Goal: Task Accomplishment & Management: Use online tool/utility

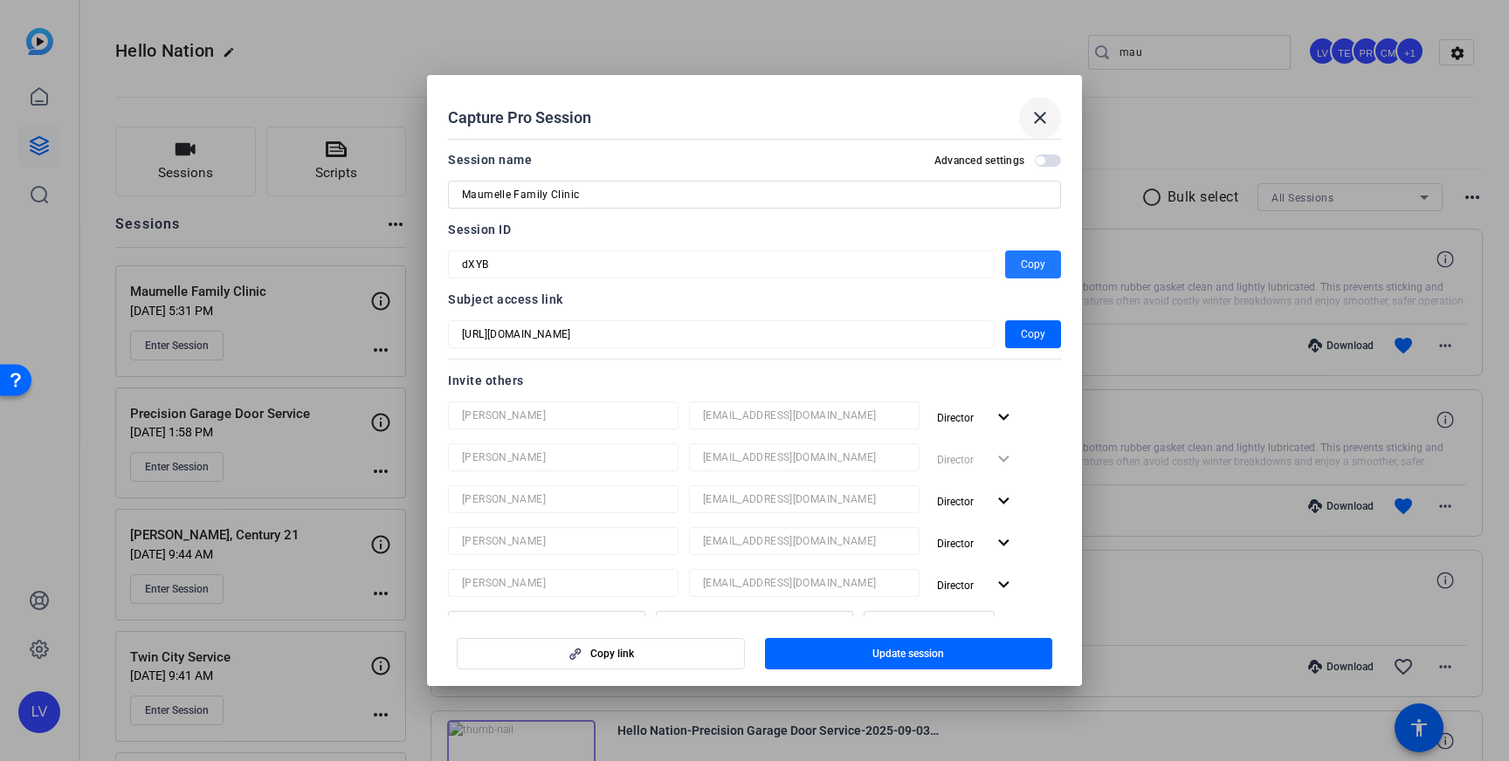
click at [1033, 112] on mat-icon "close" at bounding box center [1039, 117] width 21 height 21
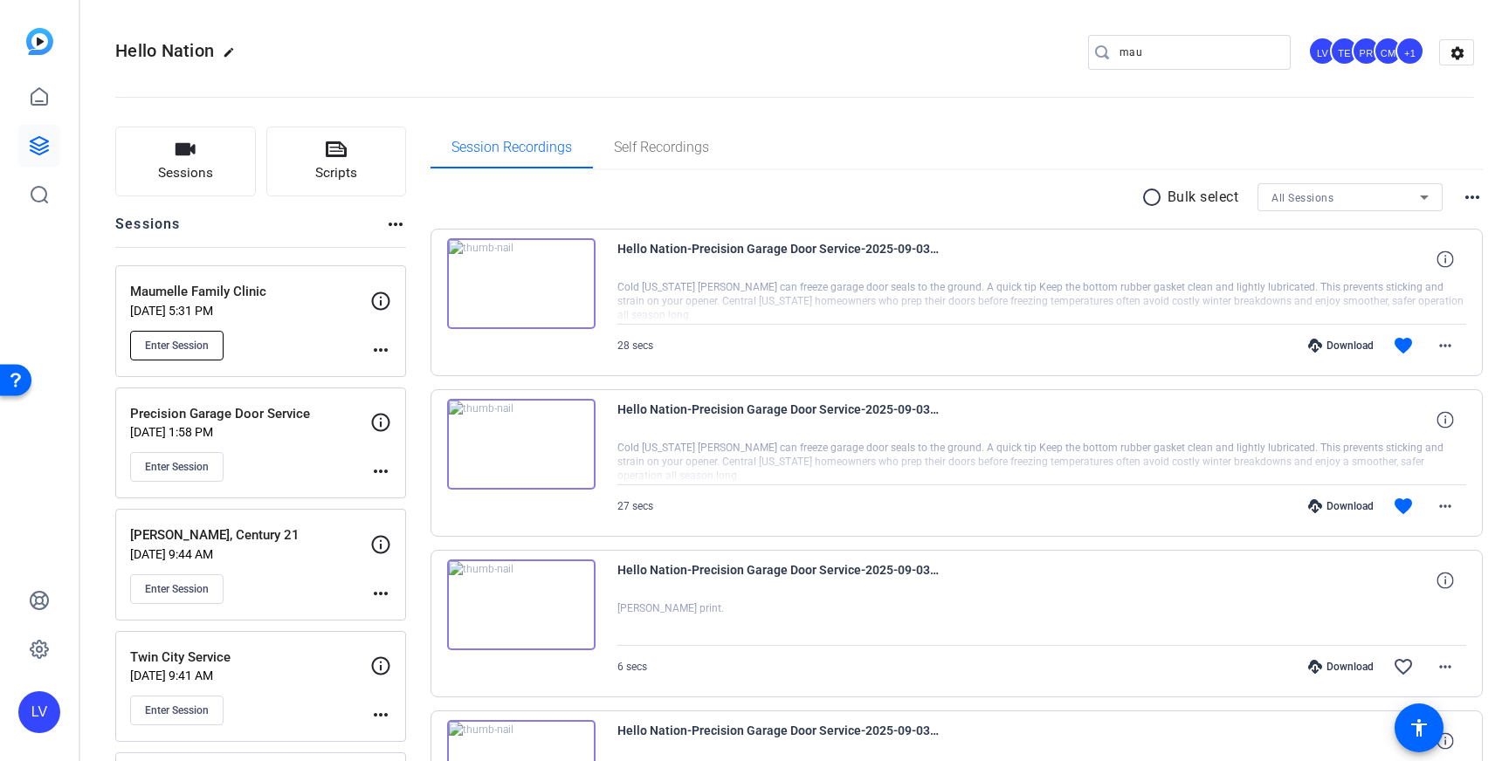
click at [171, 347] on span "Enter Session" at bounding box center [177, 346] width 64 height 14
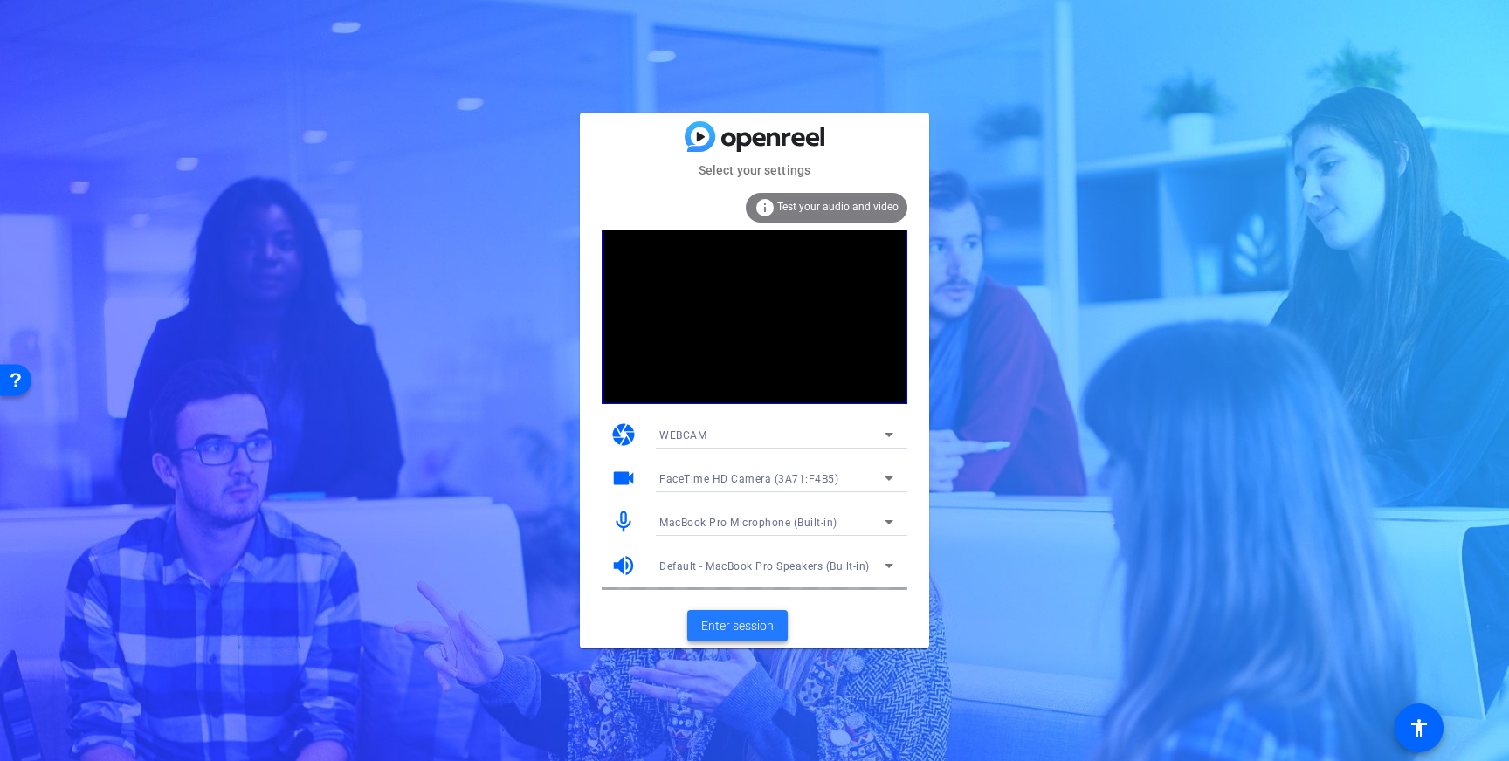
click at [720, 626] on span "Enter session" at bounding box center [737, 626] width 72 height 18
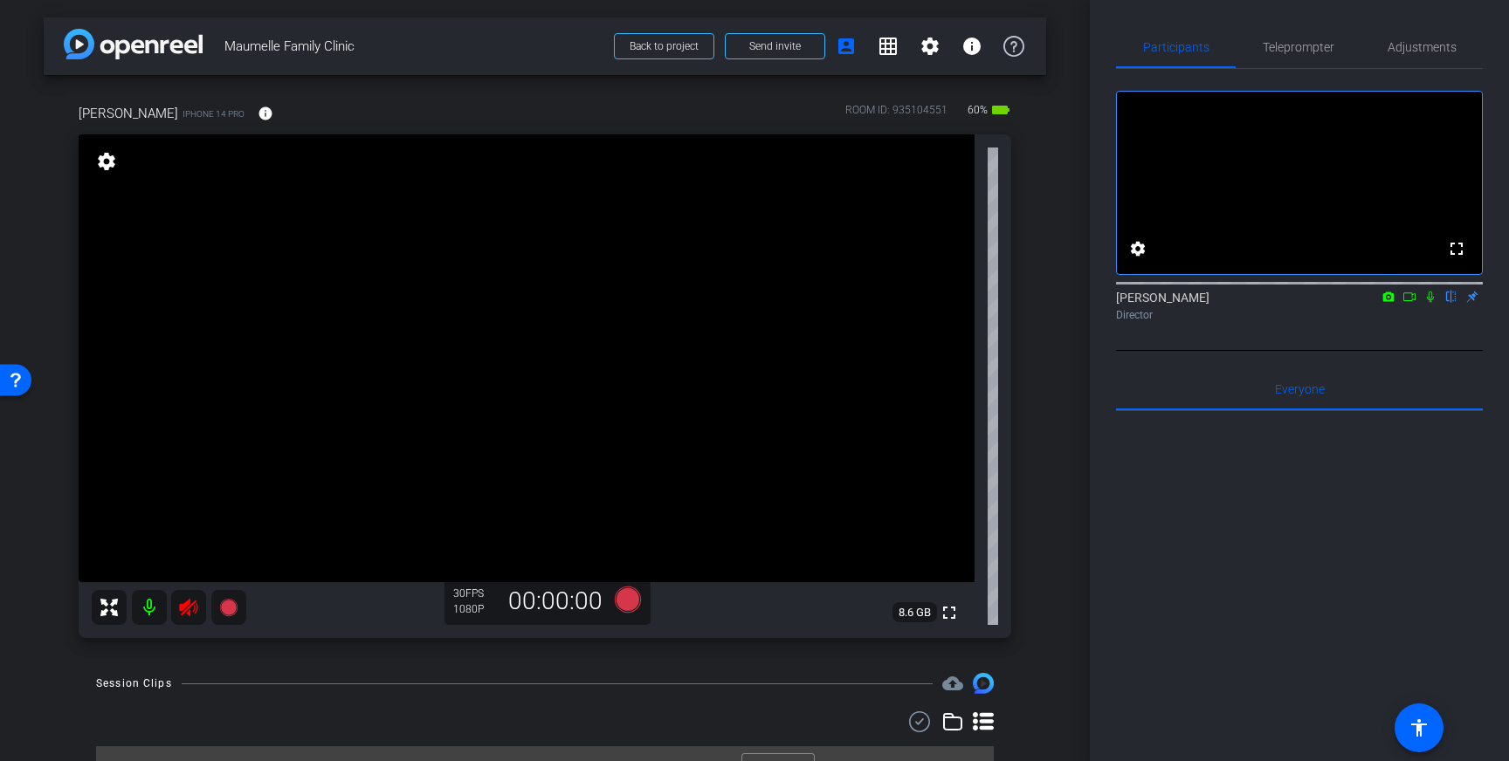
click at [188, 607] on icon at bounding box center [188, 607] width 18 height 17
click at [1410, 32] on span "Adjustments" at bounding box center [1421, 47] width 69 height 42
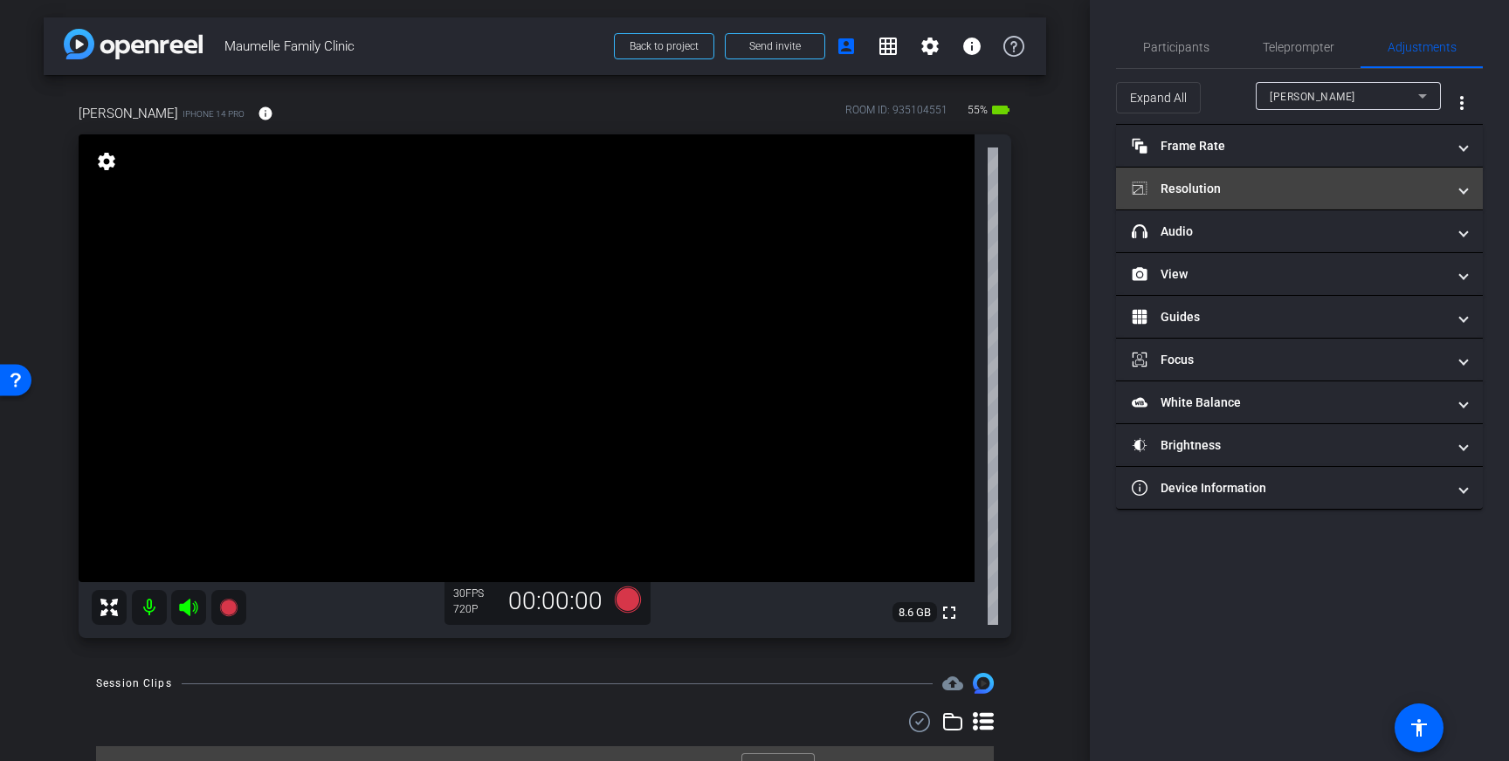
click at [1372, 183] on mat-panel-title "Resolution" at bounding box center [1288, 189] width 314 height 18
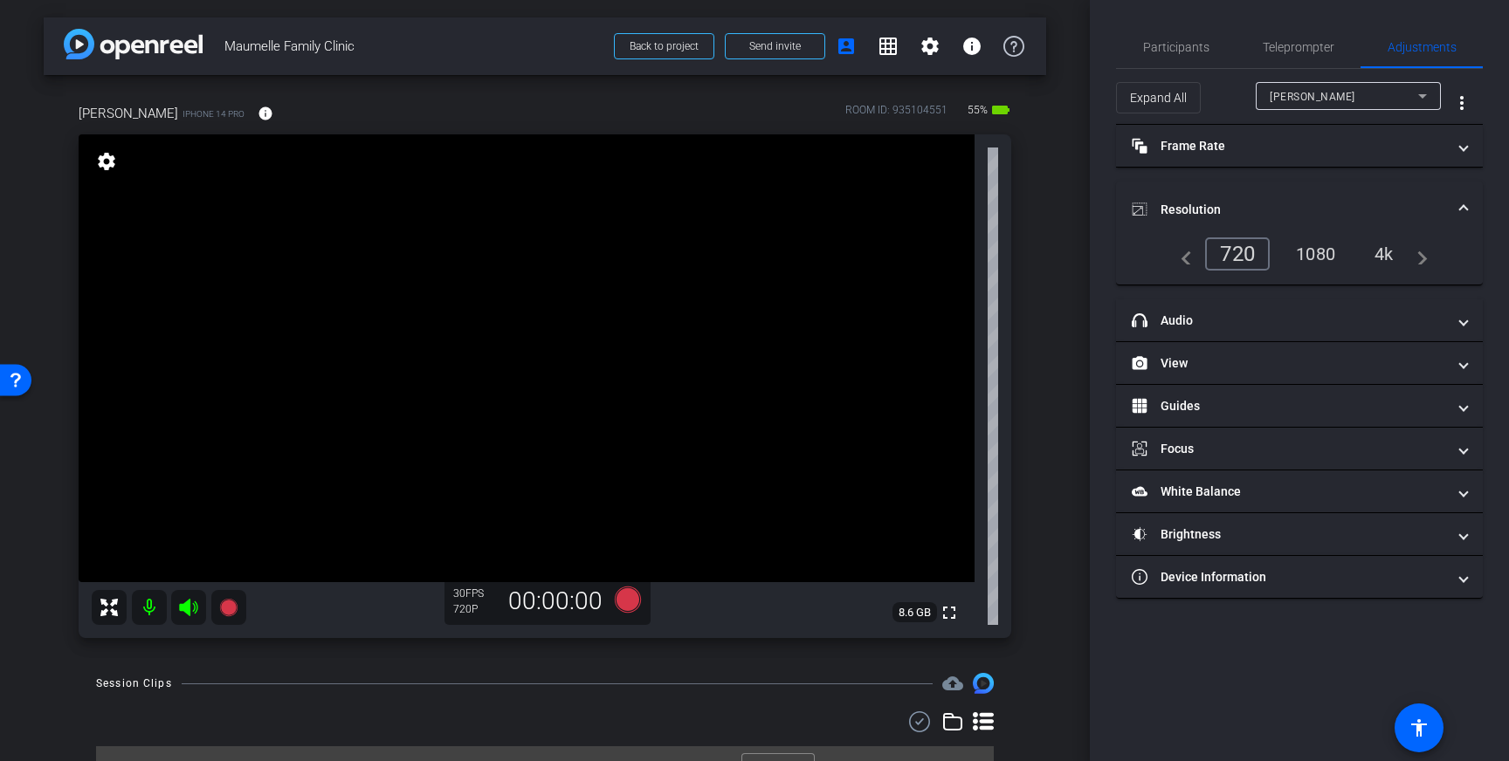
click at [1386, 244] on div "4k" at bounding box center [1383, 254] width 45 height 30
click at [1458, 204] on span "Resolution" at bounding box center [1295, 210] width 328 height 18
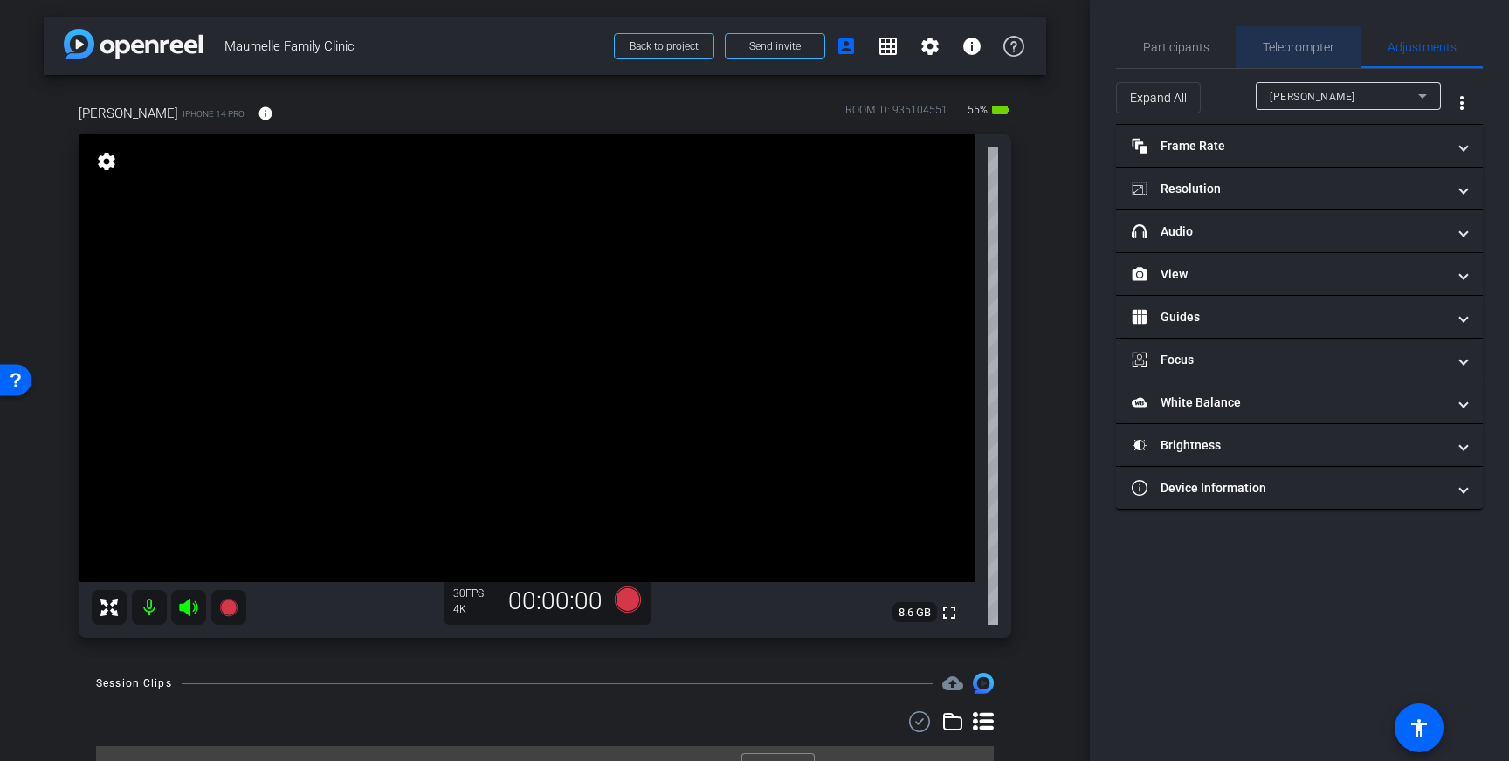
click at [1276, 53] on span "Teleprompter" at bounding box center [1298, 47] width 72 height 12
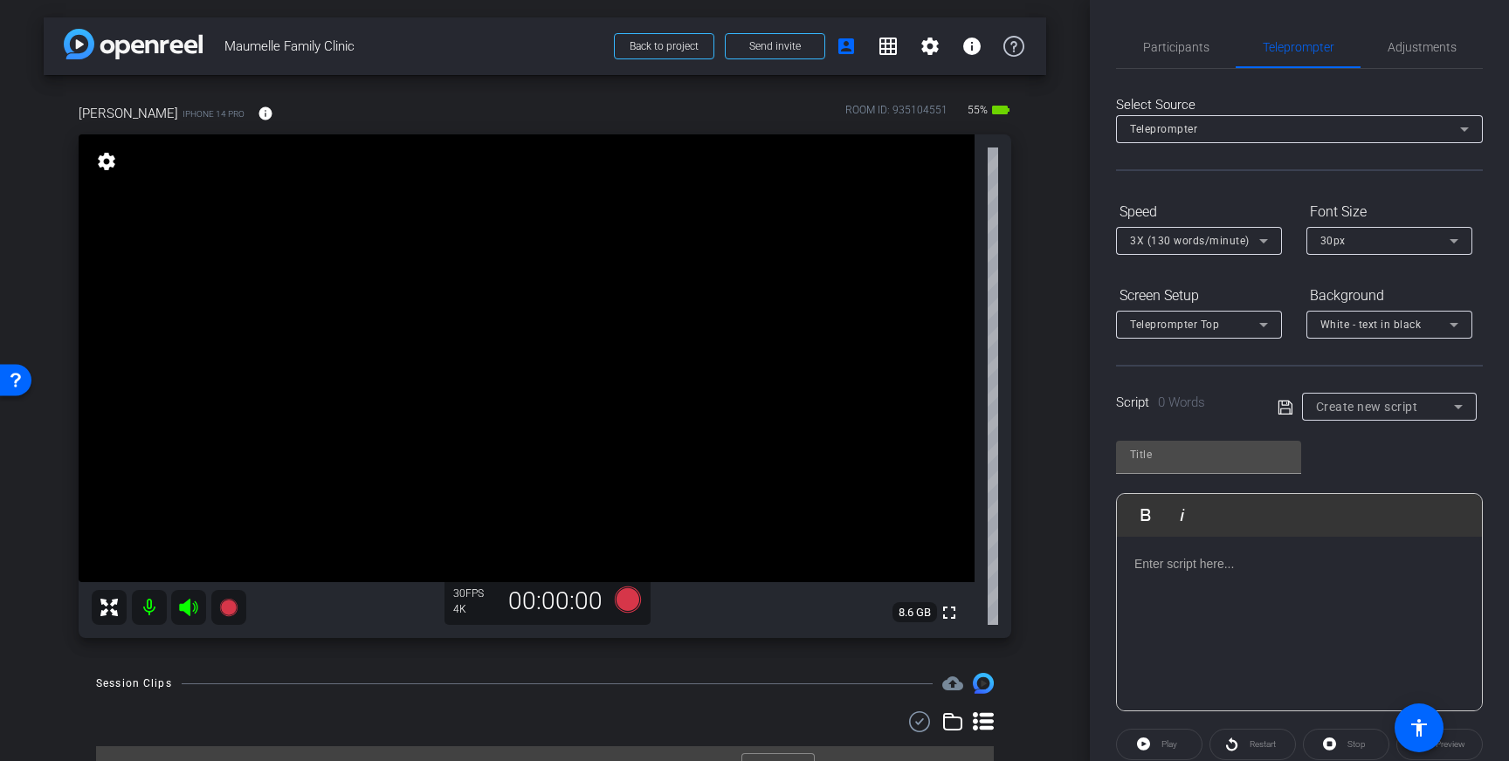
click at [1227, 580] on div at bounding box center [1299, 624] width 365 height 175
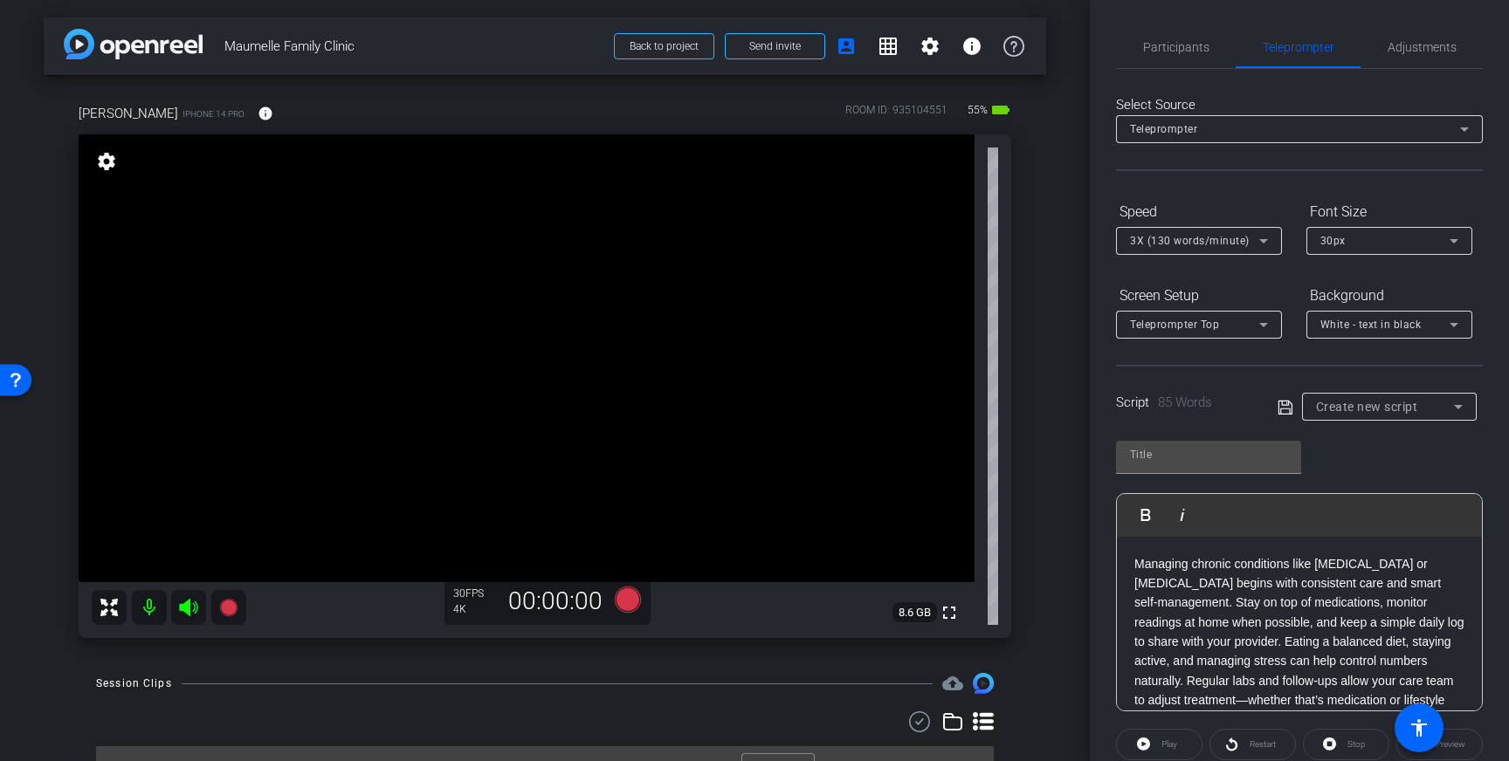
click at [1281, 412] on icon at bounding box center [1285, 407] width 16 height 21
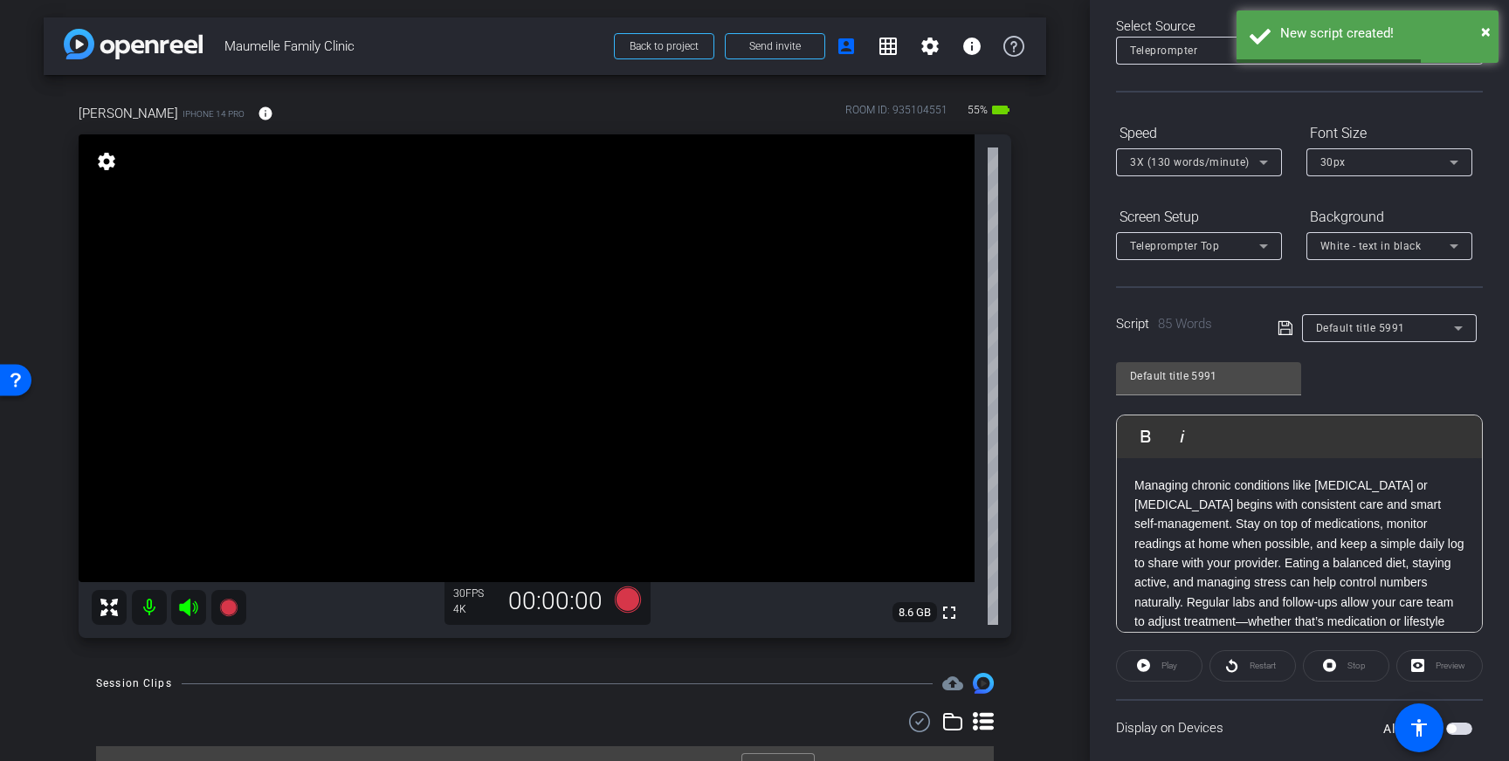
scroll to position [193, 0]
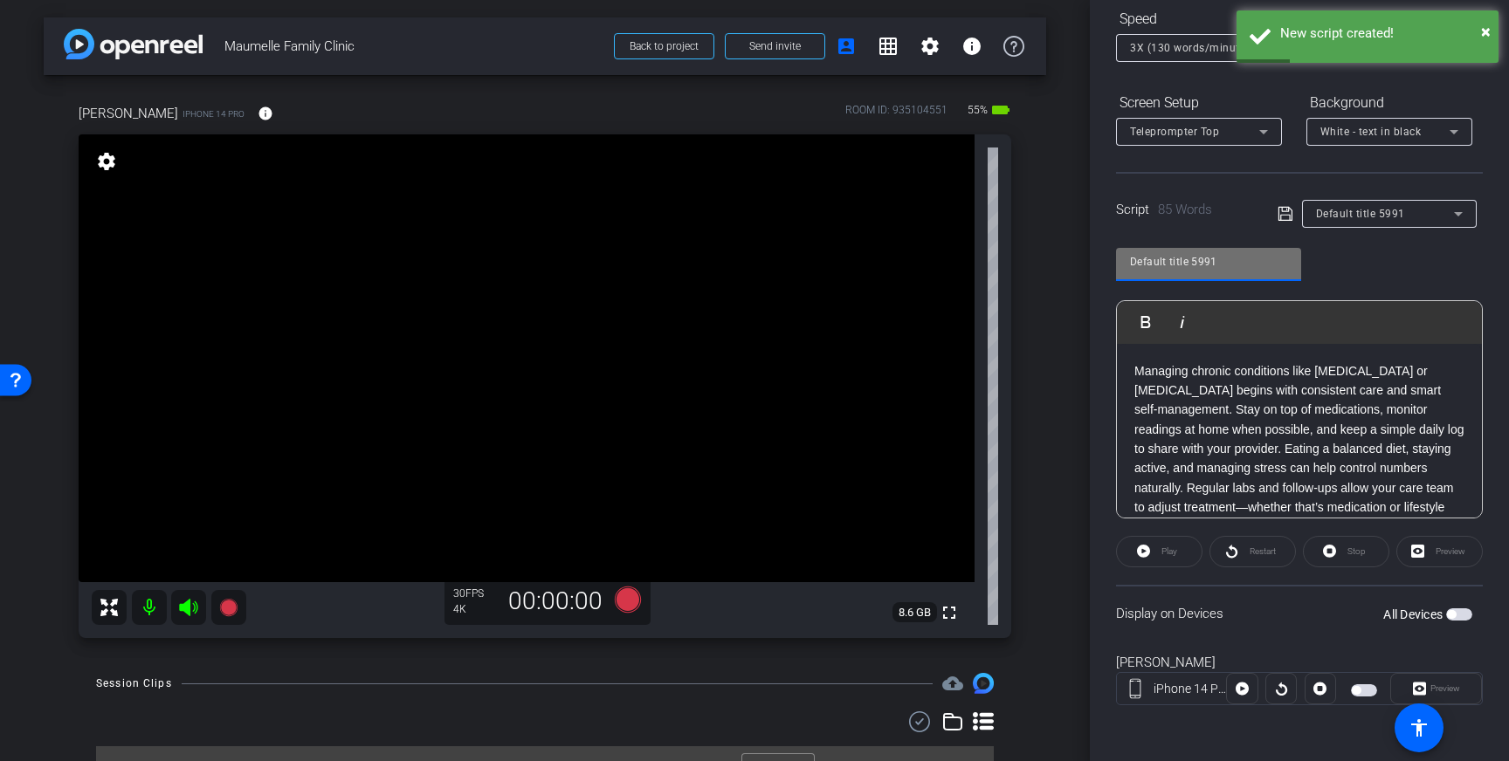
drag, startPoint x: 1211, startPoint y: 263, endPoint x: 1103, endPoint y: 261, distance: 107.4
click at [1103, 261] on div "Participants Teleprompter Adjustments settings Louis Voss flip Director Everyon…" at bounding box center [1299, 380] width 419 height 761
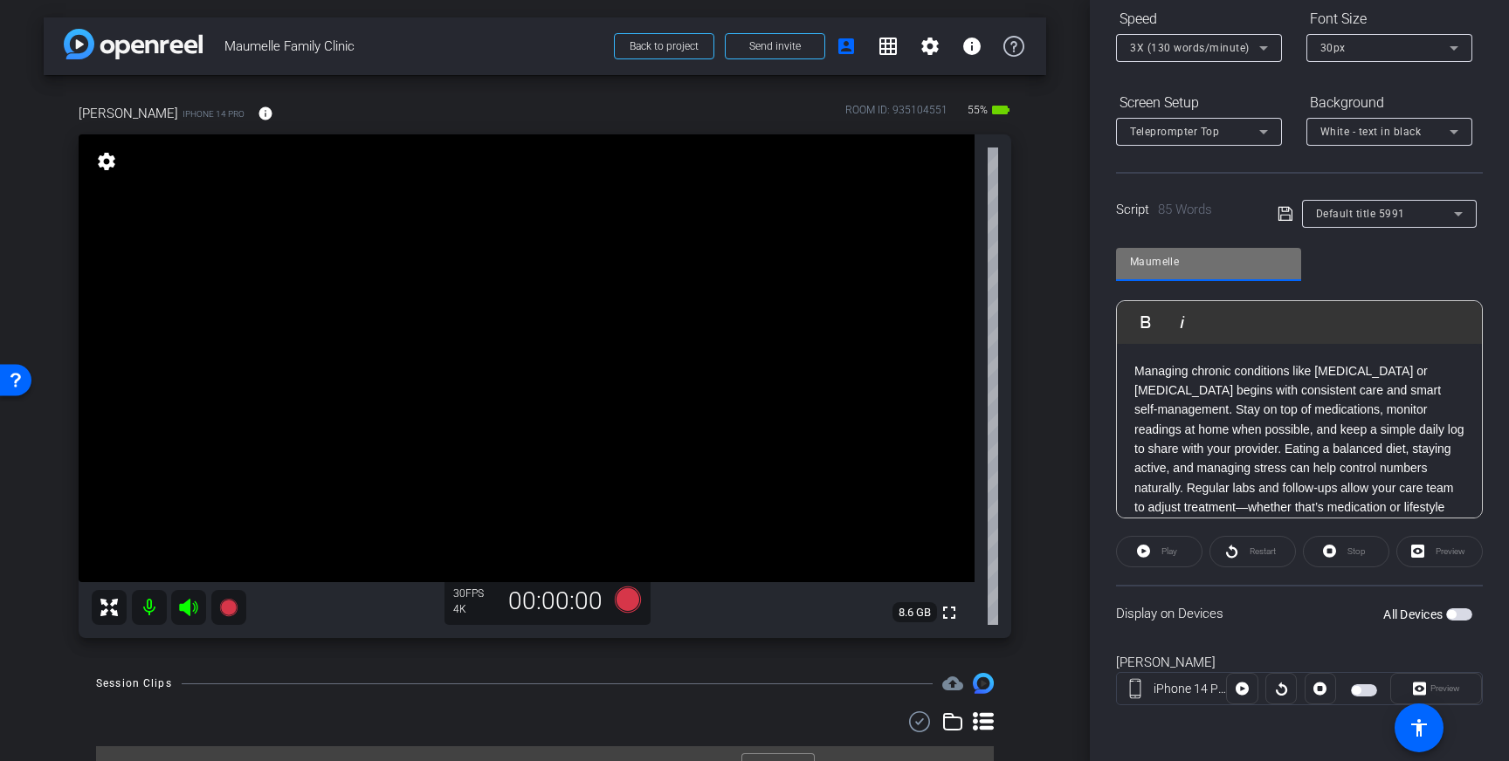
type input "Maumelle"
click at [1284, 217] on icon at bounding box center [1285, 213] width 16 height 21
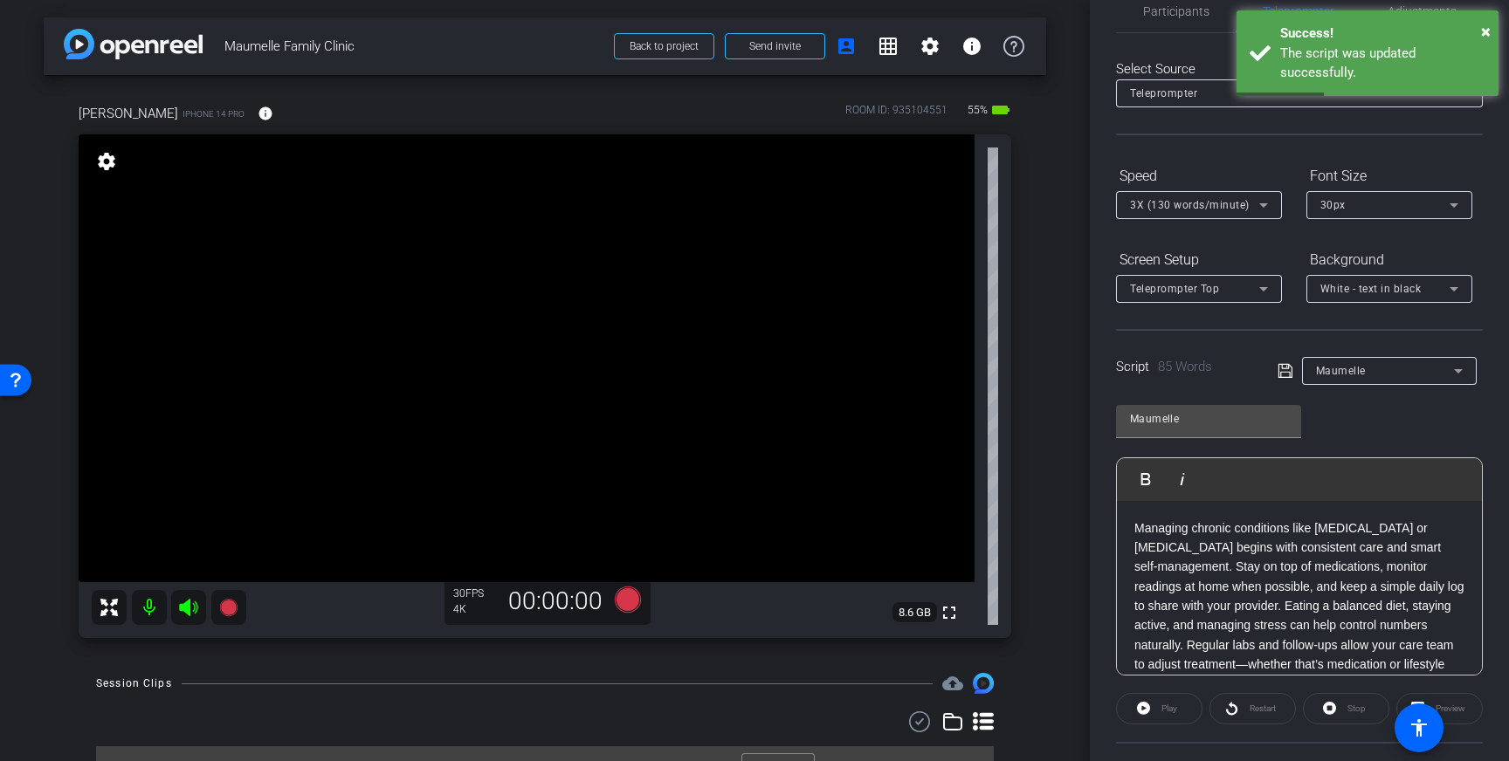
scroll to position [0, 0]
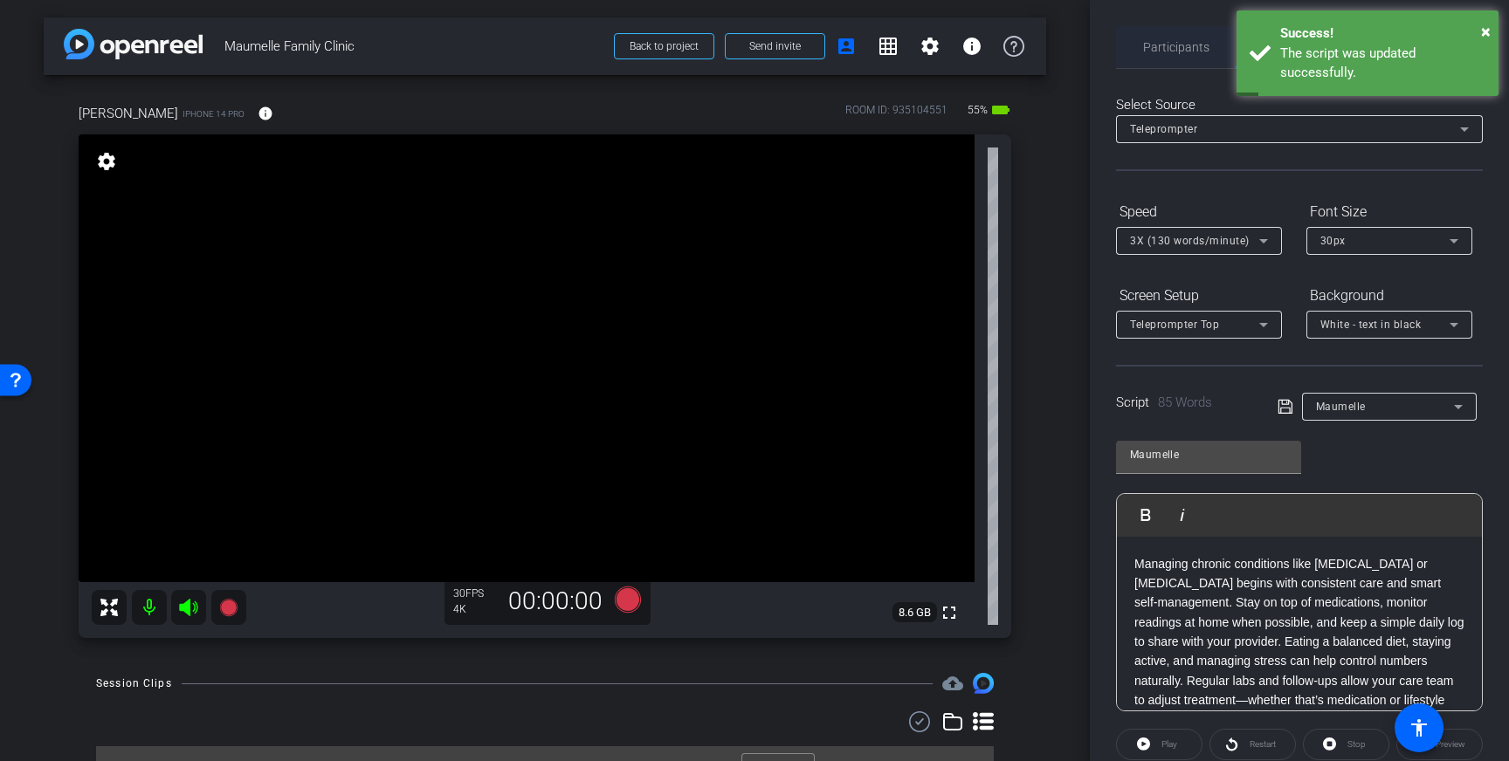
click at [1179, 41] on span "Participants" at bounding box center [1176, 47] width 66 height 12
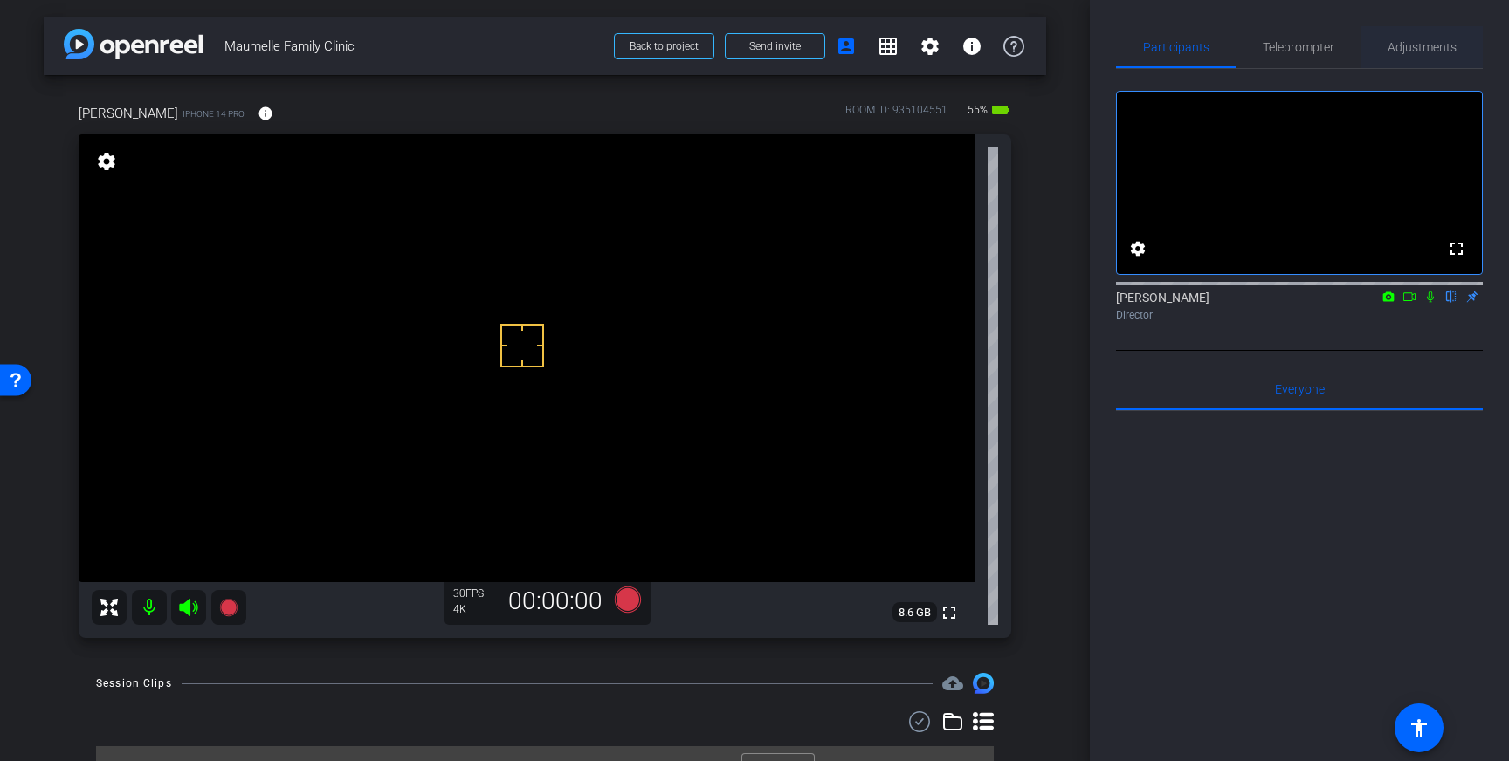
click at [1441, 45] on span "Adjustments" at bounding box center [1421, 47] width 69 height 12
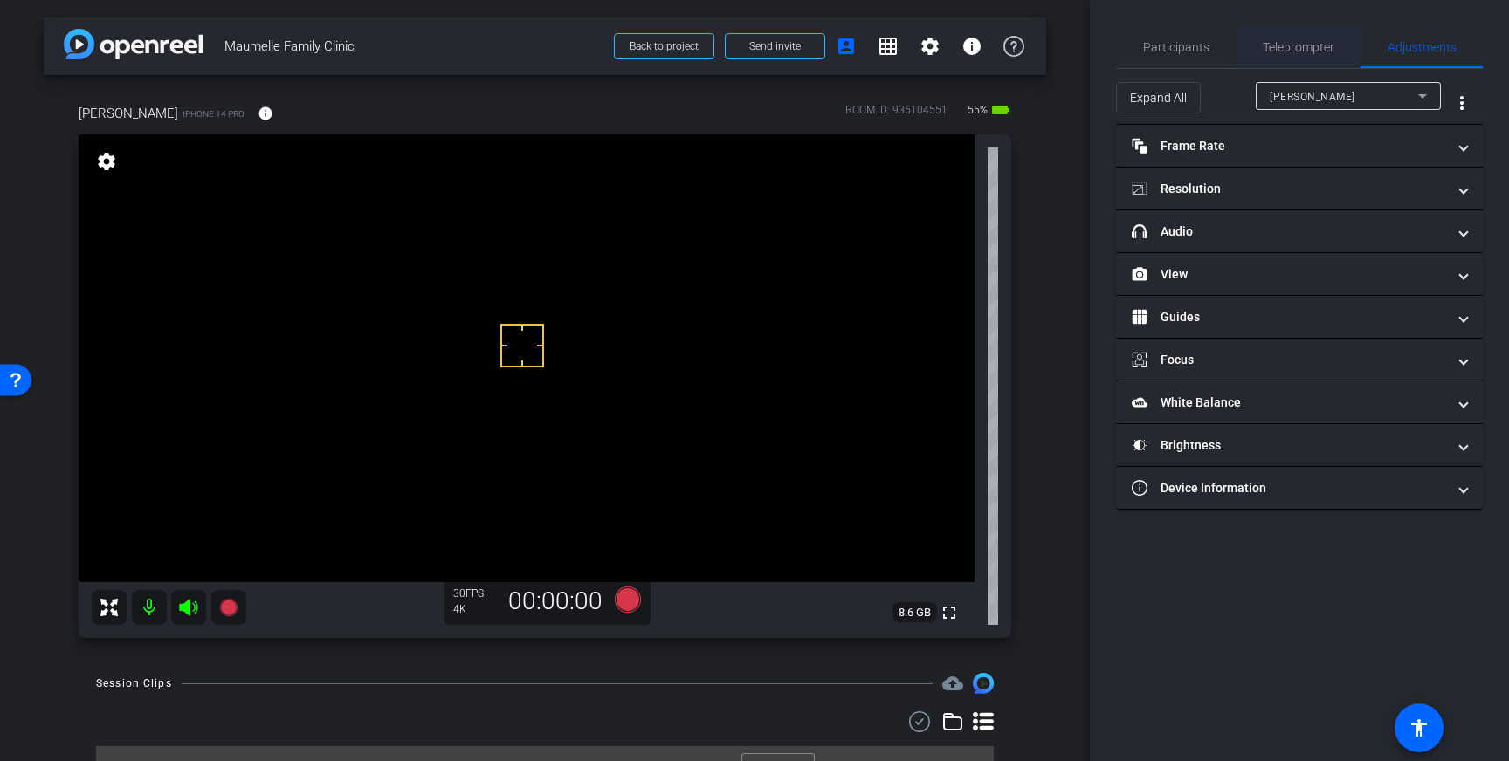
click at [1290, 52] on span "Teleprompter" at bounding box center [1298, 47] width 72 height 12
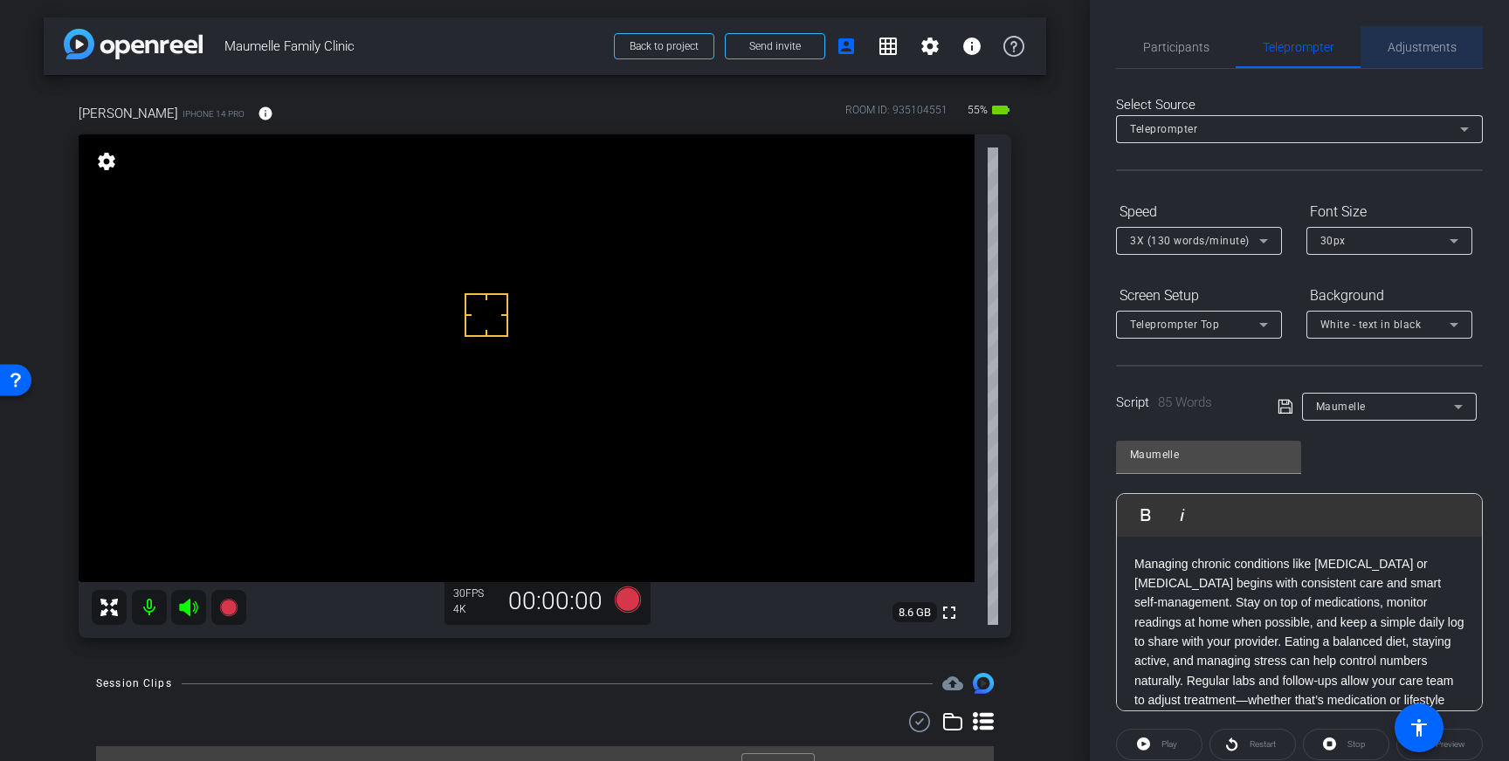
click at [1427, 45] on span "Adjustments" at bounding box center [1421, 47] width 69 height 12
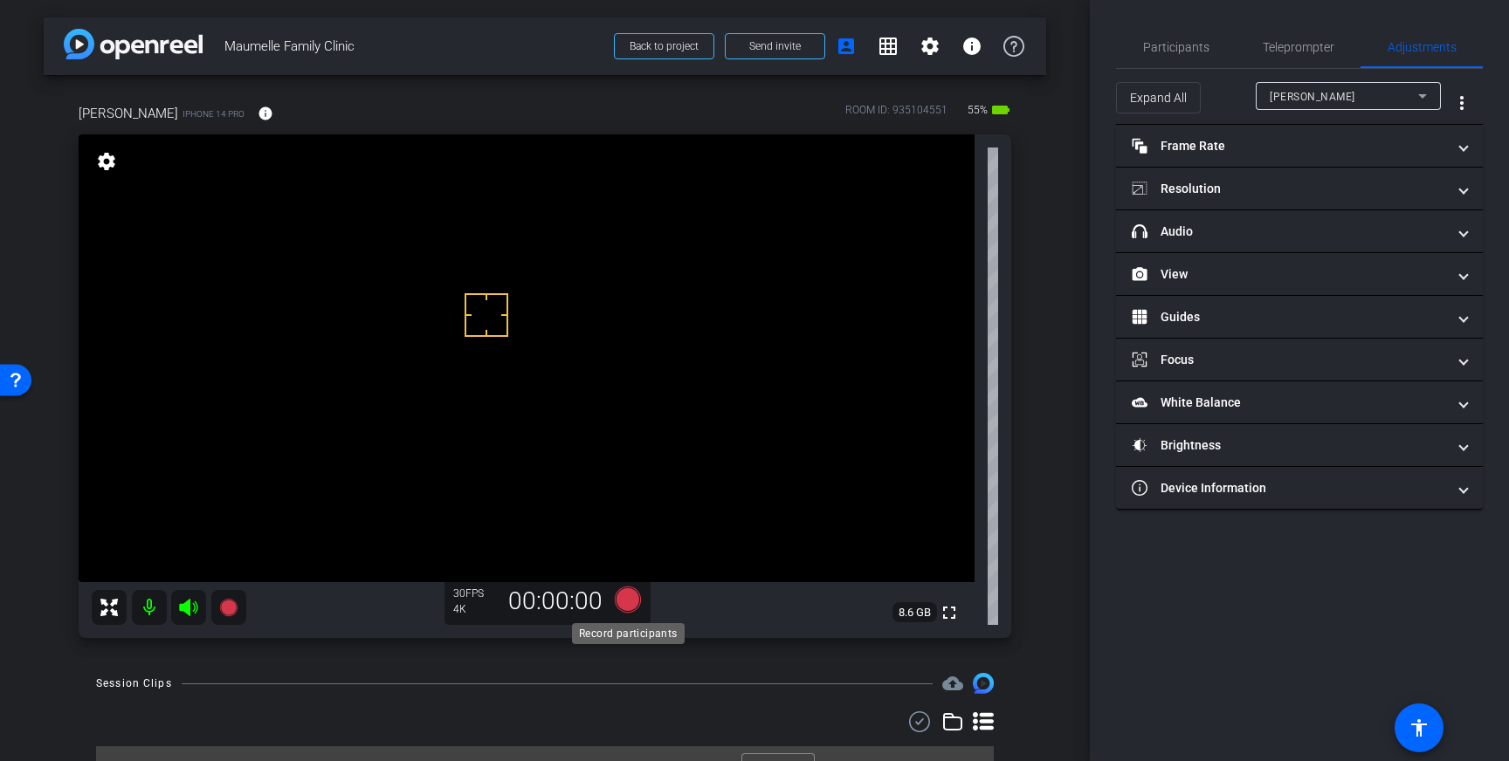
click at [629, 605] on icon at bounding box center [628, 600] width 26 height 26
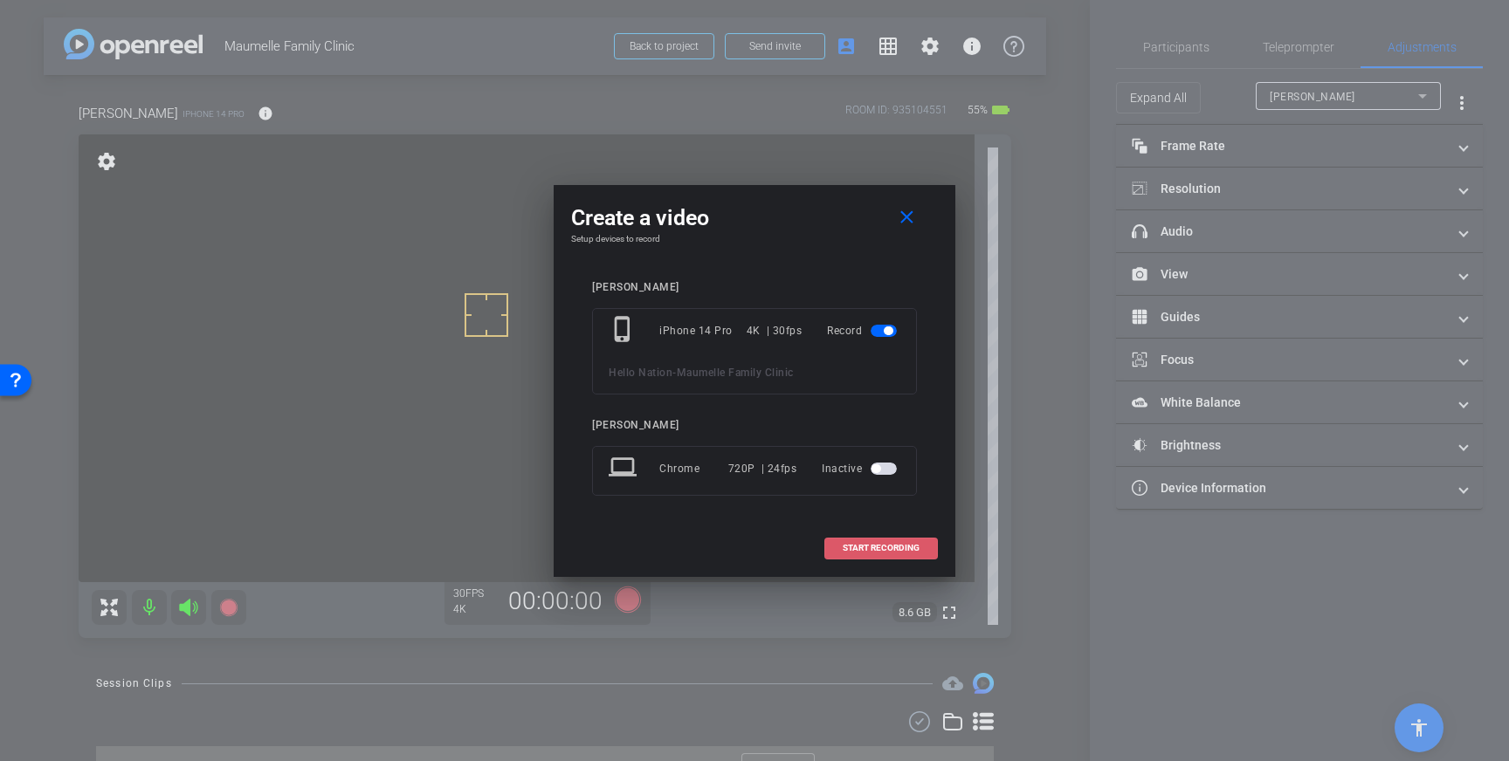
click at [863, 546] on span "START RECORDING" at bounding box center [880, 548] width 77 height 9
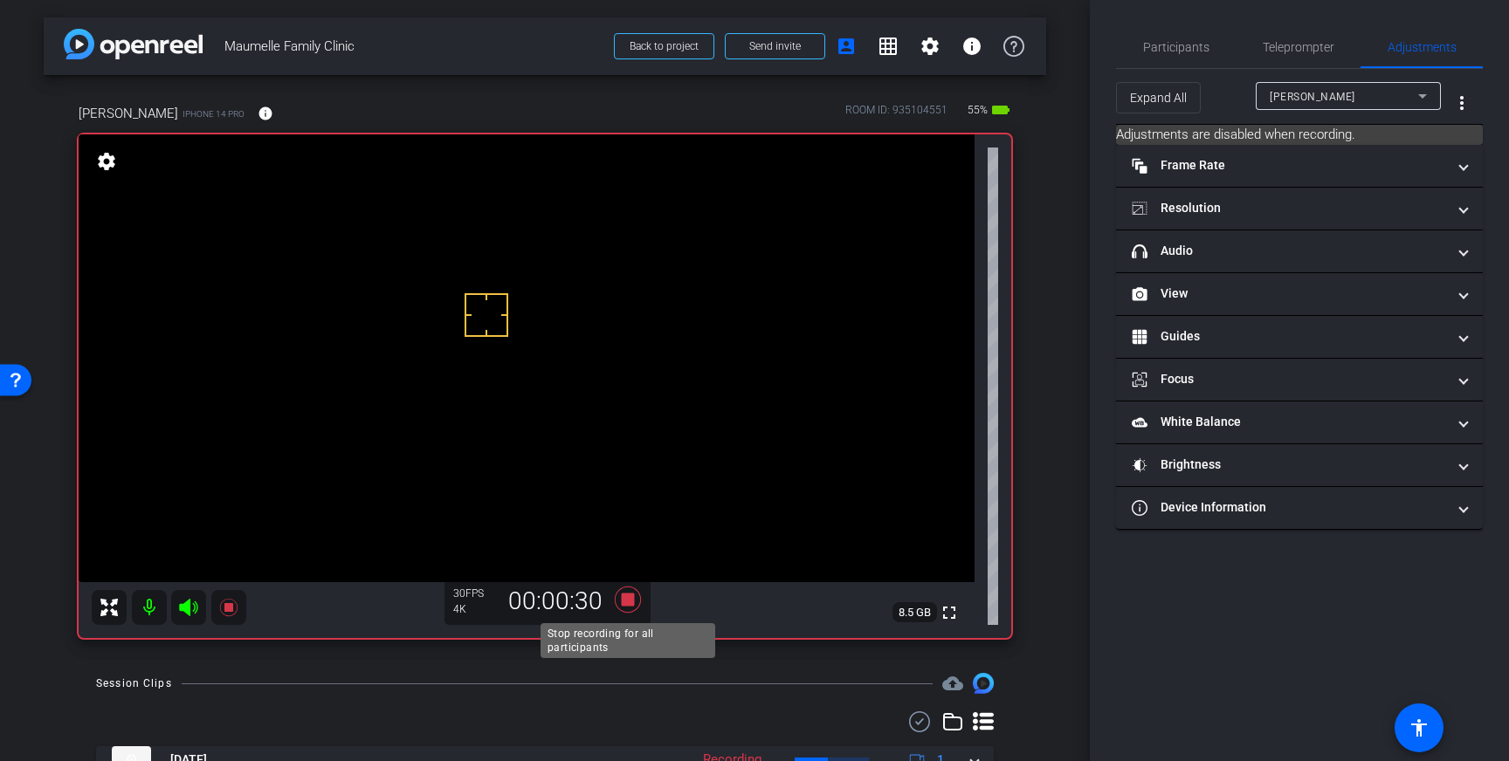
click at [627, 604] on icon at bounding box center [628, 600] width 26 height 26
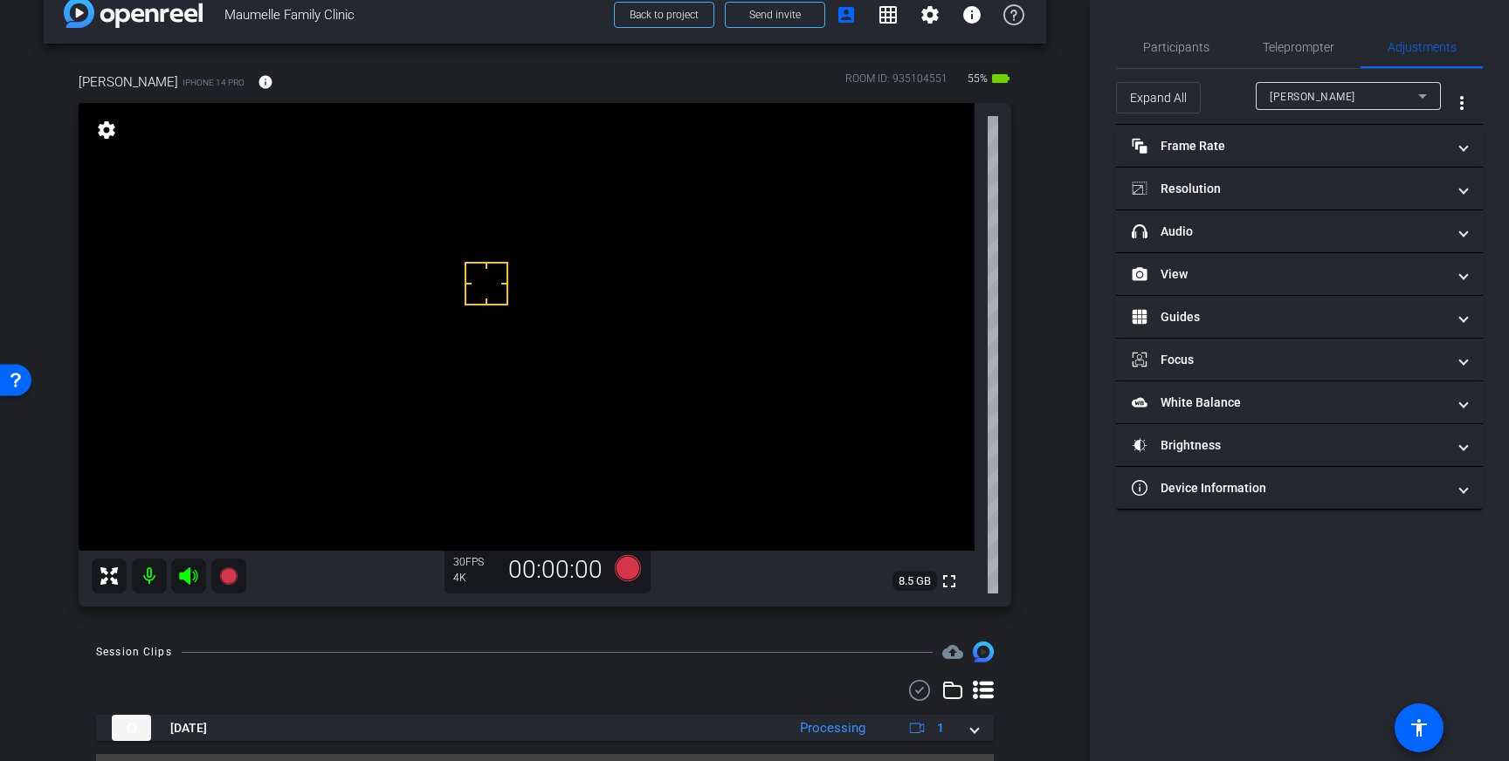
scroll to position [21, 0]
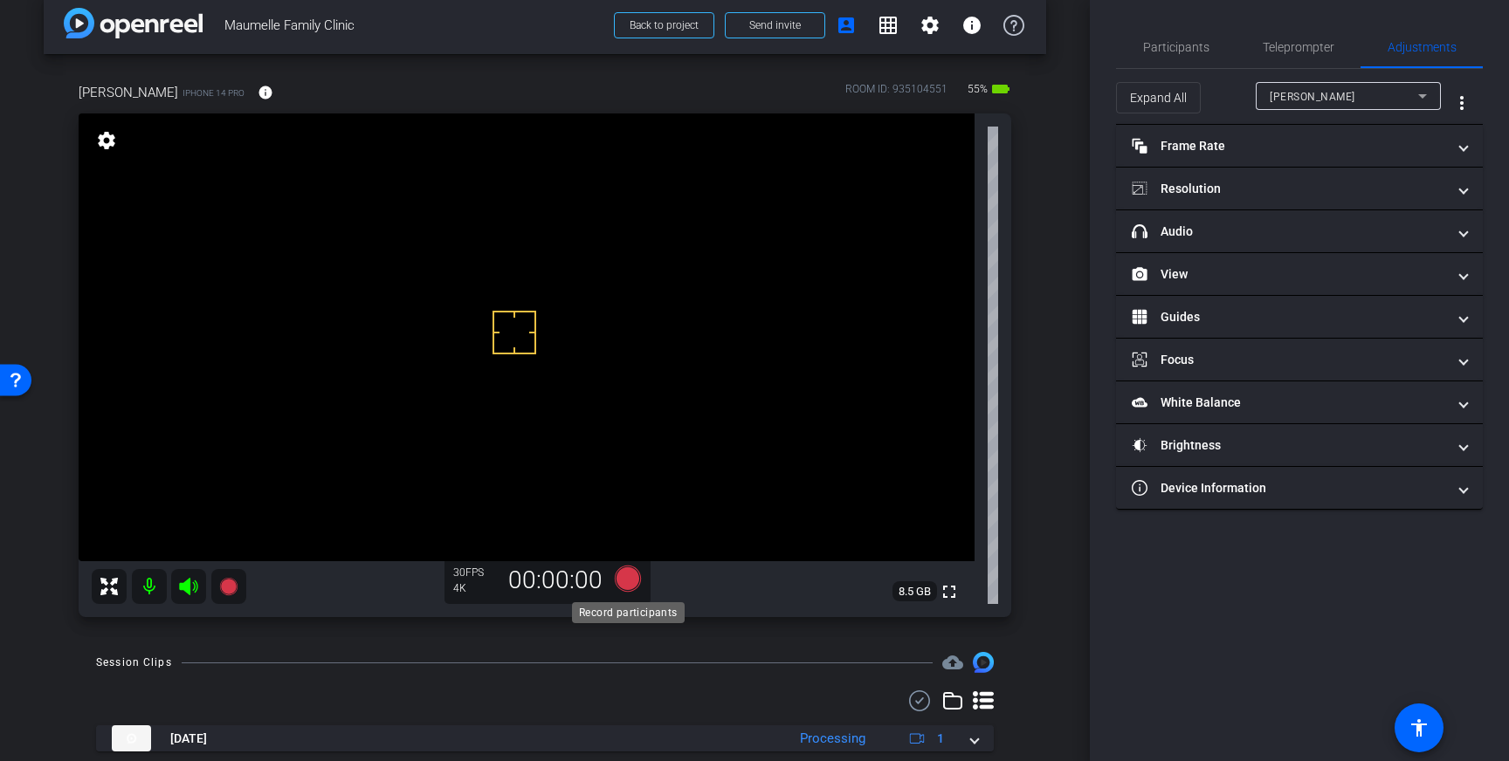
click at [624, 582] on icon at bounding box center [628, 579] width 26 height 26
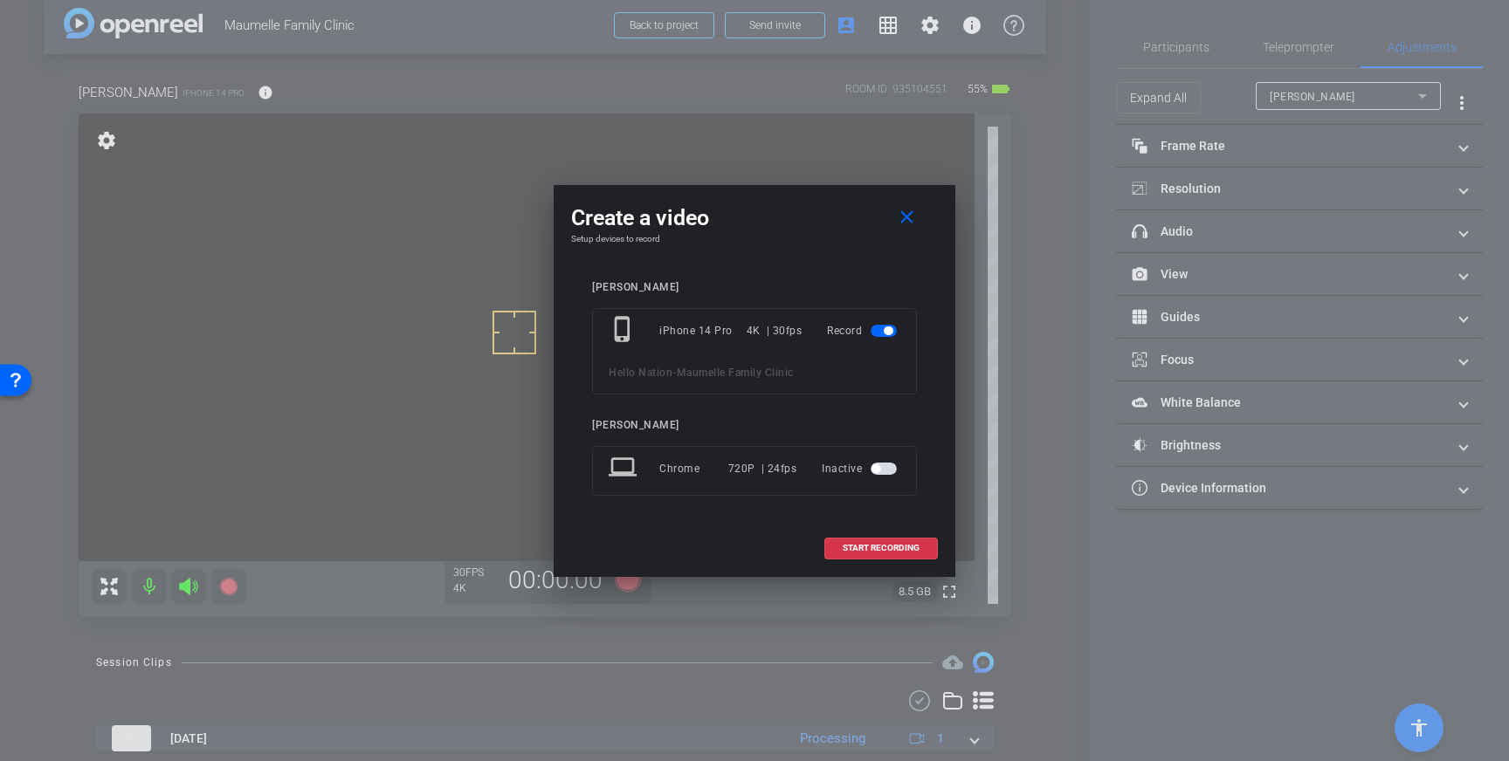
scroll to position [22, 0]
click at [884, 551] on span "START RECORDING" at bounding box center [880, 548] width 77 height 9
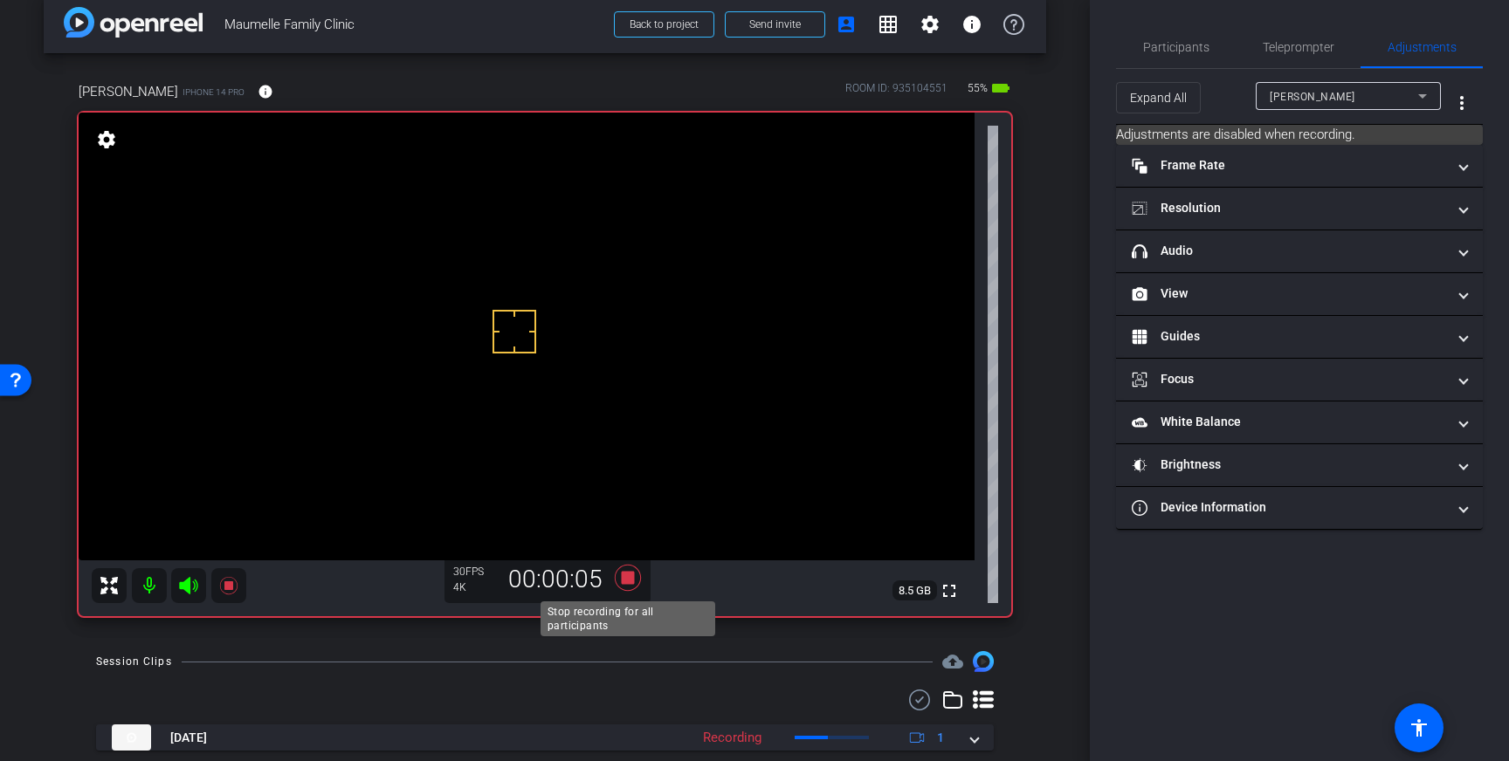
click at [629, 582] on icon at bounding box center [628, 578] width 26 height 26
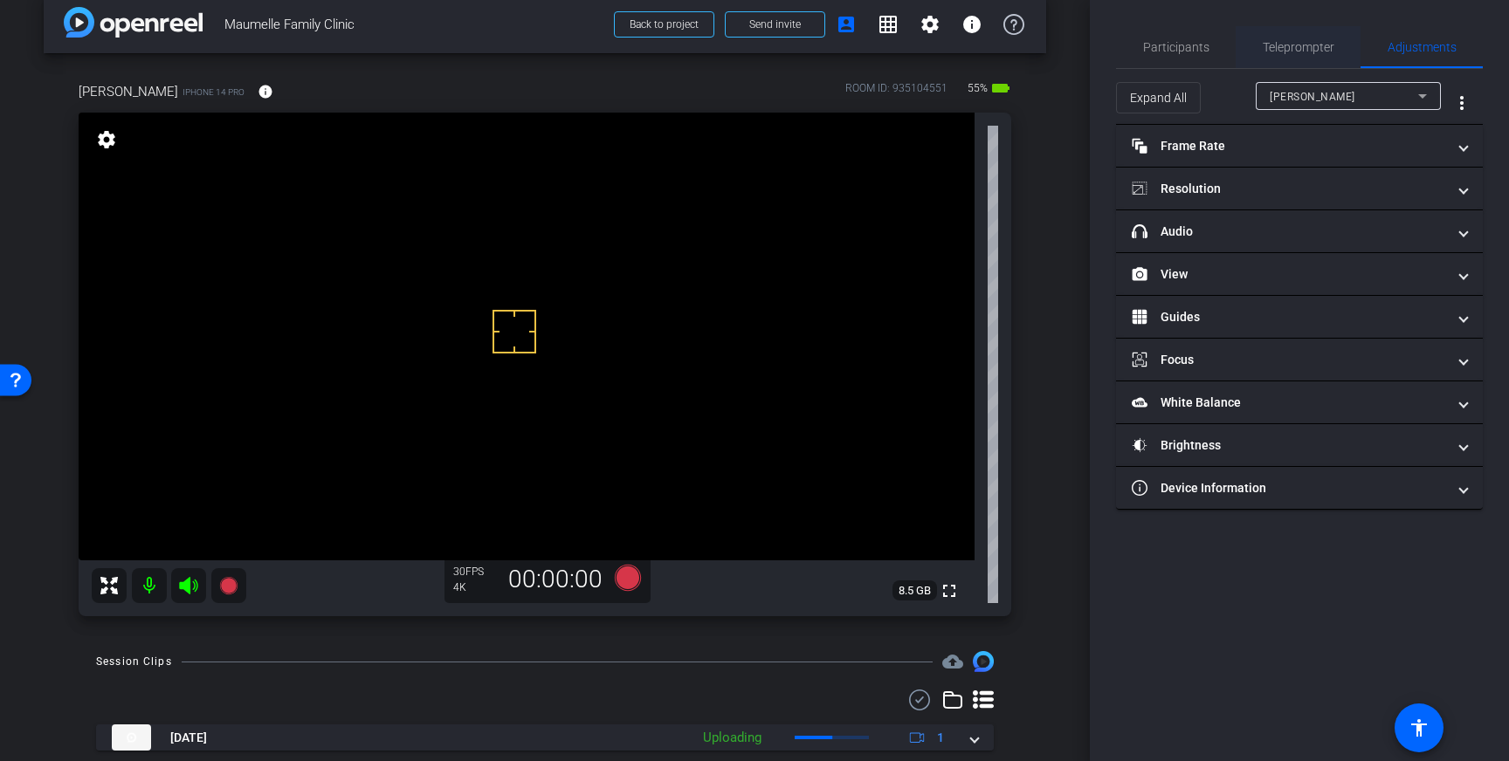
click at [1309, 56] on span "Teleprompter" at bounding box center [1298, 47] width 72 height 42
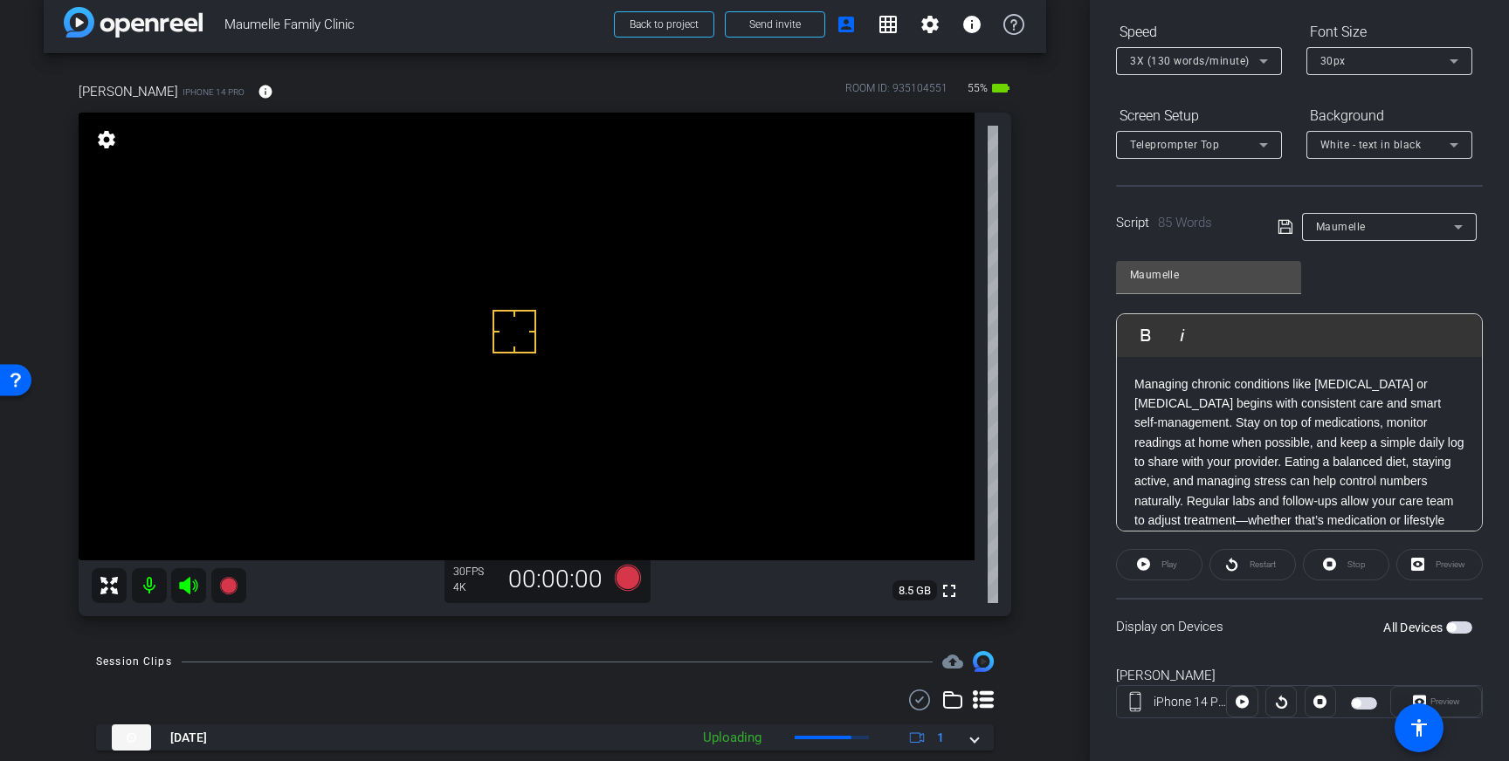
scroll to position [193, 0]
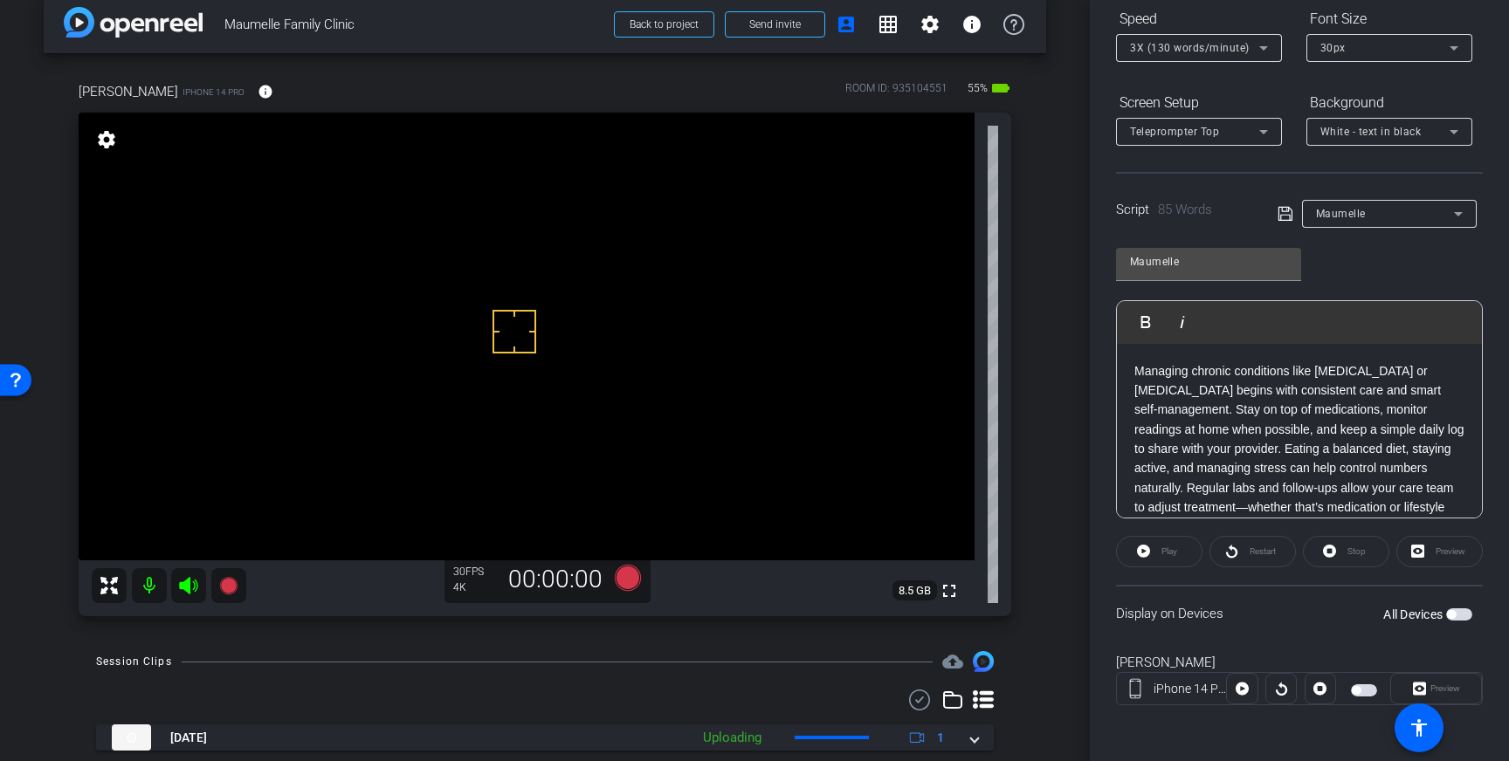
click at [1456, 616] on span "button" at bounding box center [1459, 614] width 26 height 12
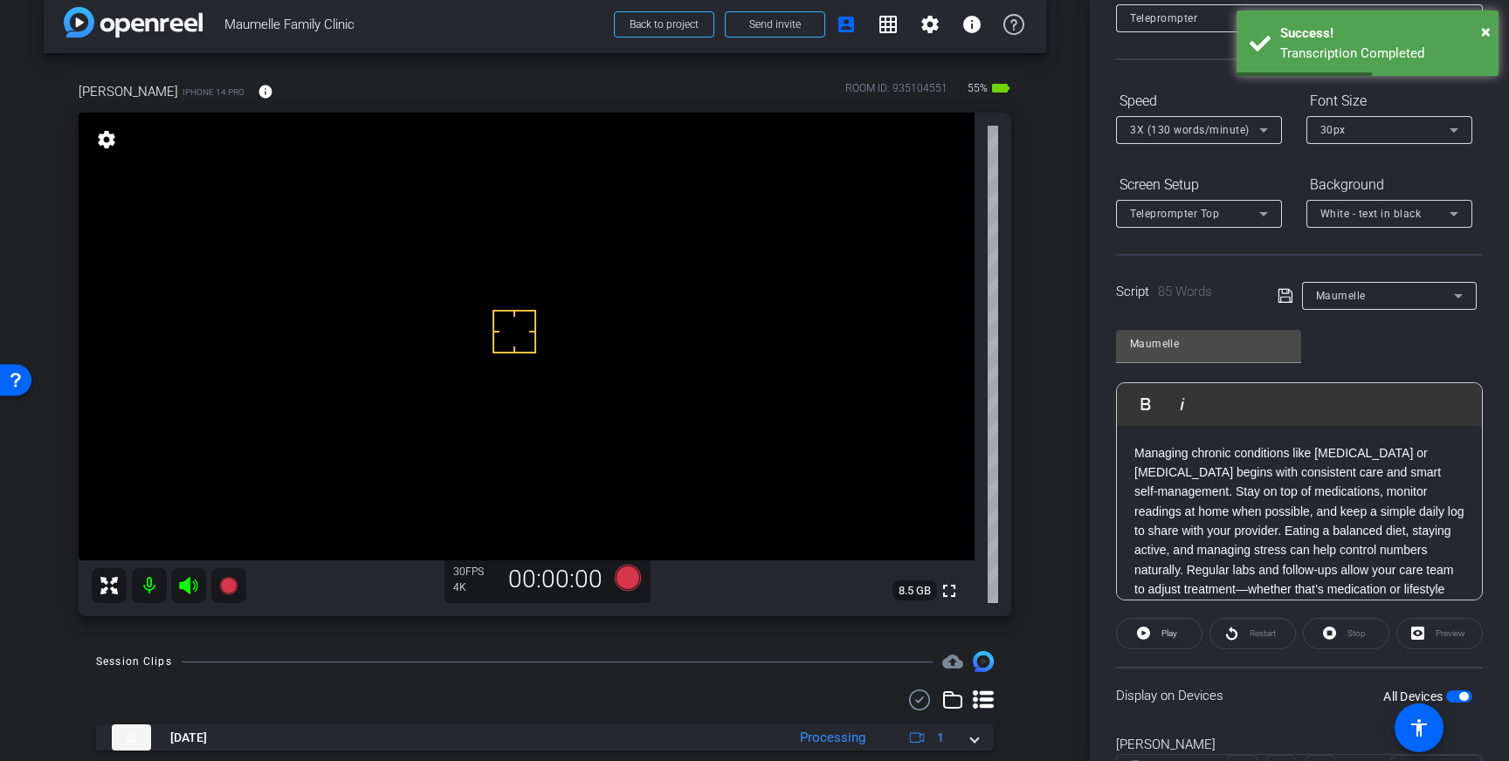
scroll to position [109, 0]
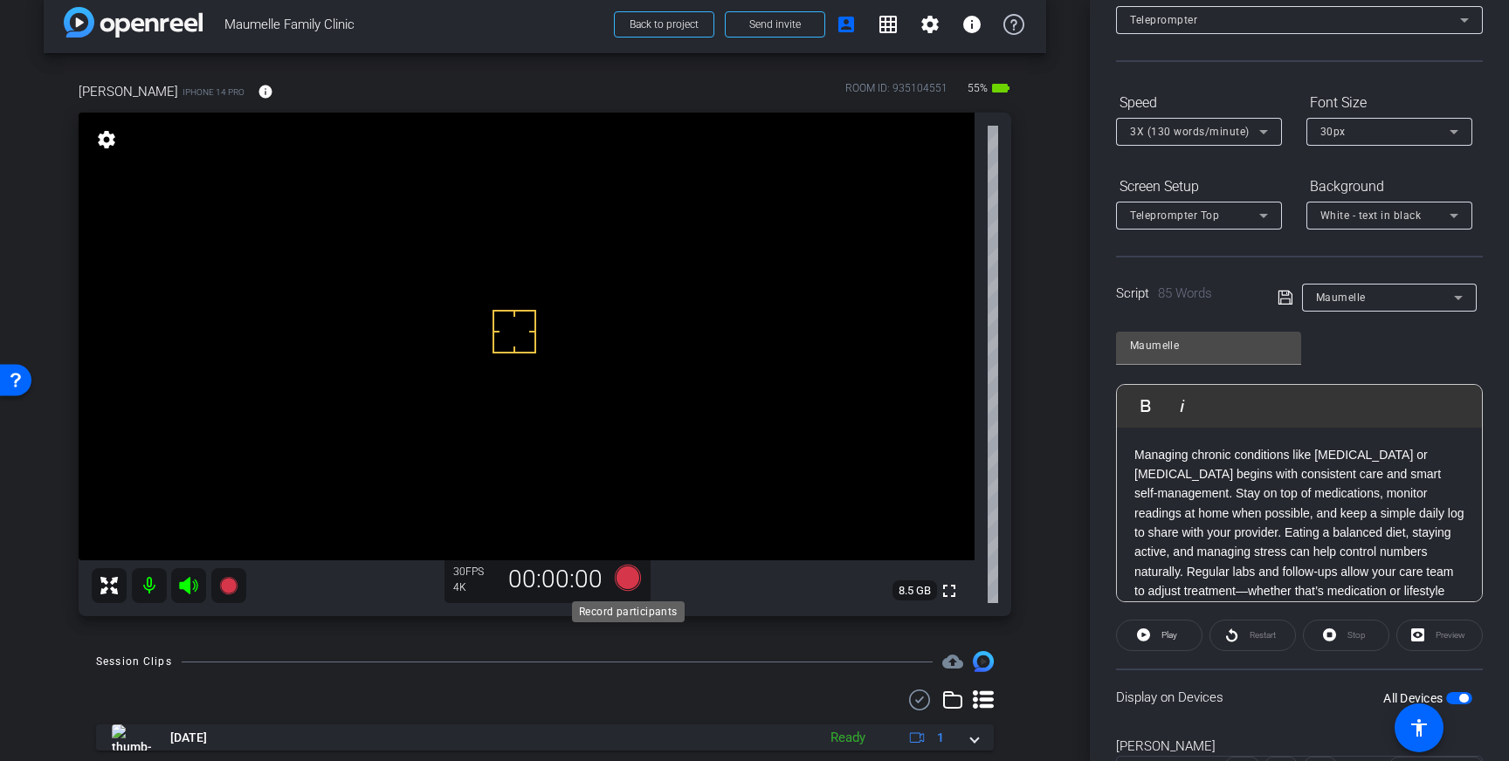
click at [625, 583] on icon at bounding box center [628, 578] width 26 height 26
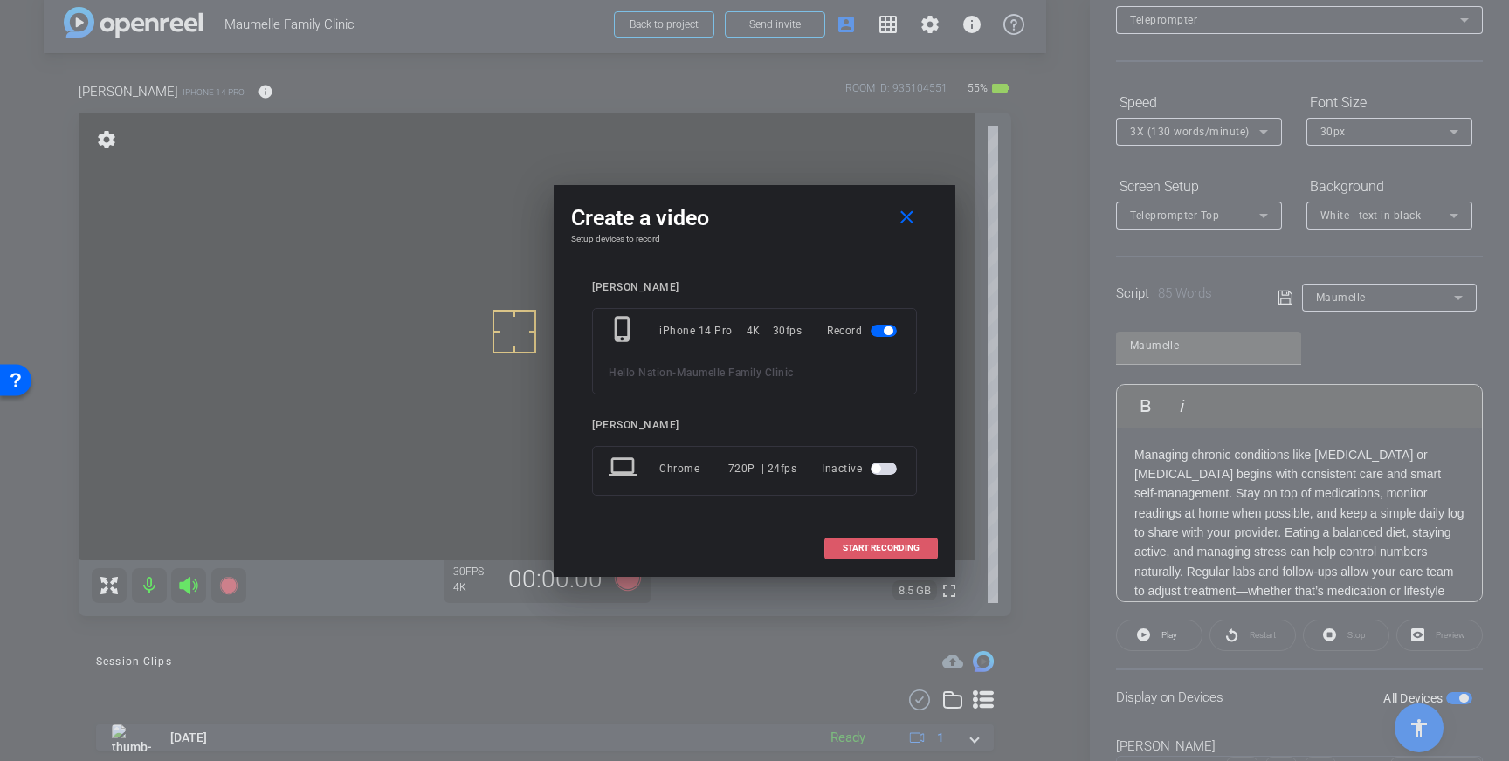
click at [855, 562] on span at bounding box center [881, 548] width 112 height 42
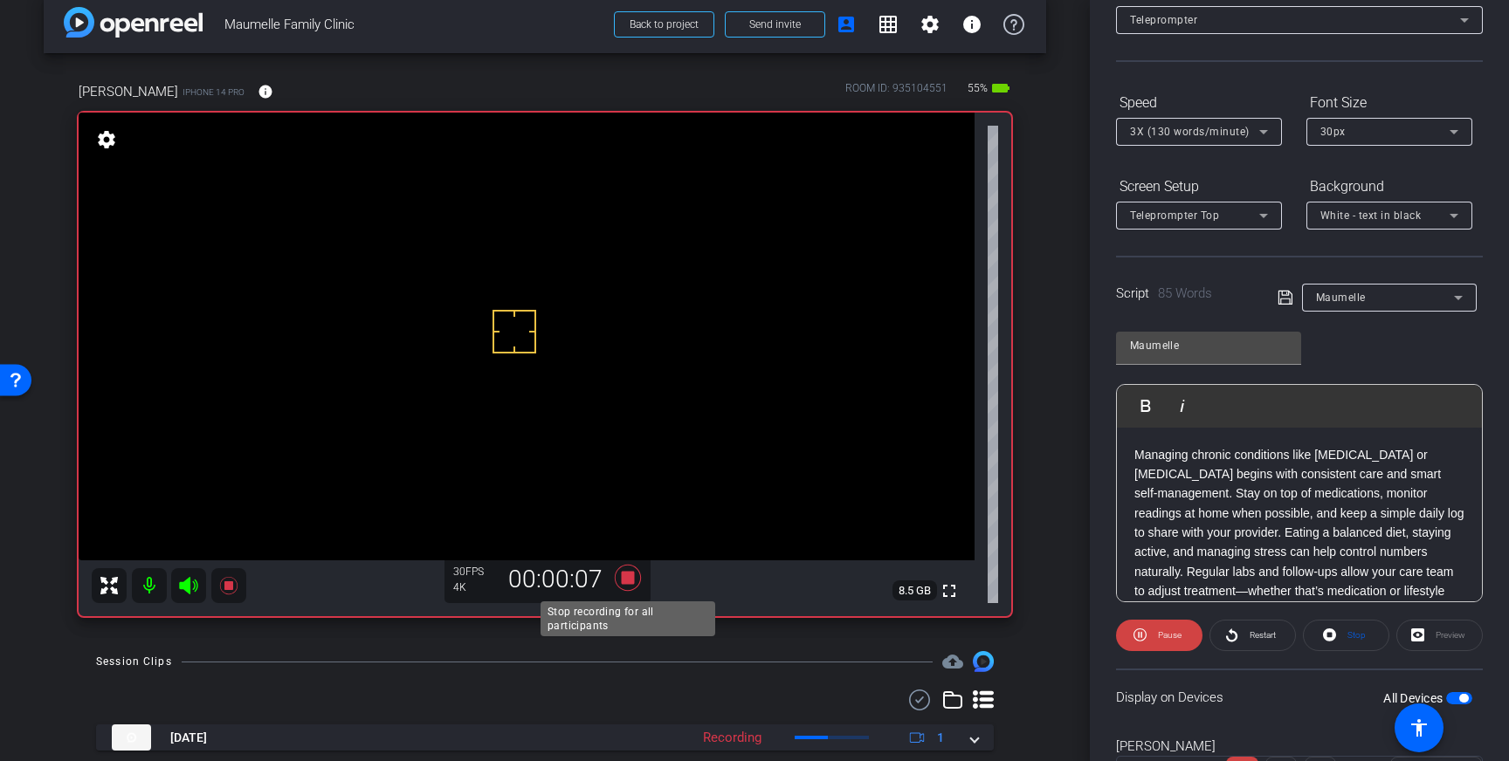
click at [631, 582] on icon at bounding box center [628, 578] width 26 height 26
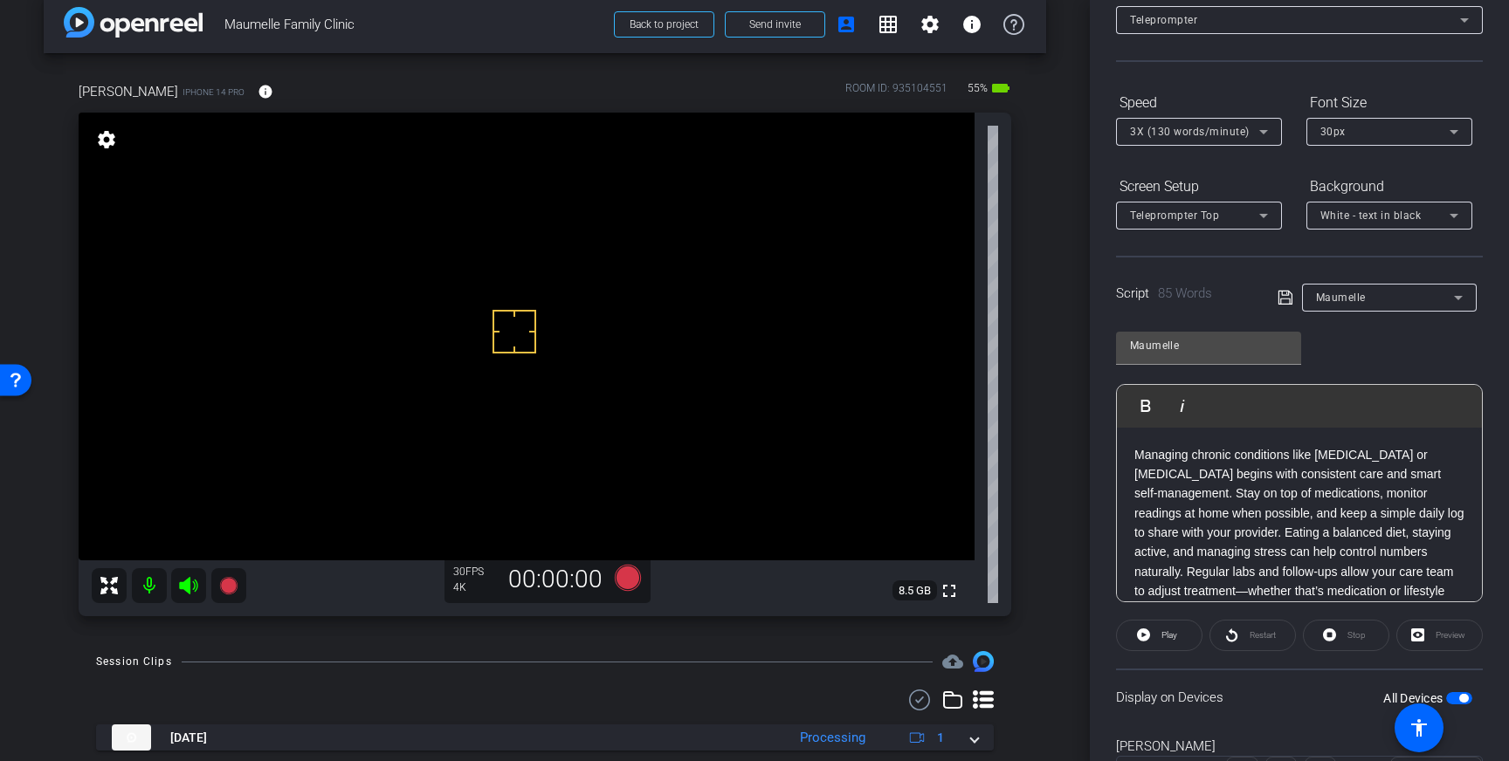
scroll to position [21, 0]
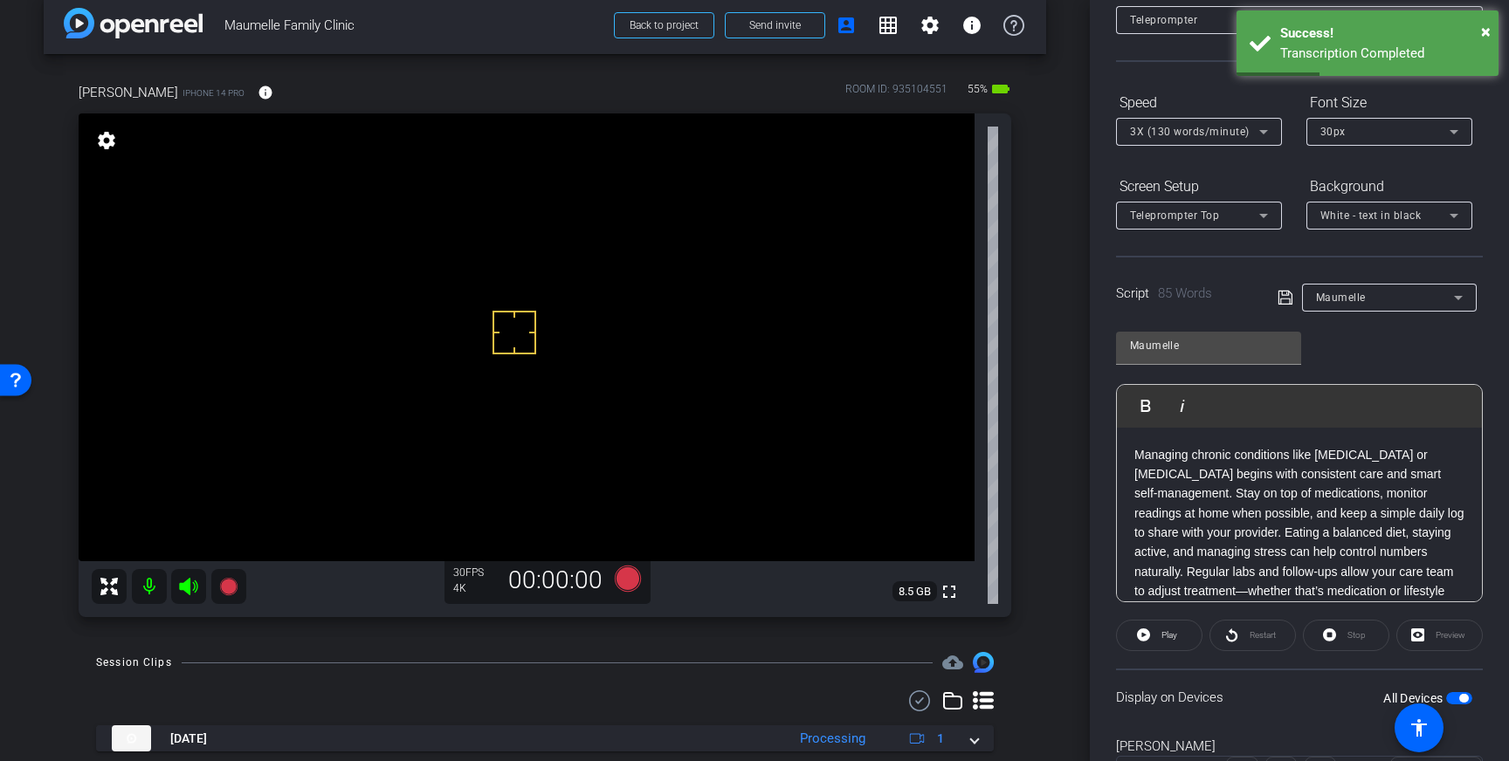
drag, startPoint x: 502, startPoint y: 285, endPoint x: 509, endPoint y: 292, distance: 10.5
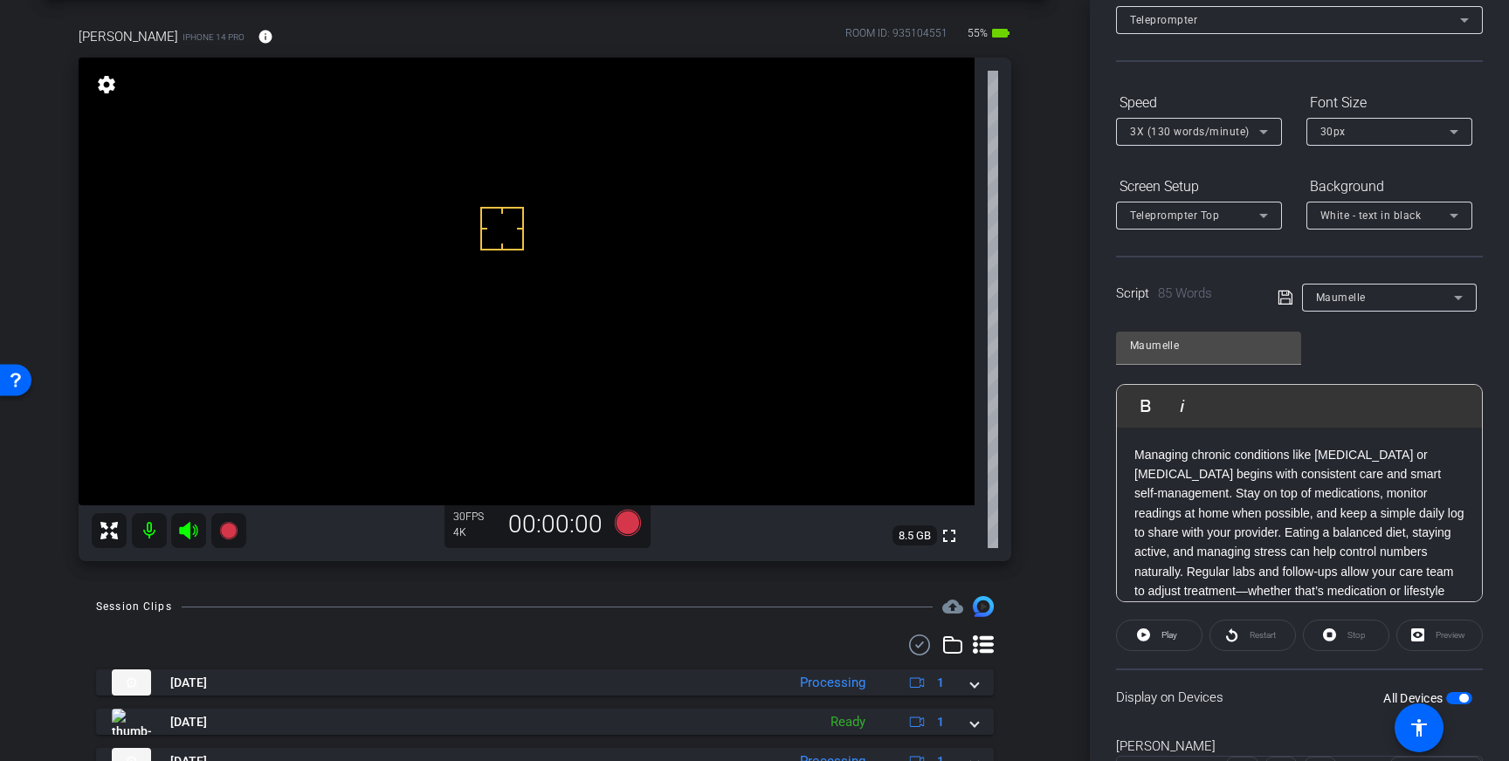
scroll to position [52, 0]
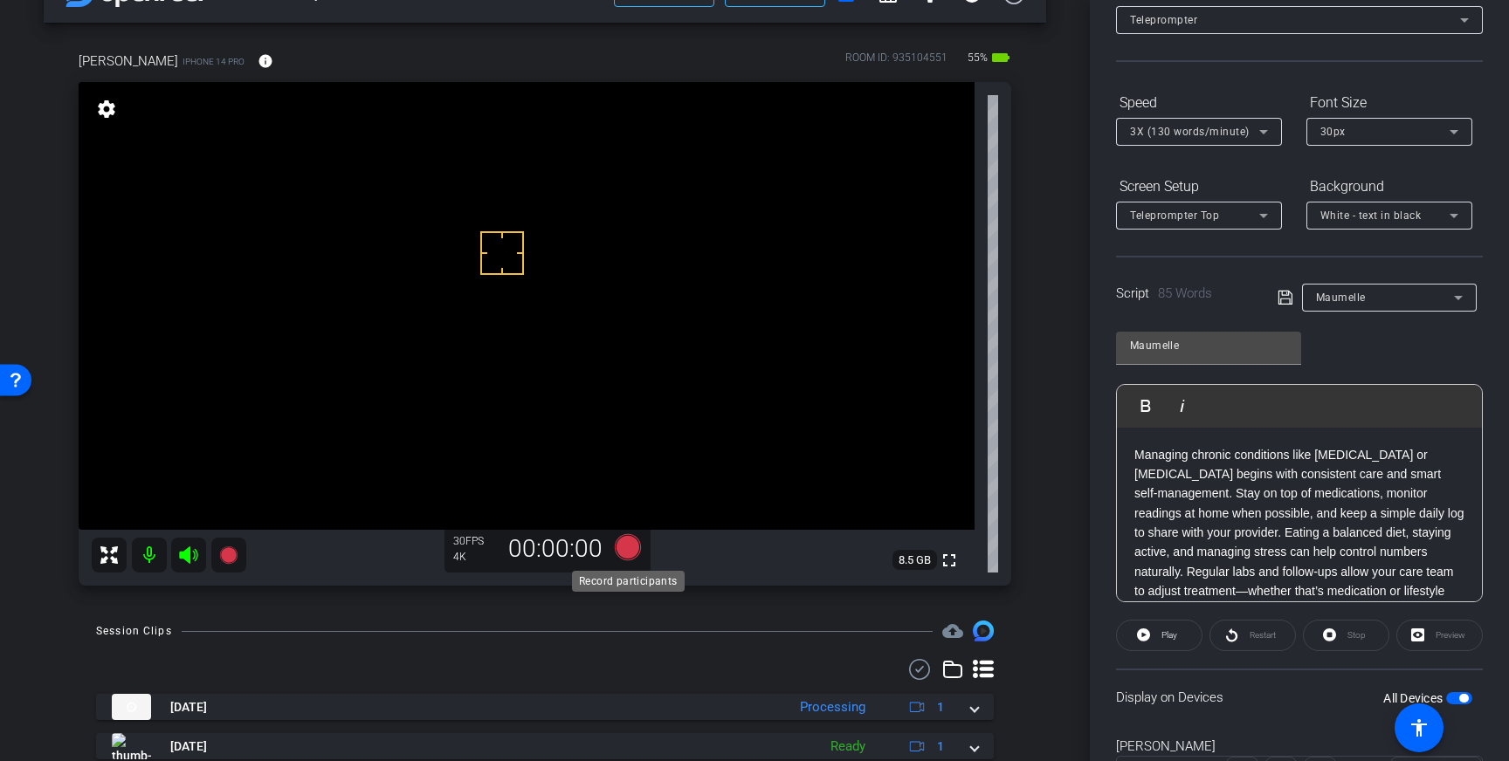
click at [626, 555] on icon at bounding box center [628, 547] width 26 height 26
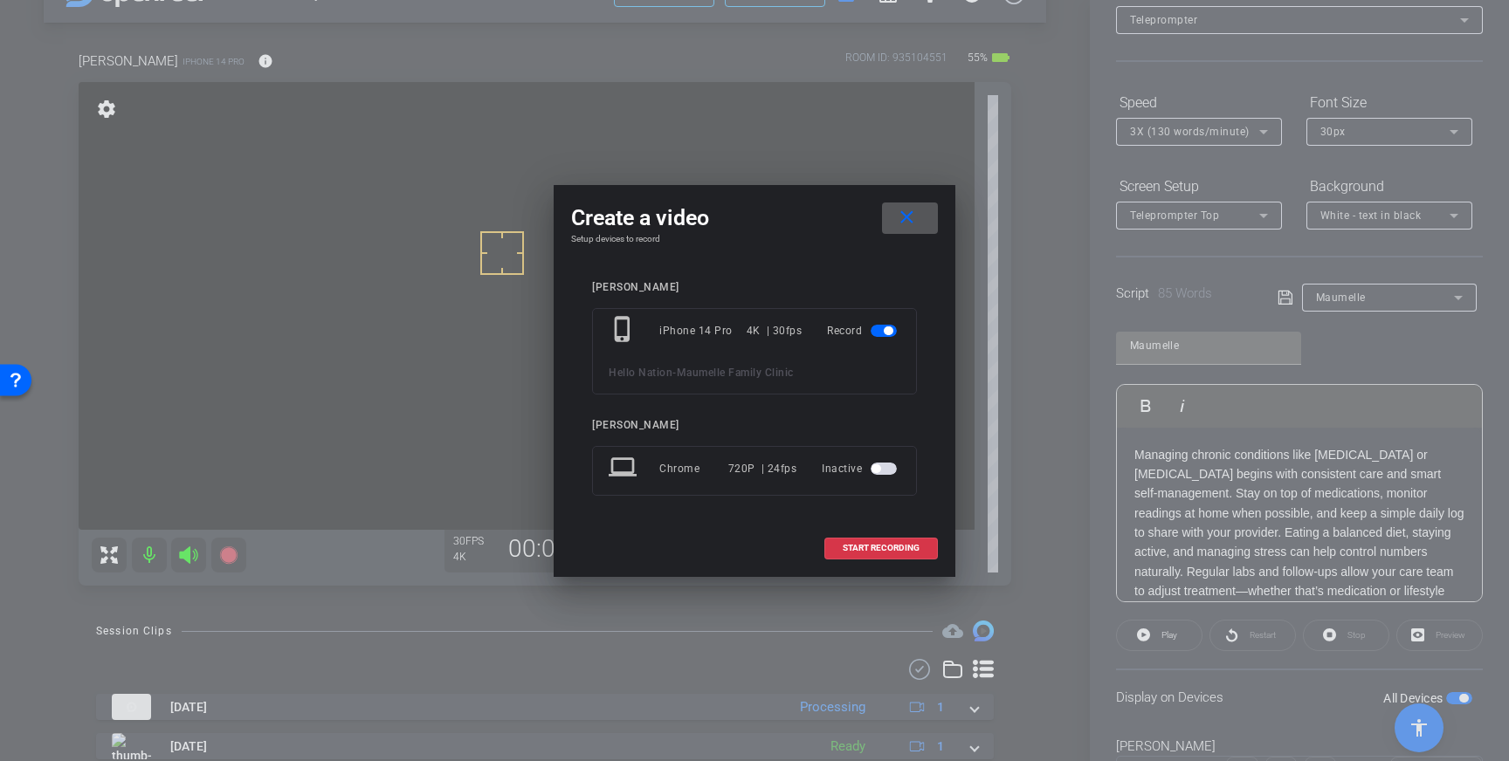
drag, startPoint x: 893, startPoint y: 547, endPoint x: 913, endPoint y: 538, distance: 22.3
click at [893, 547] on span "START RECORDING" at bounding box center [880, 548] width 77 height 9
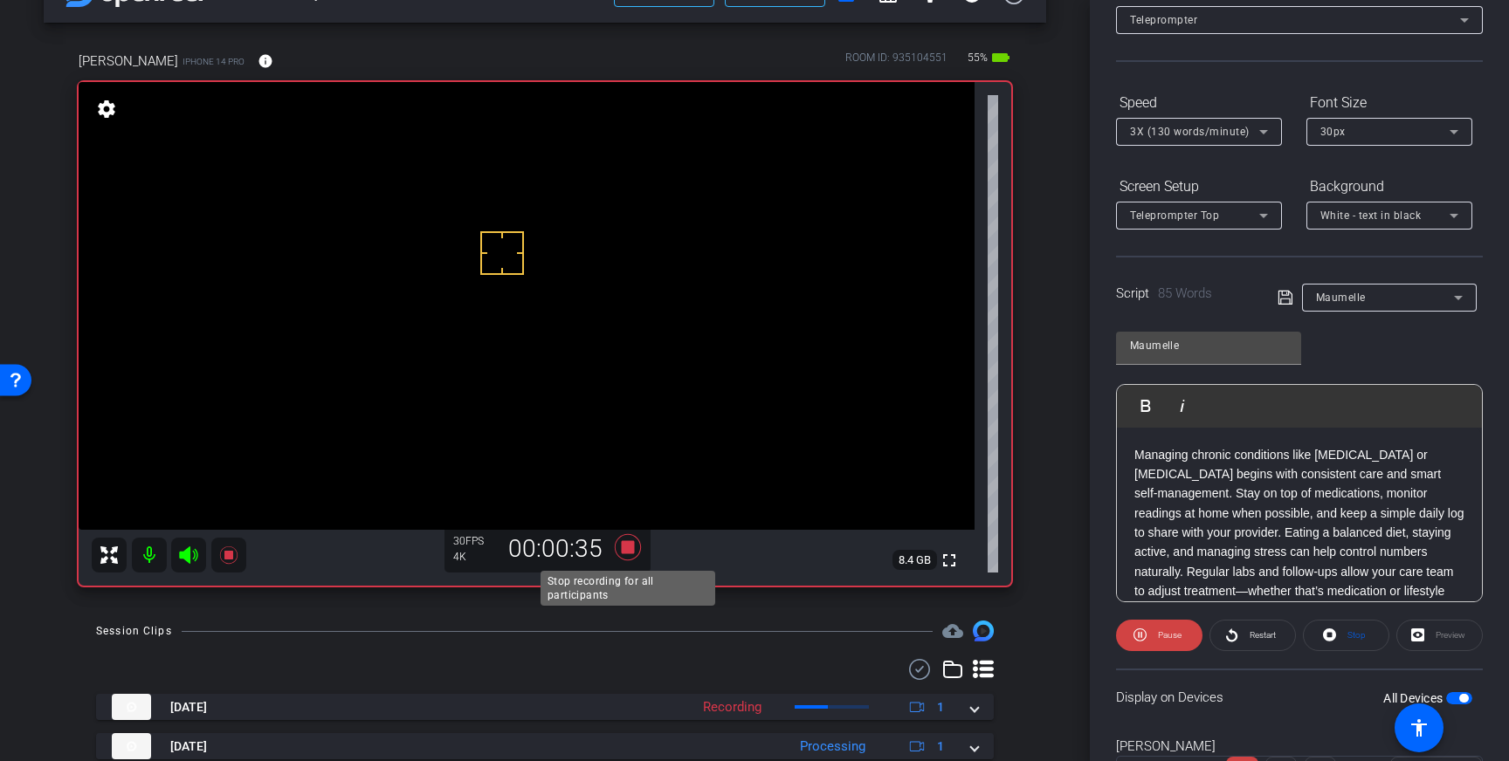
click at [629, 552] on icon at bounding box center [628, 547] width 26 height 26
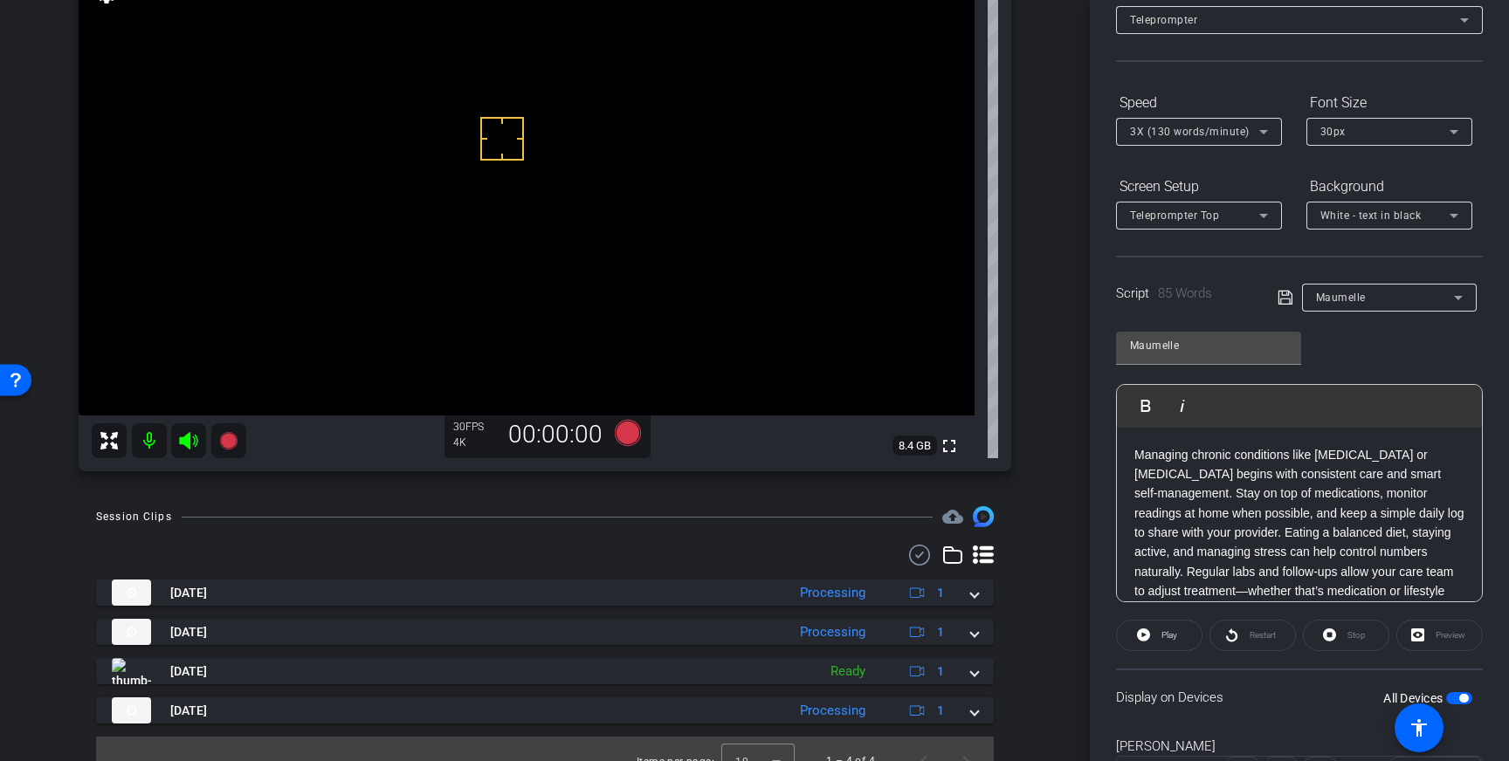
scroll to position [171, 0]
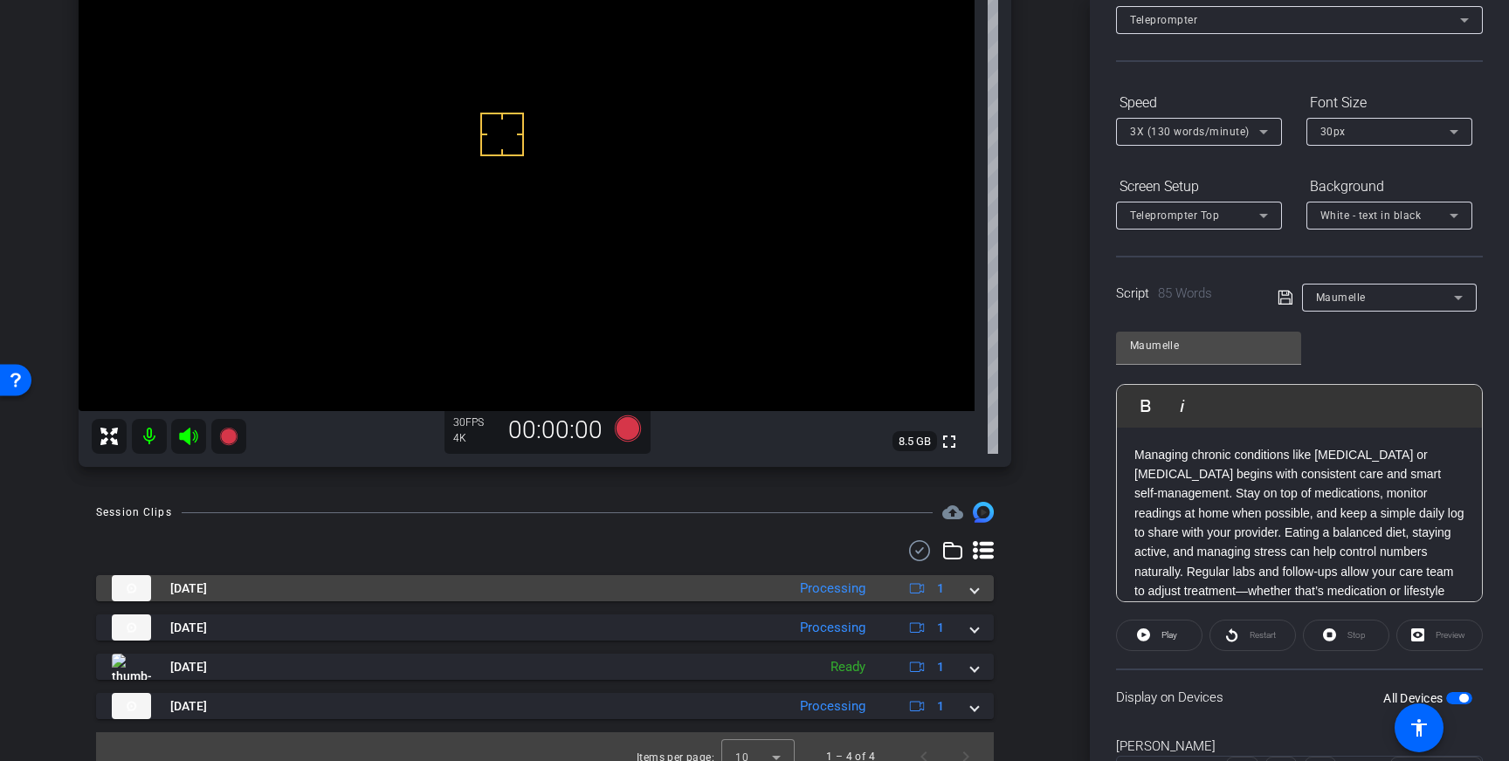
click at [972, 582] on span at bounding box center [974, 589] width 7 height 18
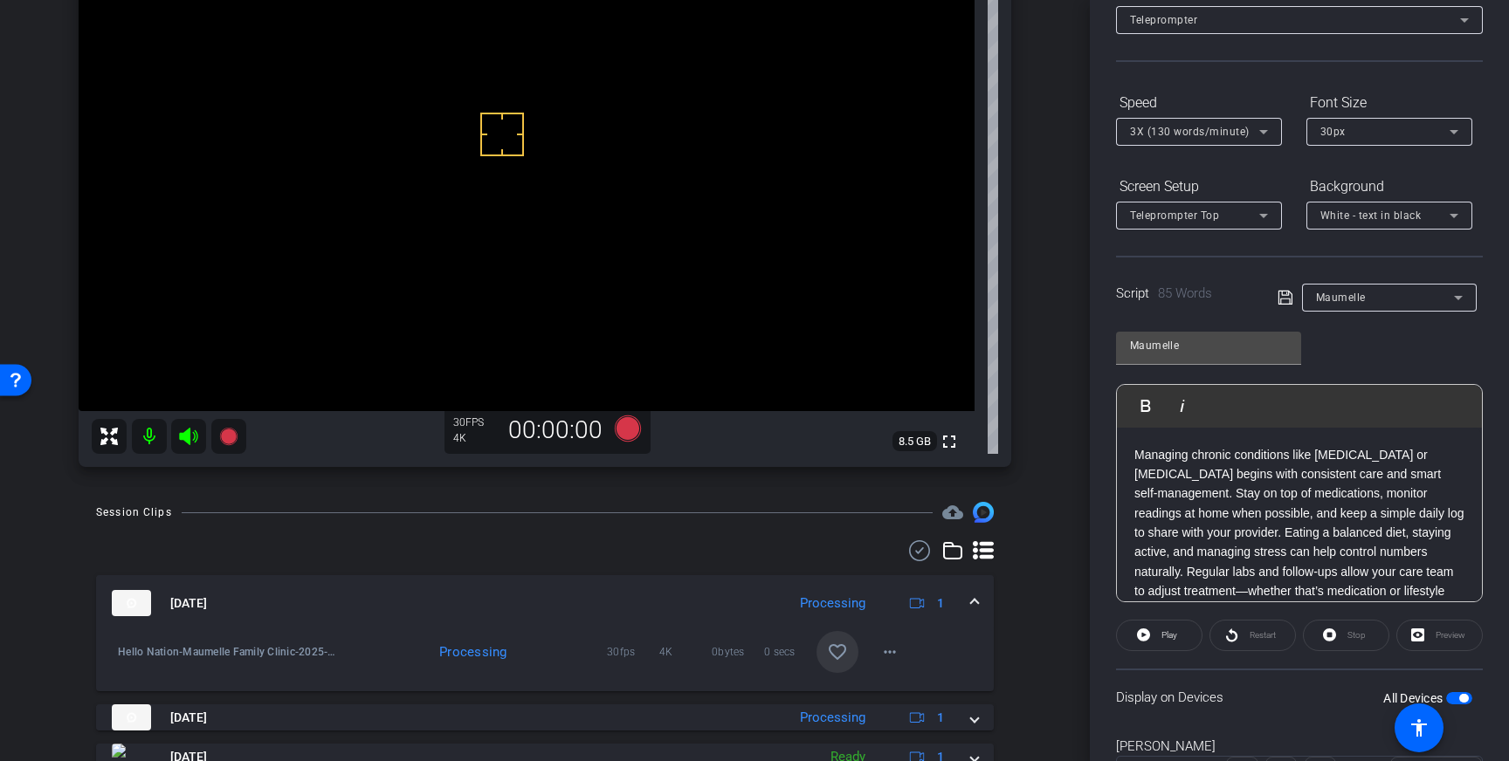
click at [840, 643] on mat-icon "favorite_border" at bounding box center [837, 652] width 21 height 21
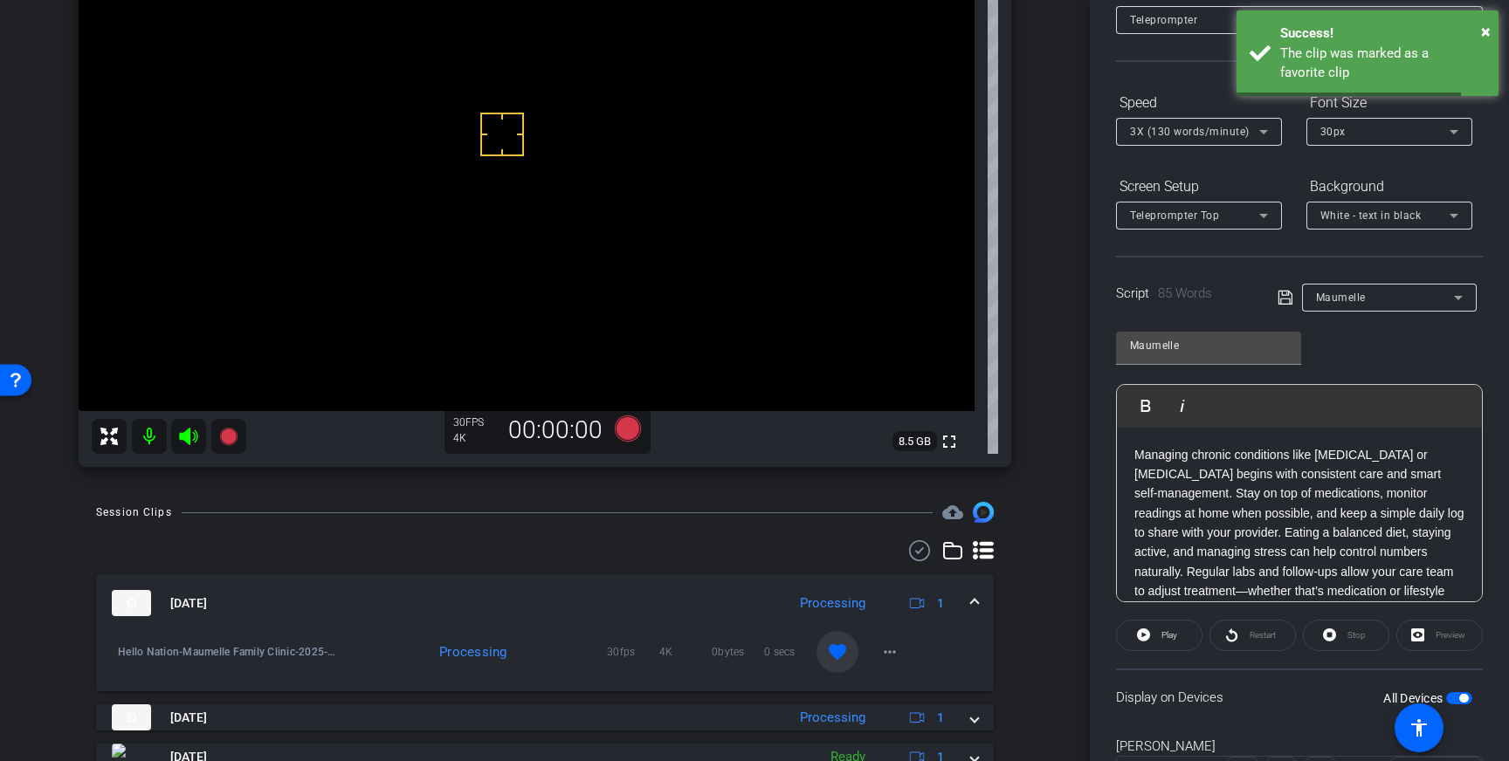
click at [958, 603] on div "Sep 3, 2025 Processing 1" at bounding box center [541, 603] width 859 height 26
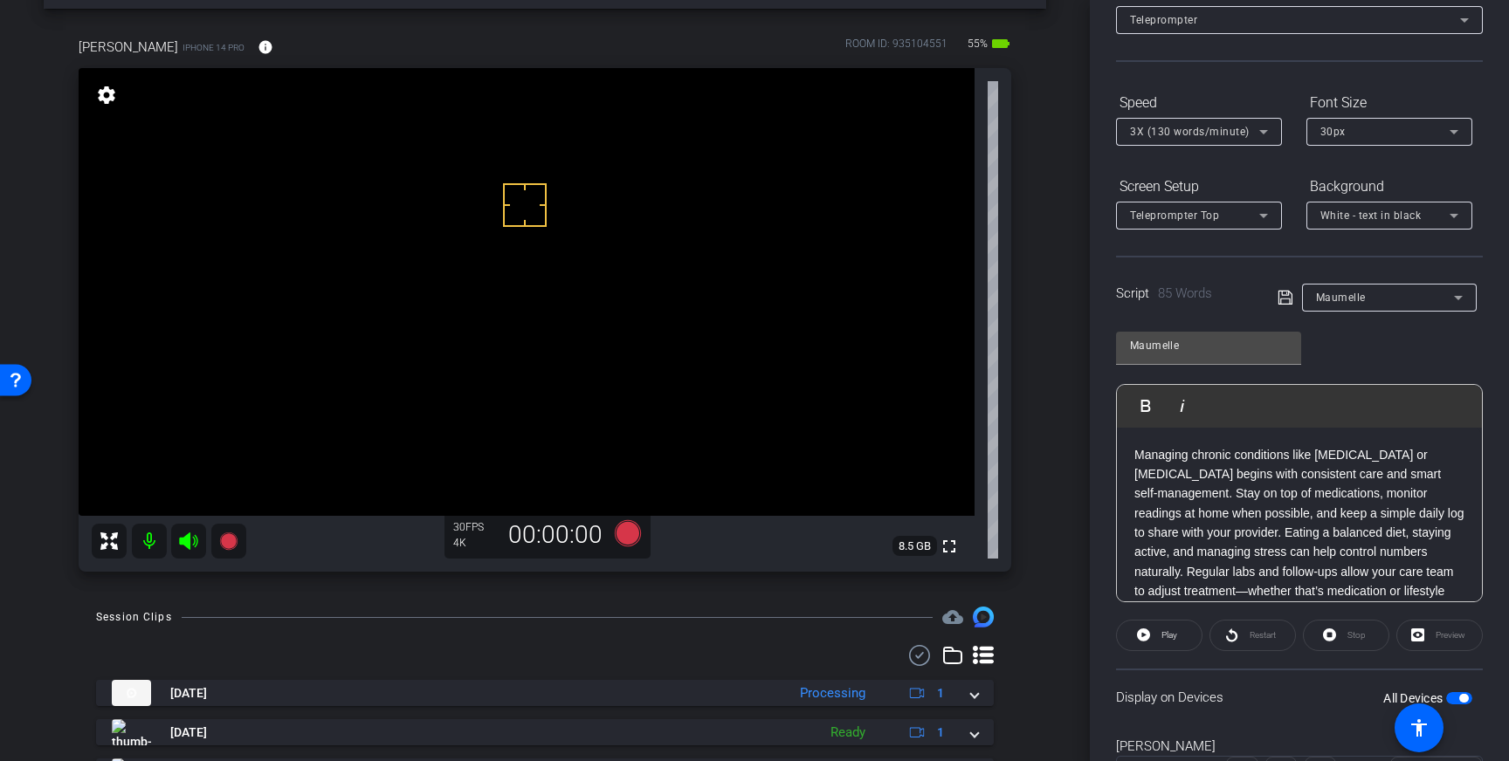
scroll to position [0, 0]
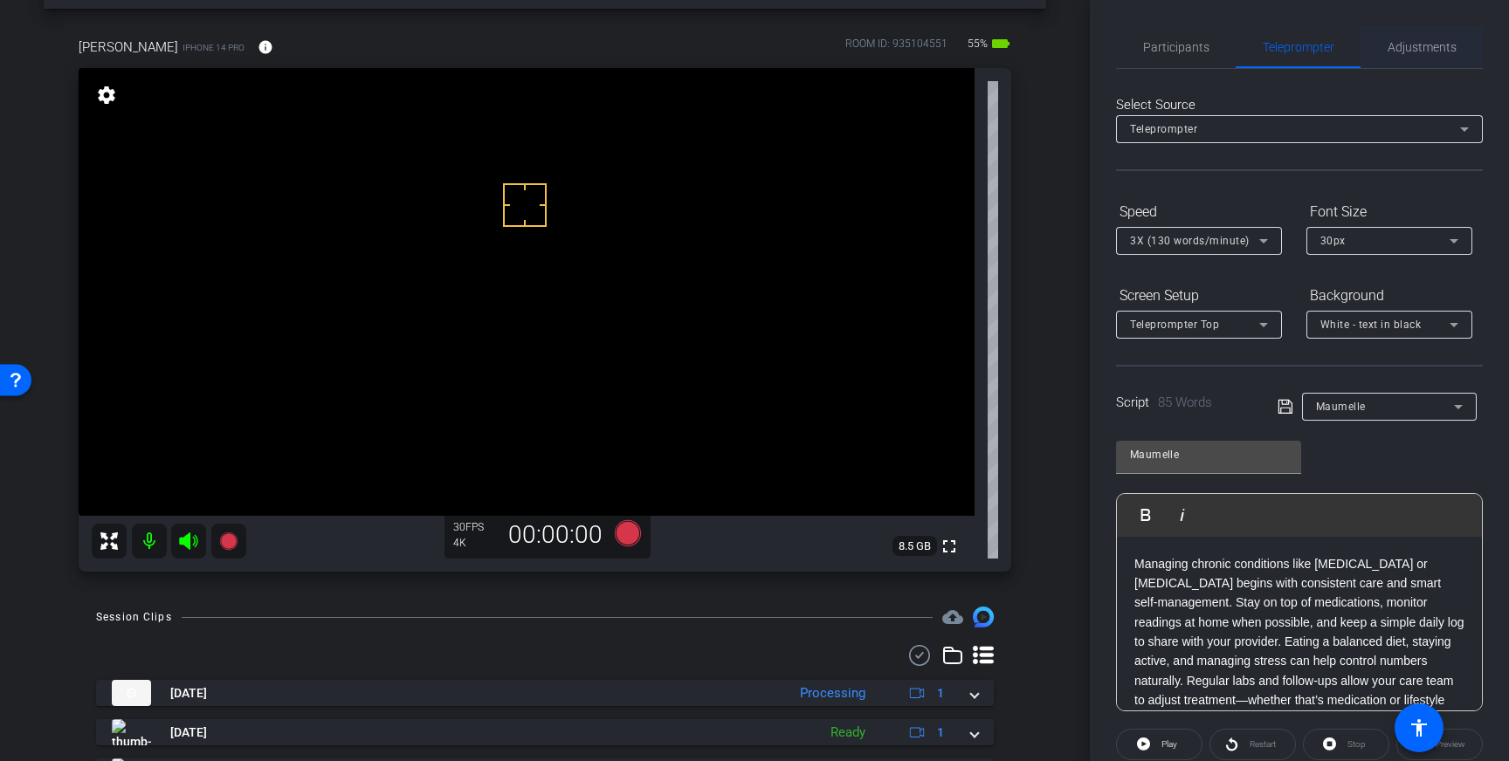
click at [1414, 46] on span "Adjustments" at bounding box center [1421, 47] width 69 height 12
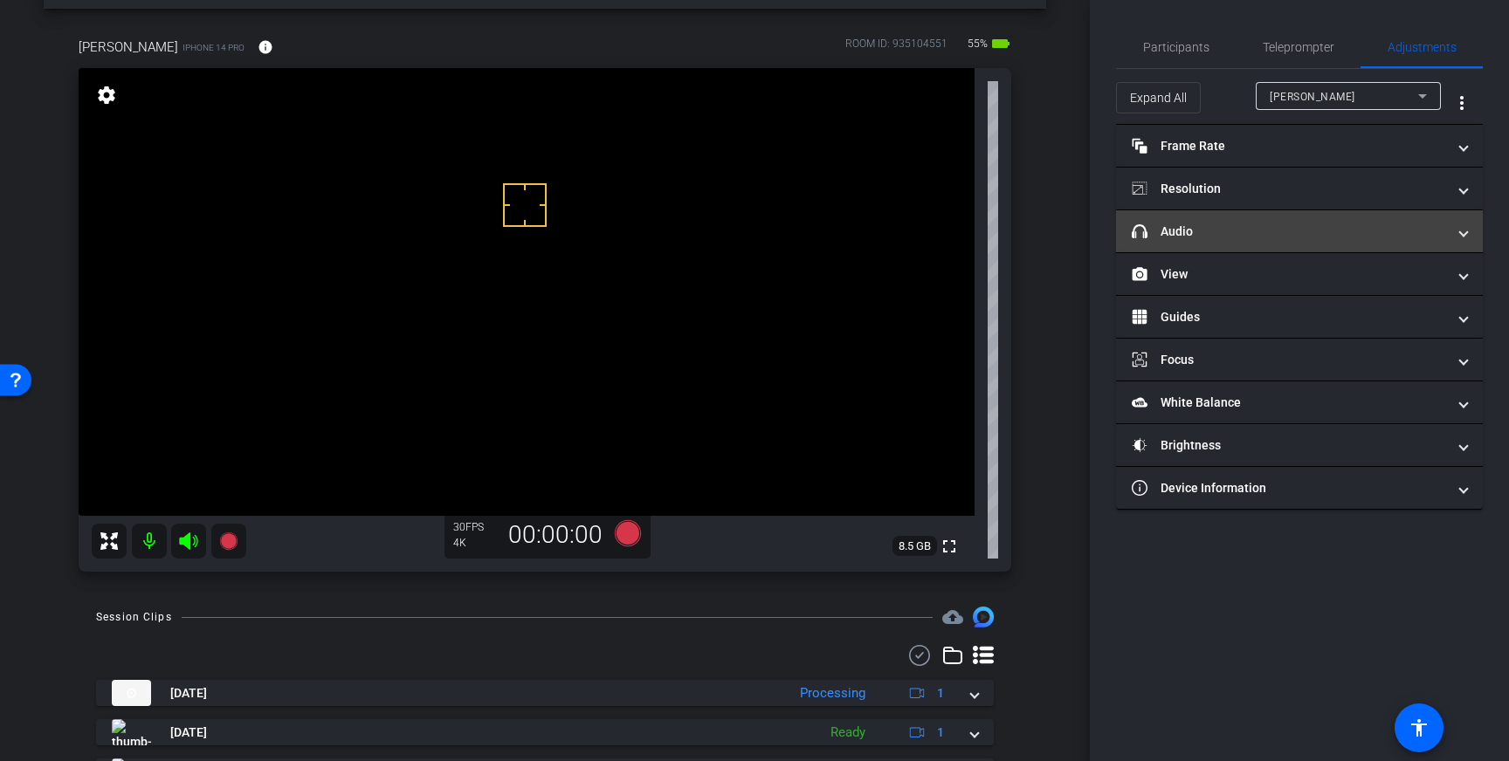
click at [1399, 240] on mat-expansion-panel-header "headphone icon Audio" at bounding box center [1299, 231] width 367 height 42
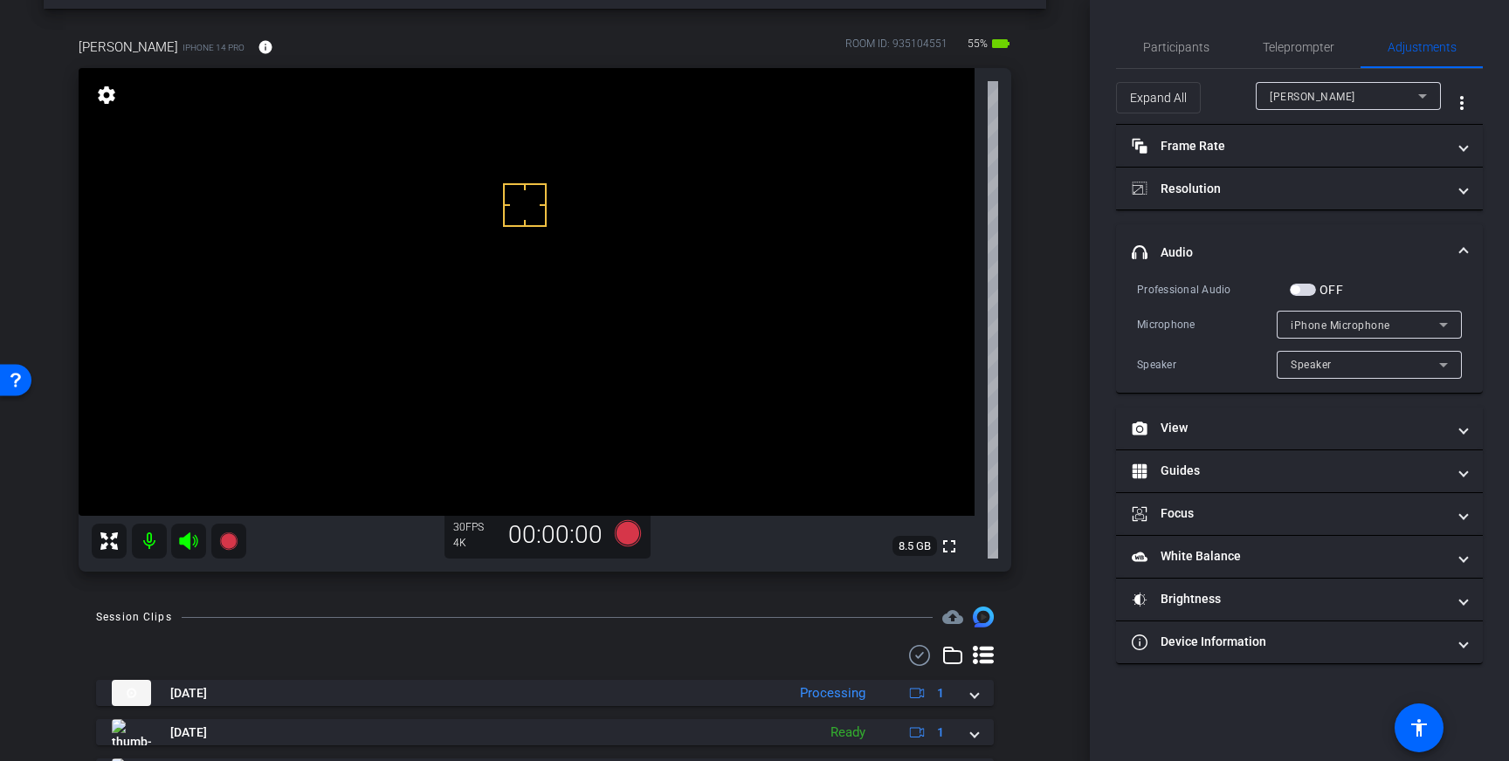
click at [1307, 288] on span "button" at bounding box center [1302, 290] width 26 height 12
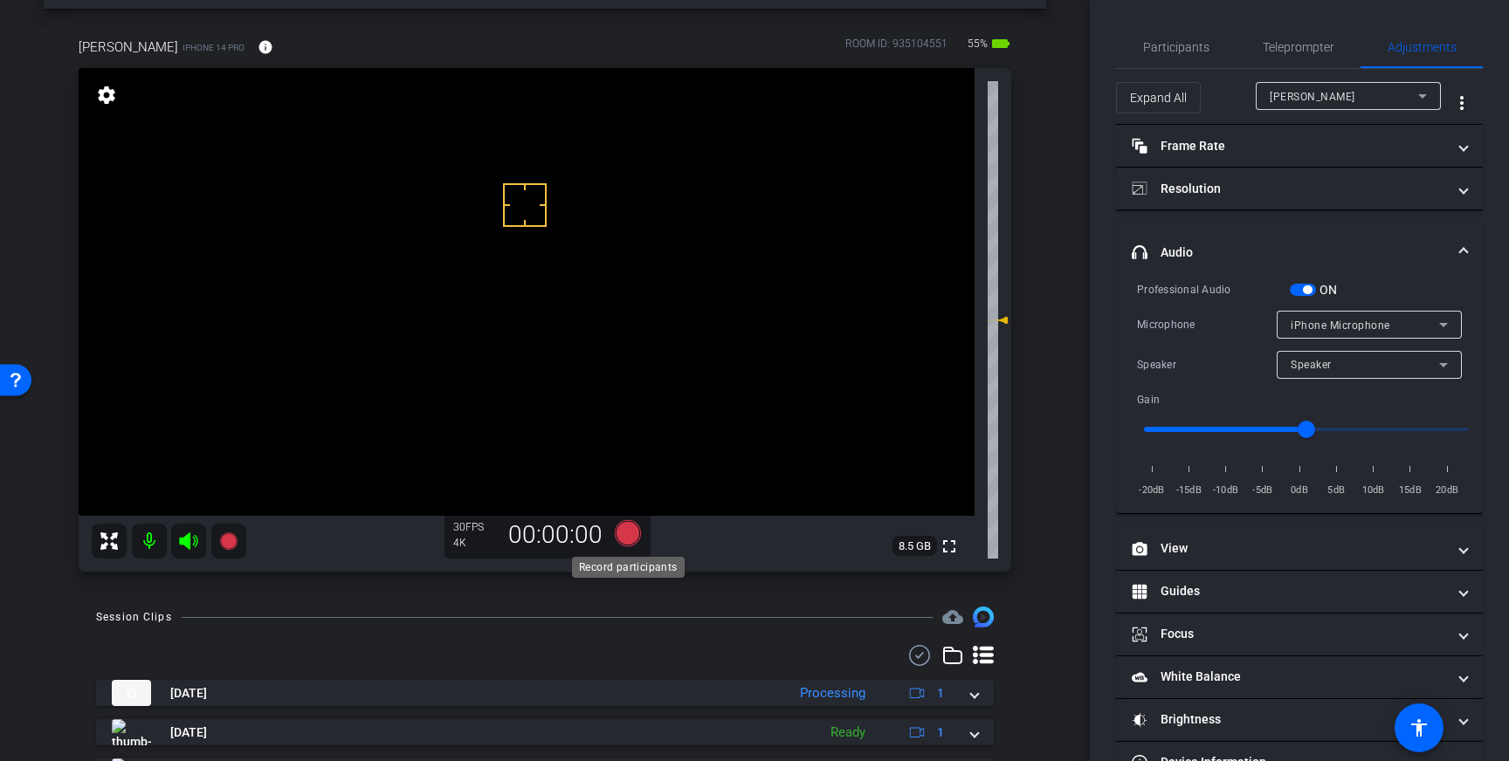
click at [617, 534] on icon at bounding box center [628, 533] width 26 height 26
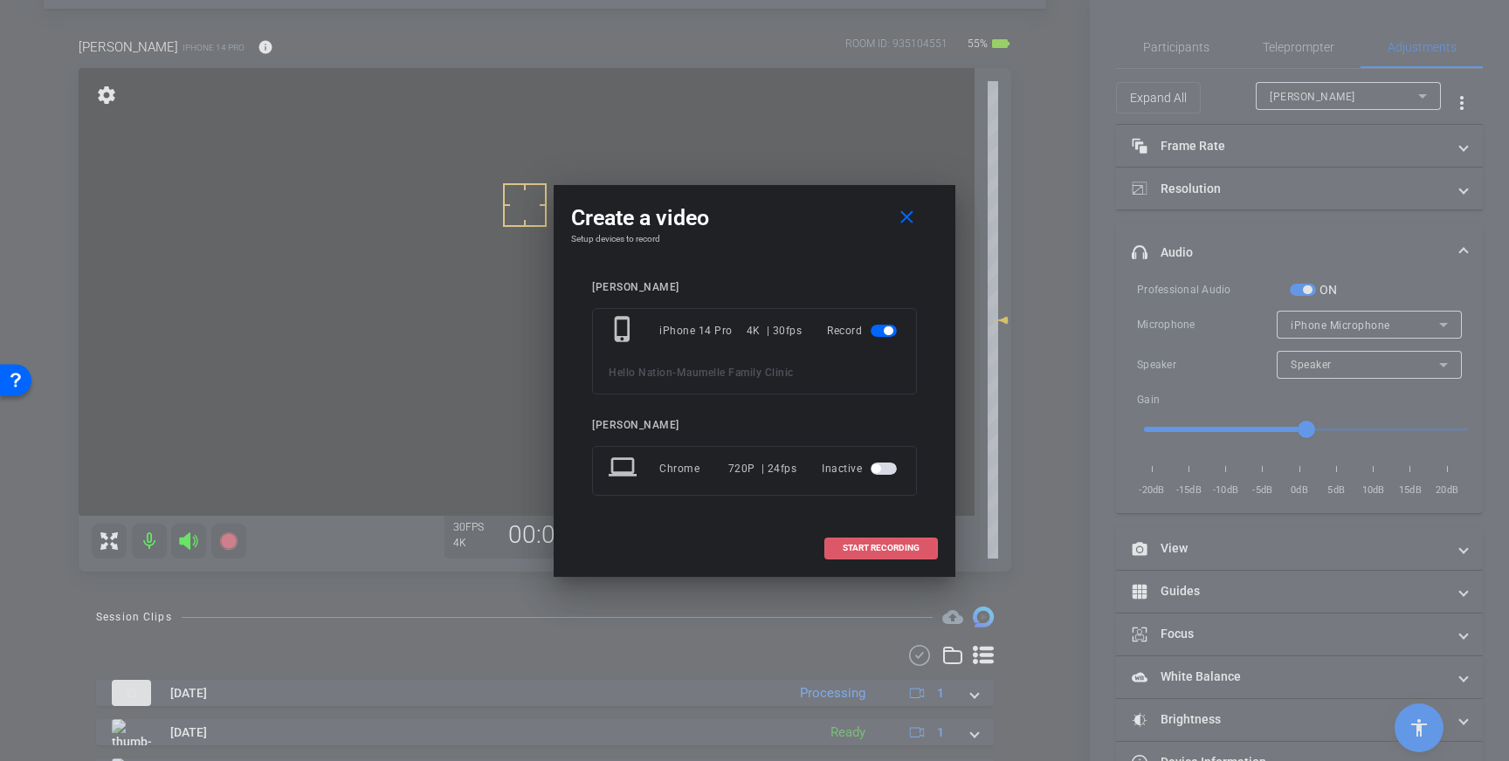
click at [904, 552] on span "START RECORDING" at bounding box center [880, 548] width 77 height 9
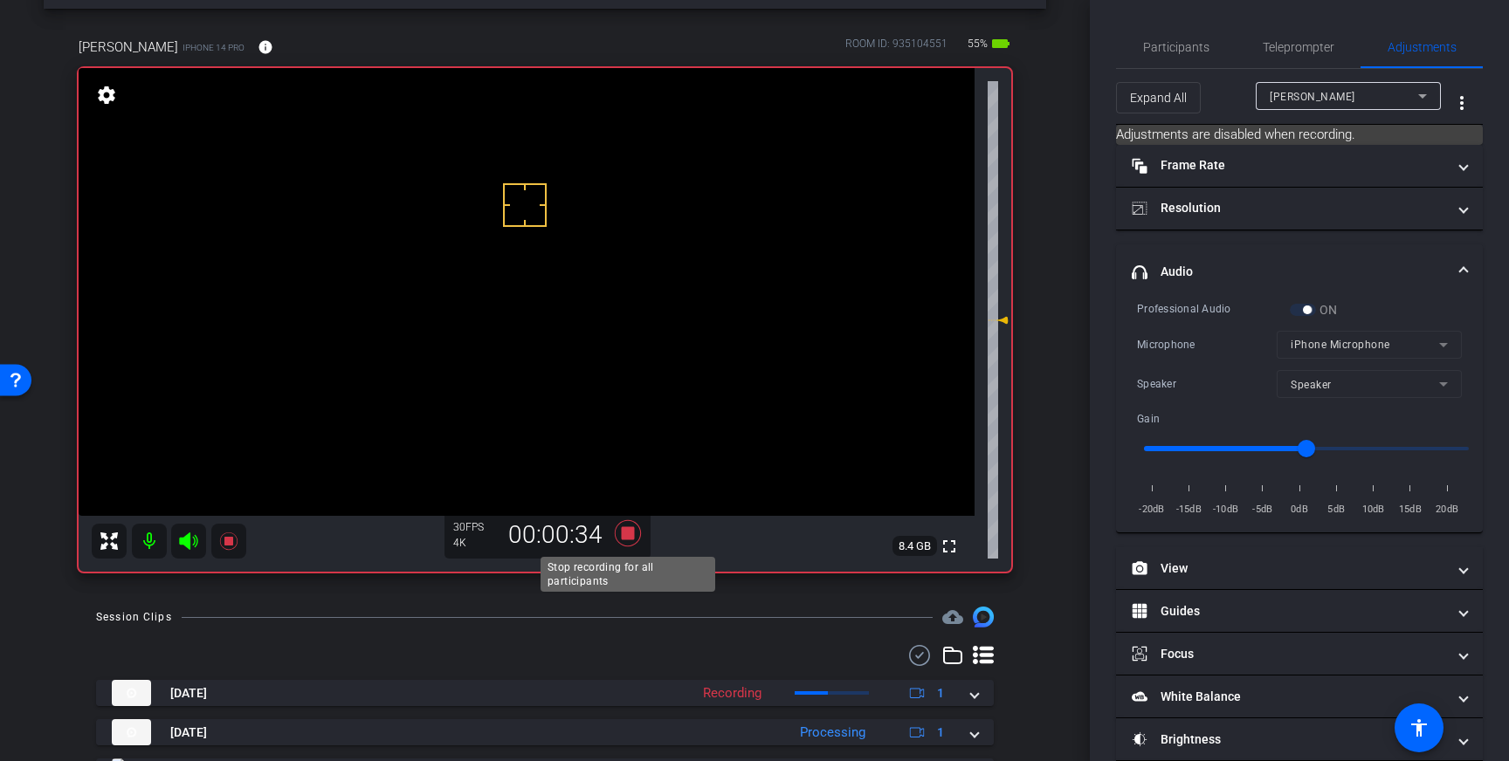
click at [626, 540] on icon at bounding box center [628, 533] width 26 height 26
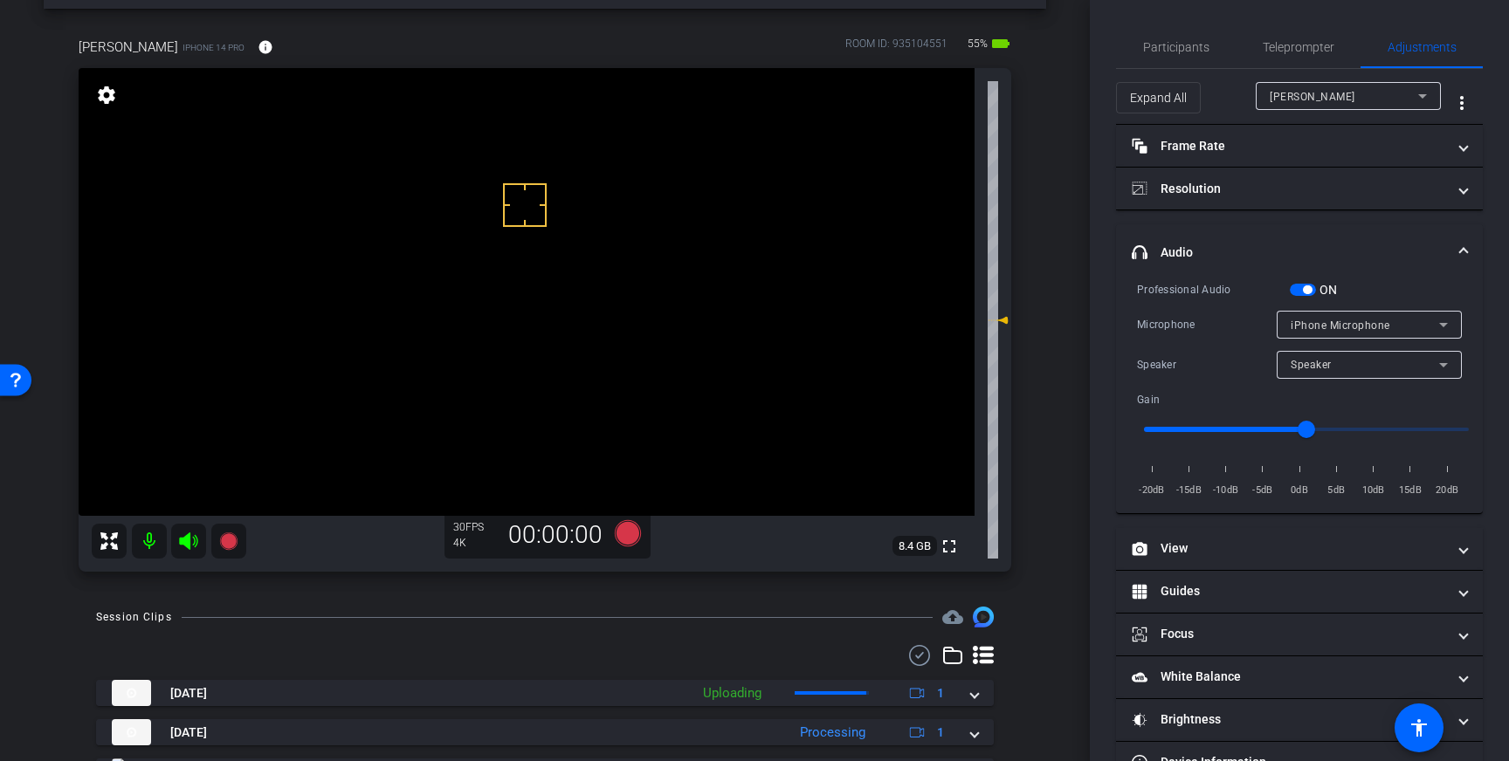
click at [1304, 279] on mat-expansion-panel-header "headphone icon Audio" at bounding box center [1299, 252] width 367 height 56
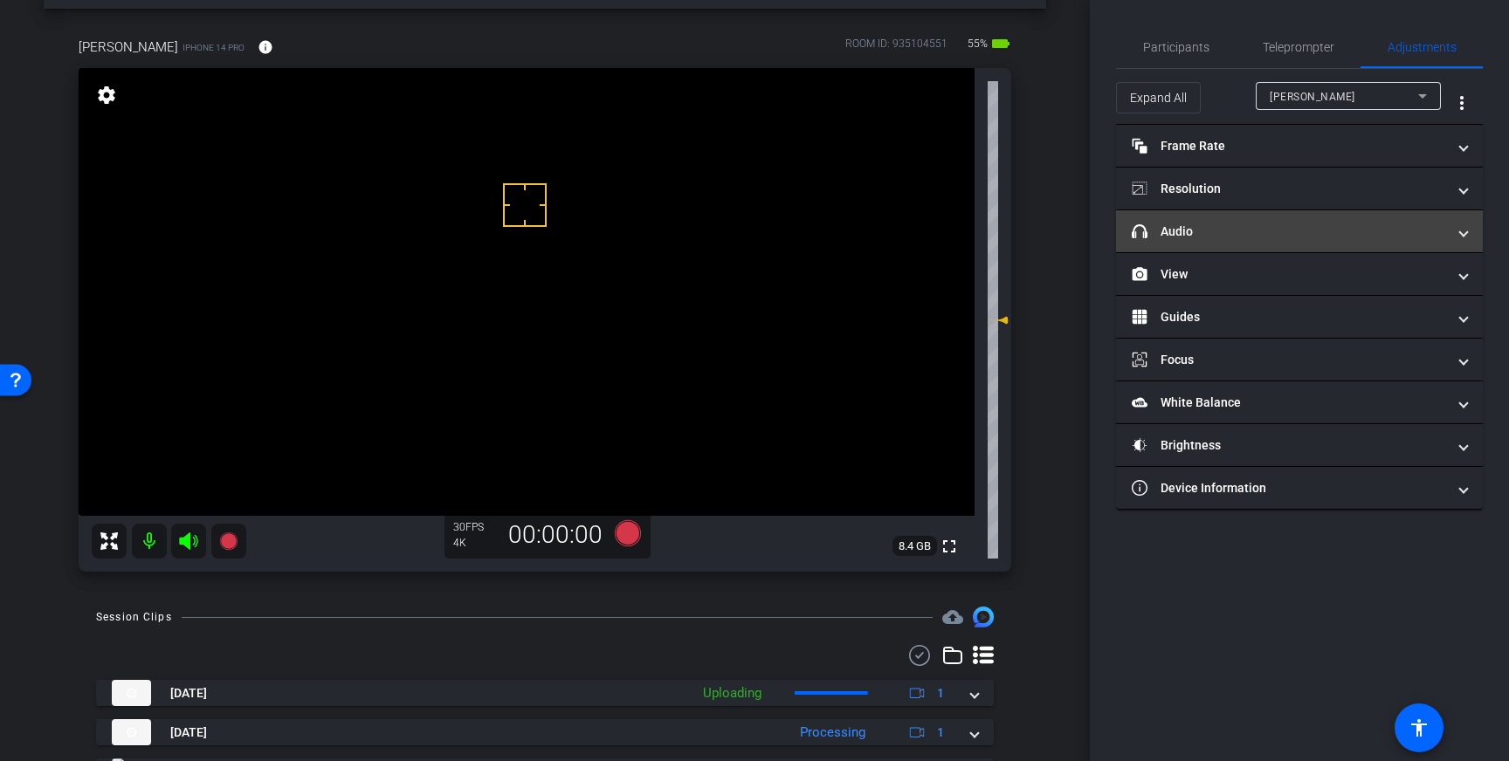
click at [1309, 229] on mat-panel-title "headphone icon Audio" at bounding box center [1288, 232] width 314 height 18
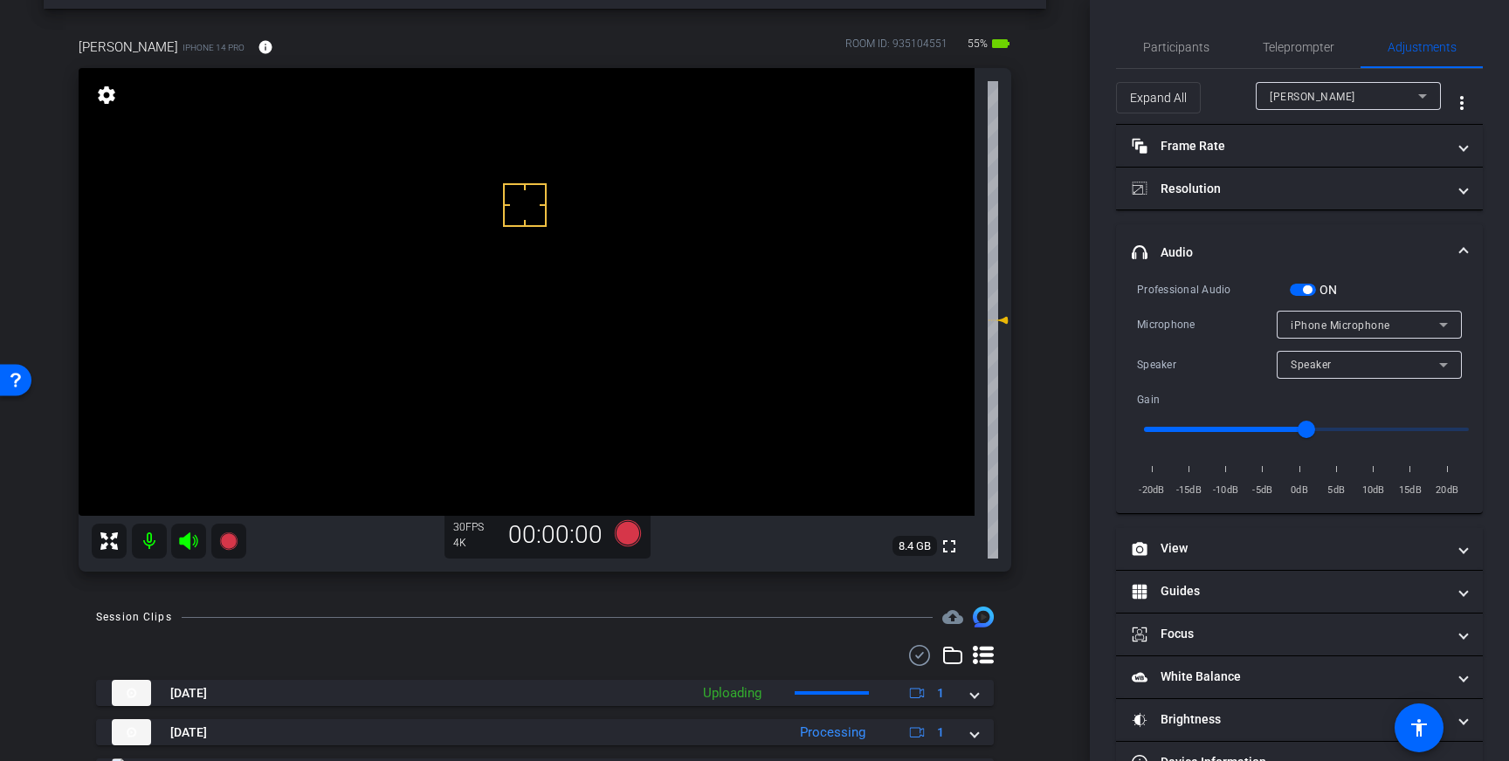
click at [1302, 284] on span "button" at bounding box center [1302, 290] width 26 height 12
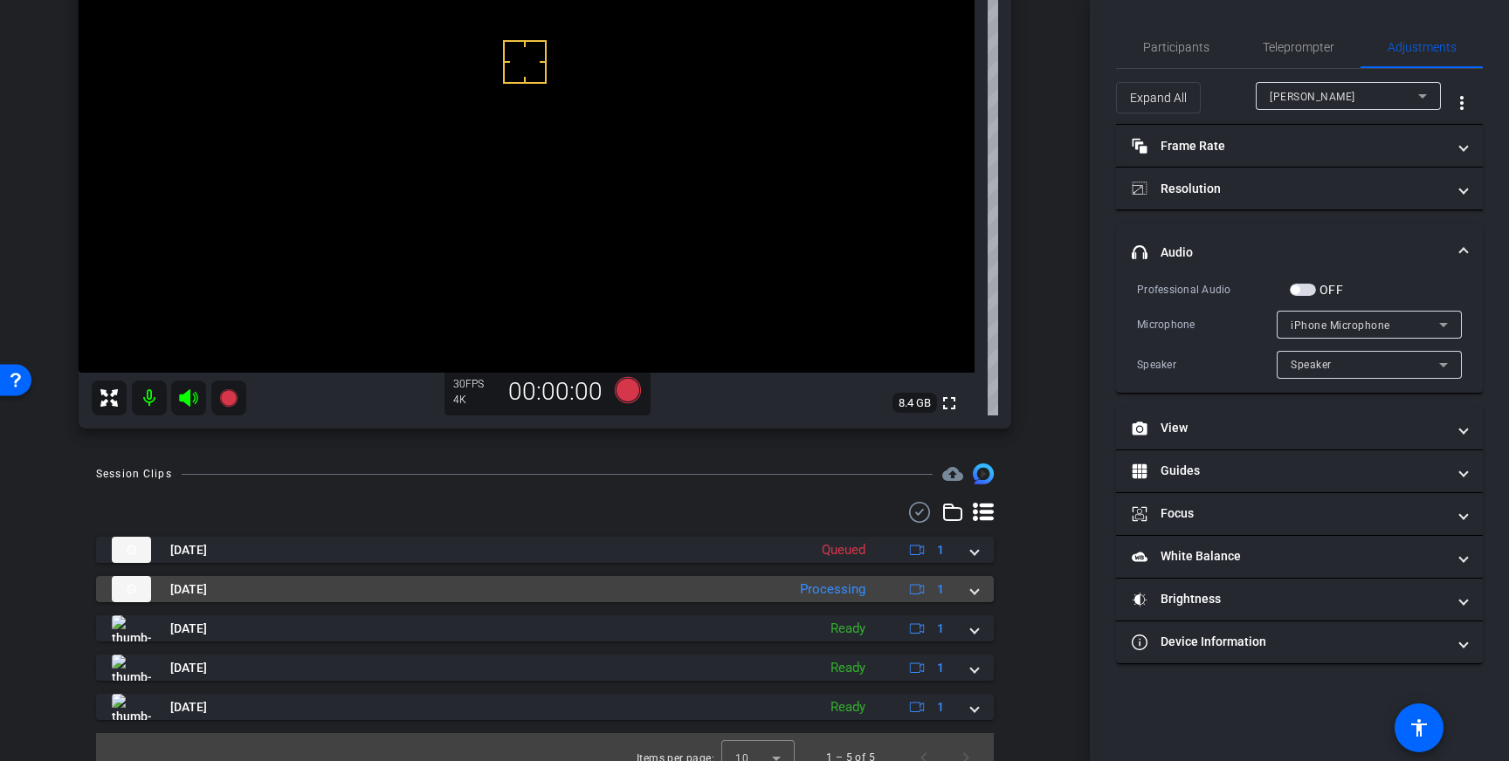
scroll to position [216, 0]
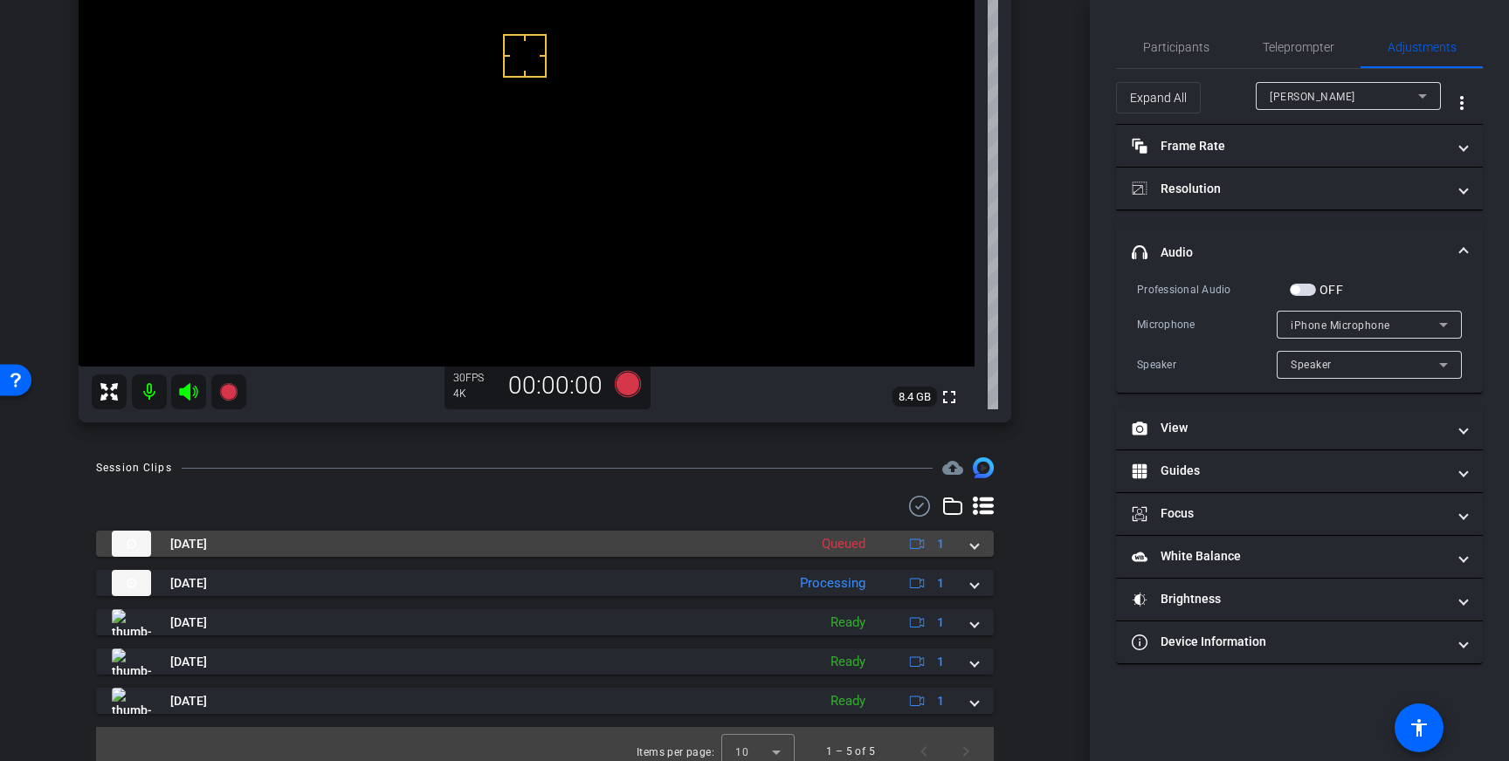
click at [979, 540] on mat-expansion-panel-header "Sep 3, 2025 Queued 1" at bounding box center [544, 544] width 897 height 26
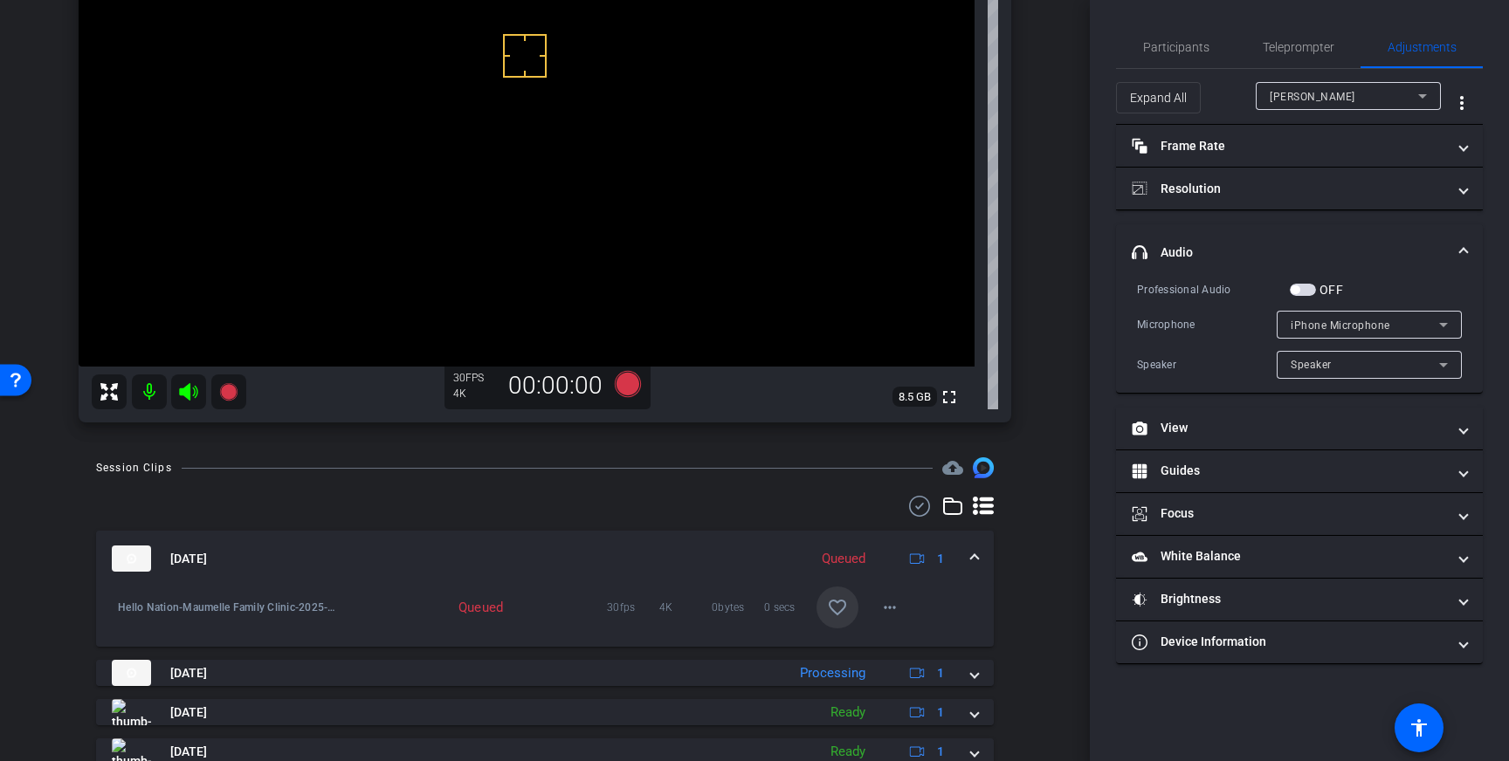
click at [838, 617] on mat-icon "favorite_border" at bounding box center [837, 607] width 21 height 21
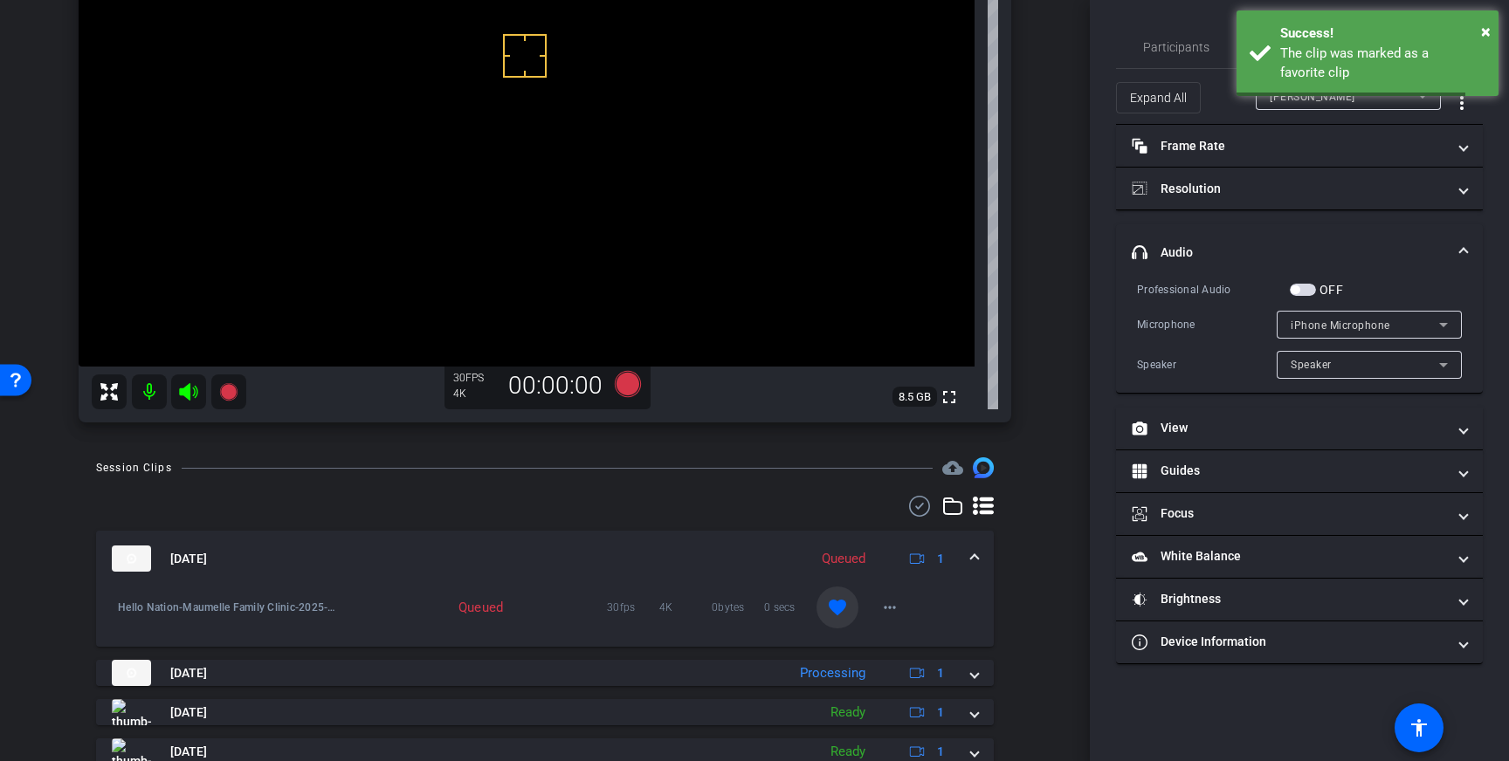
click at [979, 547] on mat-expansion-panel-header "Sep 3, 2025 Queued 1" at bounding box center [544, 559] width 897 height 56
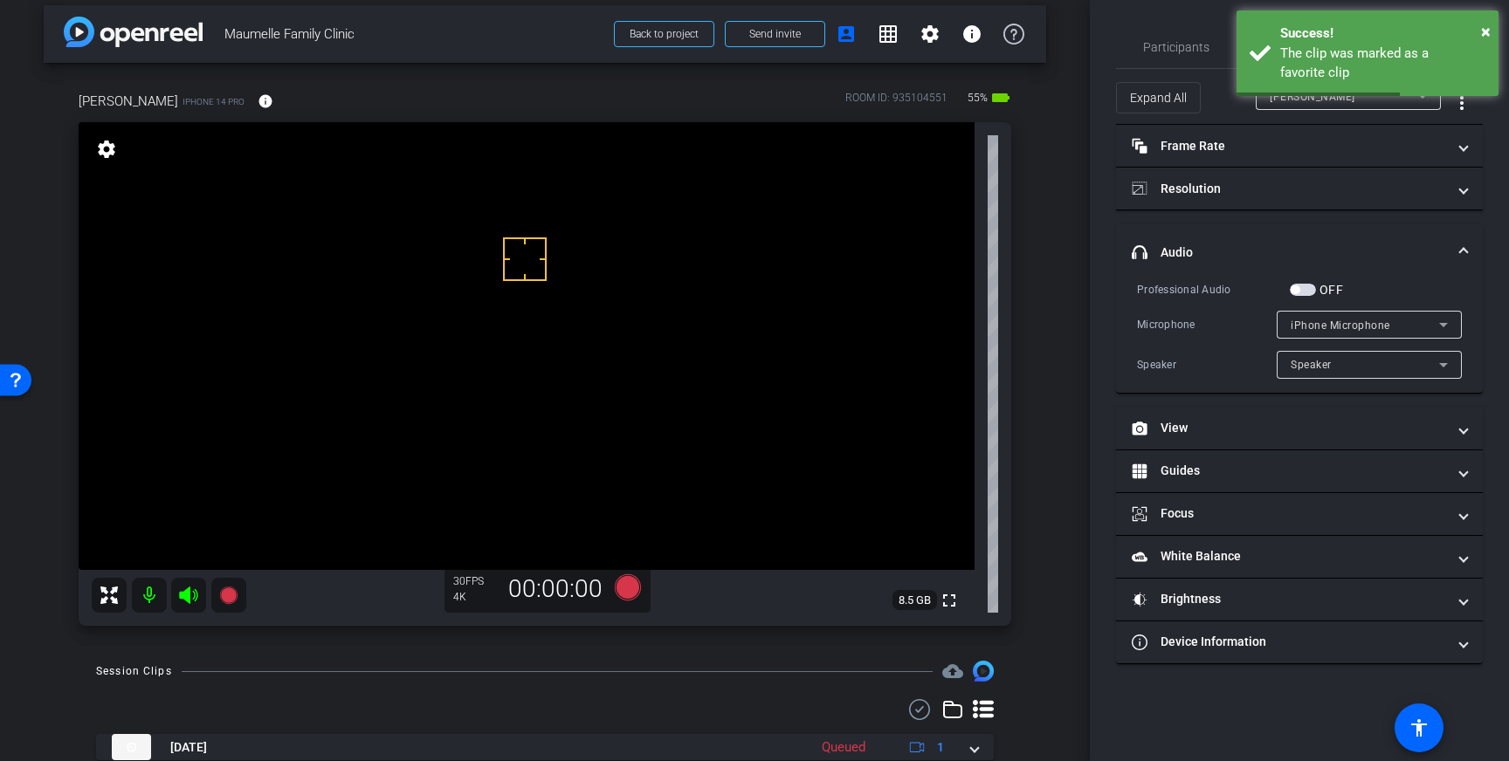
scroll to position [9, 0]
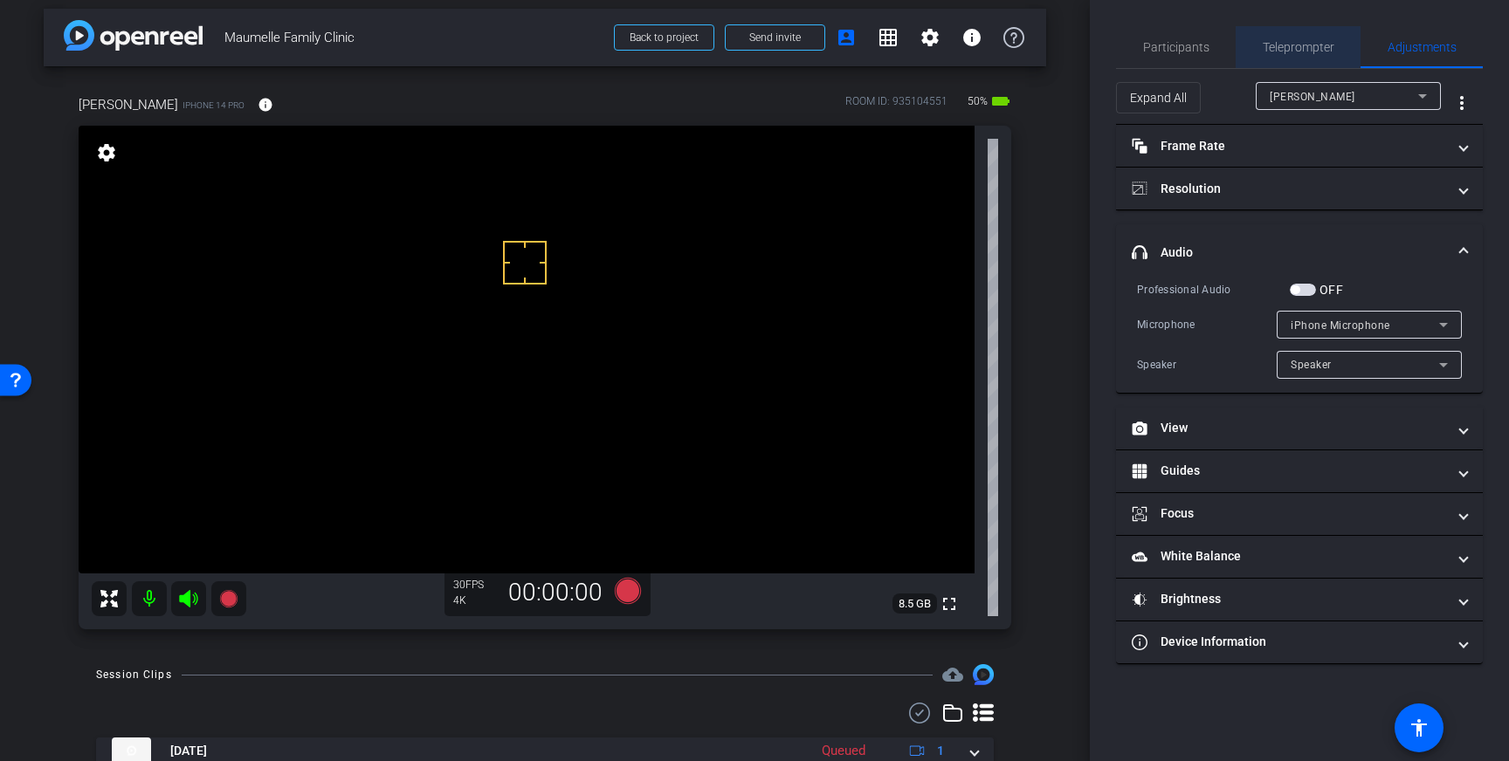
drag, startPoint x: 1317, startPoint y: 65, endPoint x: 1337, endPoint y: 194, distance: 130.6
click at [1317, 65] on span "Teleprompter" at bounding box center [1298, 47] width 72 height 42
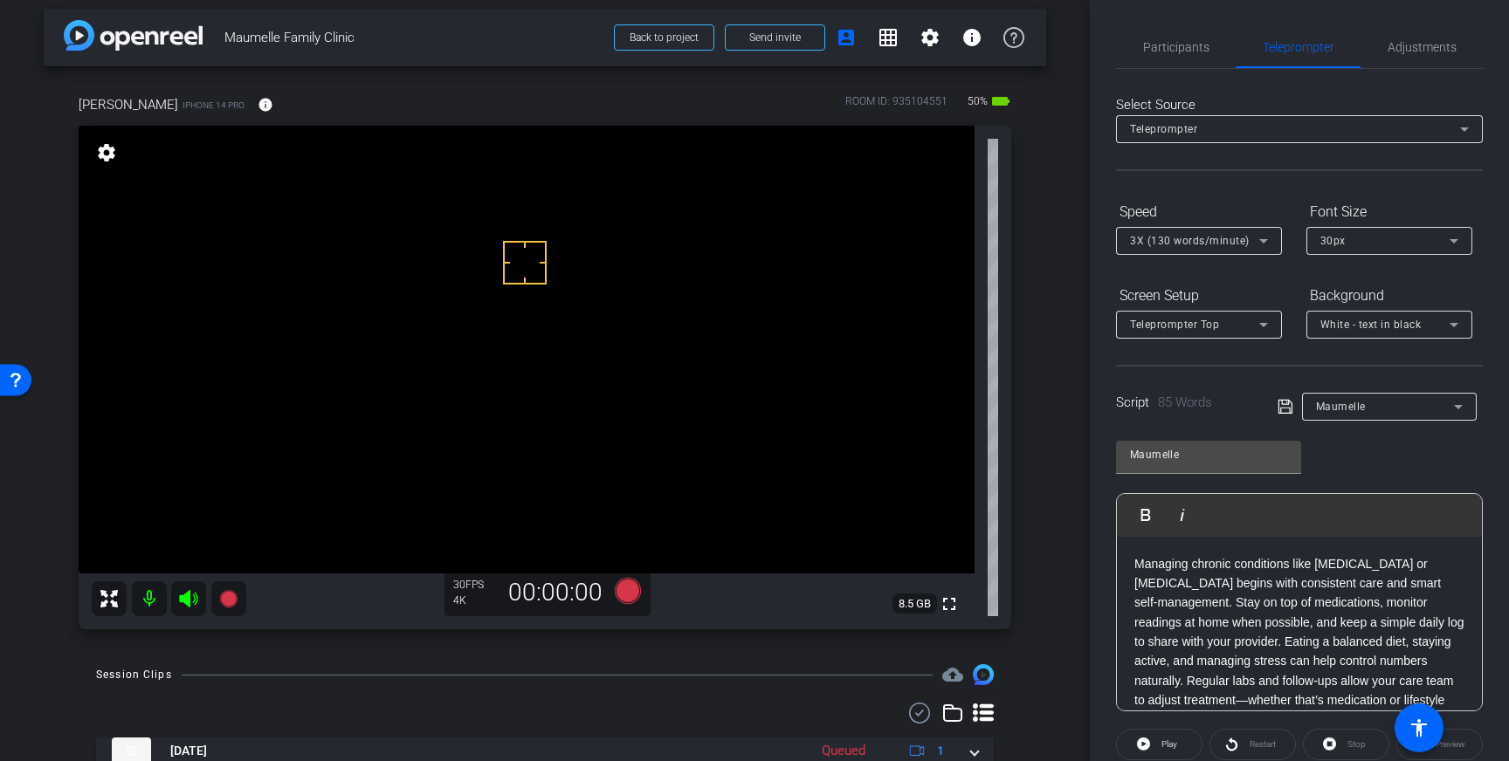
click at [1241, 249] on div "3X (130 words/minute)" at bounding box center [1194, 241] width 129 height 22
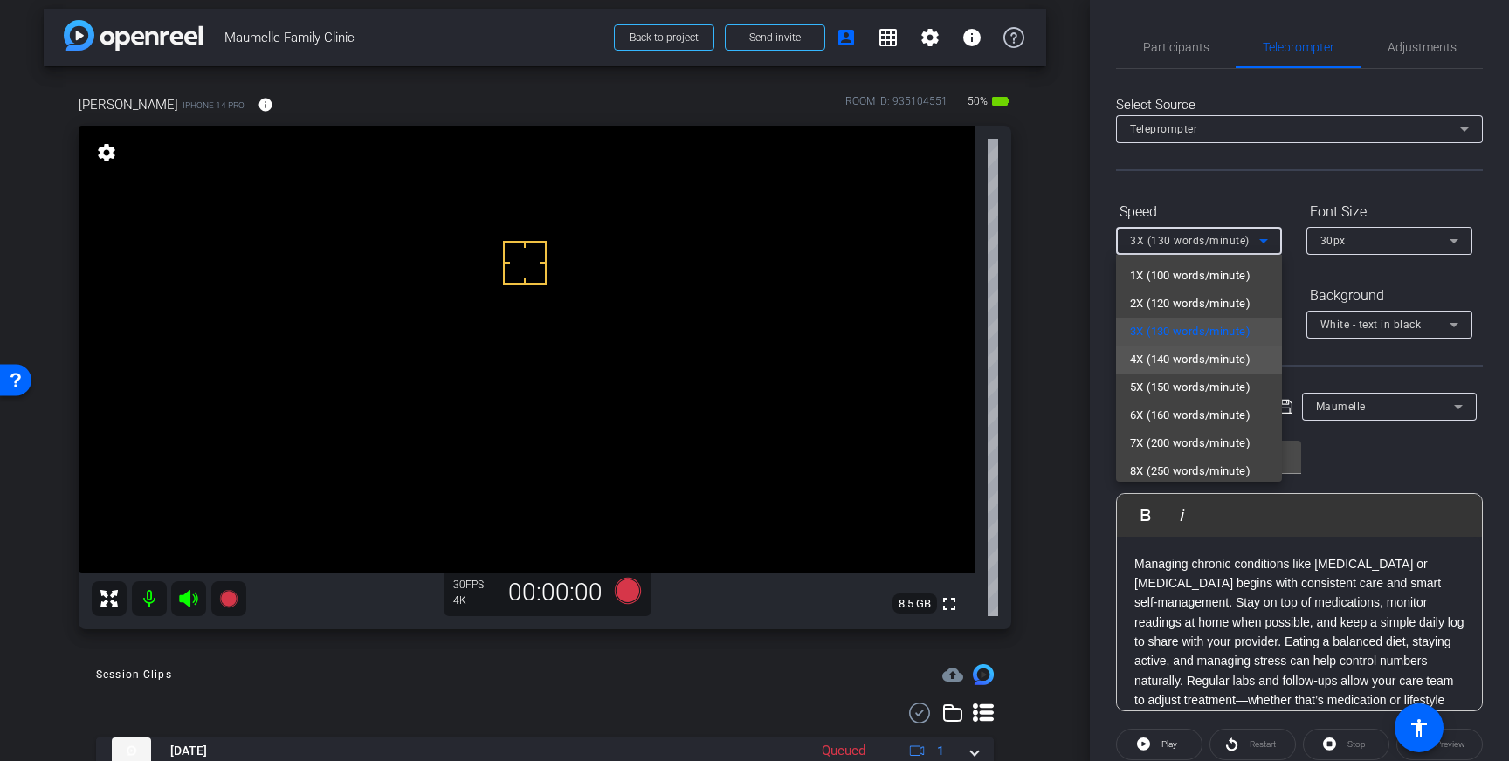
drag, startPoint x: 1196, startPoint y: 366, endPoint x: 1200, endPoint y: 375, distance: 9.8
click at [1196, 366] on span "4X (140 words/minute)" at bounding box center [1190, 359] width 120 height 21
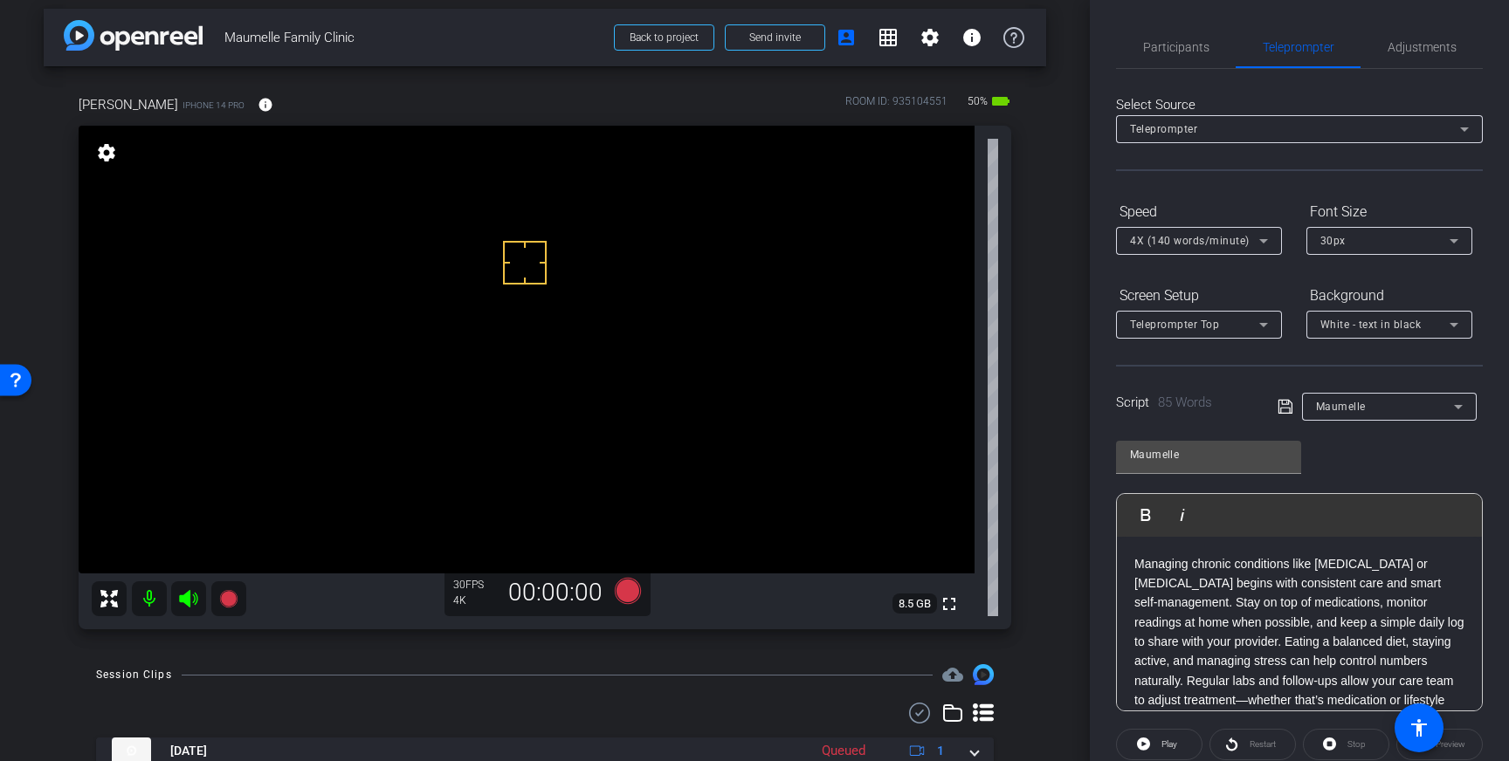
click at [1279, 407] on icon at bounding box center [1285, 406] width 16 height 21
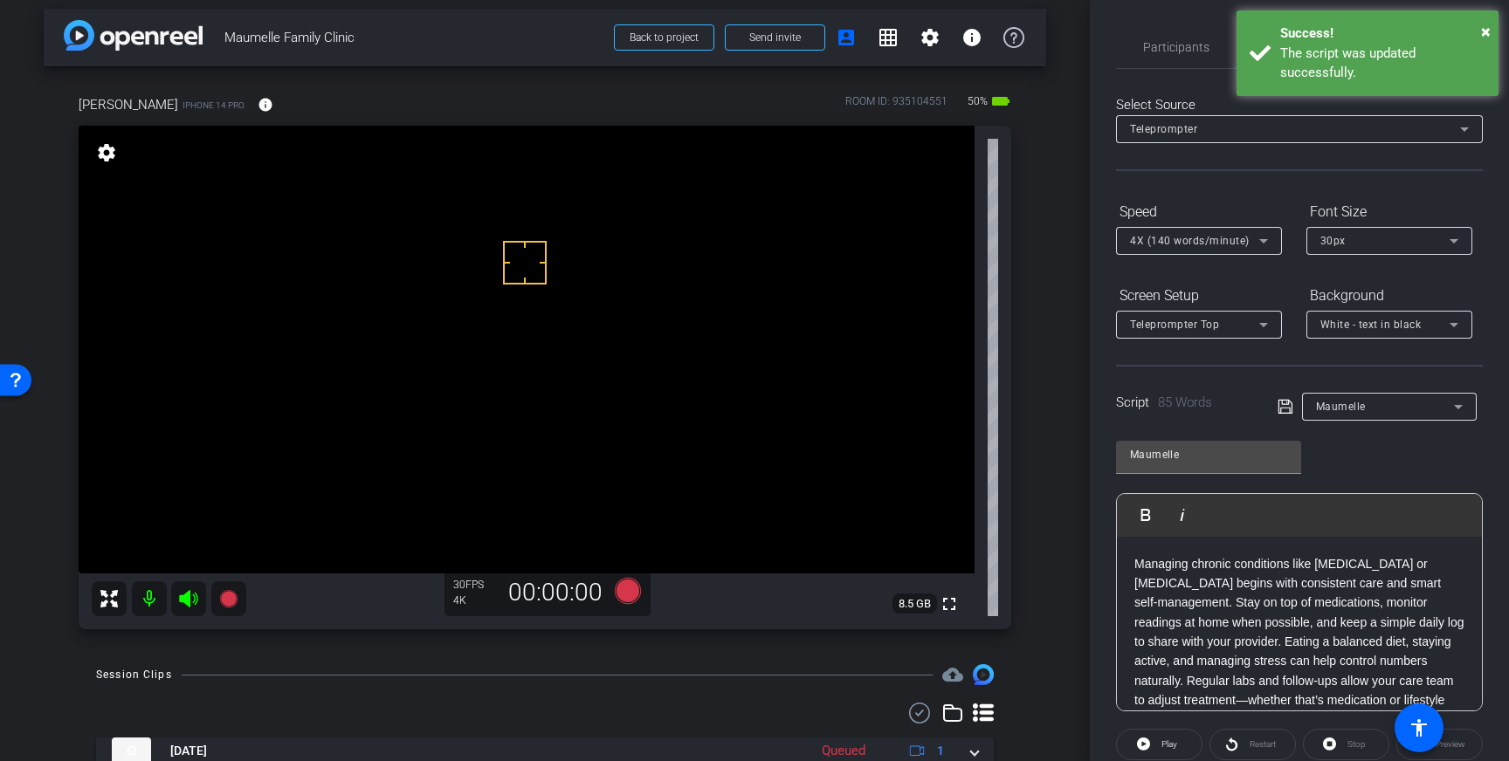
scroll to position [19, 0]
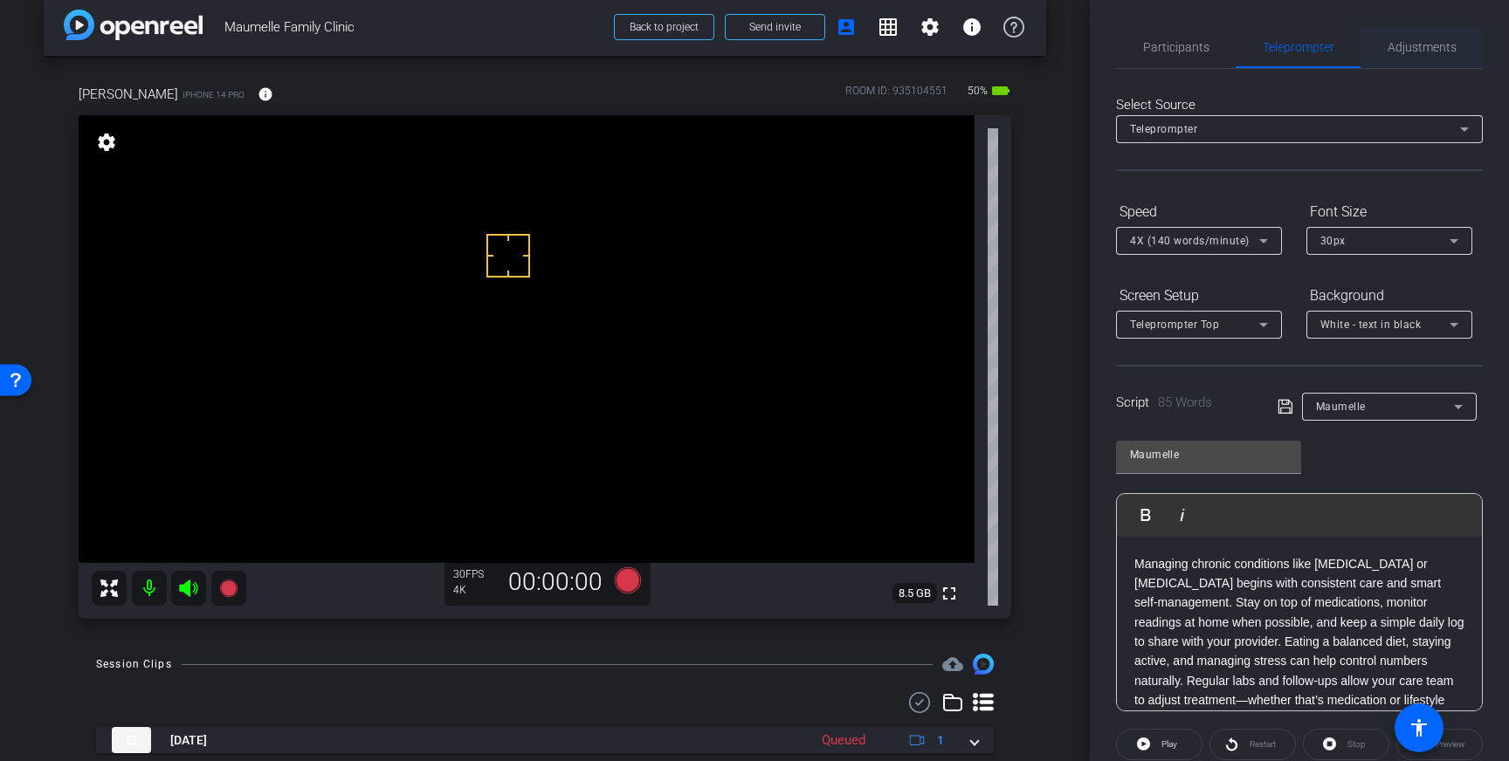
drag, startPoint x: 1442, startPoint y: 47, endPoint x: 1433, endPoint y: 45, distance: 9.1
click at [1440, 47] on span "Adjustments" at bounding box center [1421, 47] width 69 height 12
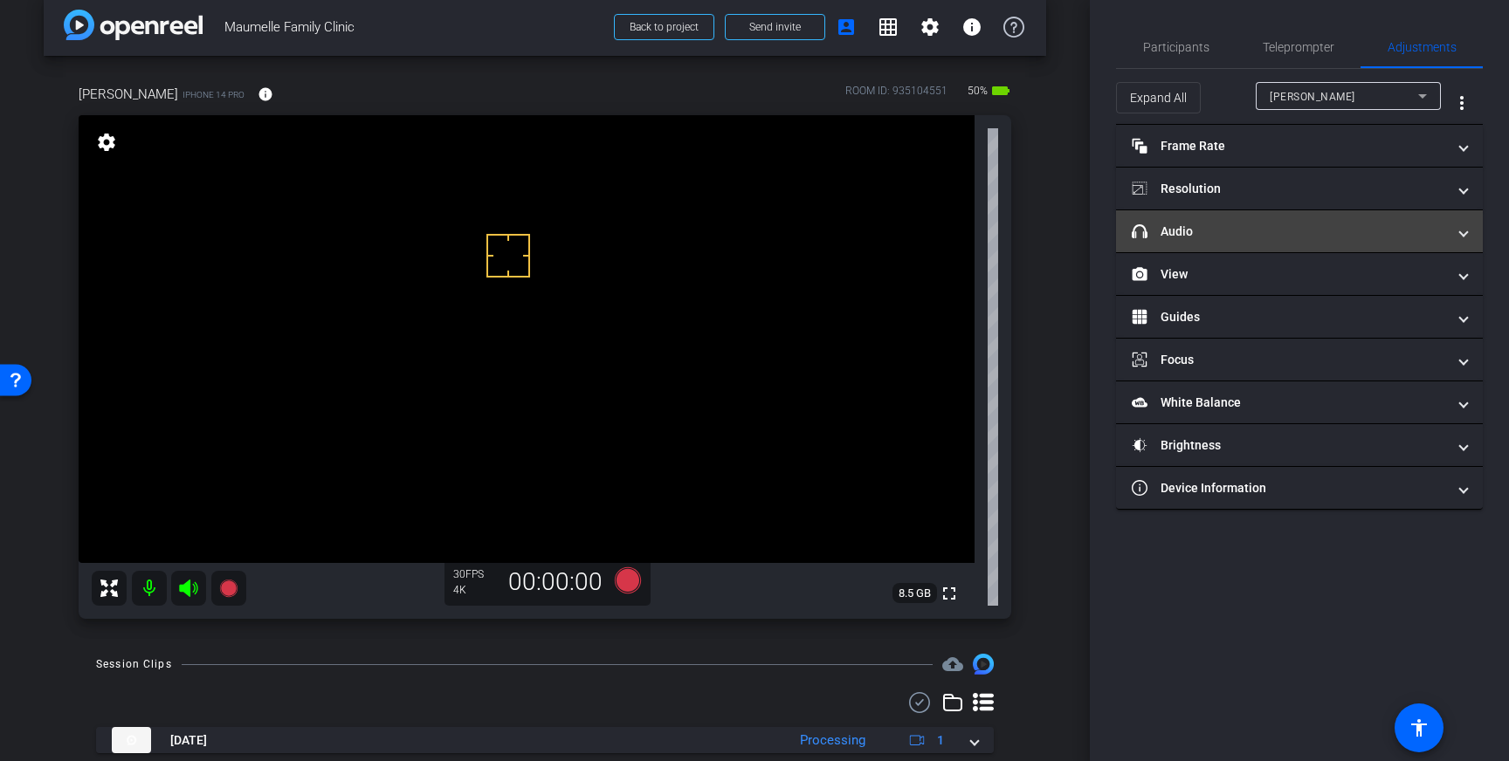
click at [1390, 232] on mat-panel-title "headphone icon Audio" at bounding box center [1288, 232] width 314 height 18
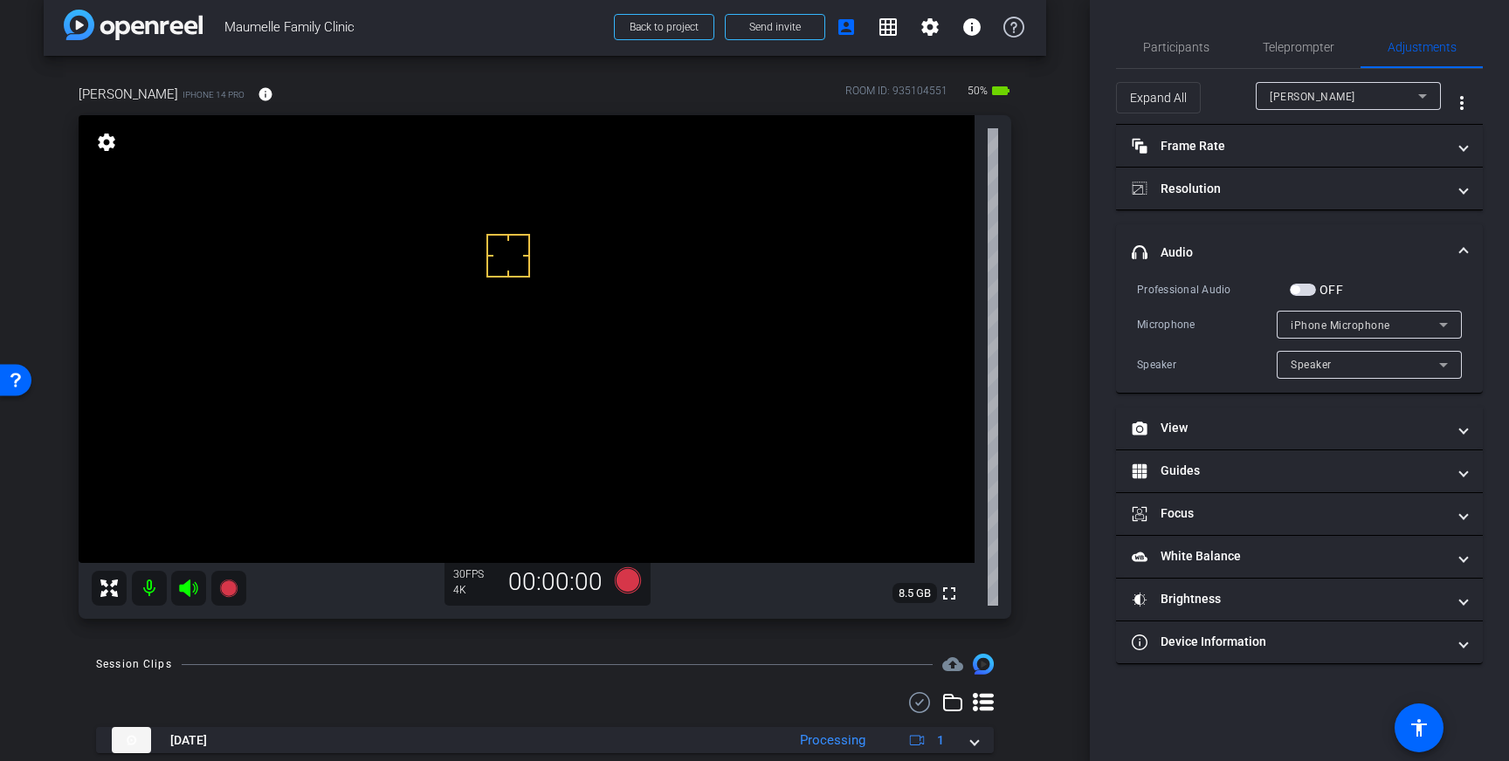
drag, startPoint x: 1309, startPoint y: 292, endPoint x: 940, endPoint y: 457, distance: 404.0
click at [1305, 294] on span "button" at bounding box center [1302, 290] width 26 height 12
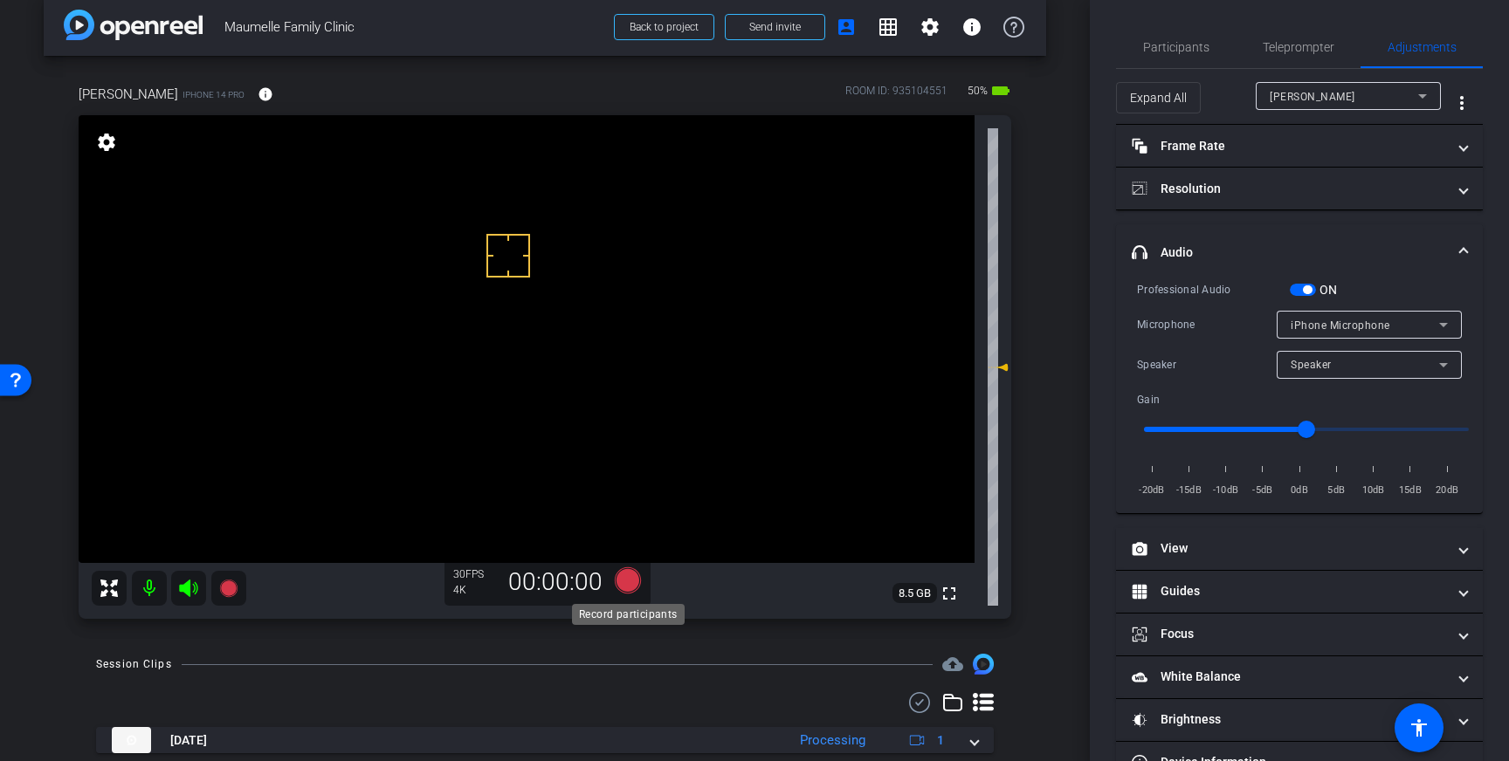
click at [629, 587] on icon at bounding box center [628, 580] width 26 height 26
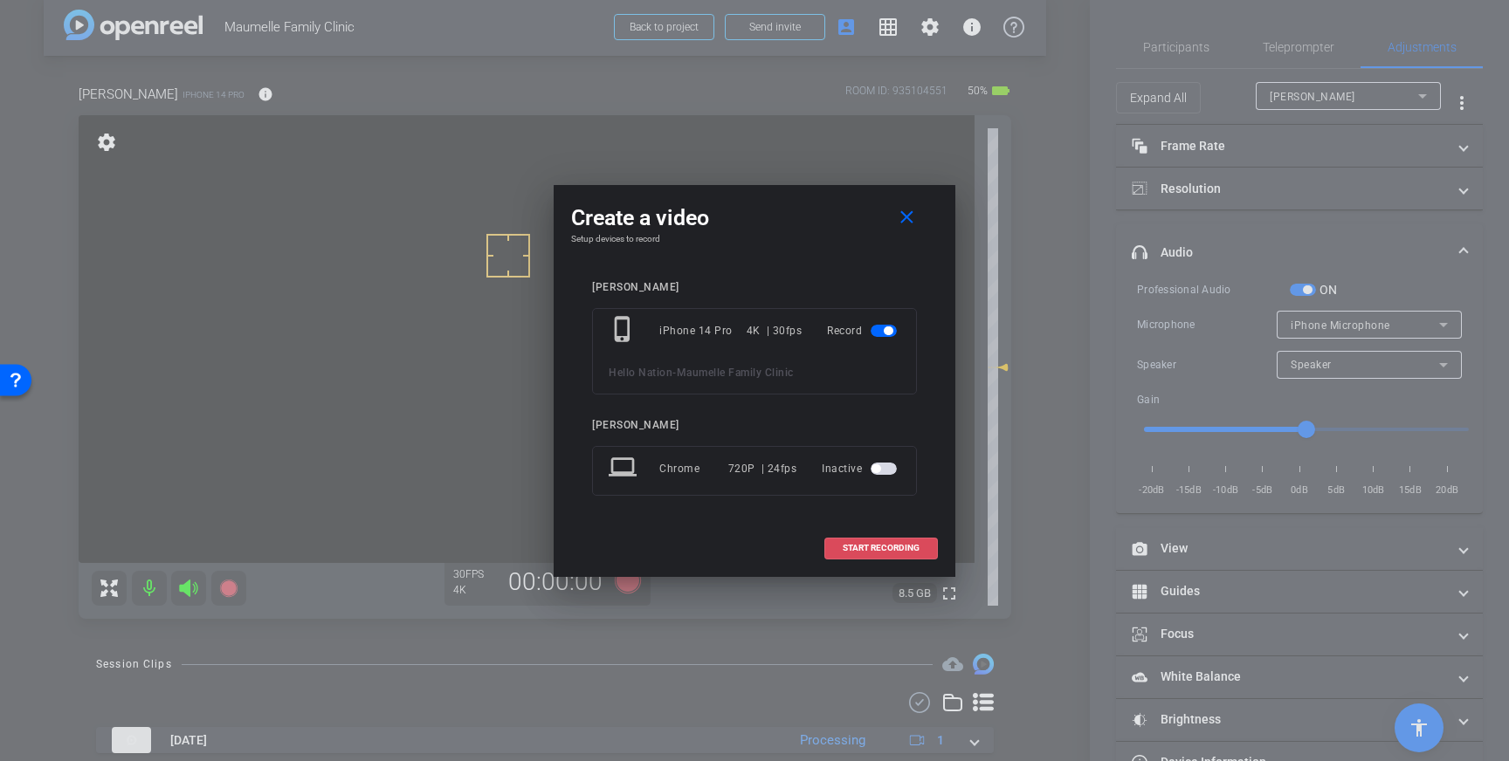
drag, startPoint x: 874, startPoint y: 552, endPoint x: 962, endPoint y: 537, distance: 89.4
click at [874, 553] on span "START RECORDING" at bounding box center [880, 548] width 77 height 9
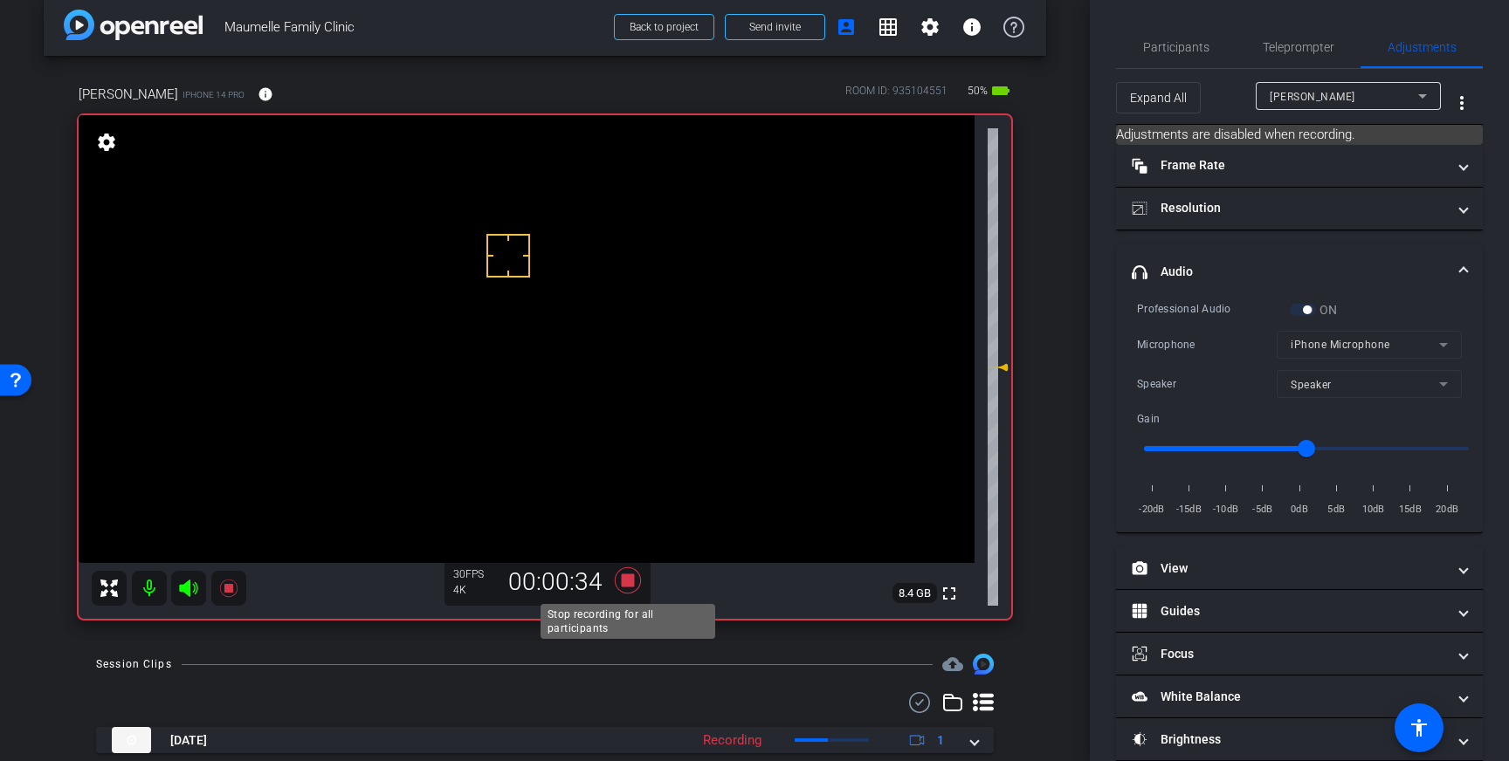
click at [626, 587] on icon at bounding box center [628, 580] width 26 height 26
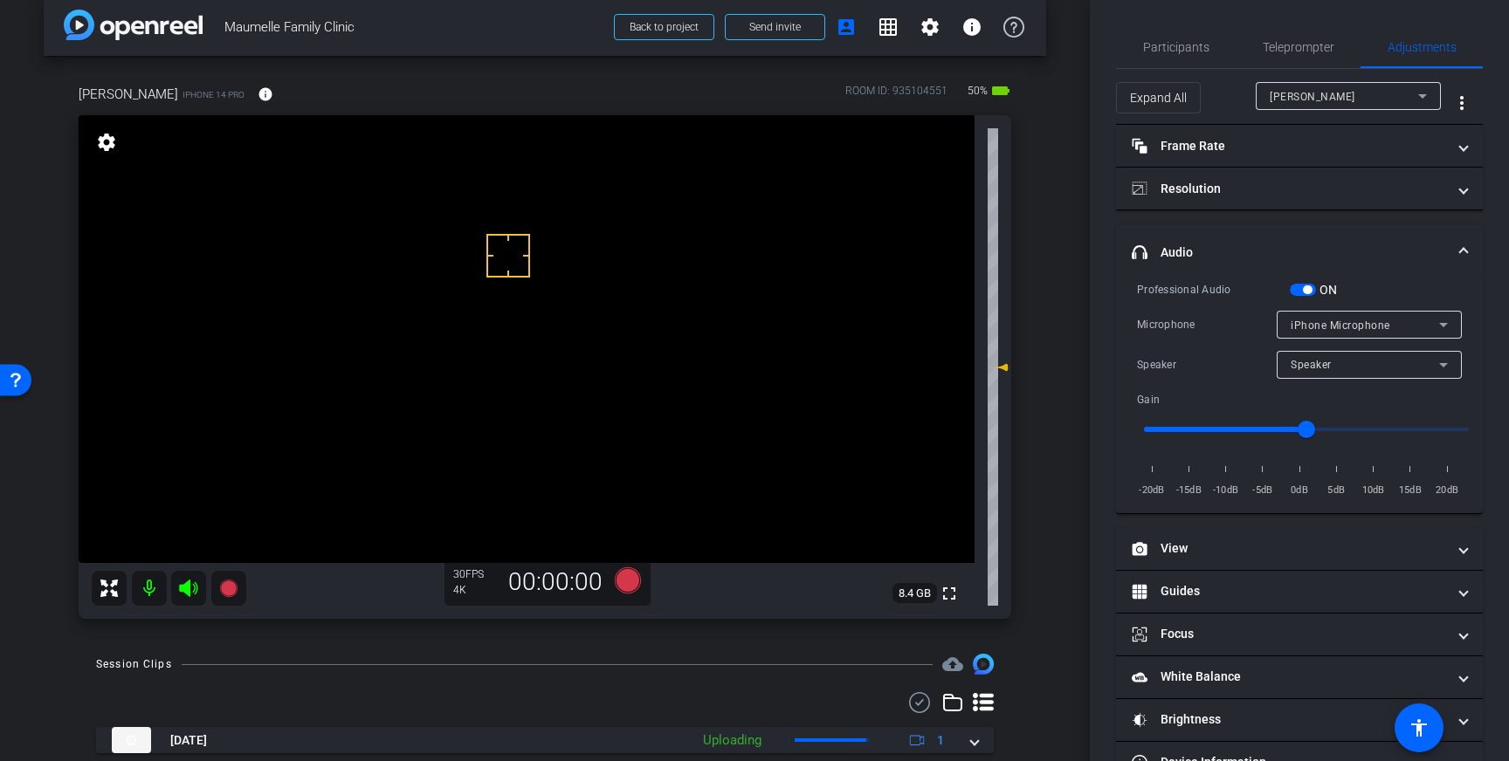
click at [1309, 290] on span "button" at bounding box center [1307, 289] width 9 height 9
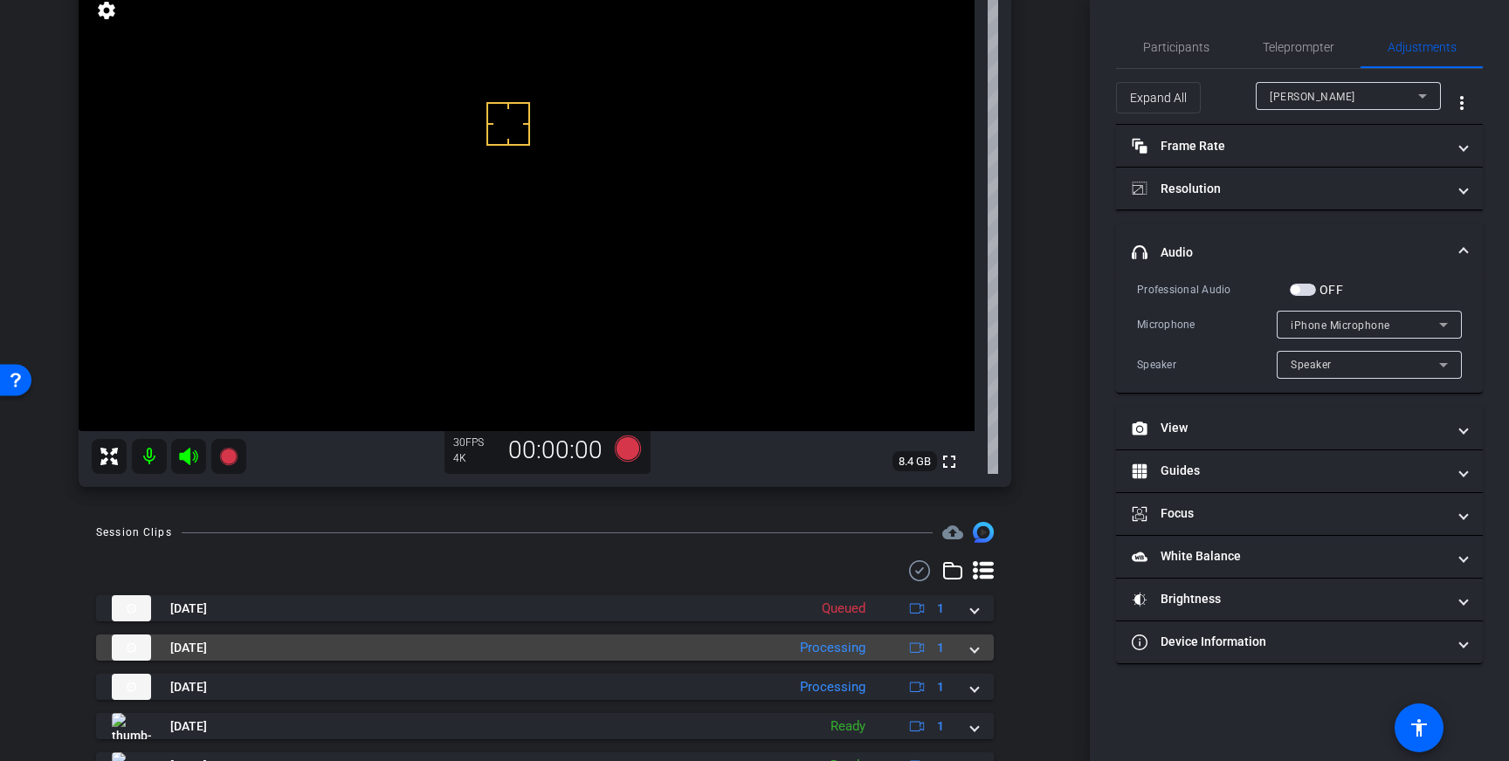
scroll to position [175, 0]
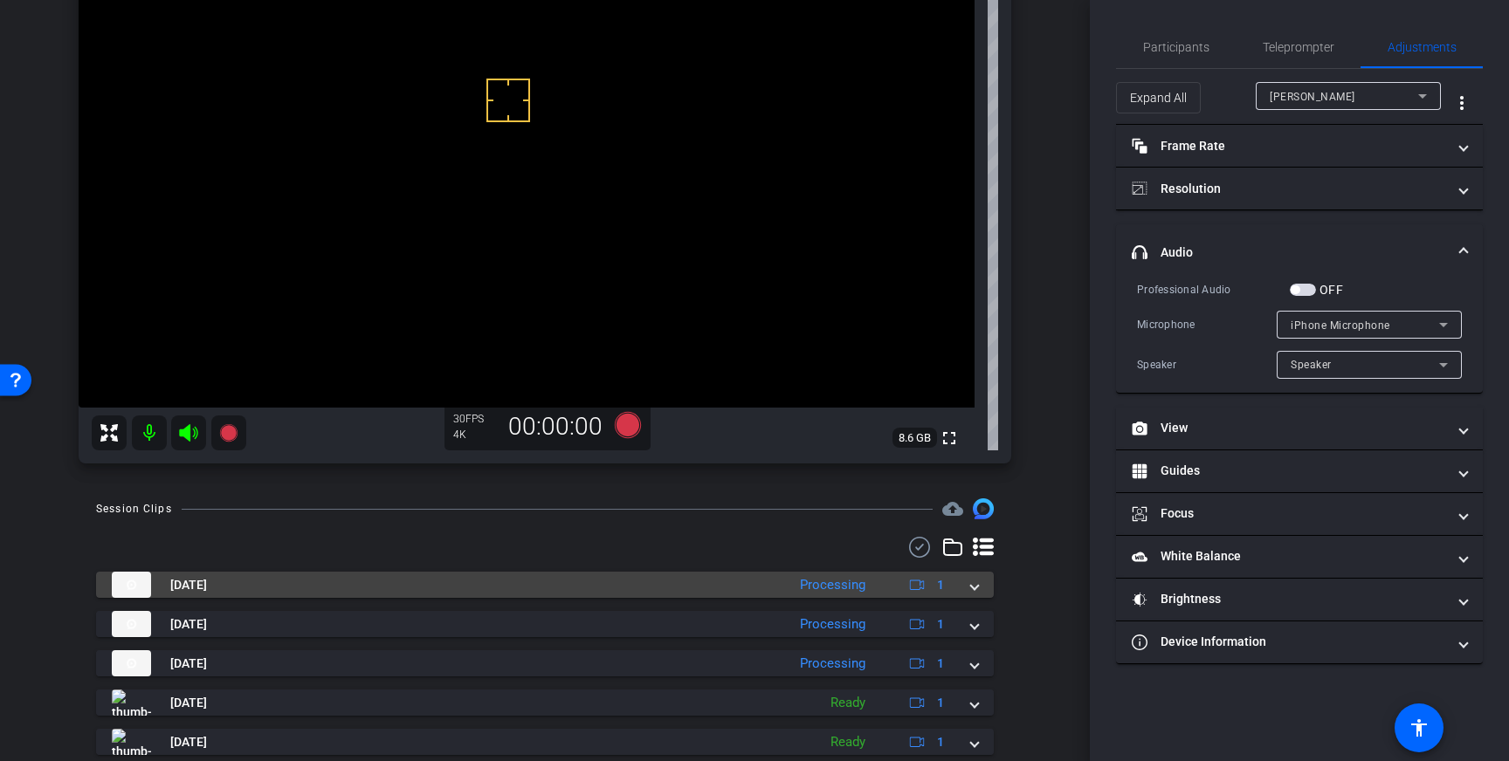
click at [975, 582] on mat-expansion-panel-header "Sep 3, 2025 Processing 1" at bounding box center [544, 585] width 897 height 26
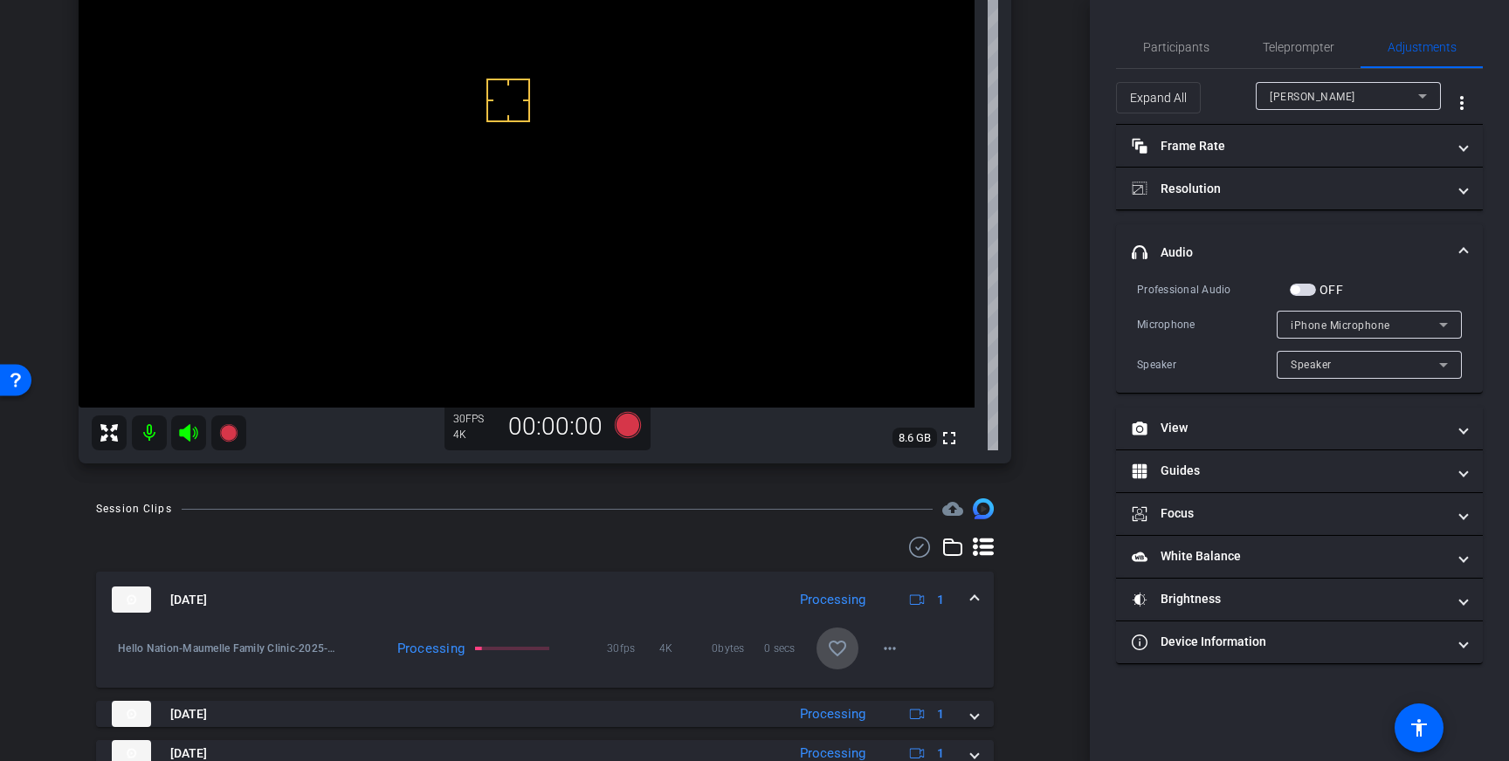
click at [853, 642] on span at bounding box center [837, 649] width 42 height 42
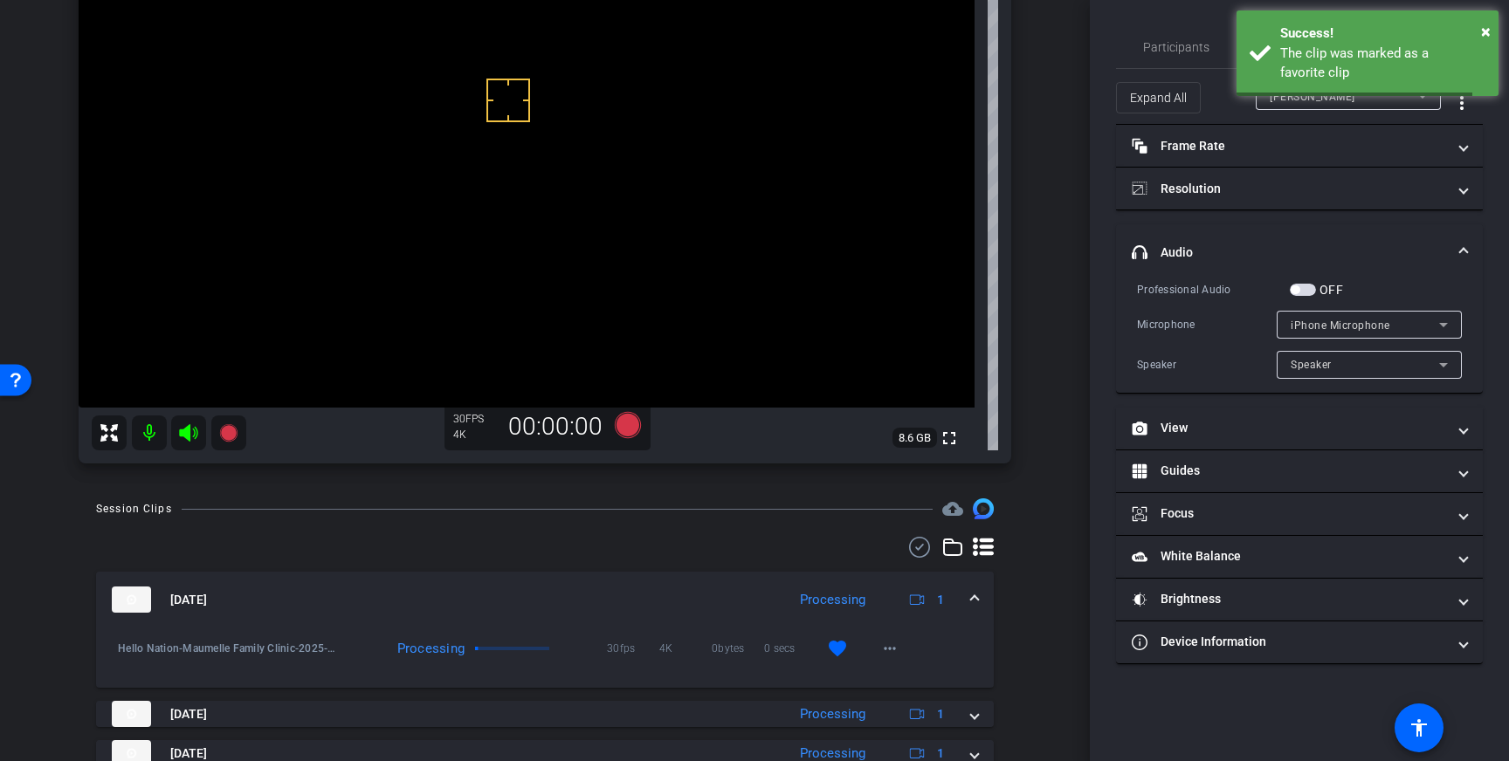
drag, startPoint x: 962, startPoint y: 599, endPoint x: 1344, endPoint y: 395, distance: 433.5
click at [962, 599] on div "Sep 3, 2025 Processing 1" at bounding box center [541, 600] width 859 height 26
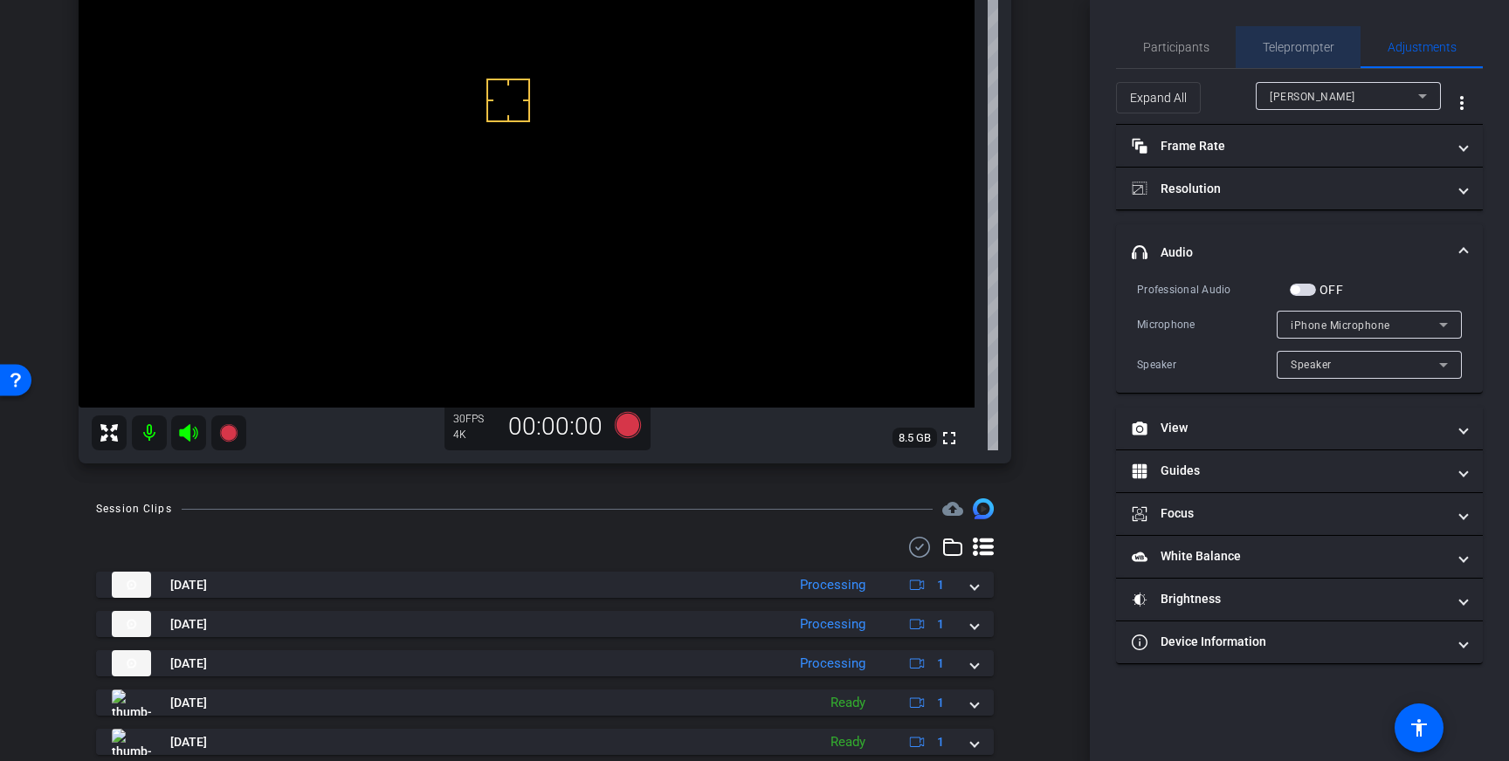
click at [1289, 52] on span "Teleprompter" at bounding box center [1298, 47] width 72 height 12
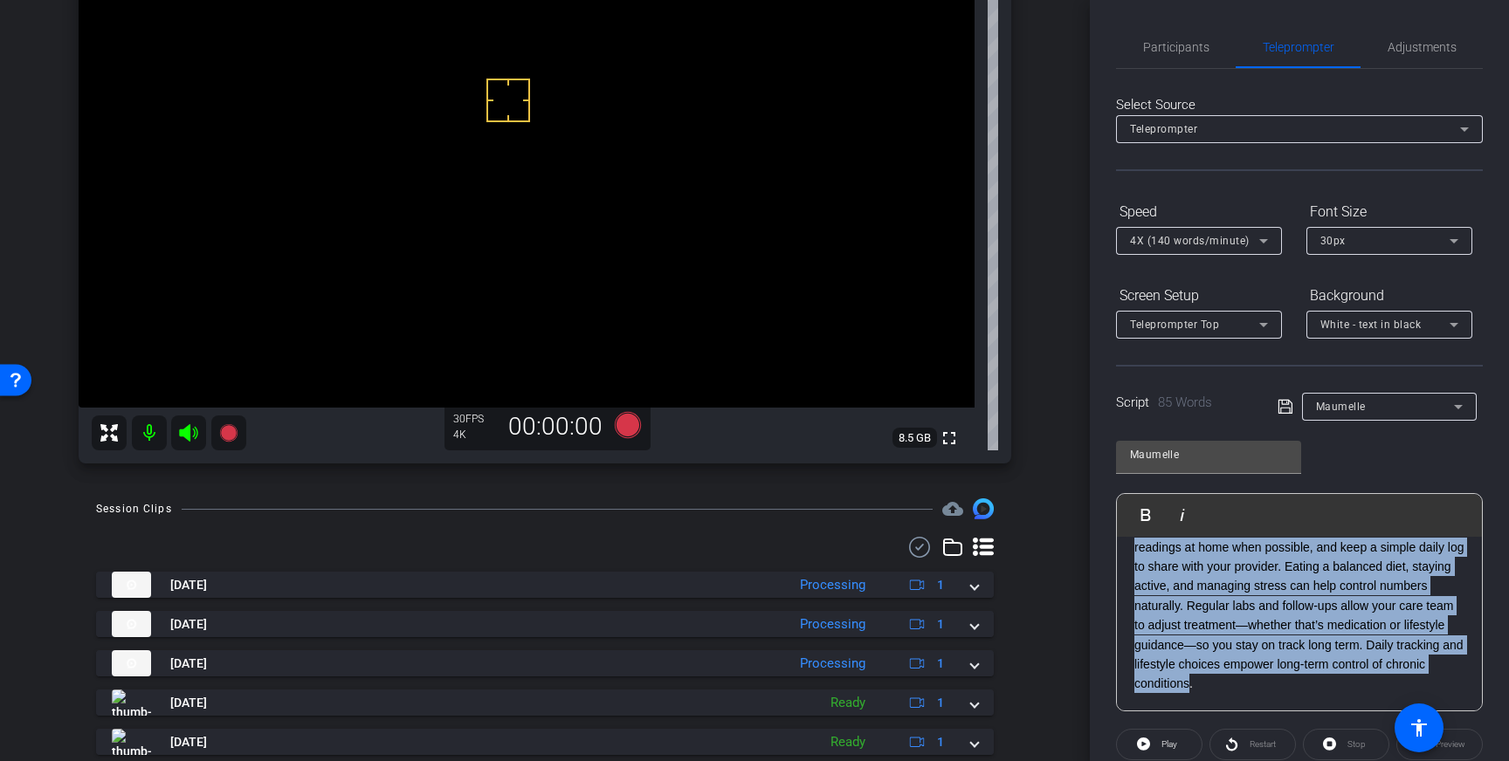
scroll to position [0, 0]
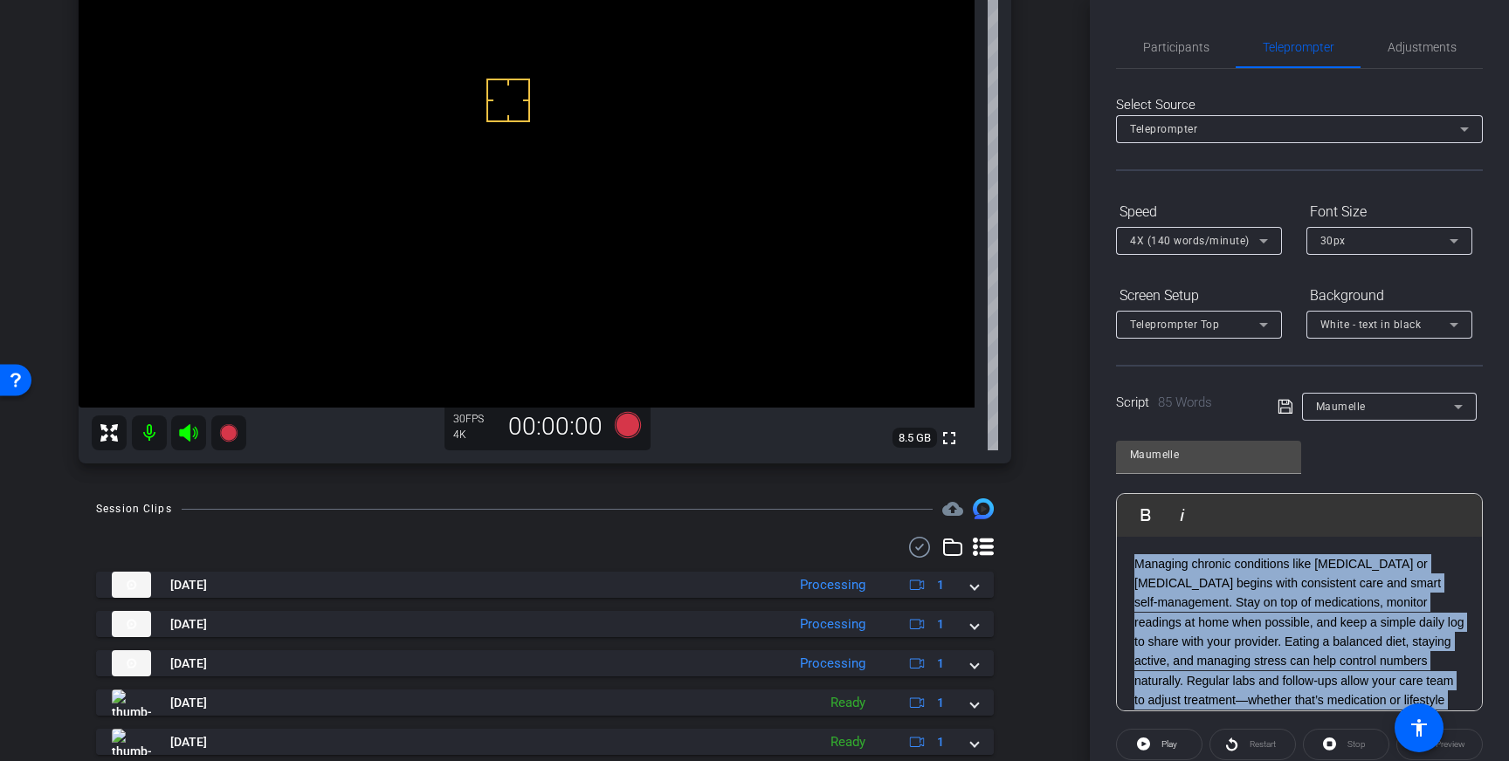
drag, startPoint x: 1257, startPoint y: 691, endPoint x: 1101, endPoint y: 456, distance: 282.8
click at [1101, 456] on div "Participants Teleprompter Adjustments settings Louis Voss flip Director Everyon…" at bounding box center [1299, 380] width 419 height 761
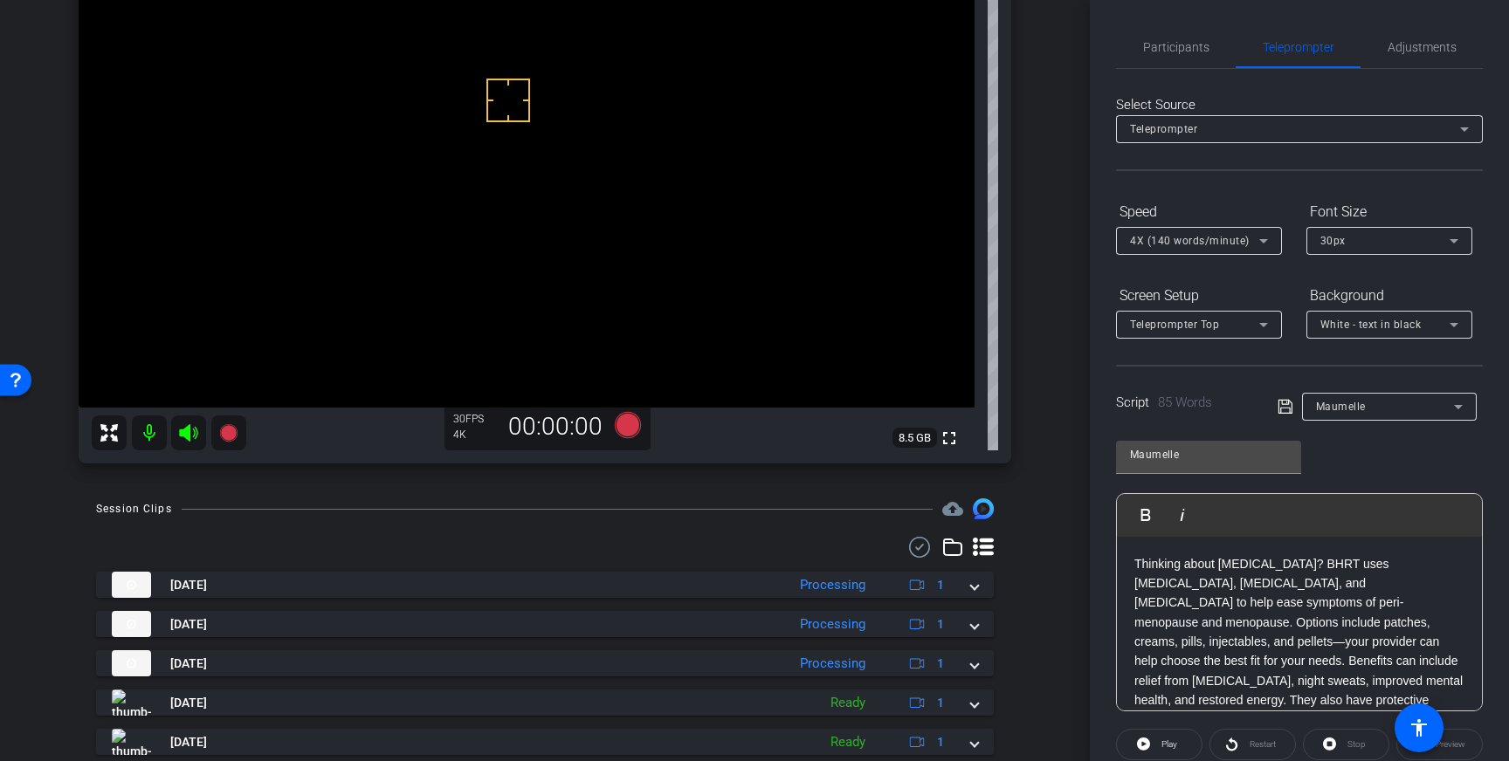
scroll to position [136, 0]
drag, startPoint x: 1285, startPoint y: 408, endPoint x: 1289, endPoint y: 416, distance: 9.8
click at [1285, 409] on icon at bounding box center [1284, 407] width 14 height 14
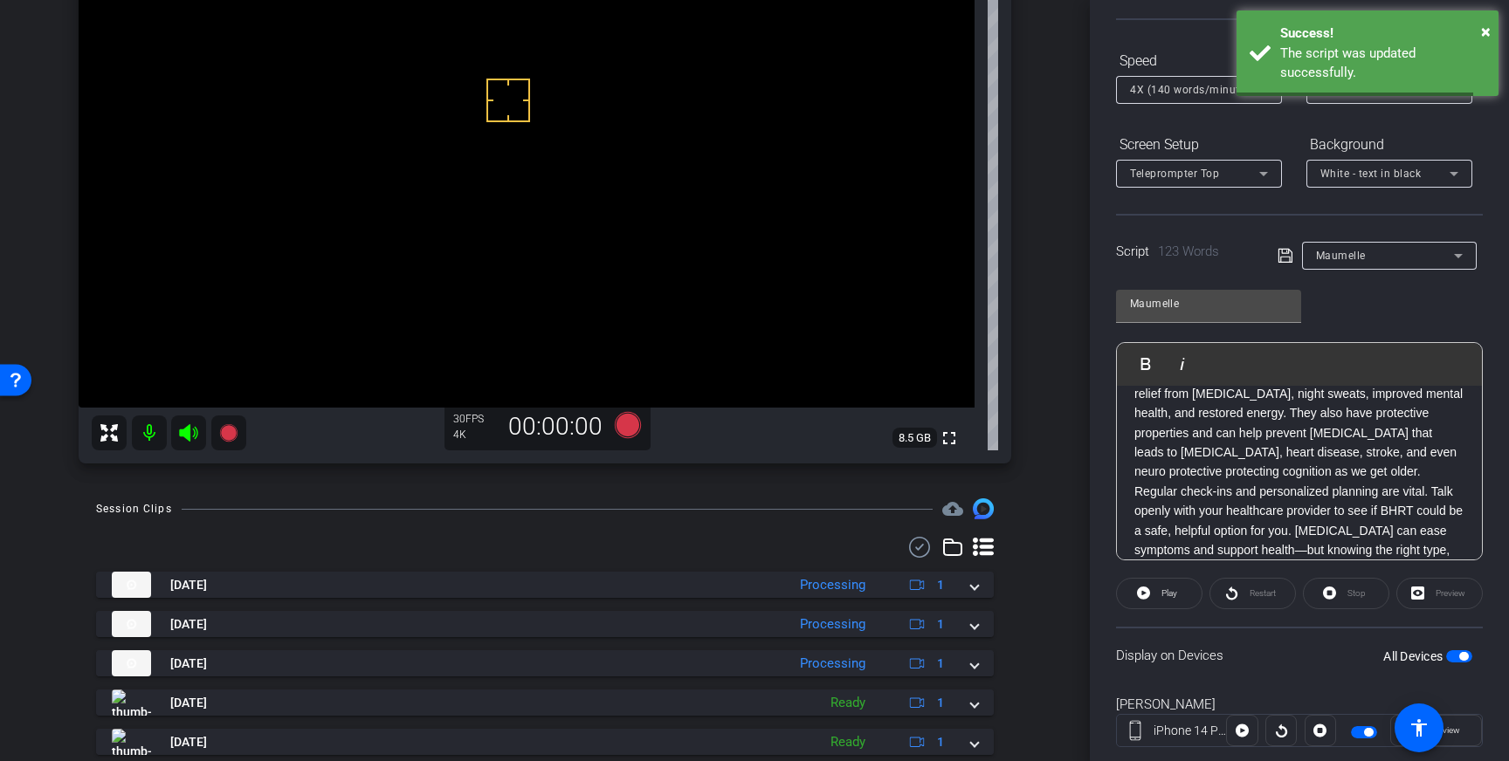
scroll to position [193, 0]
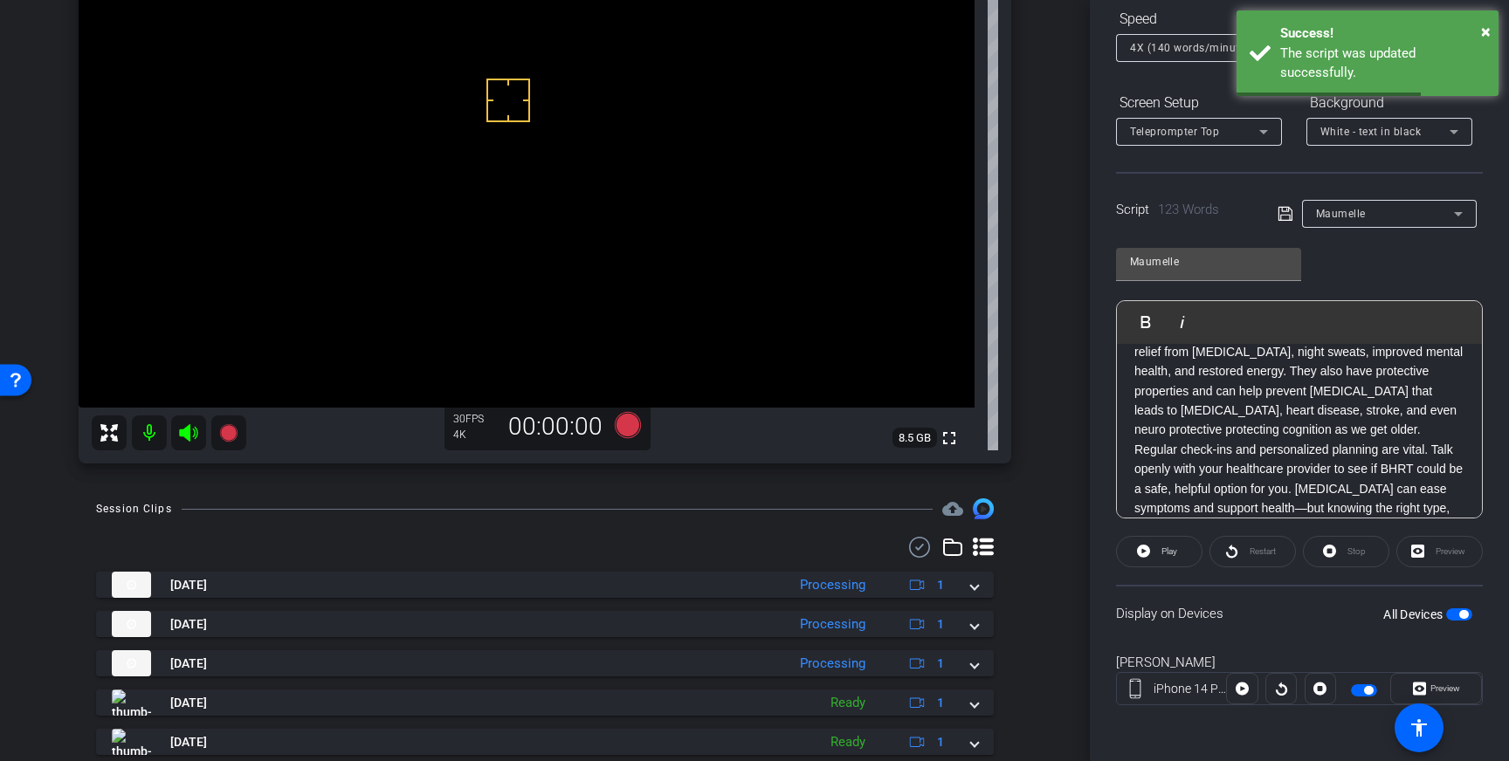
click at [1460, 614] on span "button" at bounding box center [1463, 614] width 9 height 9
click at [1461, 616] on span "button" at bounding box center [1459, 614] width 26 height 12
click at [1286, 217] on icon at bounding box center [1285, 213] width 16 height 21
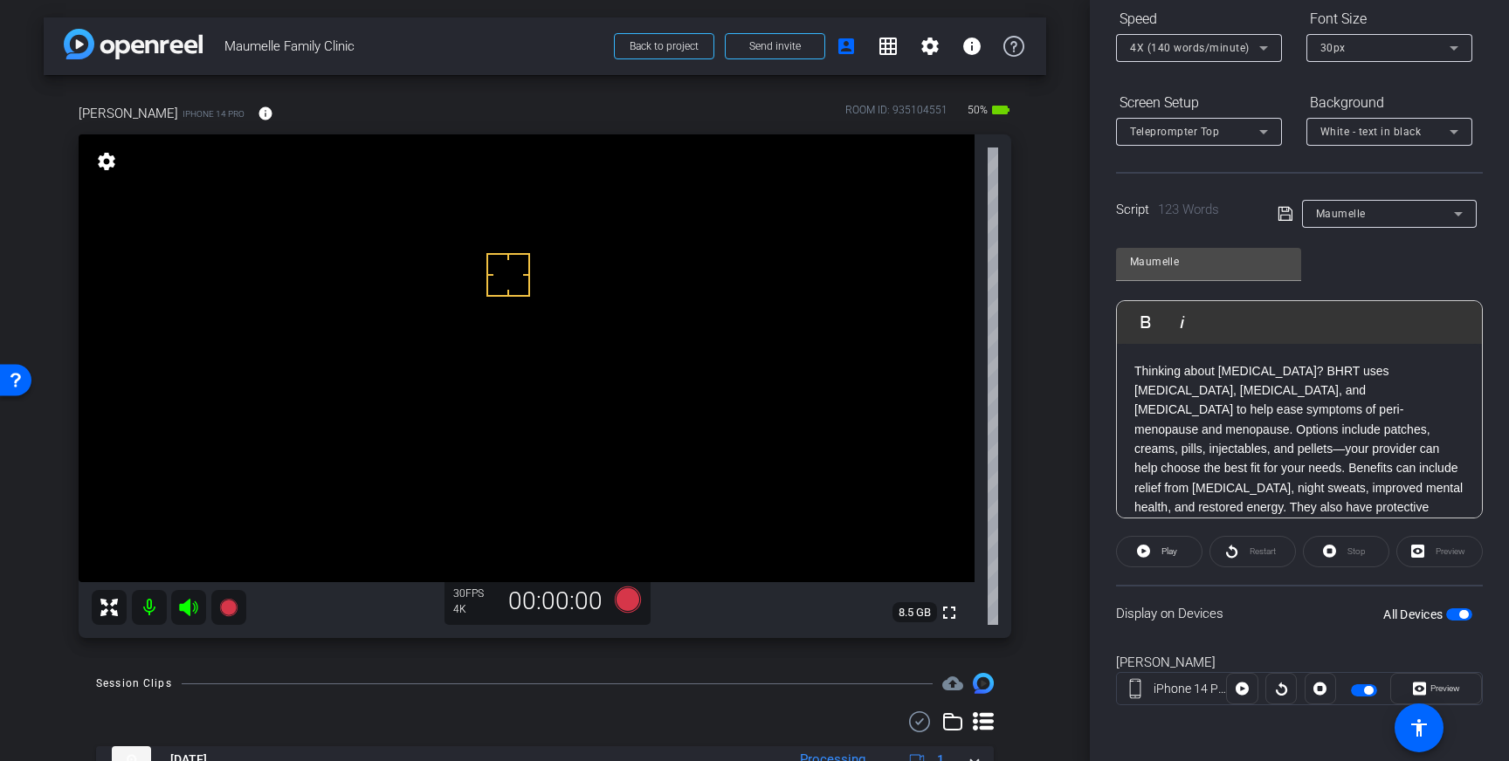
click at [1202, 46] on span "4X (140 words/minute)" at bounding box center [1190, 48] width 120 height 12
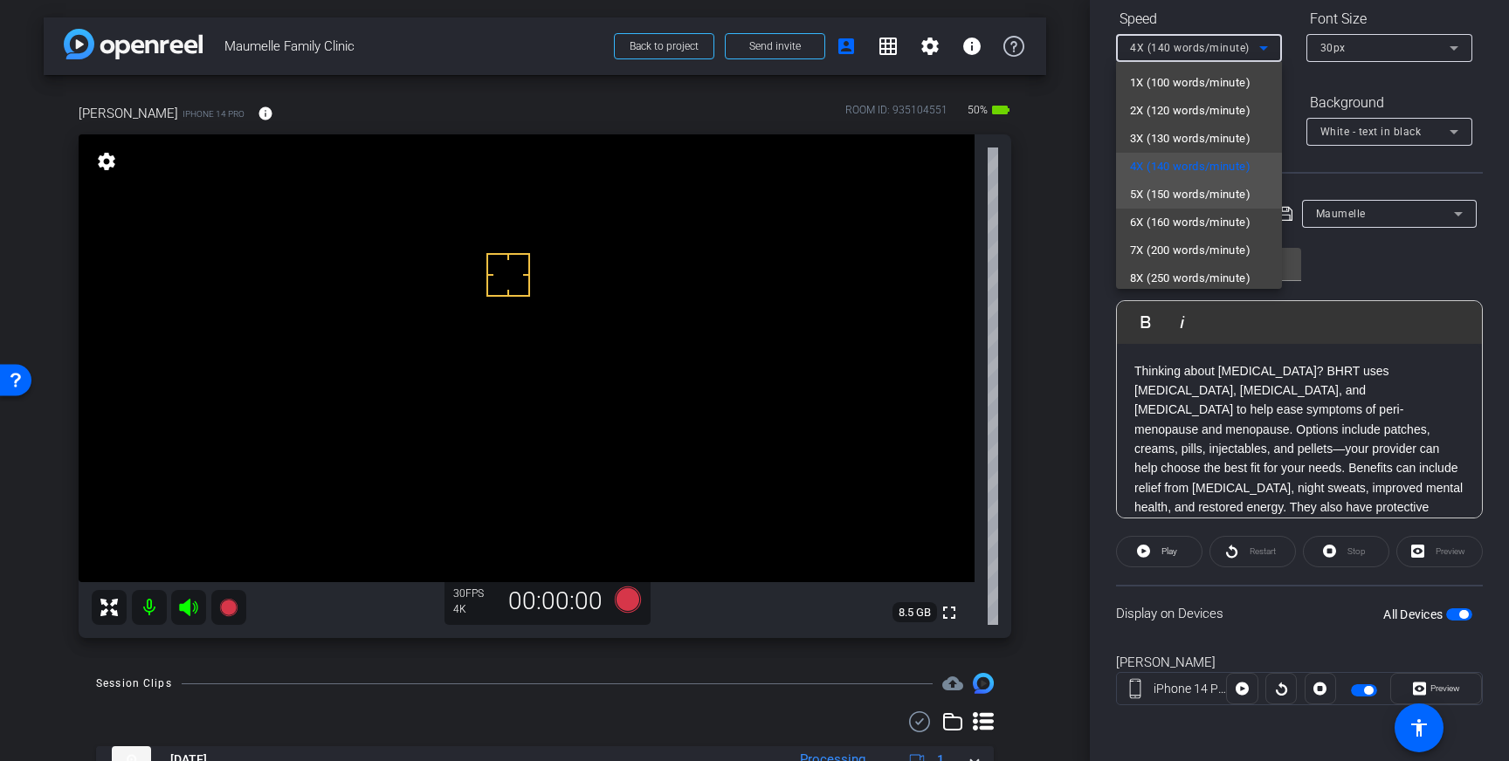
click at [1175, 189] on span "5X (150 words/minute)" at bounding box center [1190, 194] width 120 height 21
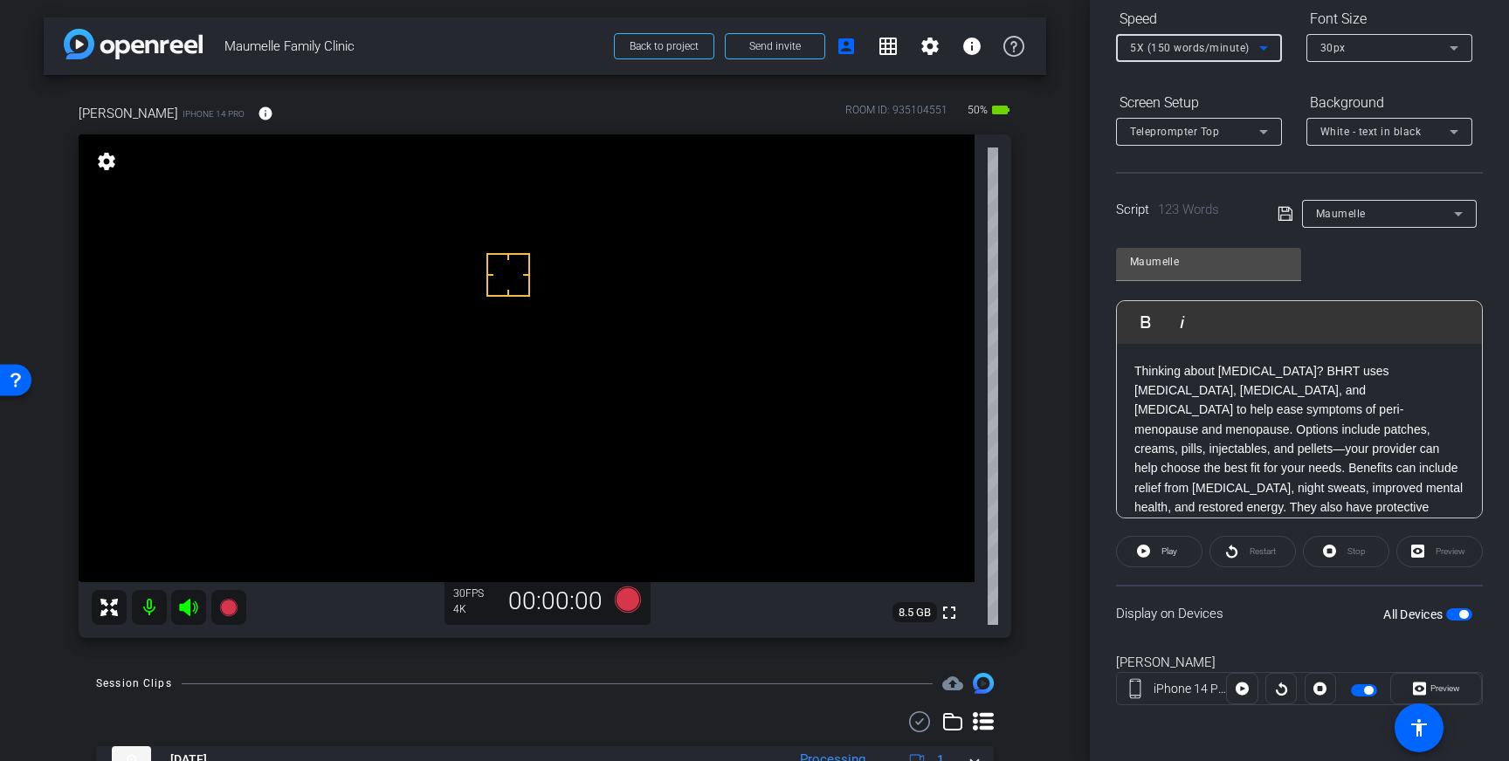
click at [1283, 211] on icon at bounding box center [1284, 214] width 14 height 14
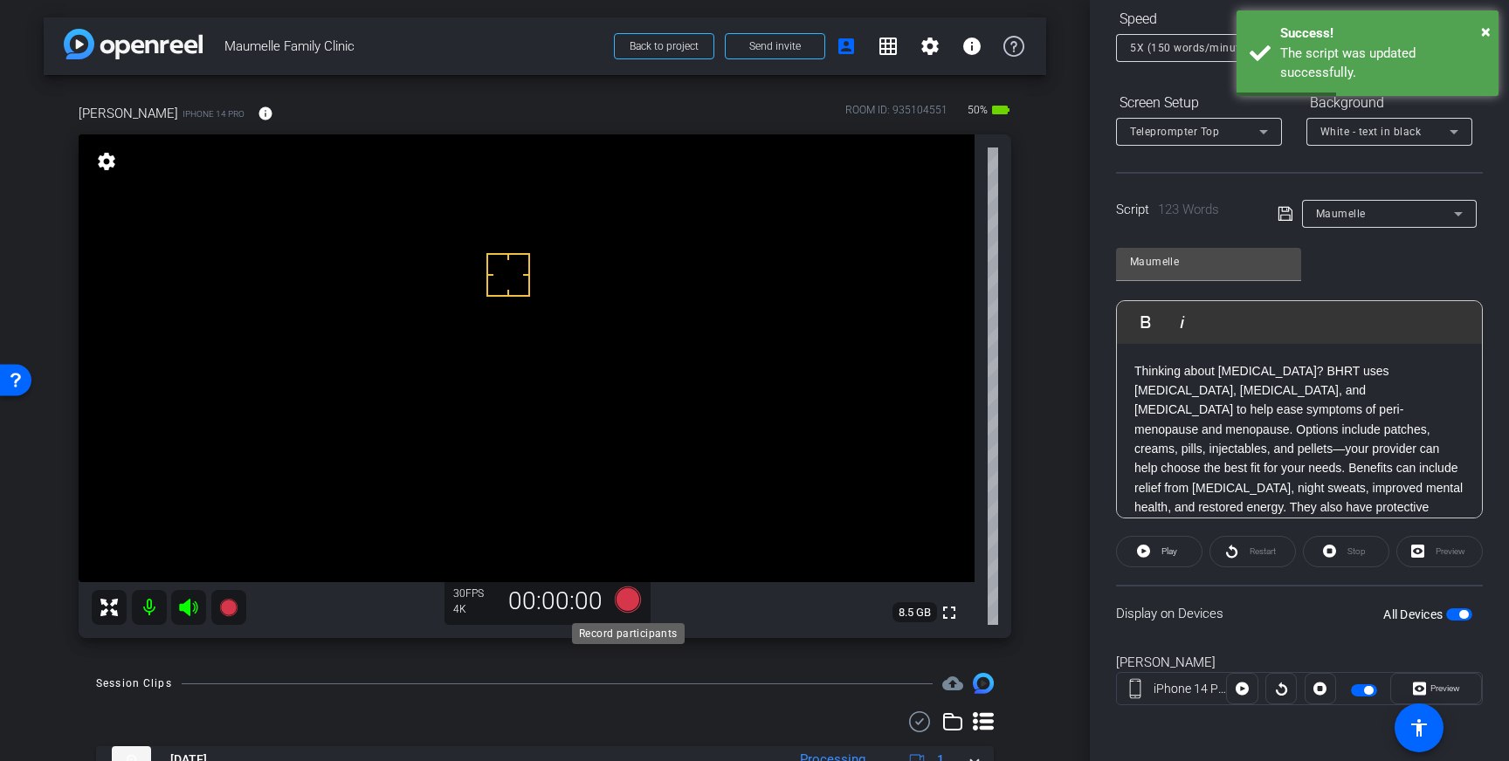
click at [626, 615] on icon at bounding box center [628, 599] width 42 height 31
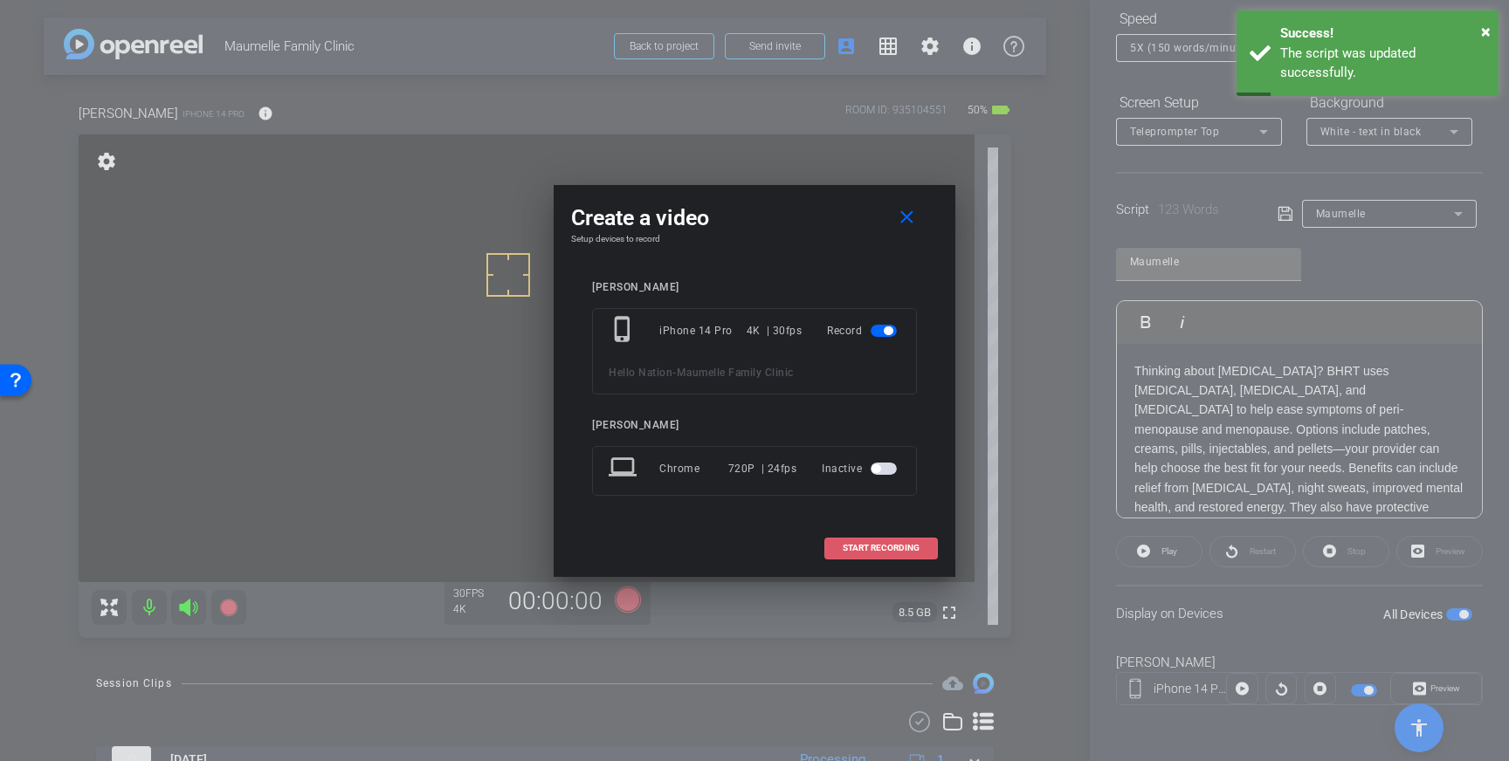
click at [917, 551] on span "START RECORDING" at bounding box center [880, 548] width 77 height 9
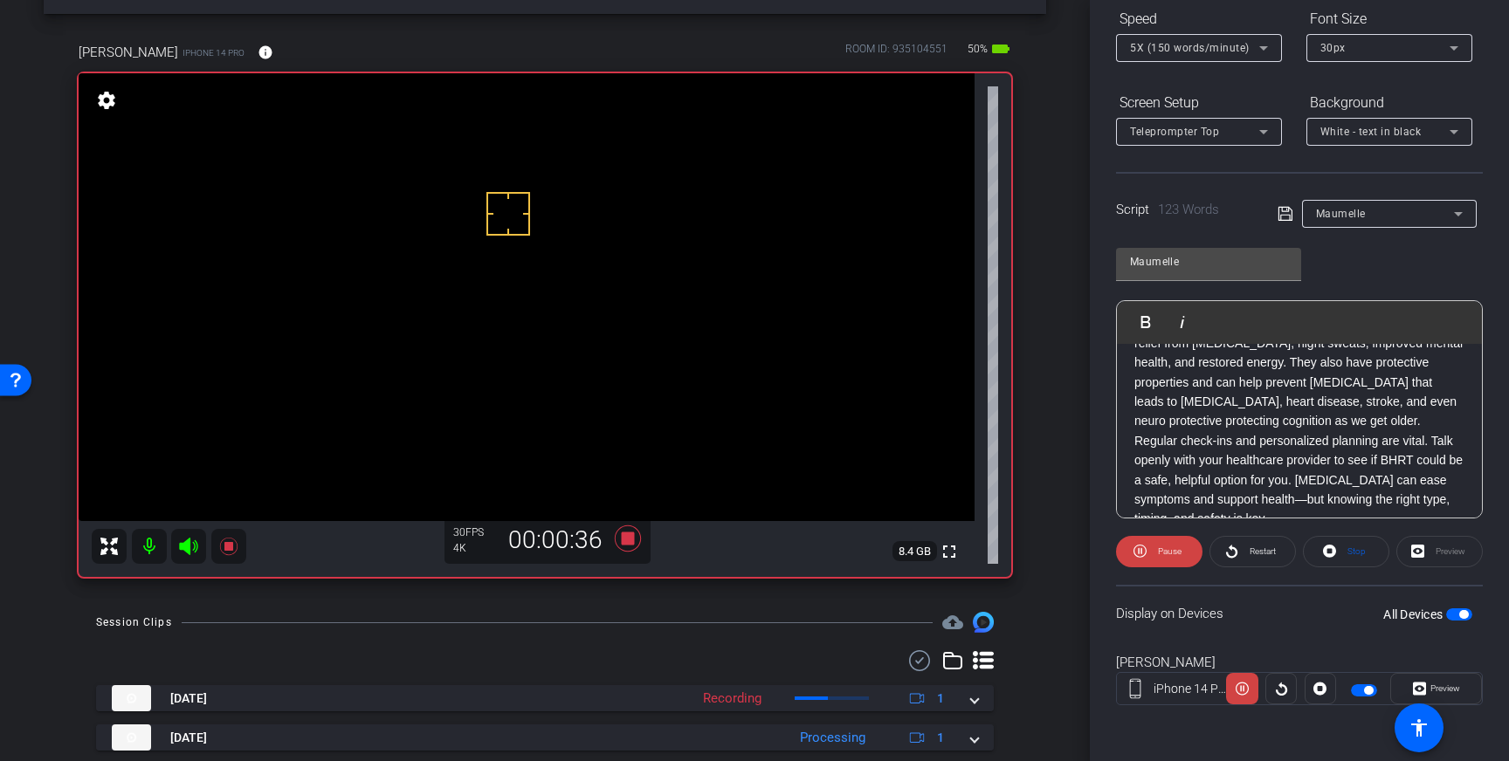
scroll to position [154, 0]
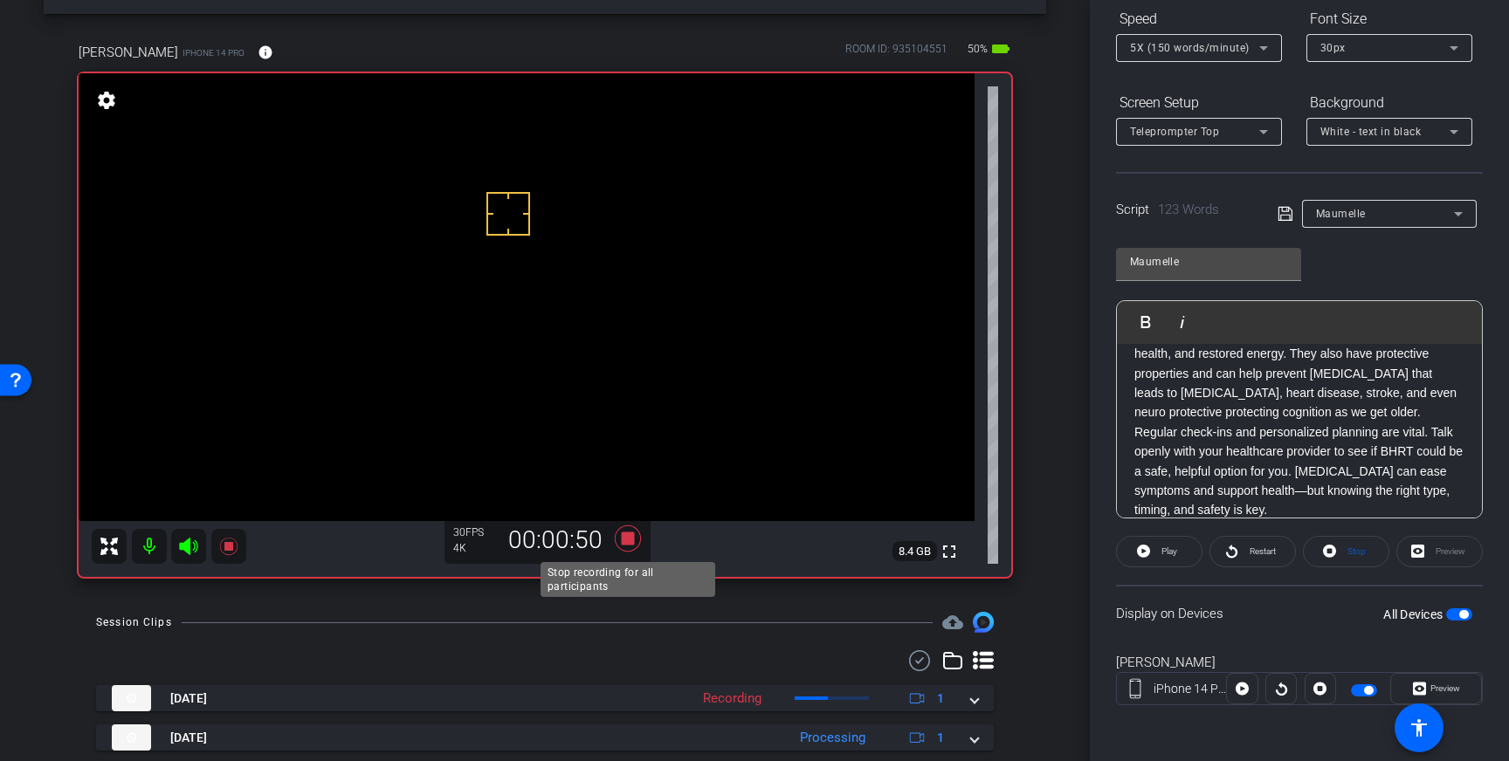
click at [628, 541] on icon at bounding box center [628, 539] width 26 height 26
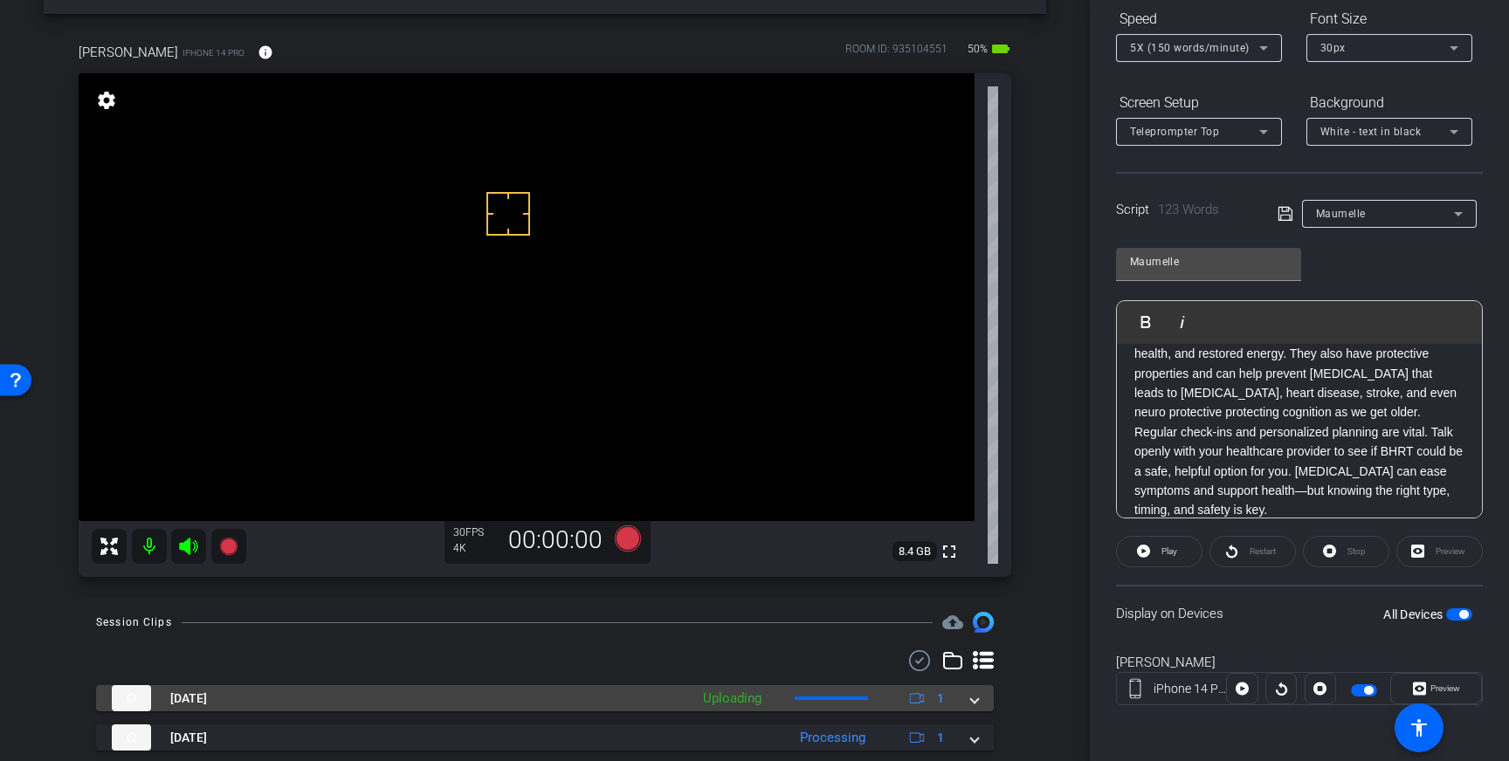
click at [967, 698] on div "Sep 3, 2025 Uploading 1" at bounding box center [541, 698] width 859 height 26
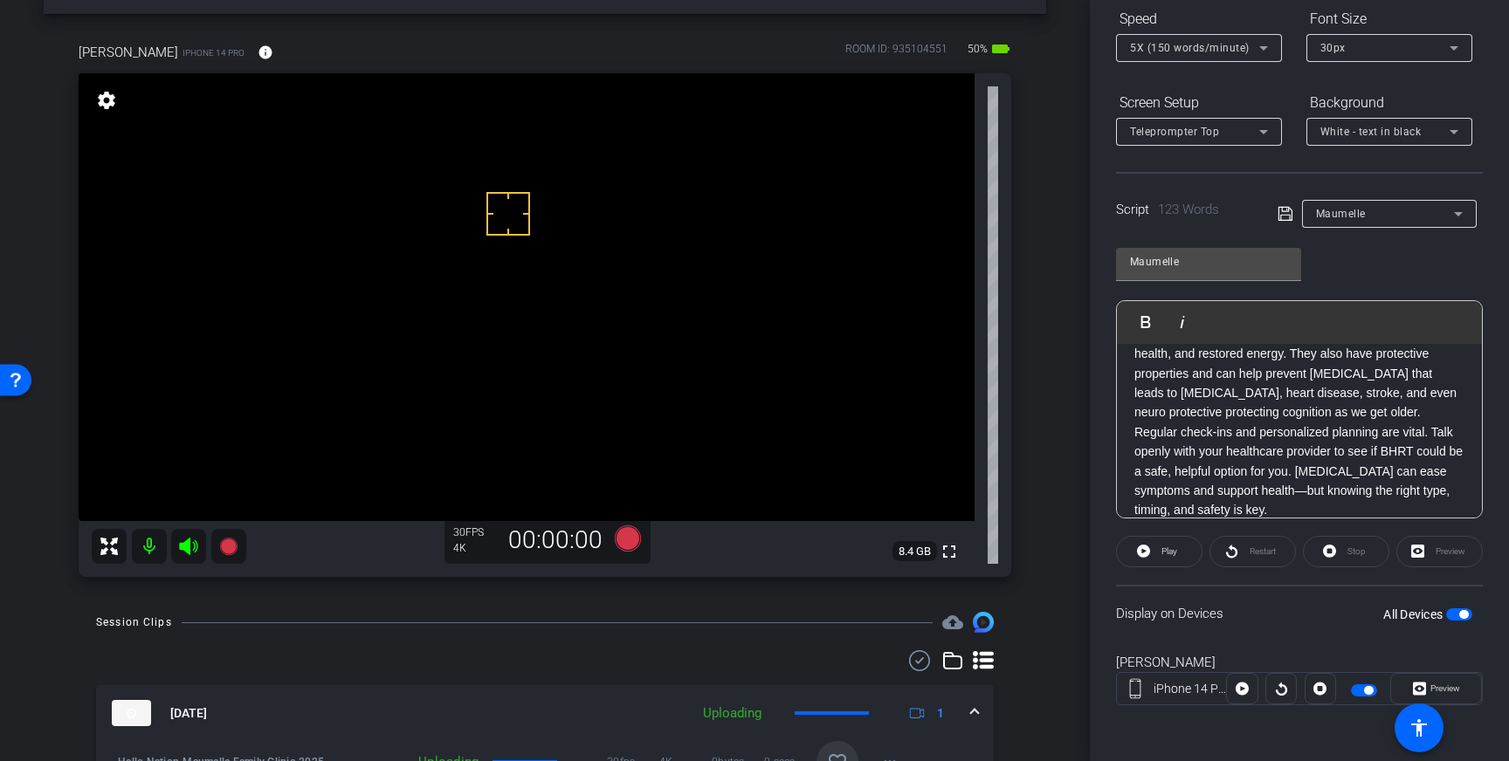
click at [849, 746] on span at bounding box center [837, 762] width 42 height 42
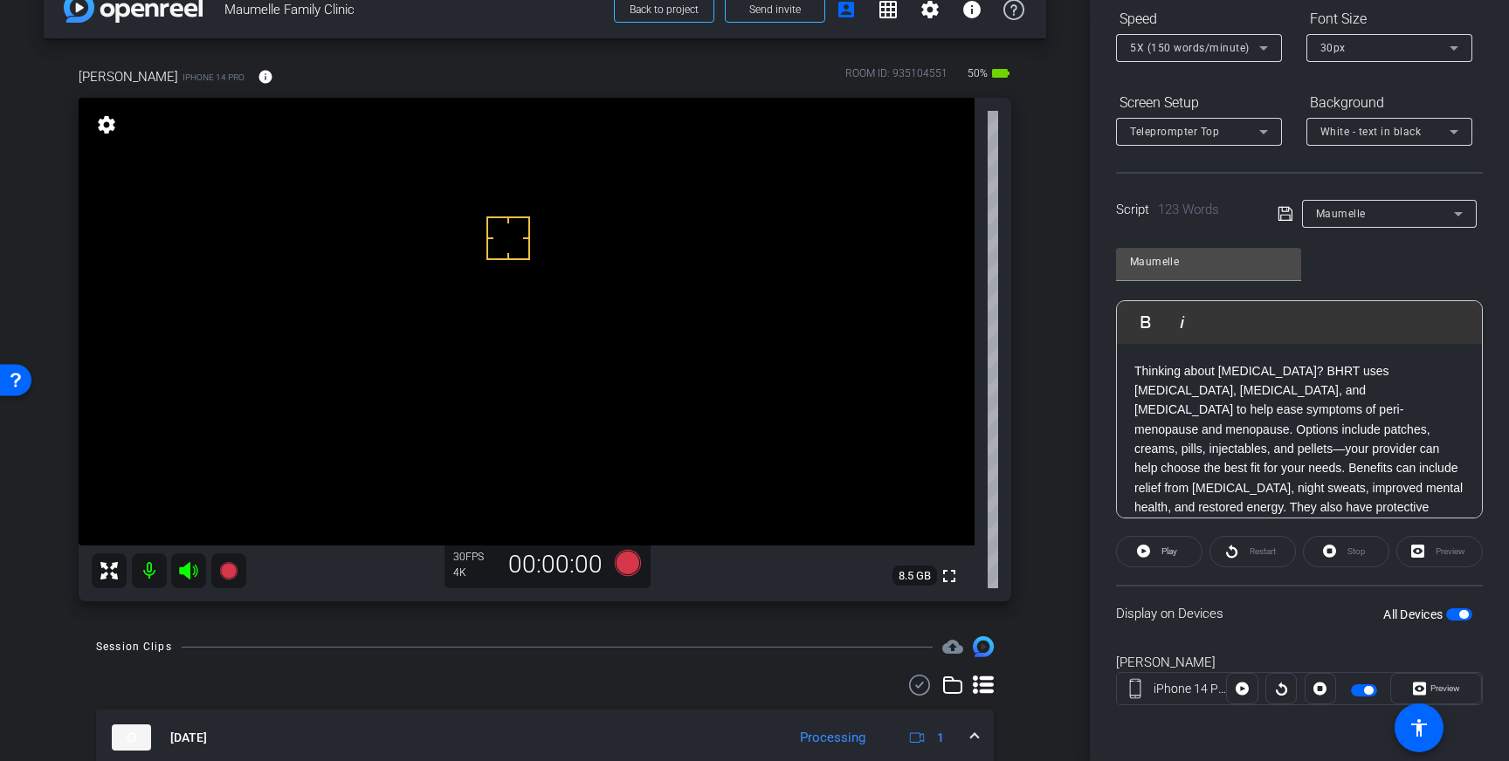
scroll to position [0, 0]
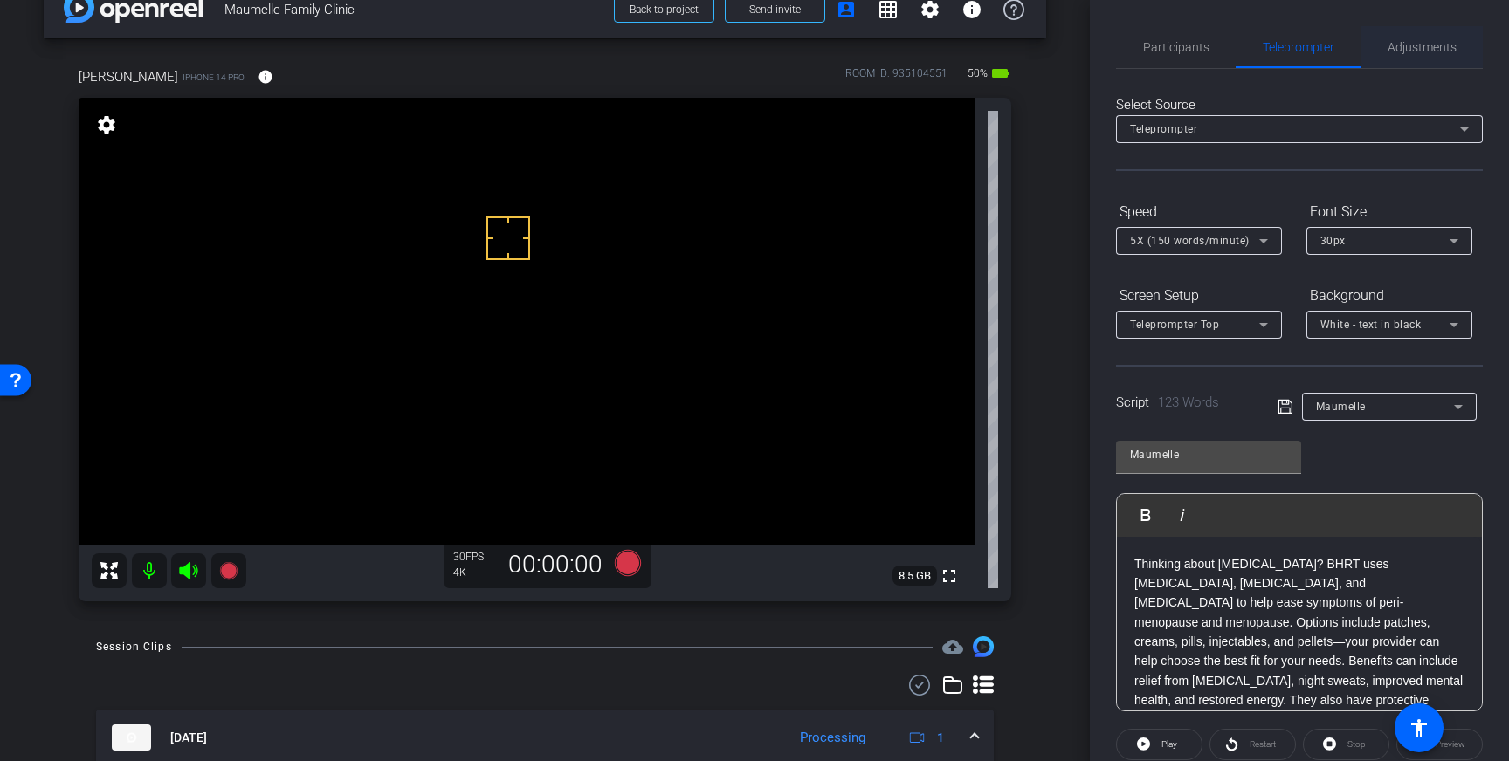
click at [1427, 41] on span "Adjustments" at bounding box center [1421, 47] width 69 height 12
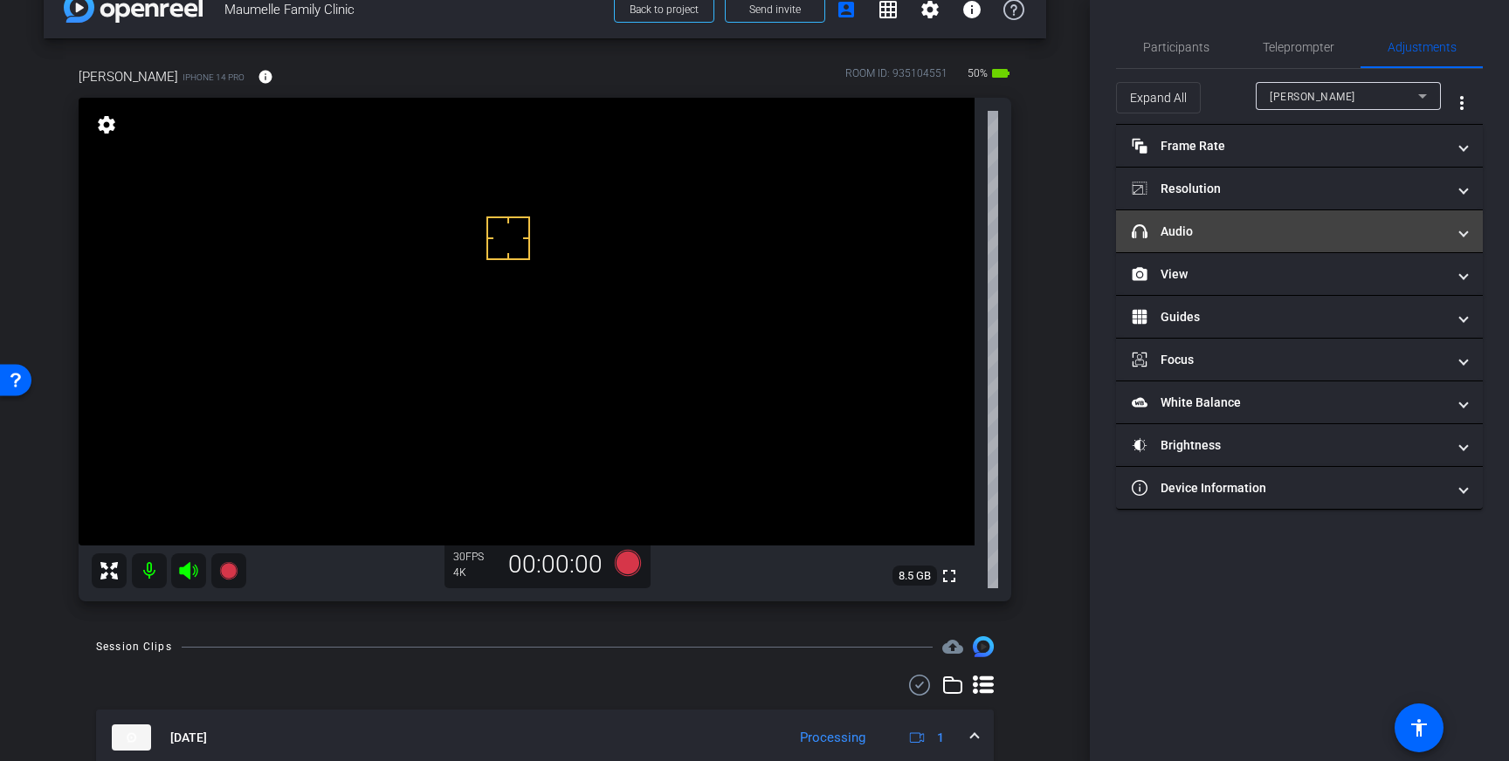
click at [1416, 226] on mat-panel-title "headphone icon Audio" at bounding box center [1288, 232] width 314 height 18
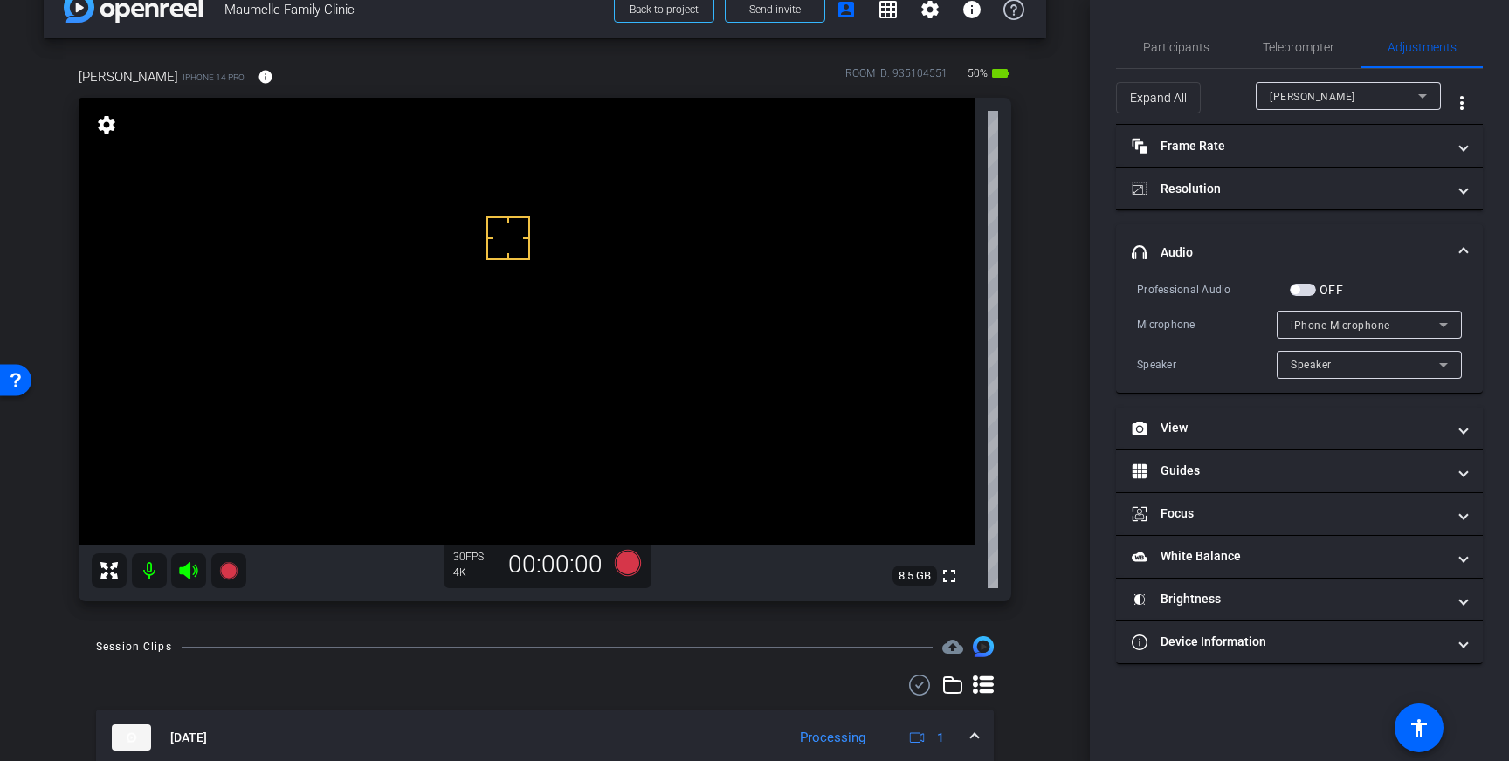
click at [1304, 291] on span "button" at bounding box center [1302, 290] width 26 height 12
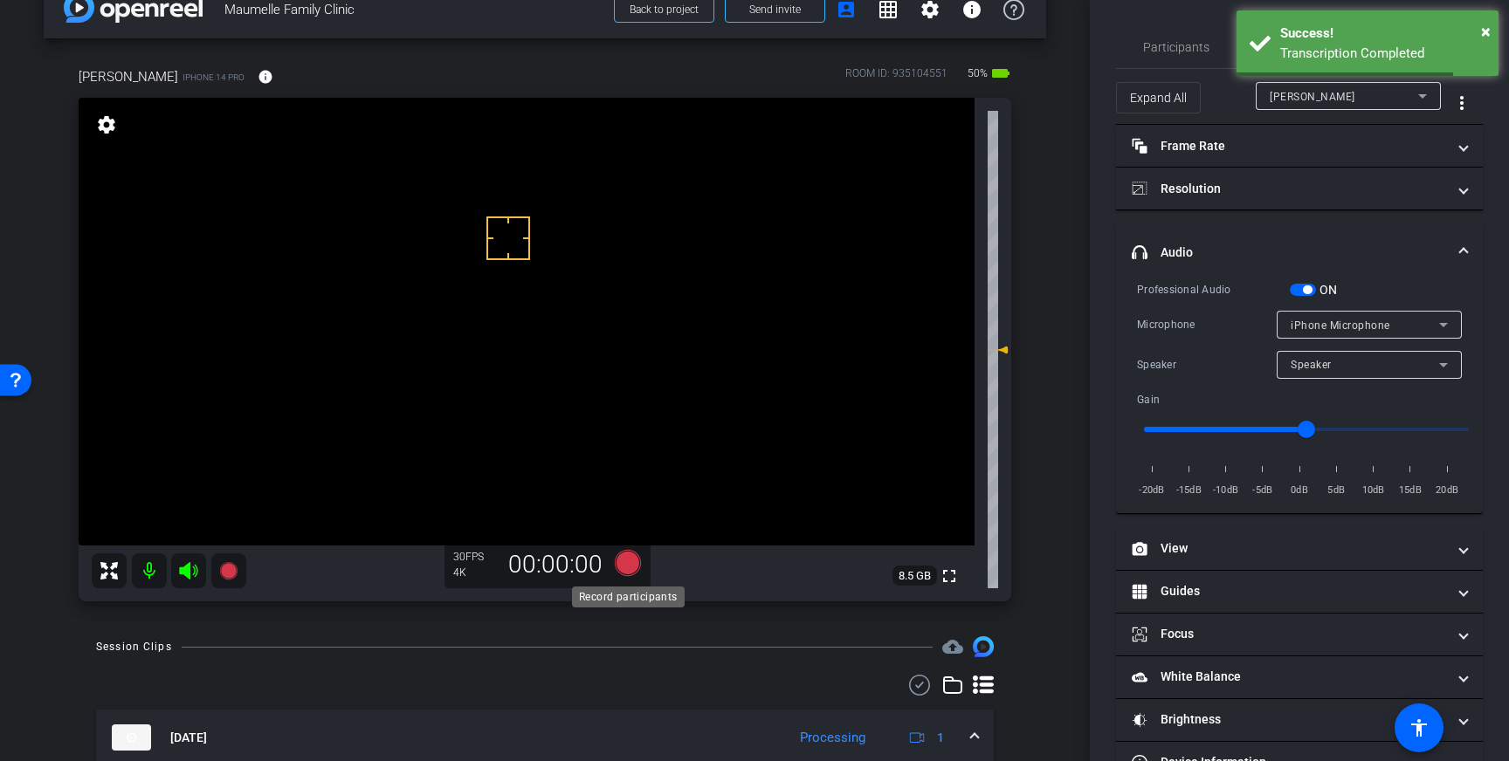
click at [625, 565] on icon at bounding box center [628, 563] width 26 height 26
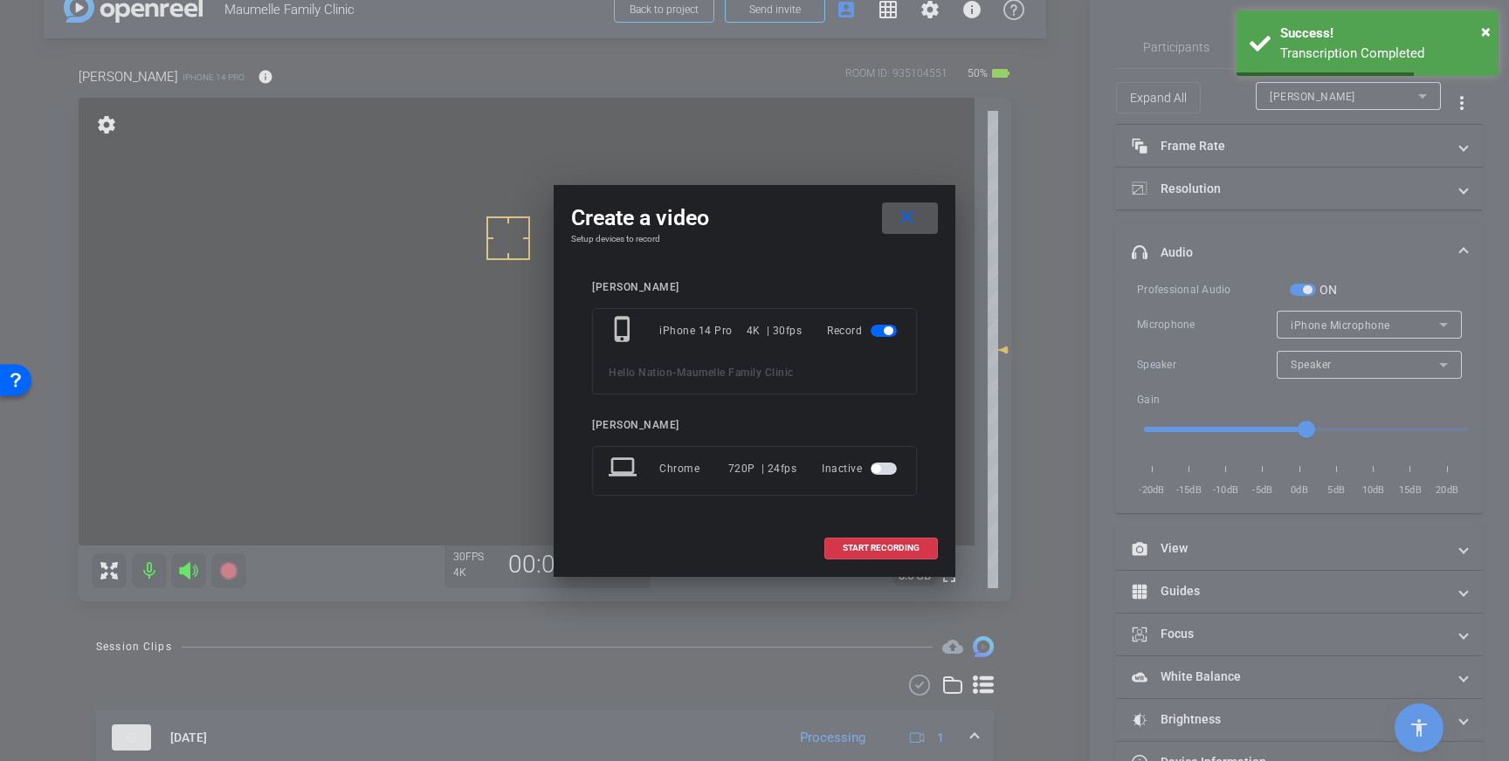
drag, startPoint x: 894, startPoint y: 538, endPoint x: 984, endPoint y: 515, distance: 92.7
click at [894, 538] on span at bounding box center [881, 548] width 112 height 42
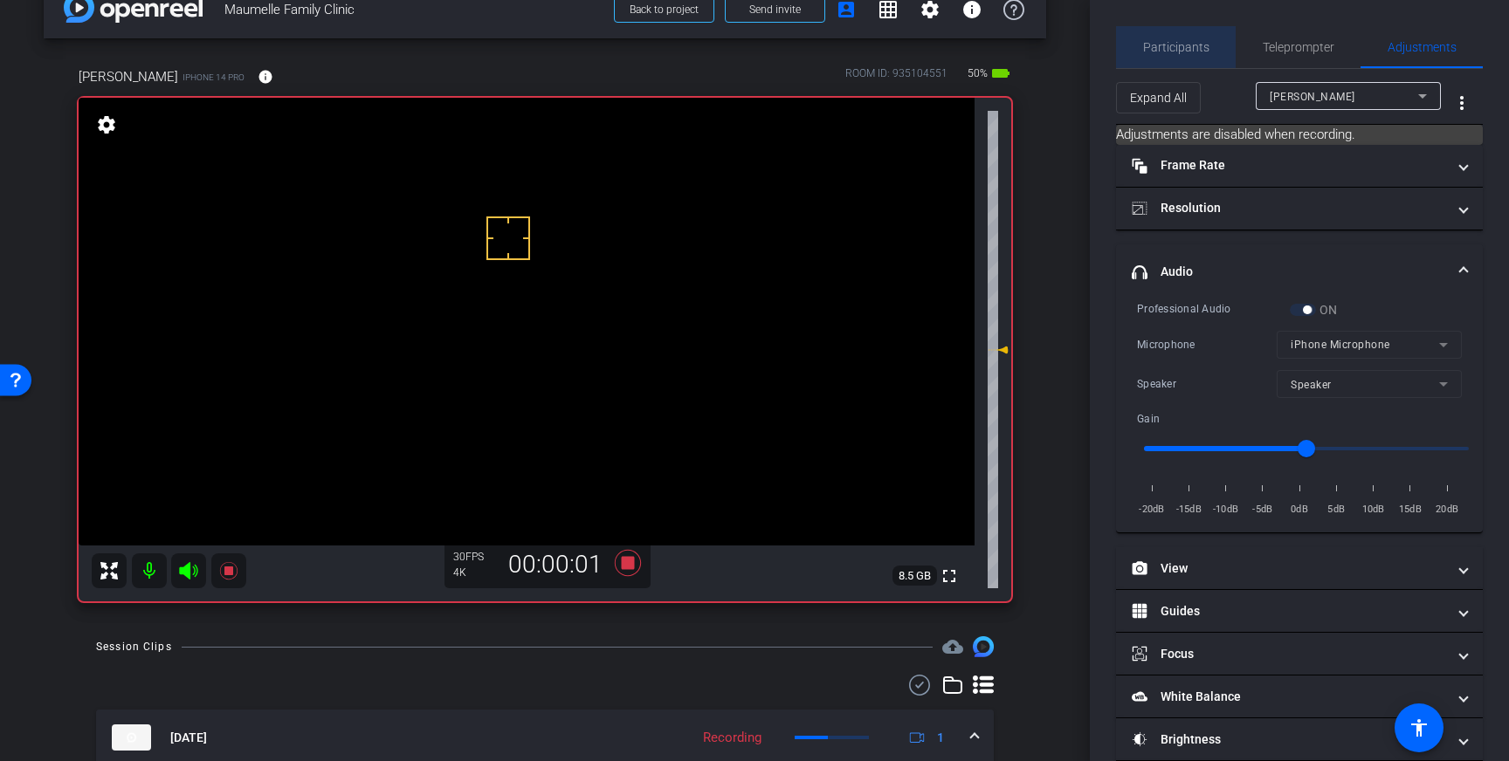
click at [1176, 58] on span "Participants" at bounding box center [1176, 47] width 66 height 42
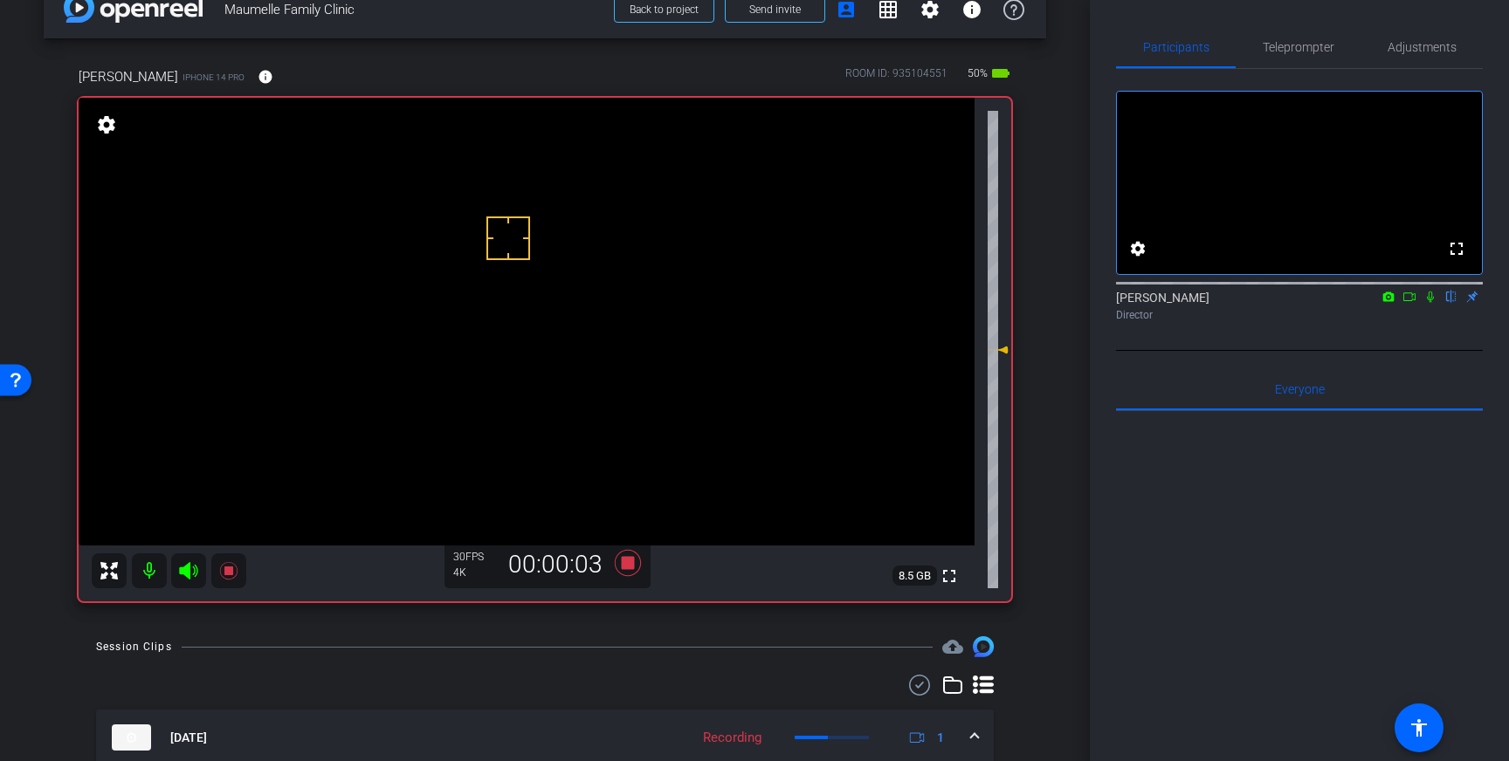
click at [1427, 303] on icon at bounding box center [1430, 297] width 14 height 12
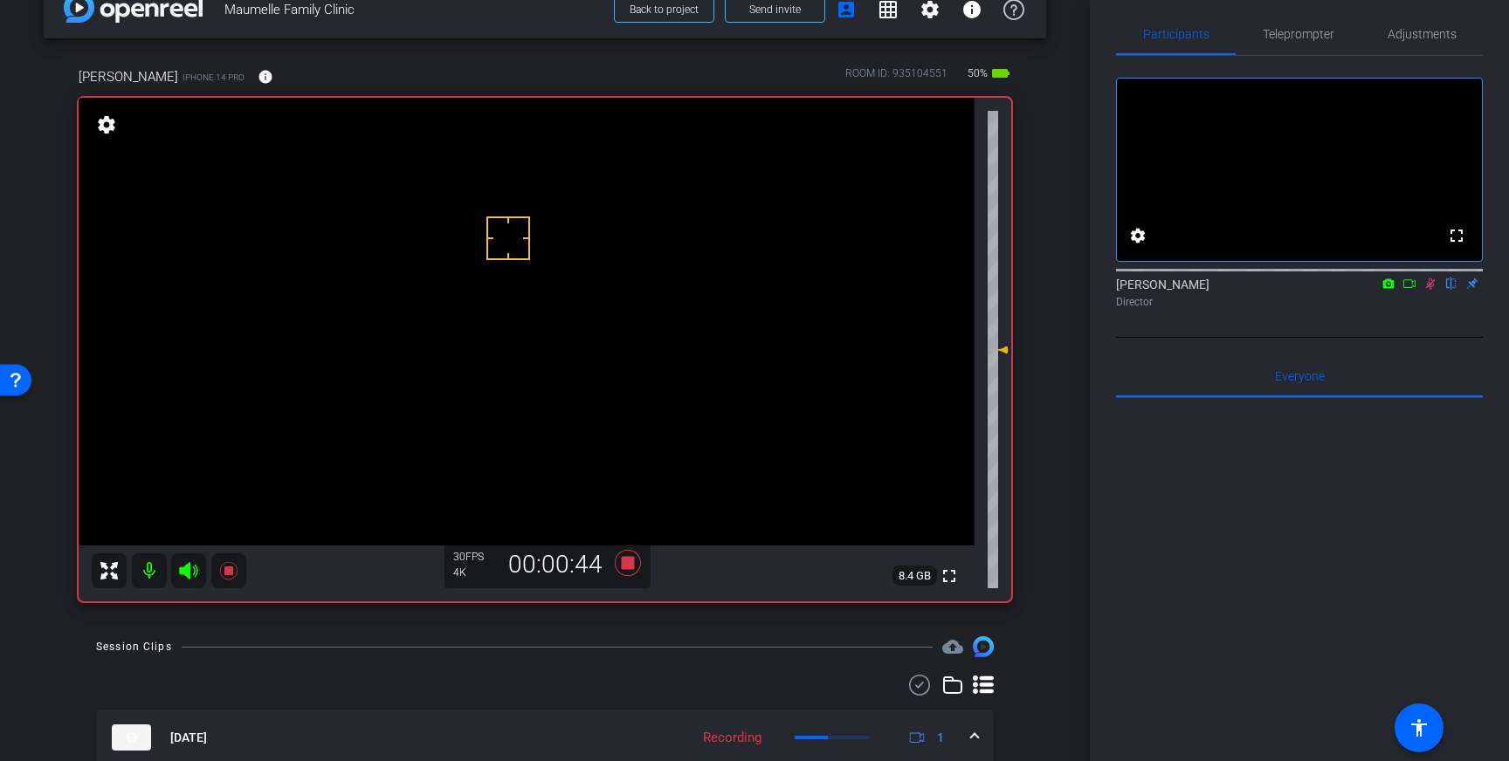
click at [1432, 290] on icon at bounding box center [1430, 284] width 14 height 12
click at [1410, 33] on span "Adjustments" at bounding box center [1421, 34] width 69 height 12
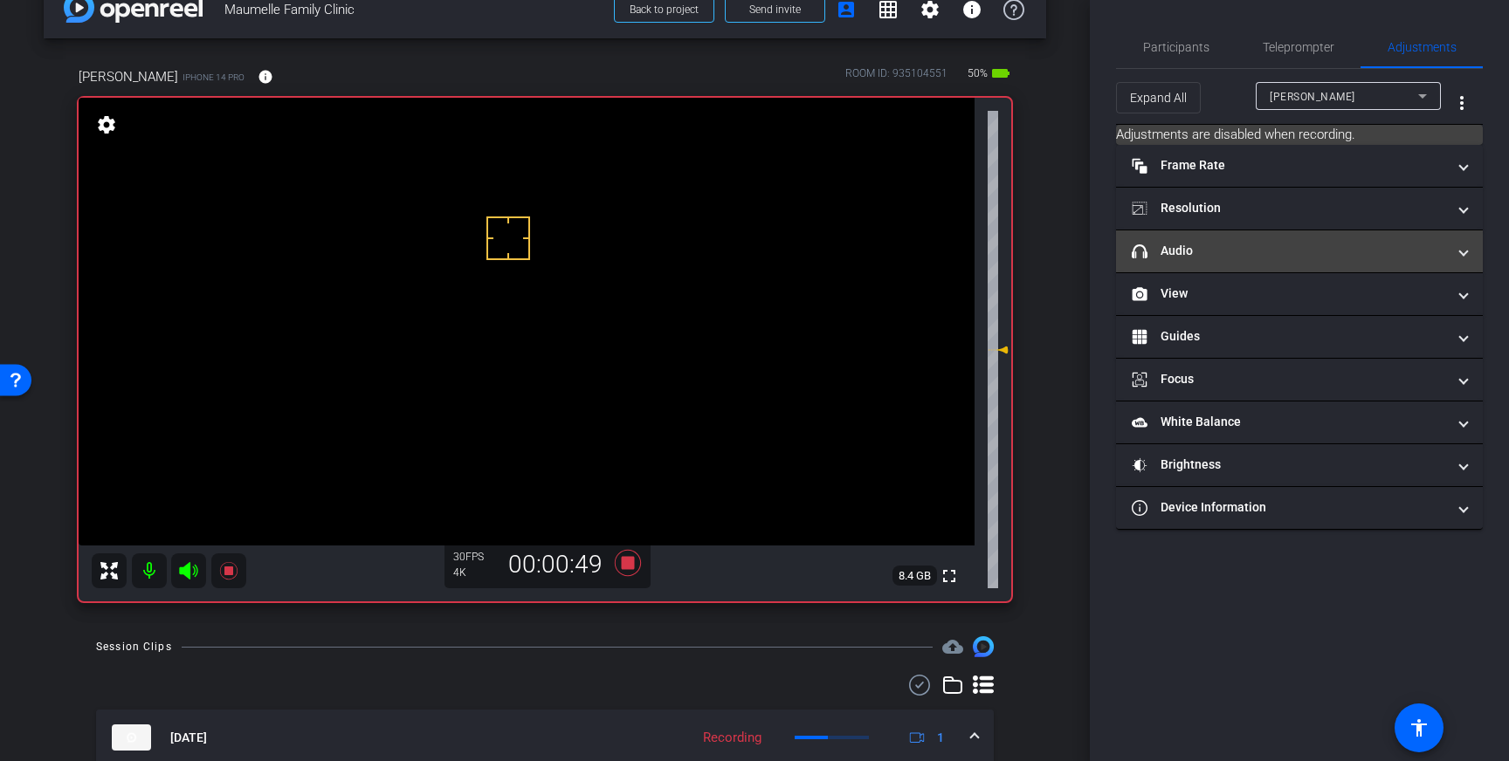
click at [1369, 263] on mat-expansion-panel-header "headphone icon Audio" at bounding box center [1299, 251] width 367 height 42
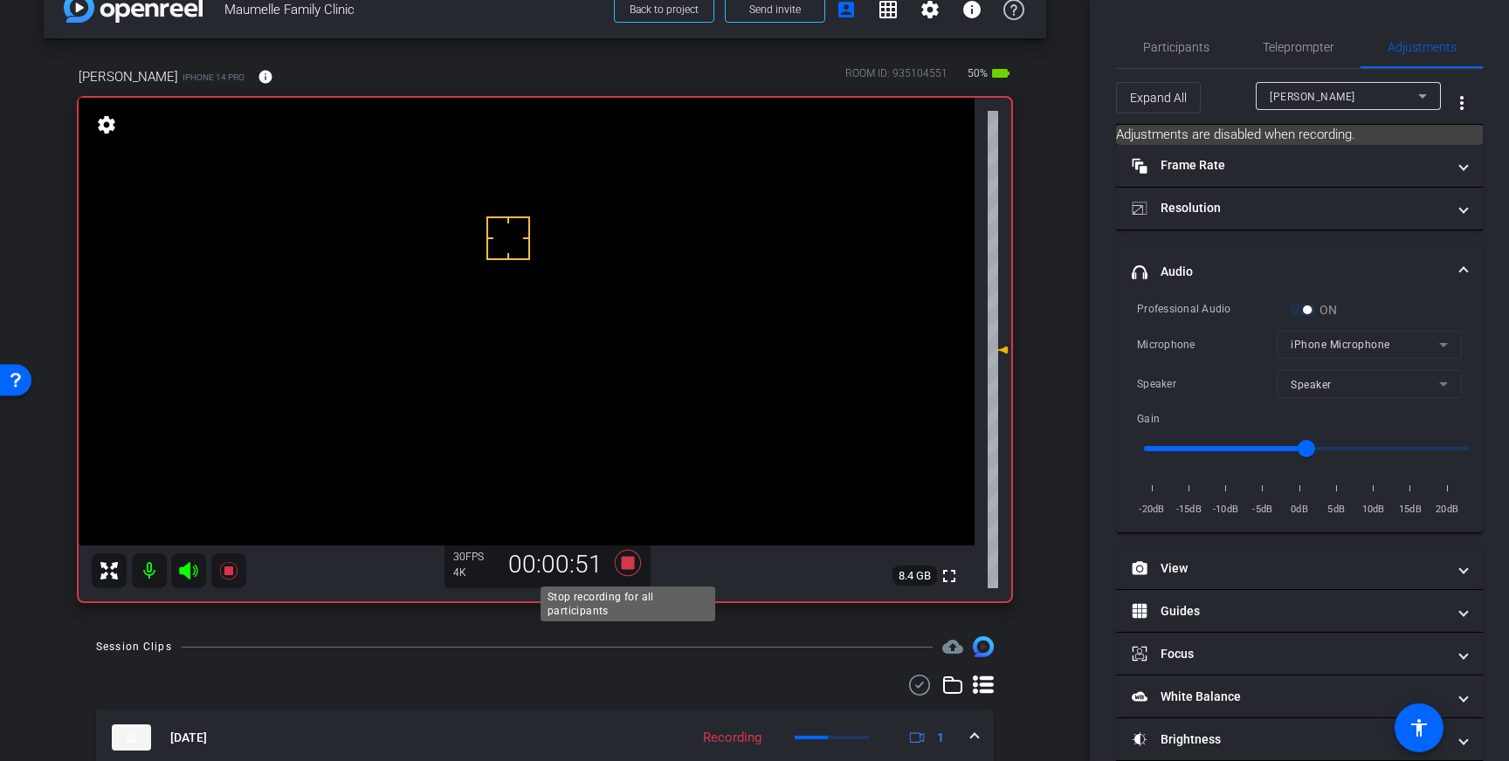
drag, startPoint x: 630, startPoint y: 560, endPoint x: 729, endPoint y: 523, distance: 105.6
click at [630, 560] on icon at bounding box center [628, 563] width 26 height 26
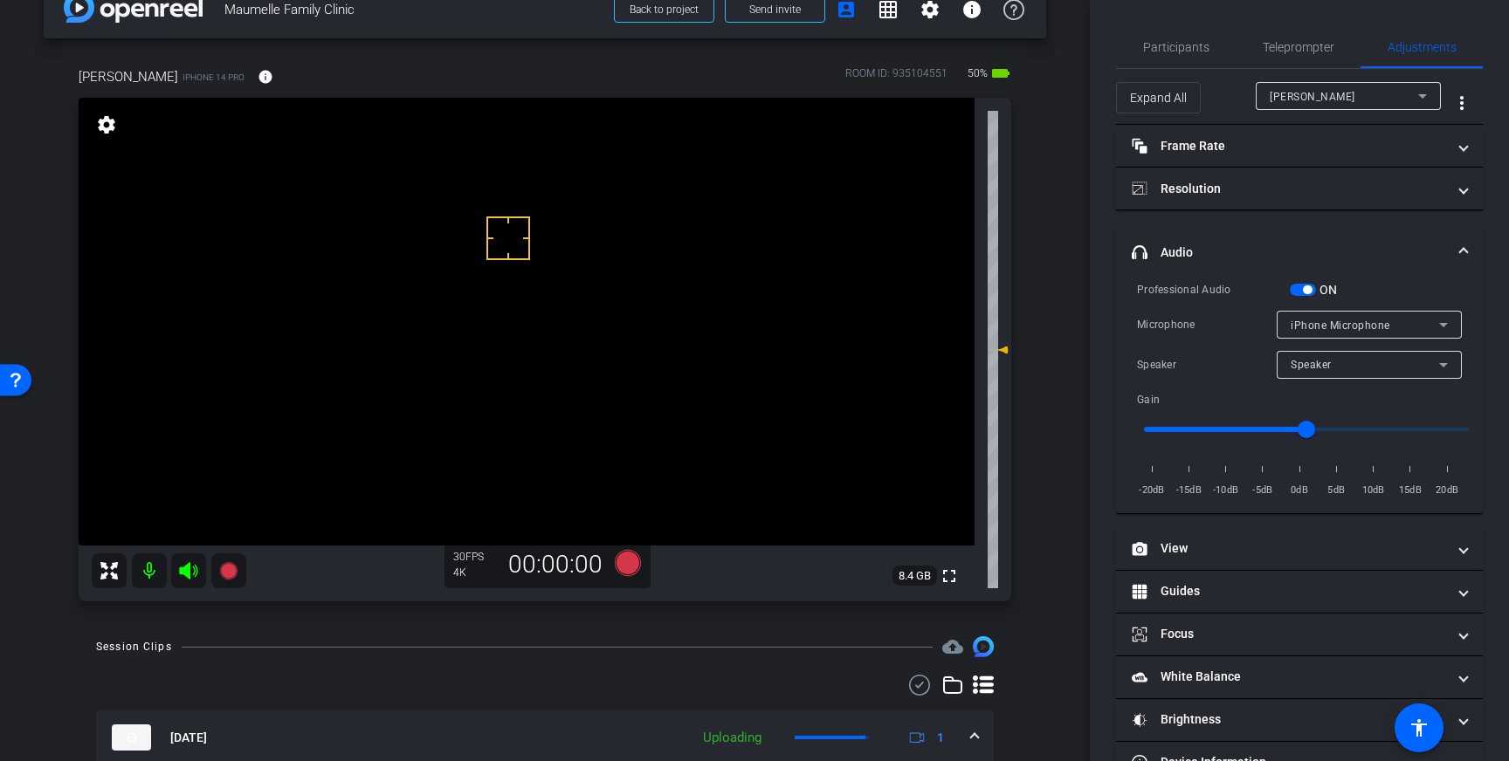
click at [1312, 292] on span "button" at bounding box center [1302, 290] width 26 height 12
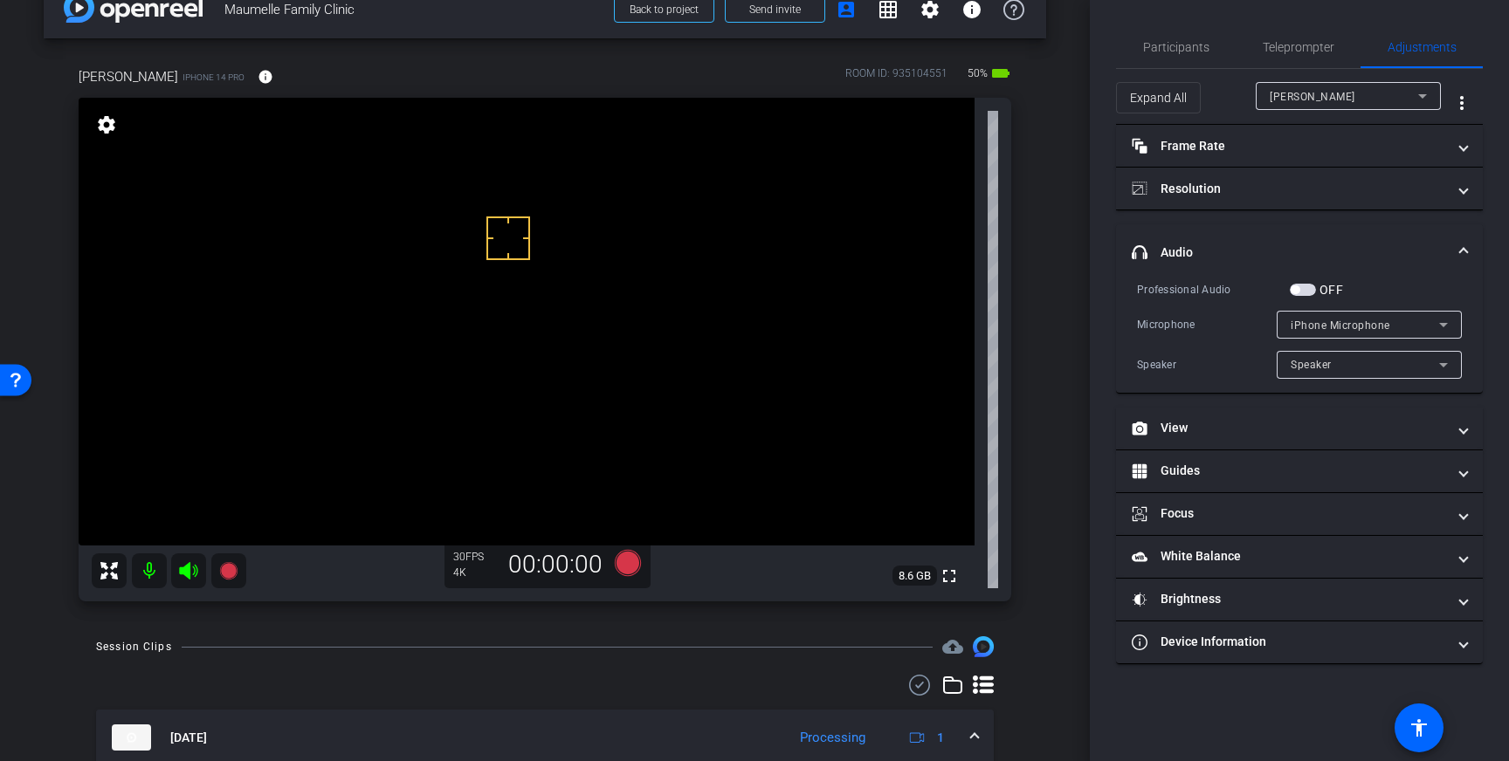
scroll to position [44, 0]
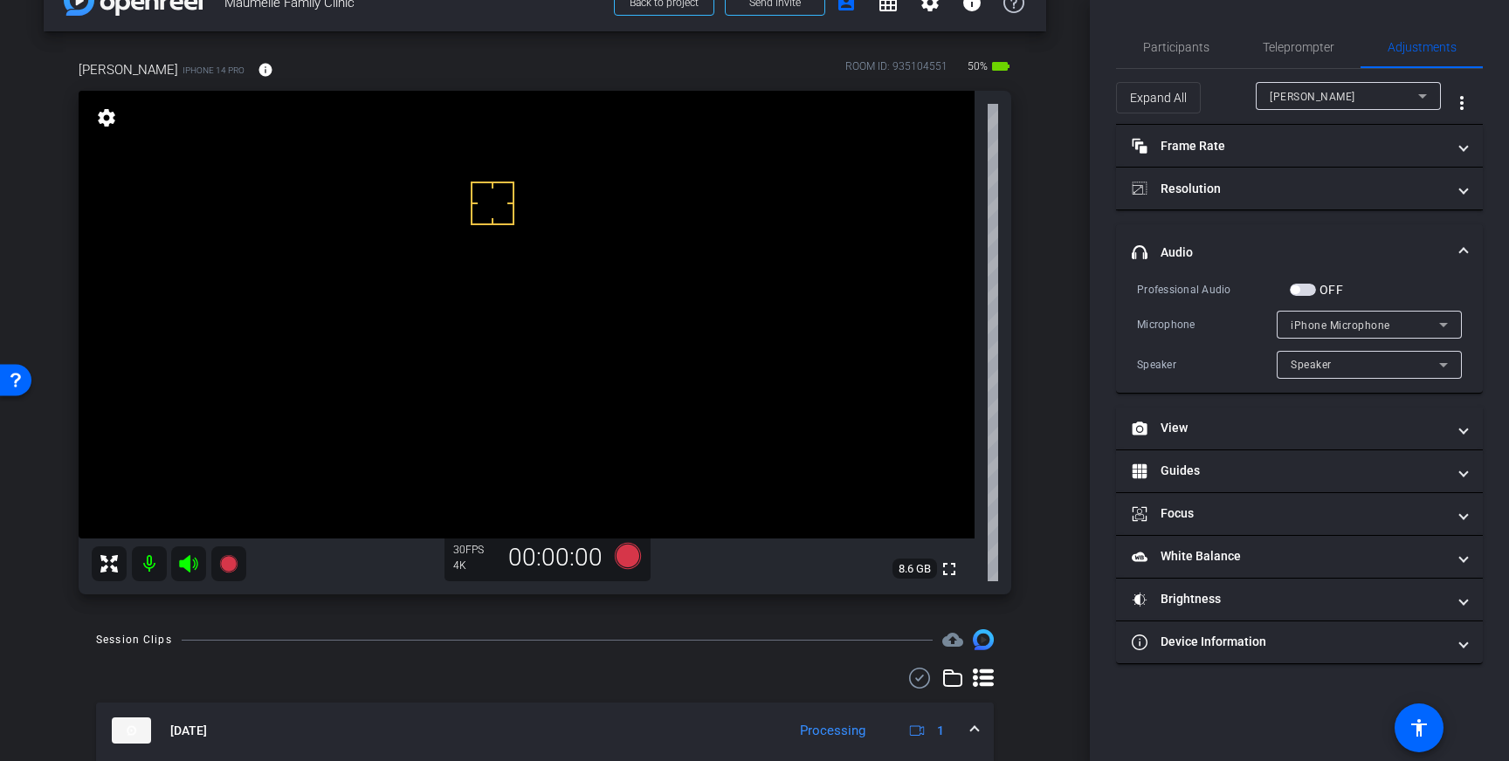
drag, startPoint x: 492, startPoint y: 203, endPoint x: 507, endPoint y: 237, distance: 36.3
drag, startPoint x: 510, startPoint y: 252, endPoint x: 506, endPoint y: 237, distance: 15.2
click at [1311, 290] on span "button" at bounding box center [1302, 290] width 26 height 12
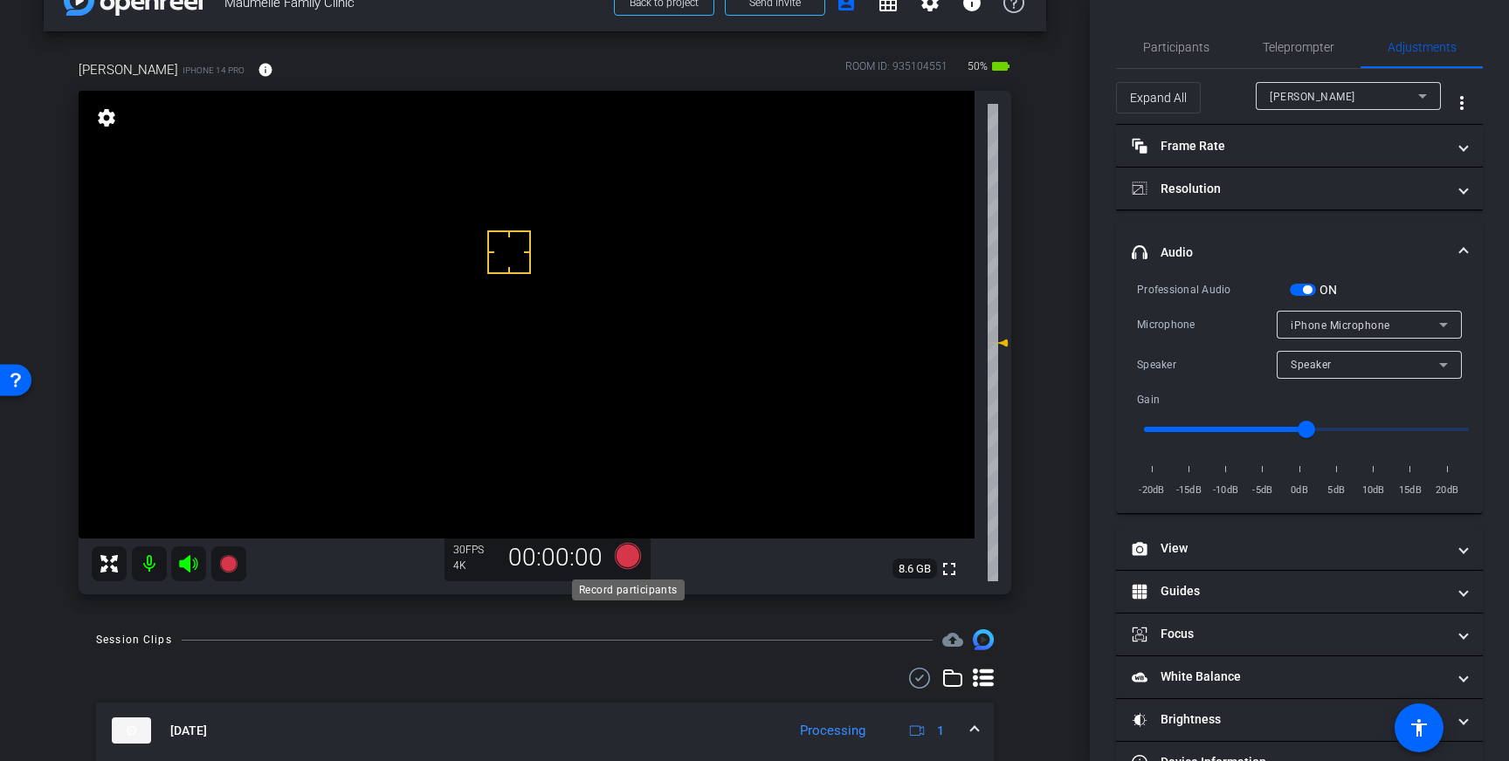
click at [632, 552] on icon at bounding box center [628, 556] width 26 height 26
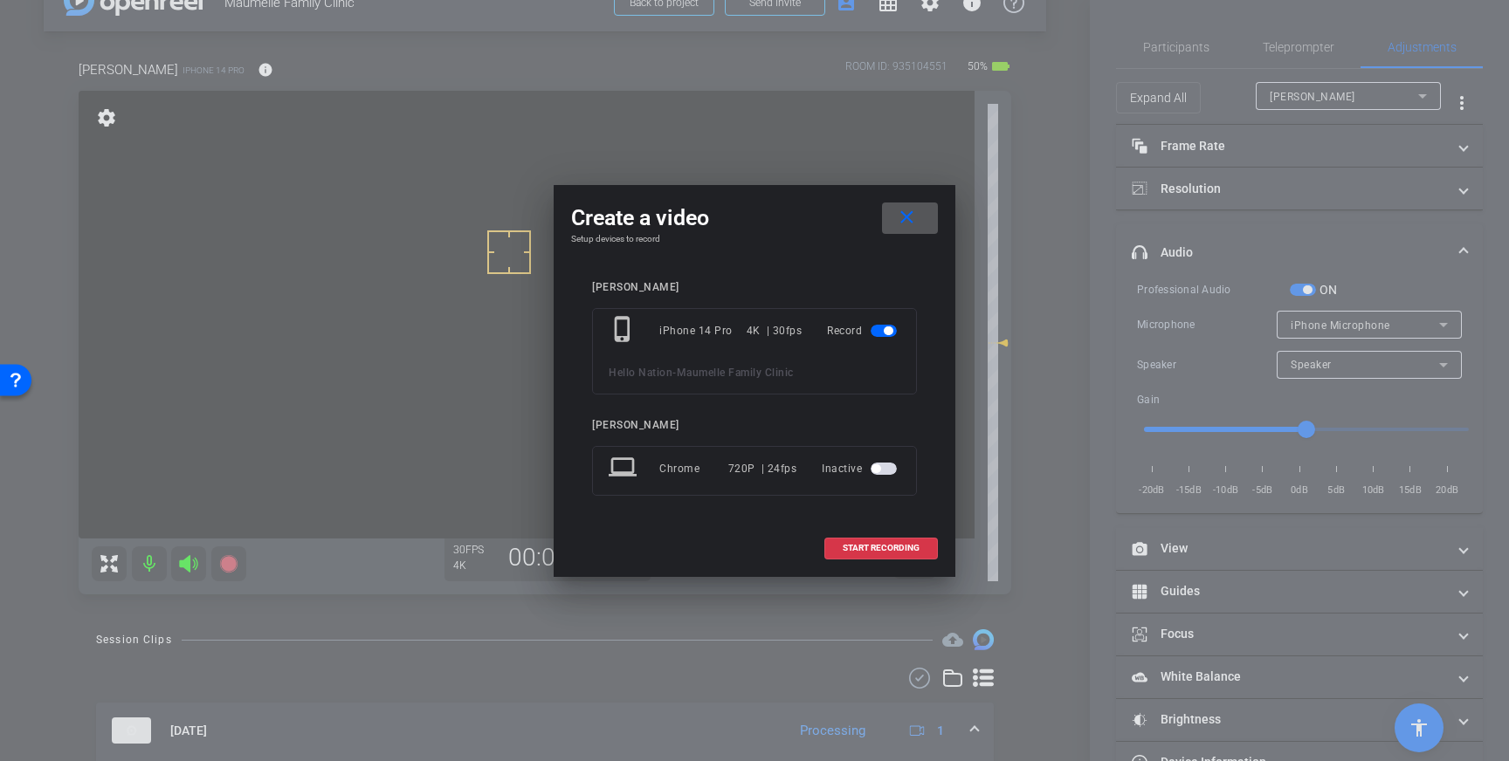
drag, startPoint x: 919, startPoint y: 547, endPoint x: 984, endPoint y: 536, distance: 65.6
click at [919, 547] on span at bounding box center [881, 548] width 112 height 42
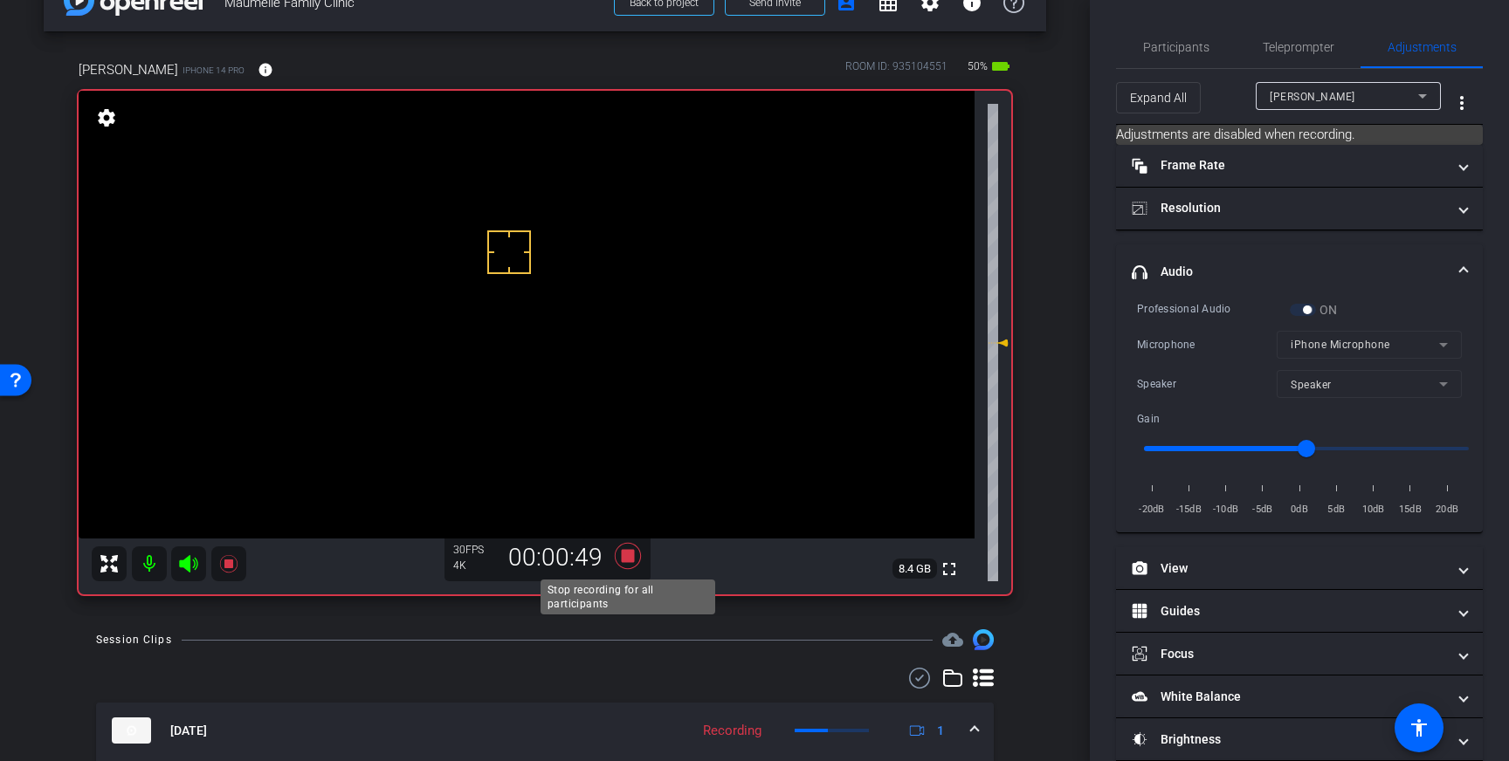
click at [628, 556] on icon at bounding box center [628, 556] width 26 height 26
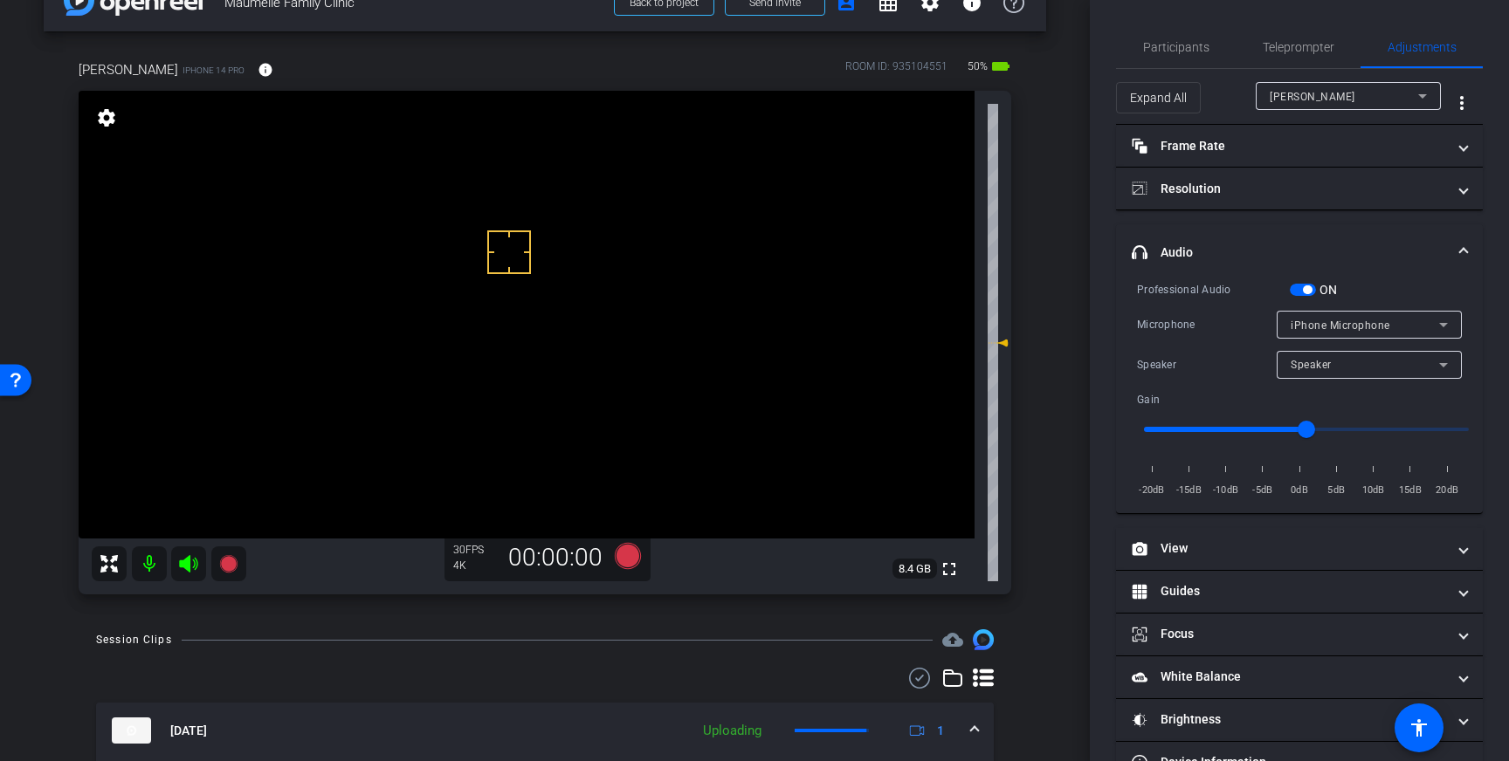
click at [1306, 287] on span "button" at bounding box center [1307, 289] width 9 height 9
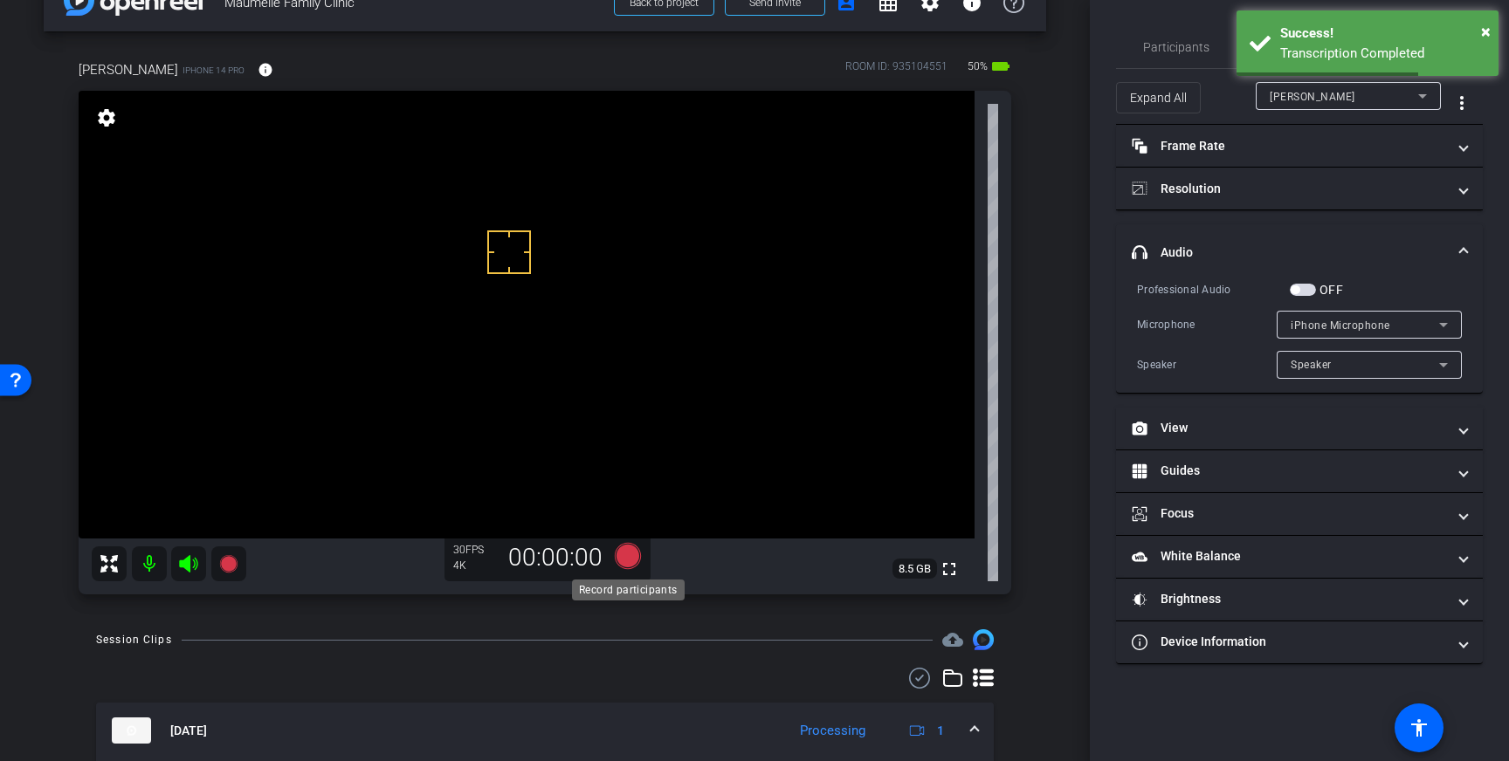
click at [623, 557] on icon at bounding box center [628, 556] width 26 height 26
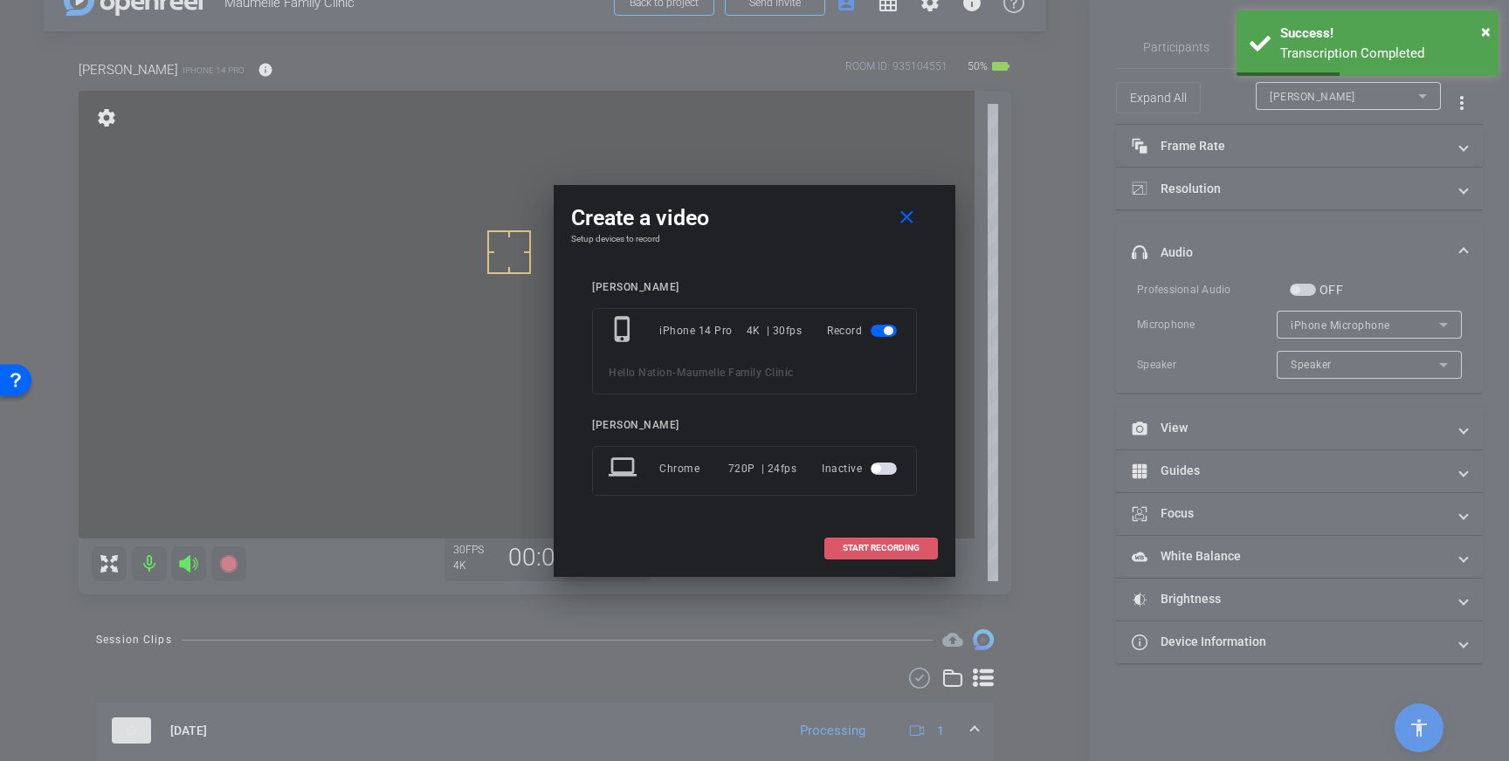
click at [872, 541] on span at bounding box center [881, 548] width 112 height 42
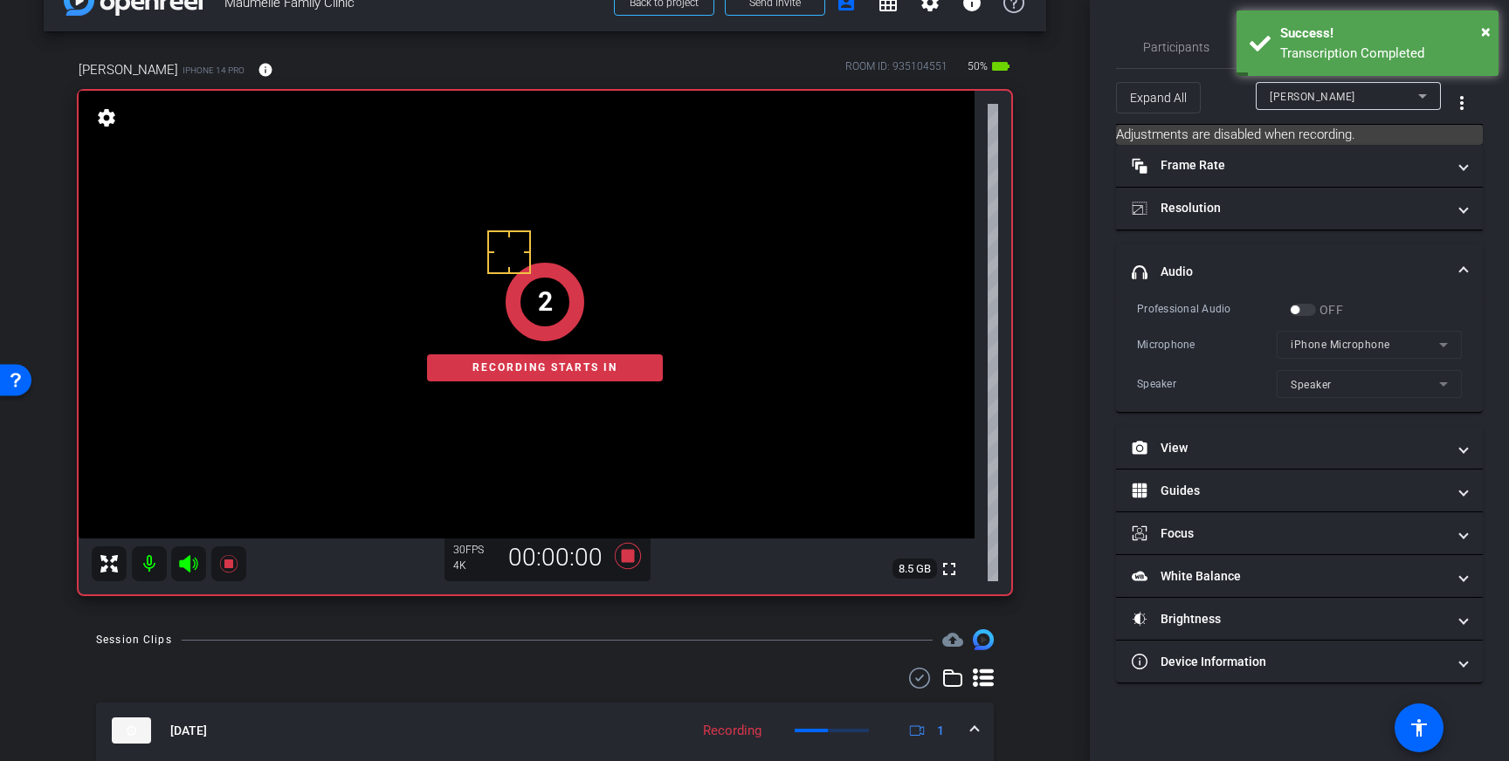
drag, startPoint x: 624, startPoint y: 556, endPoint x: 641, endPoint y: 567, distance: 19.6
click at [624, 556] on div "2 Recording starts in" at bounding box center [545, 322] width 932 height 546
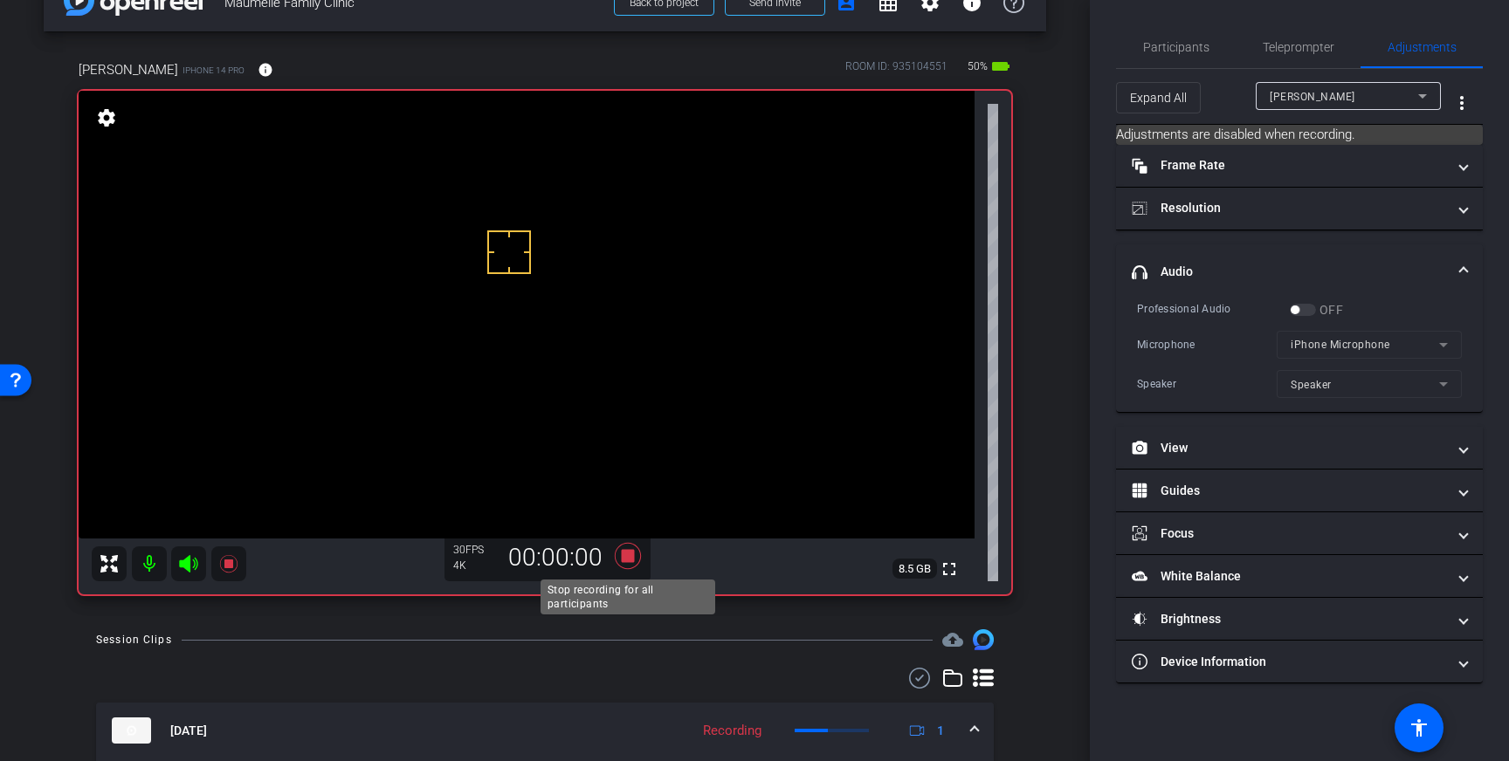
click at [629, 560] on icon at bounding box center [628, 556] width 26 height 26
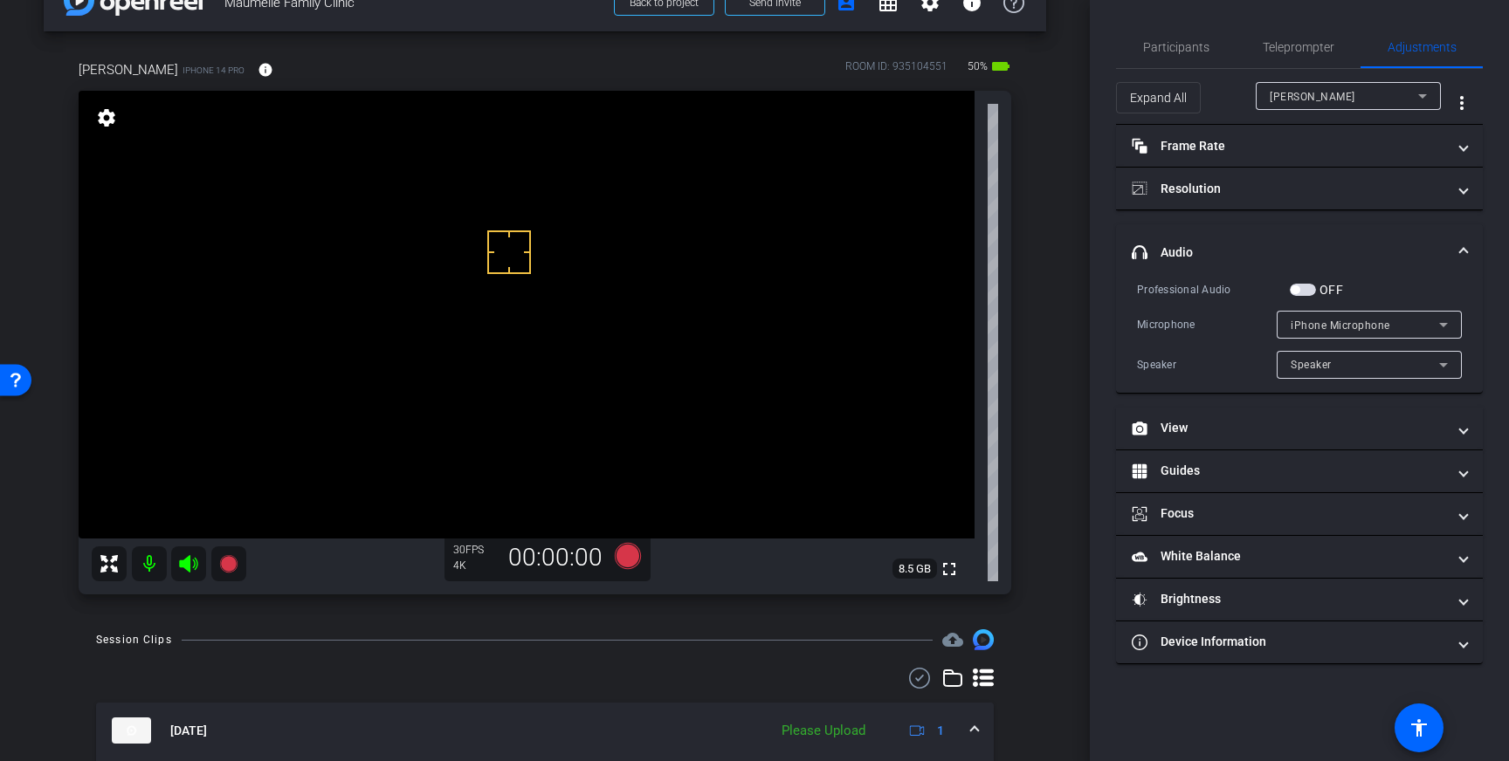
click at [1299, 287] on span "button" at bounding box center [1294, 289] width 9 height 9
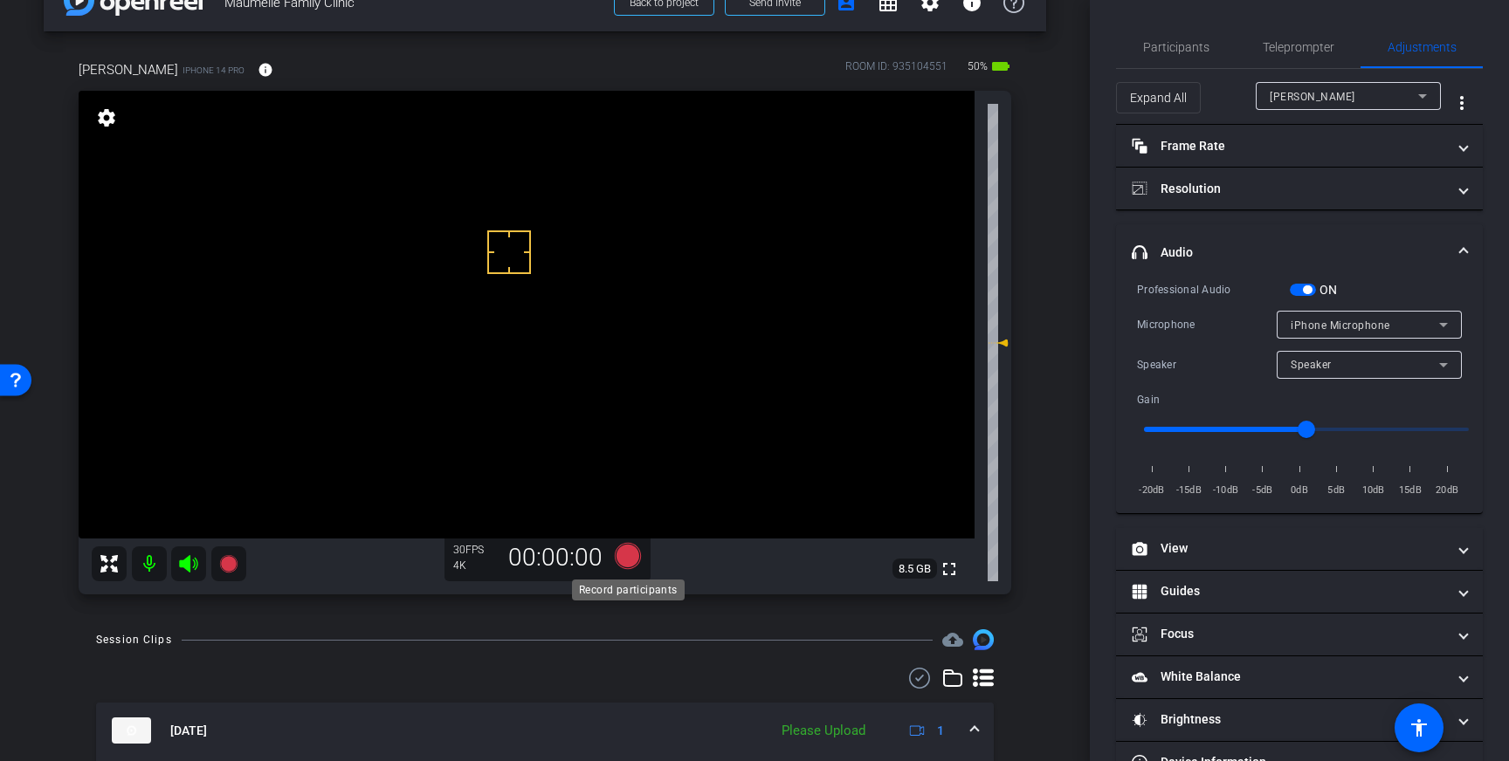
click at [624, 557] on icon at bounding box center [628, 556] width 26 height 26
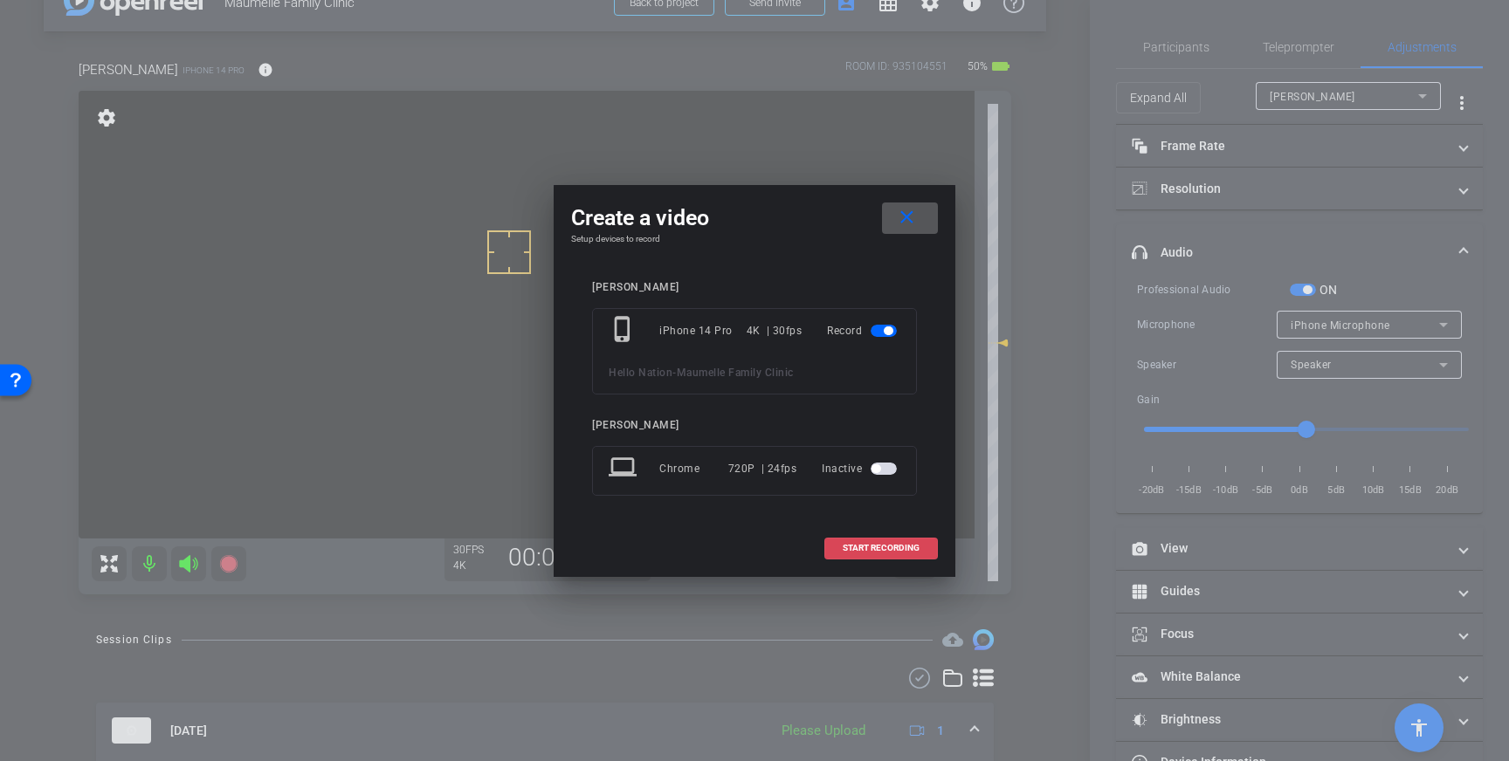
drag, startPoint x: 877, startPoint y: 542, endPoint x: 897, endPoint y: 538, distance: 20.5
click at [877, 541] on span at bounding box center [881, 548] width 112 height 42
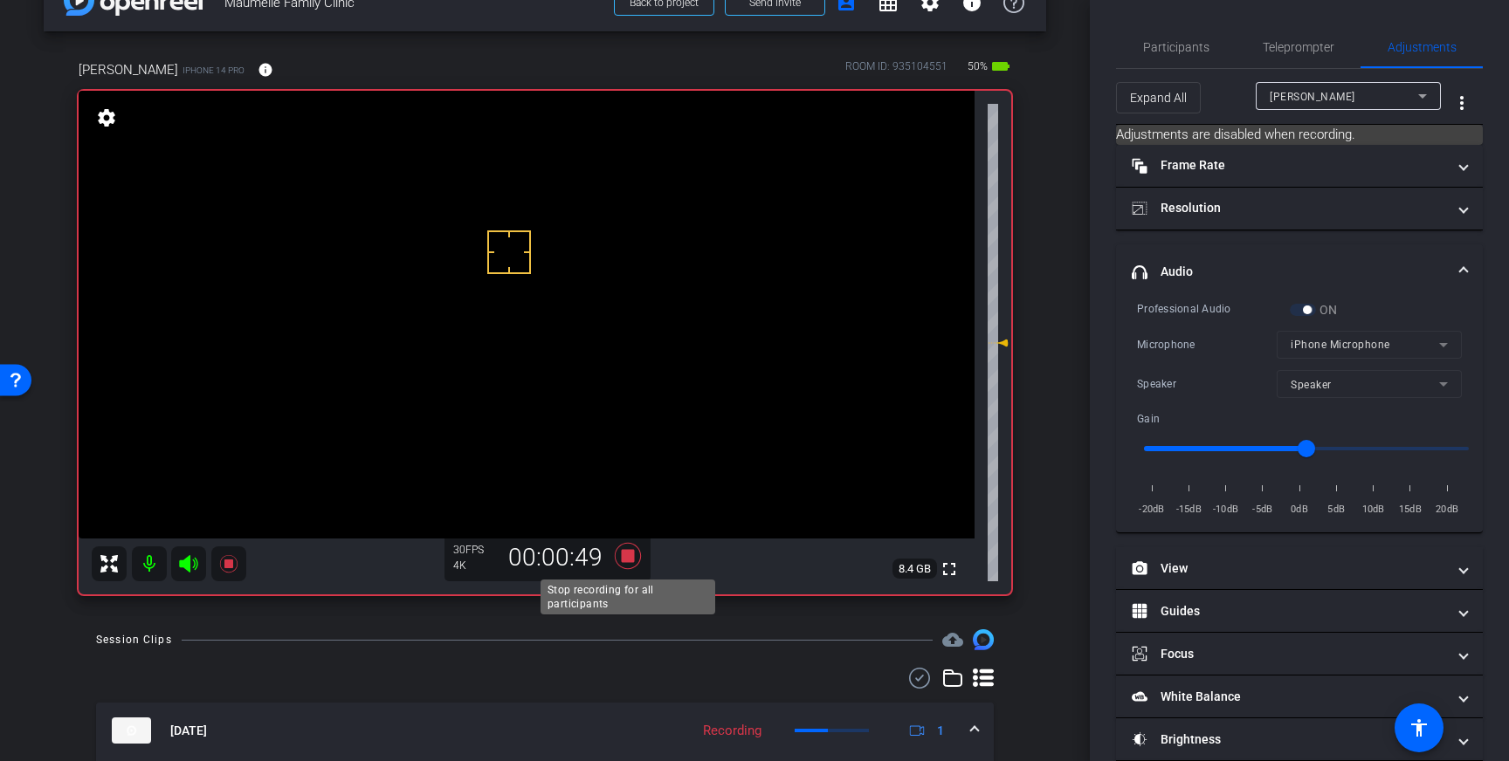
click at [629, 555] on icon at bounding box center [628, 556] width 26 height 26
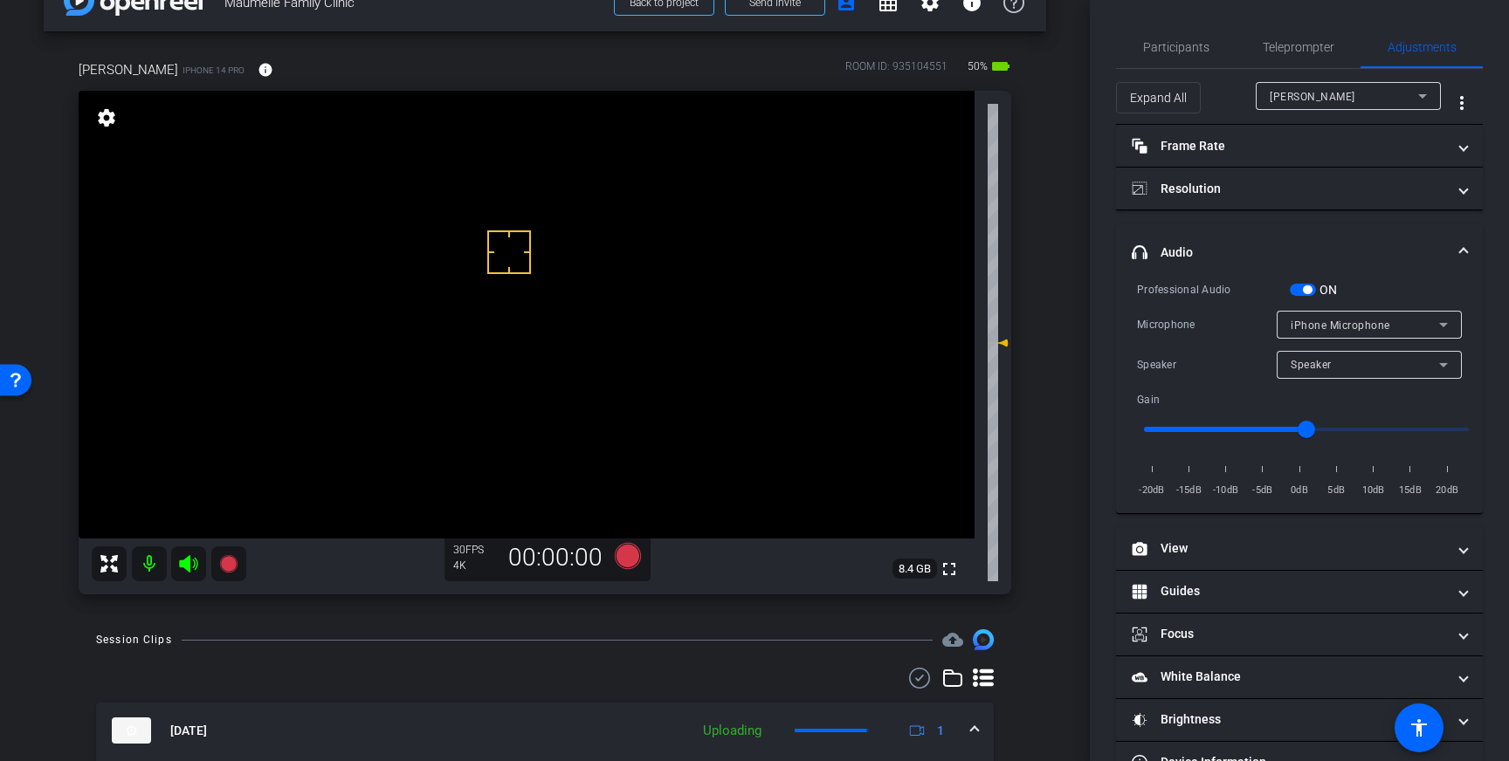
click at [1307, 293] on span "button" at bounding box center [1307, 289] width 9 height 9
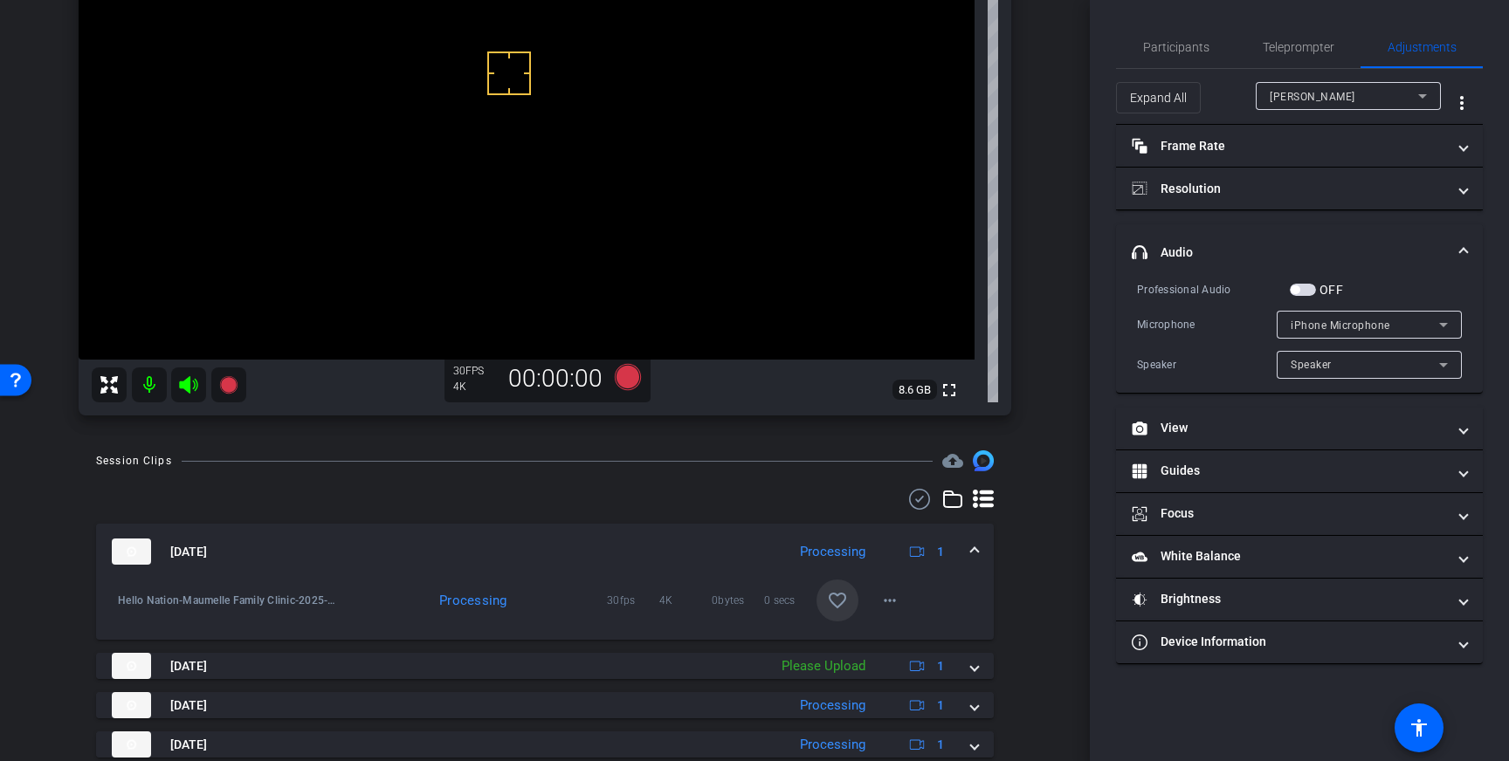
scroll to position [225, 0]
click at [847, 591] on mat-icon "favorite_border" at bounding box center [837, 598] width 21 height 21
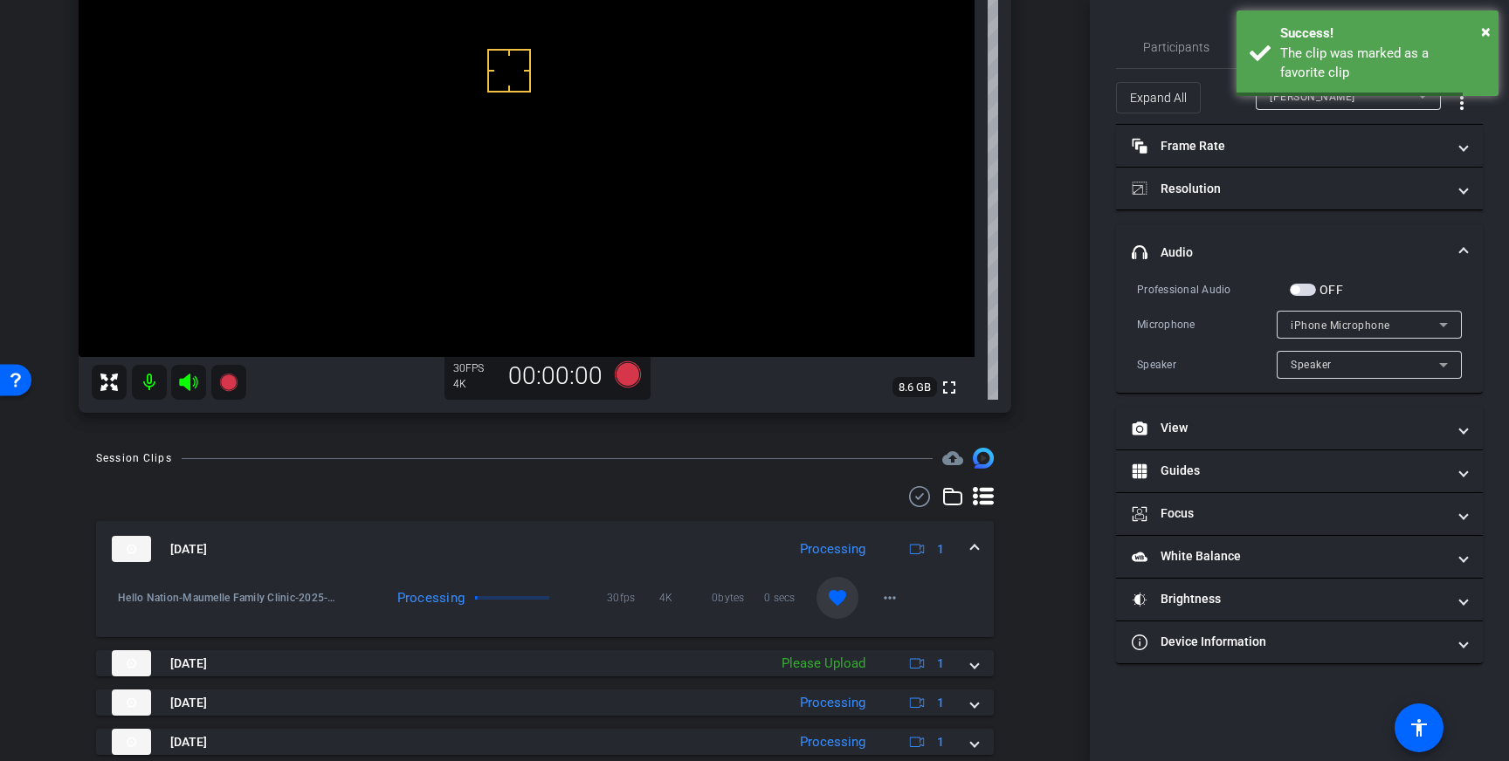
click at [976, 547] on mat-expansion-panel-header "Sep 3, 2025 Processing 1" at bounding box center [544, 549] width 897 height 56
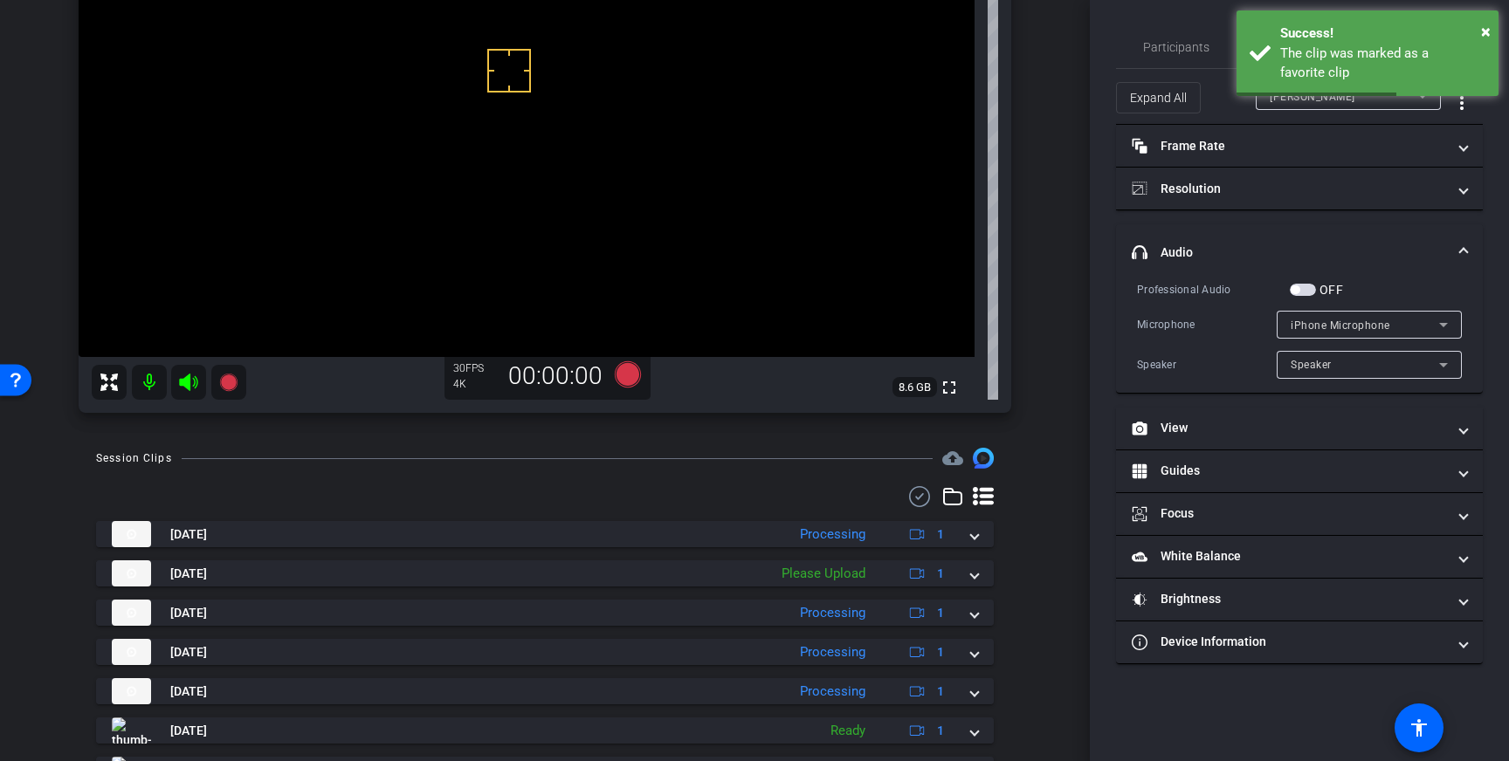
click at [1454, 242] on mat-expansion-panel-header "headphone icon Audio" at bounding box center [1299, 252] width 367 height 56
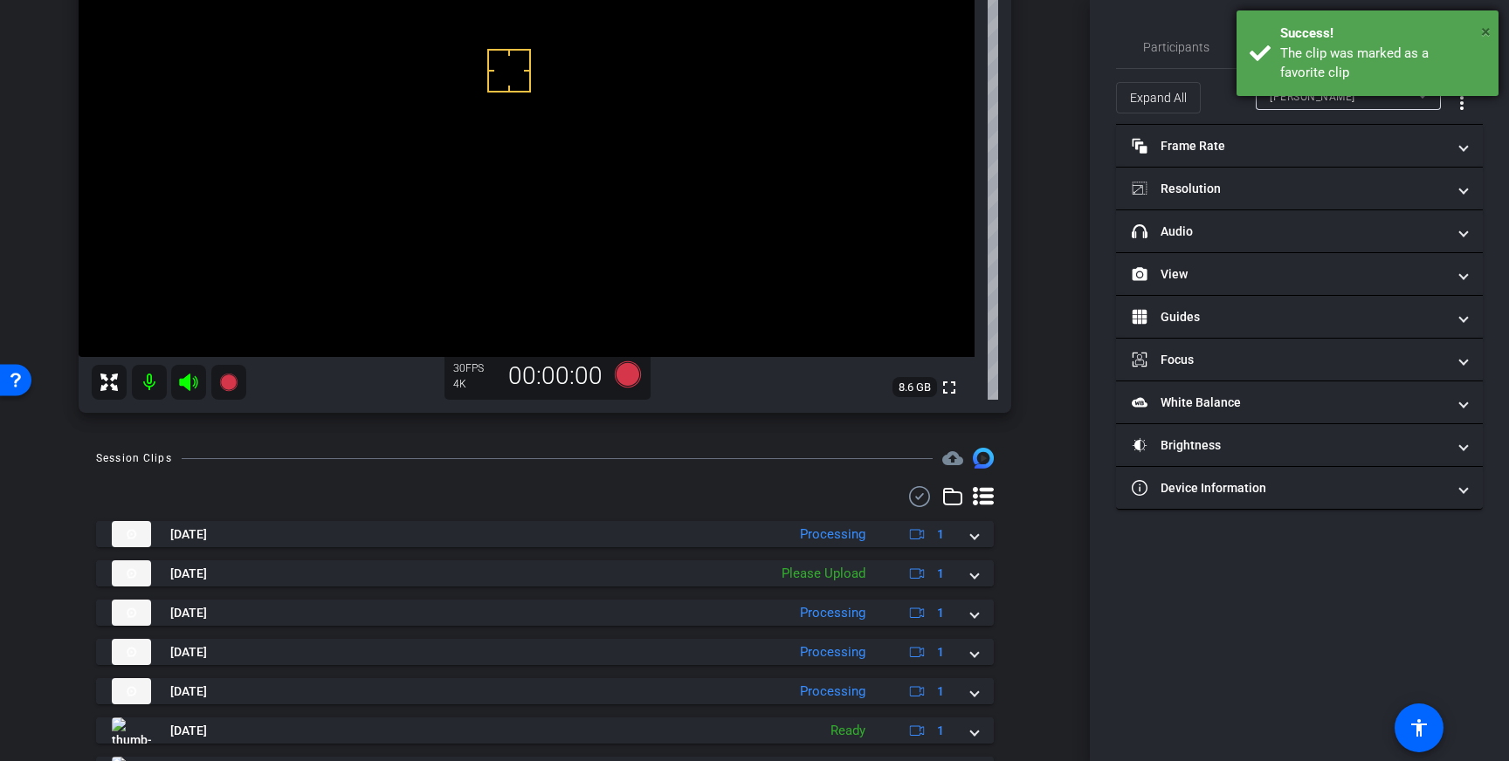
click at [1485, 24] on span "×" at bounding box center [1486, 31] width 10 height 21
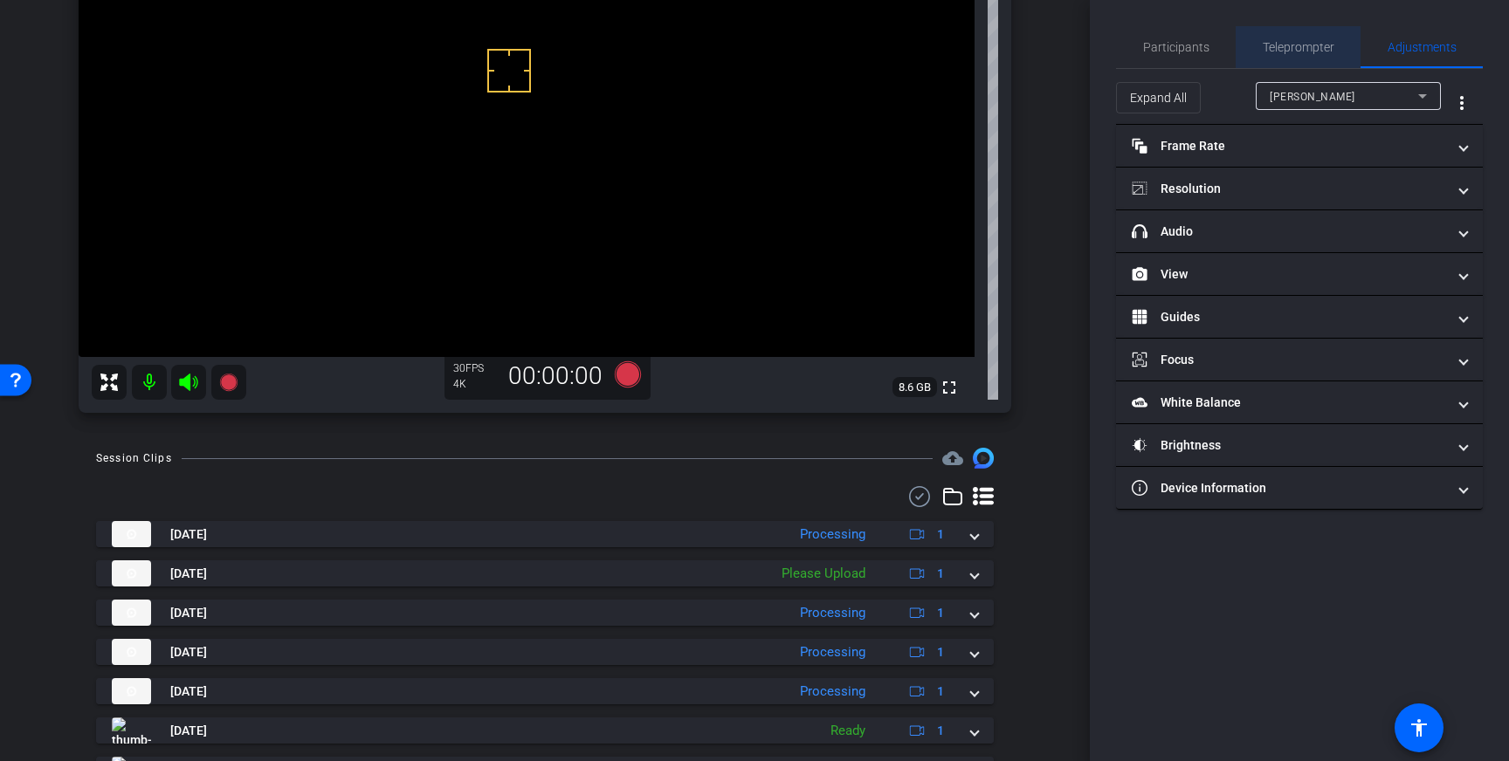
drag, startPoint x: 1323, startPoint y: 53, endPoint x: 1343, endPoint y: 202, distance: 149.8
click at [1323, 52] on span "Teleprompter" at bounding box center [1298, 47] width 72 height 12
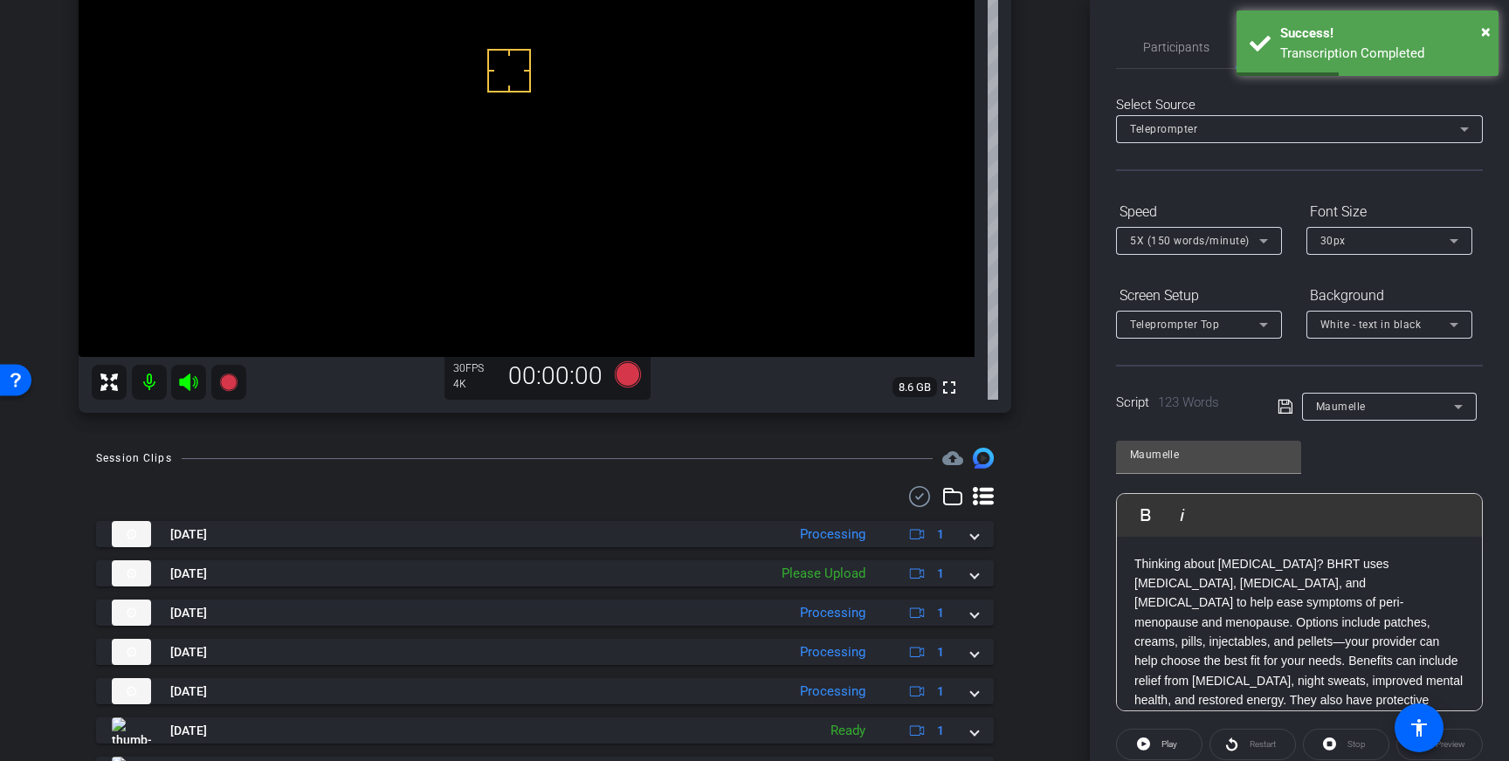
scroll to position [193, 0]
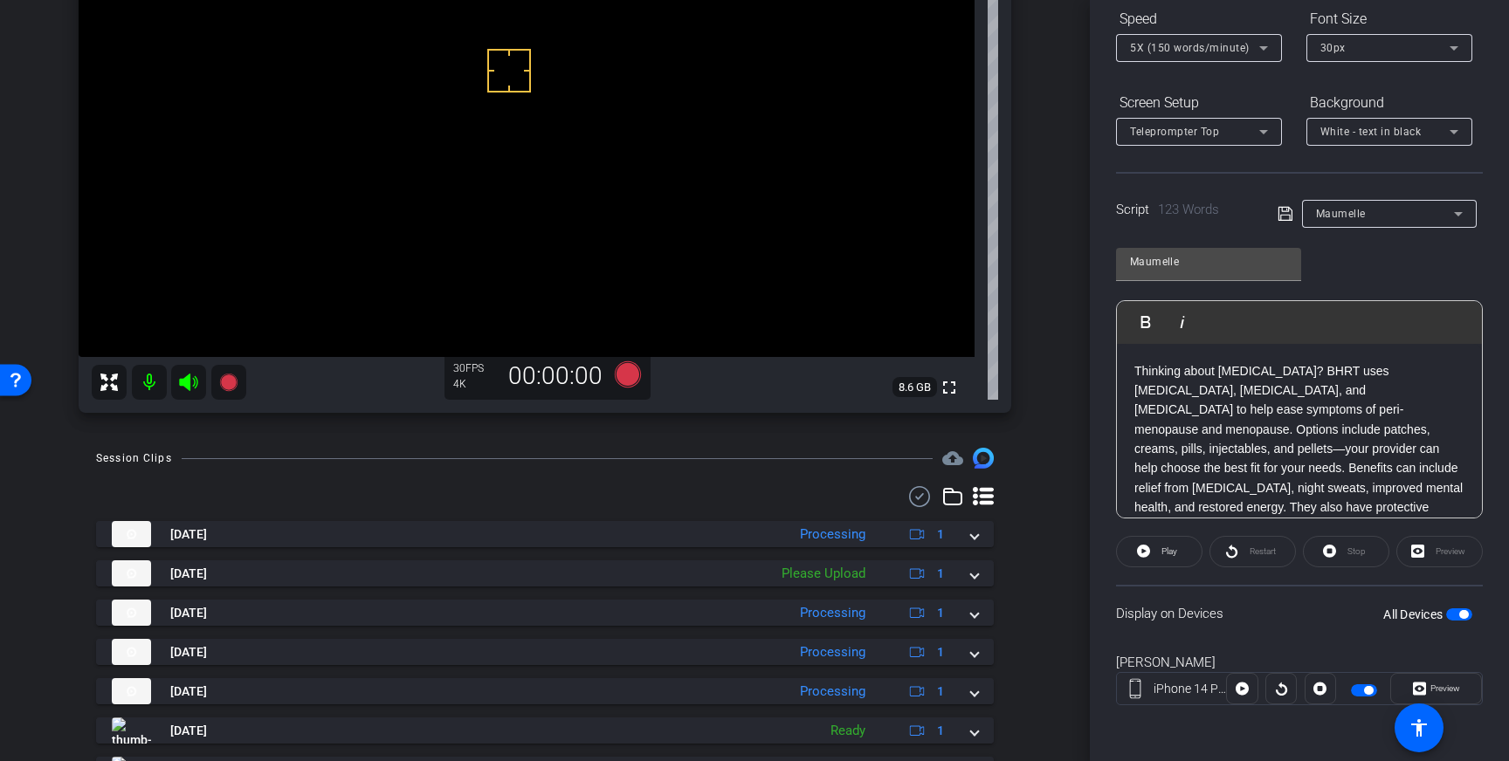
click at [1456, 615] on span "button" at bounding box center [1459, 614] width 26 height 12
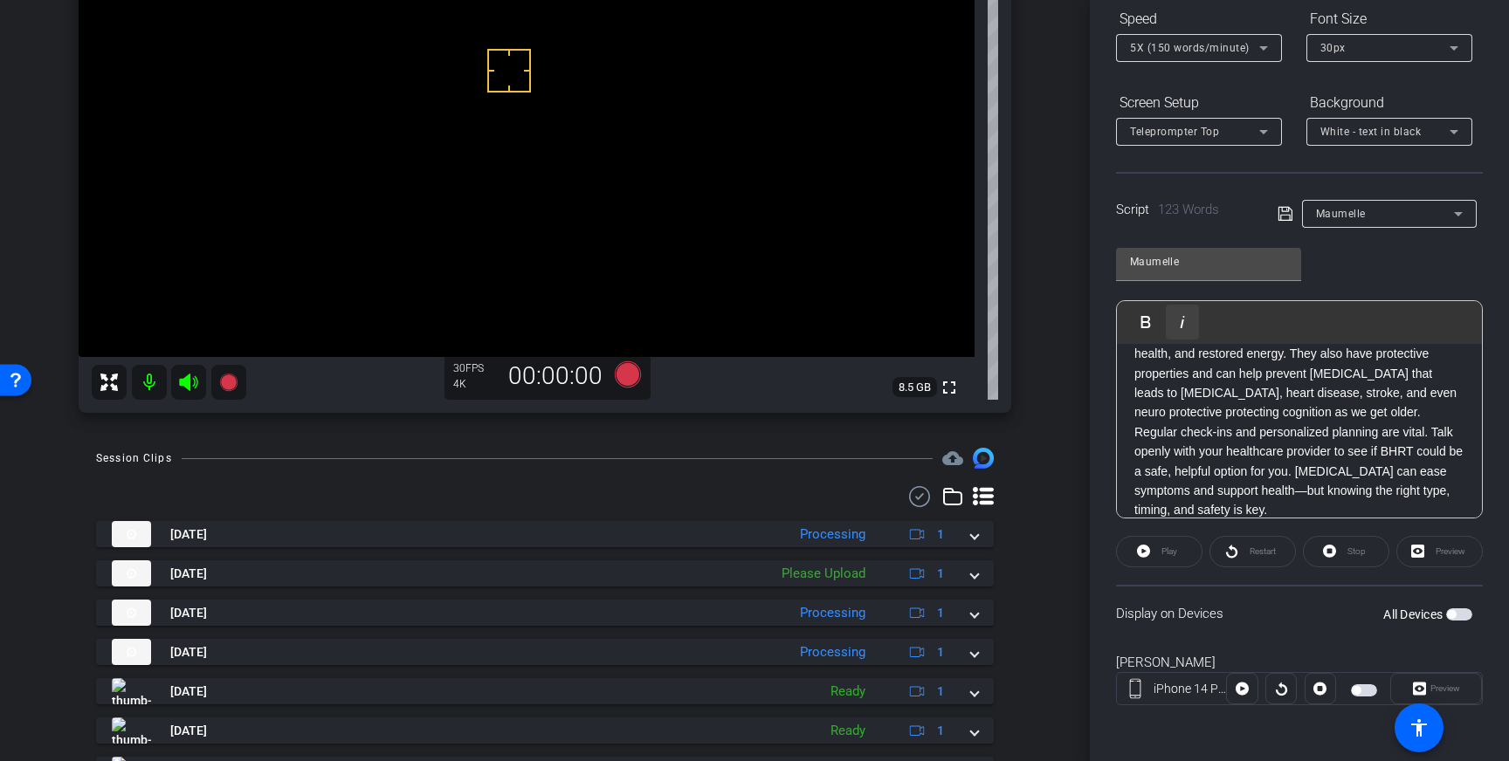
scroll to position [0, 0]
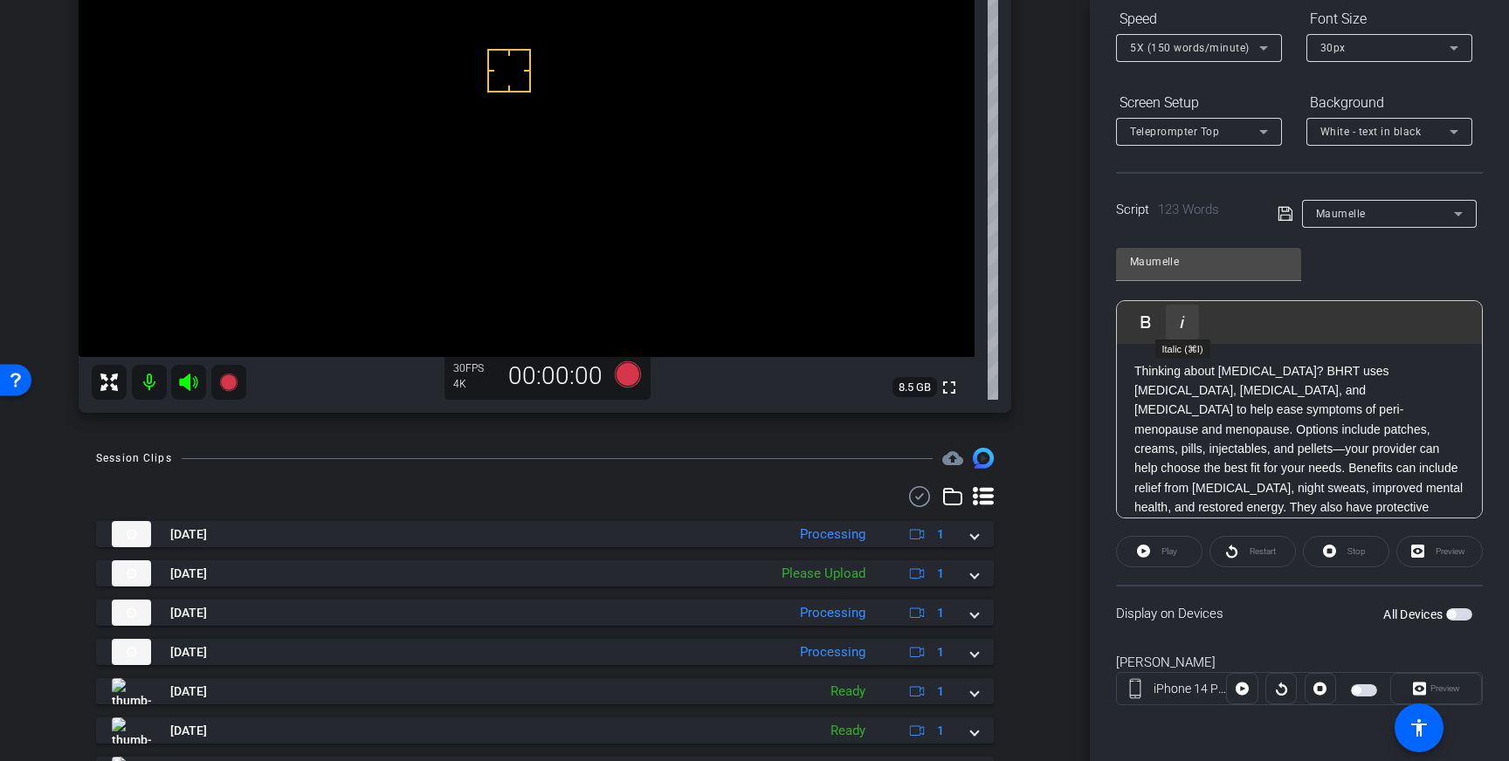
drag, startPoint x: 1349, startPoint y: 437, endPoint x: 1170, endPoint y: 322, distance: 212.9
click at [1170, 322] on div "Play Play from this location Play Selected Play and display the selected text o…" at bounding box center [1299, 409] width 367 height 218
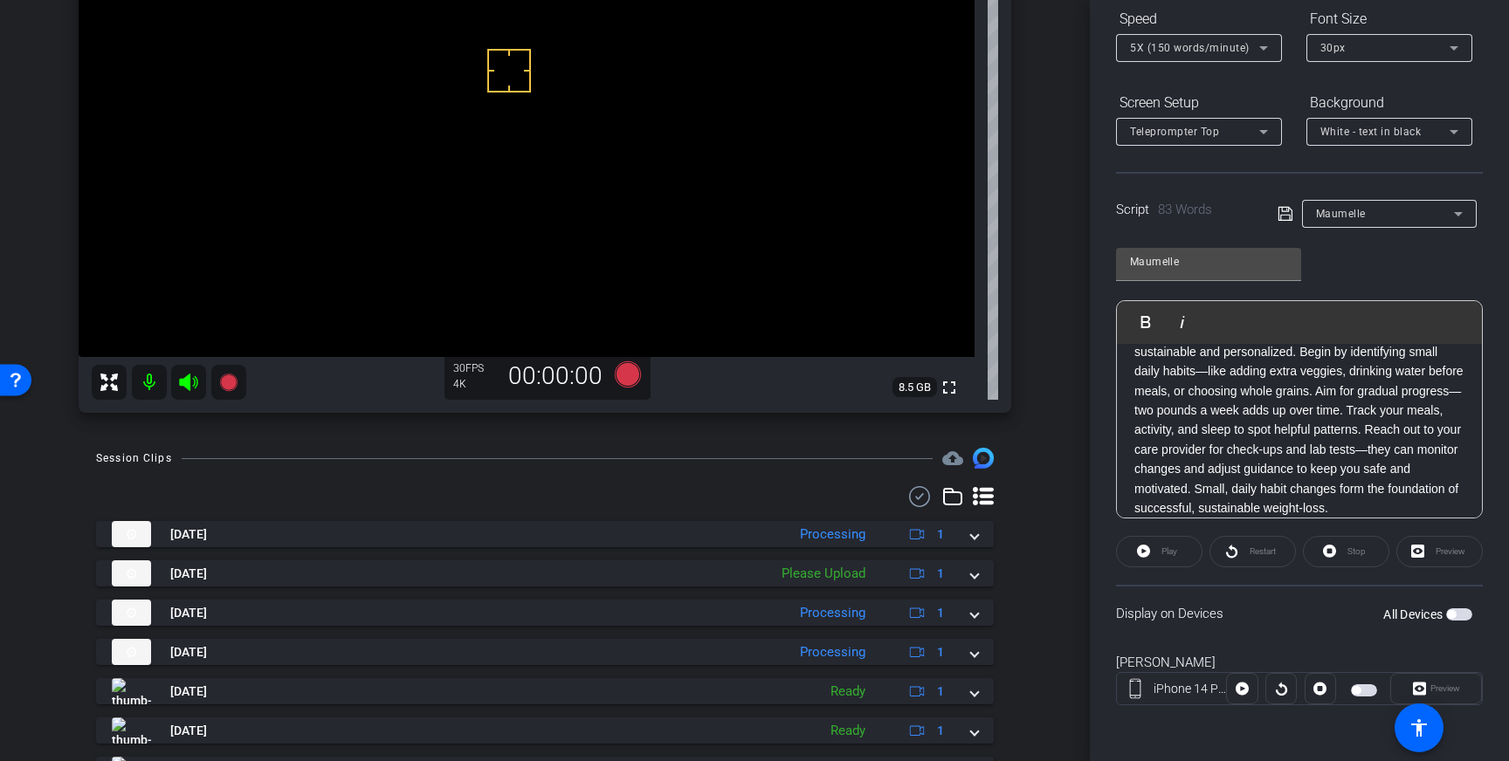
click at [1289, 217] on icon at bounding box center [1284, 214] width 14 height 14
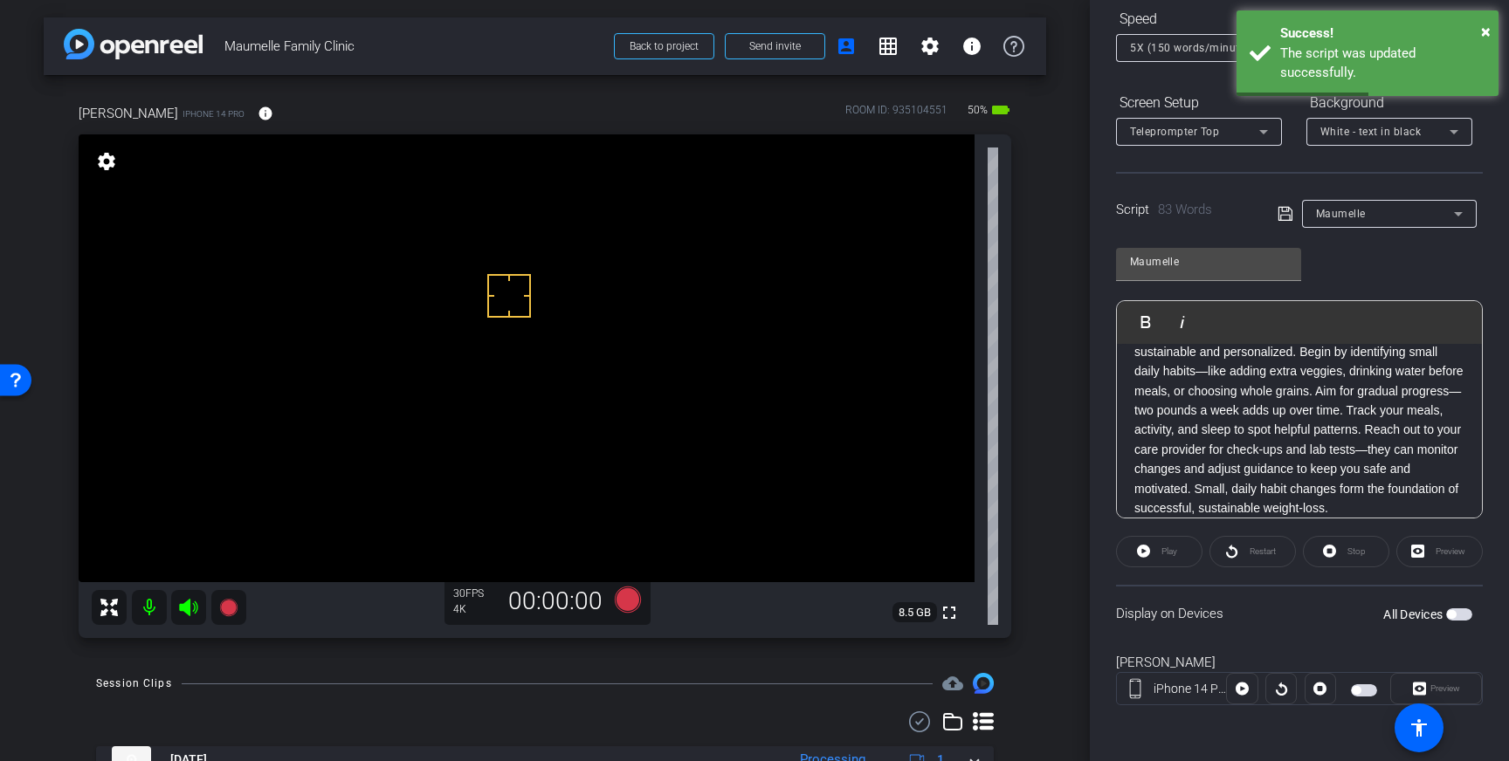
scroll to position [0, 0]
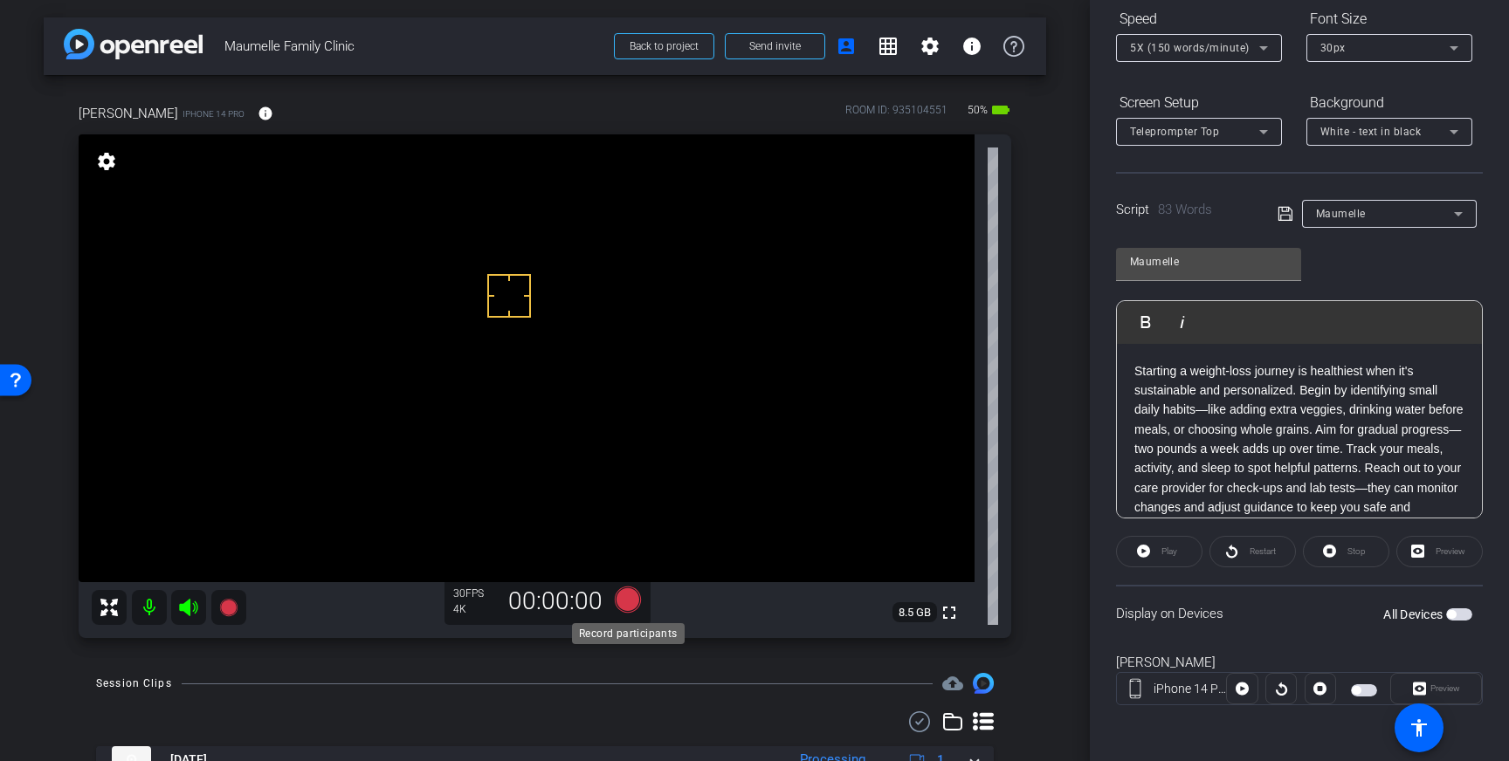
click at [629, 606] on icon at bounding box center [628, 600] width 26 height 26
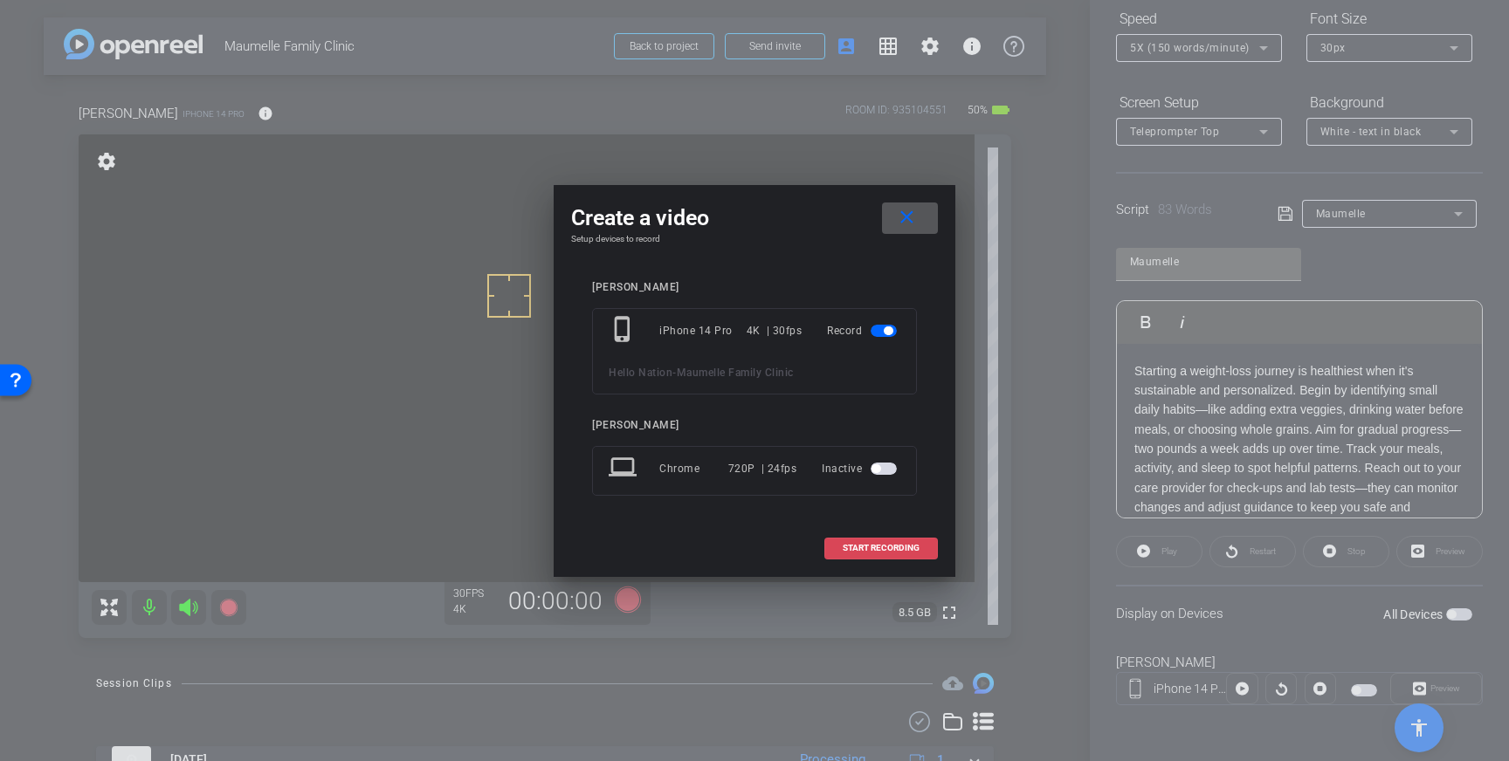
click at [876, 544] on span "START RECORDING" at bounding box center [880, 548] width 77 height 9
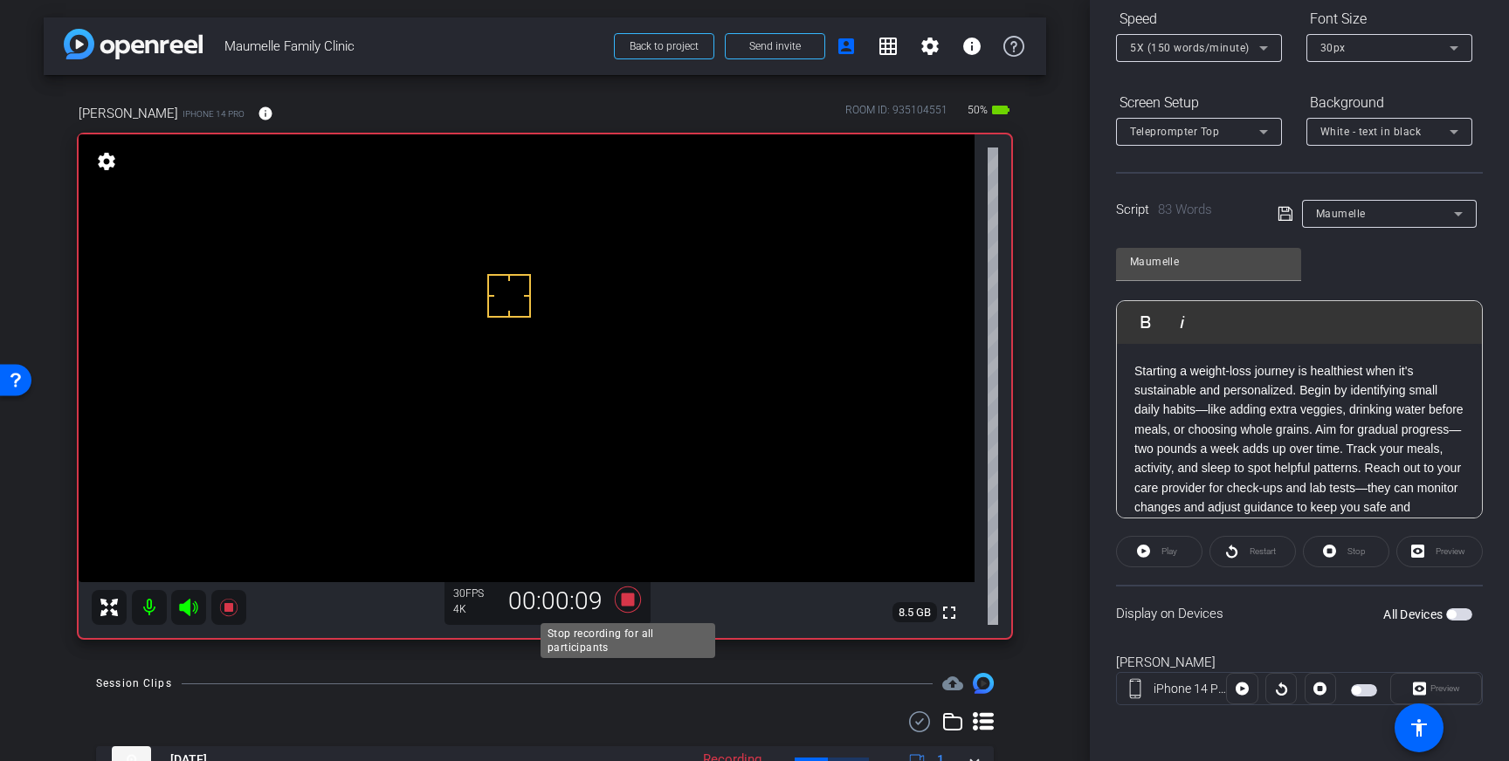
click at [636, 602] on icon at bounding box center [628, 599] width 42 height 31
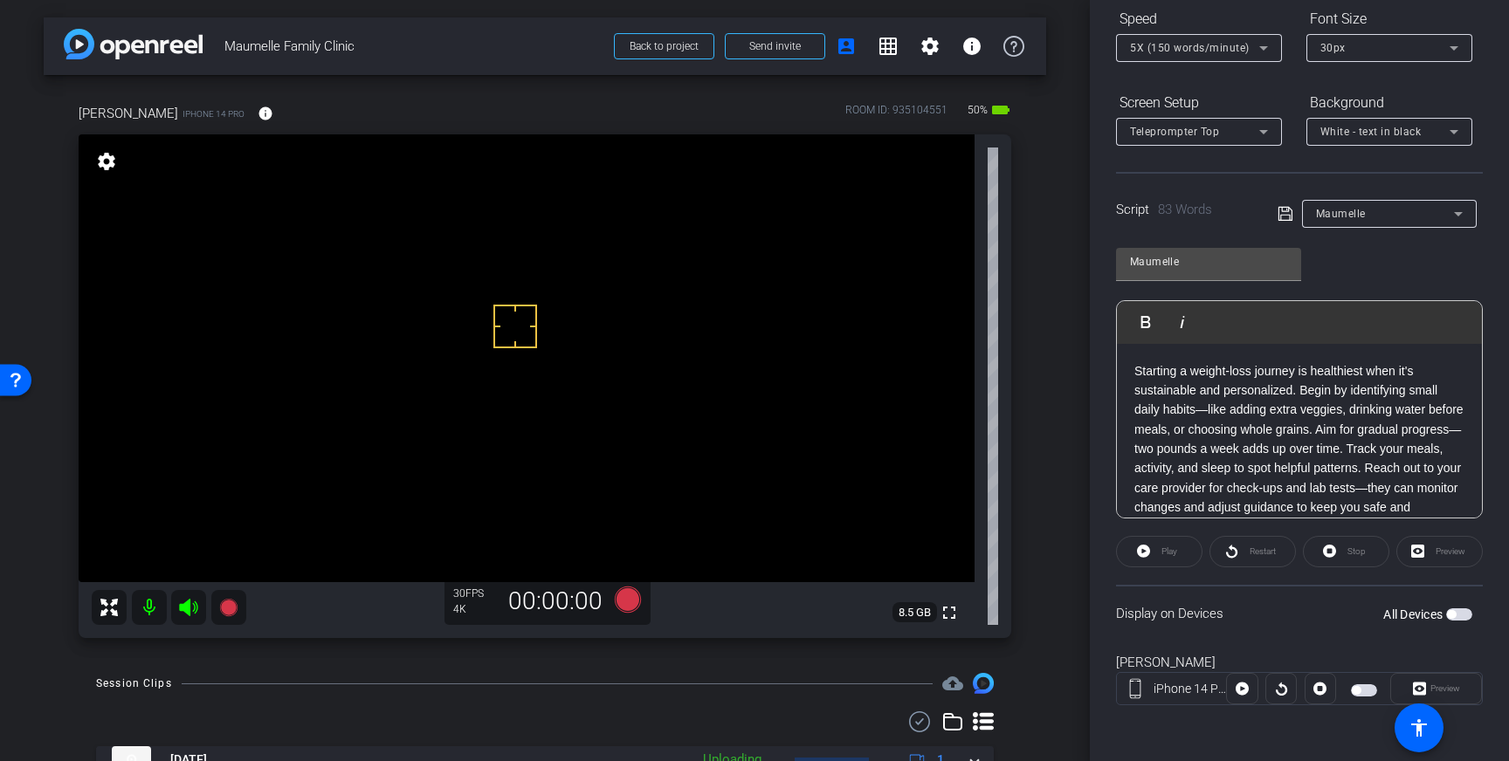
drag, startPoint x: 516, startPoint y: 281, endPoint x: 508, endPoint y: 307, distance: 27.3
click at [1460, 615] on span "button" at bounding box center [1459, 614] width 26 height 12
click at [1460, 615] on span "button" at bounding box center [1463, 614] width 9 height 9
click at [630, 601] on icon at bounding box center [628, 600] width 26 height 26
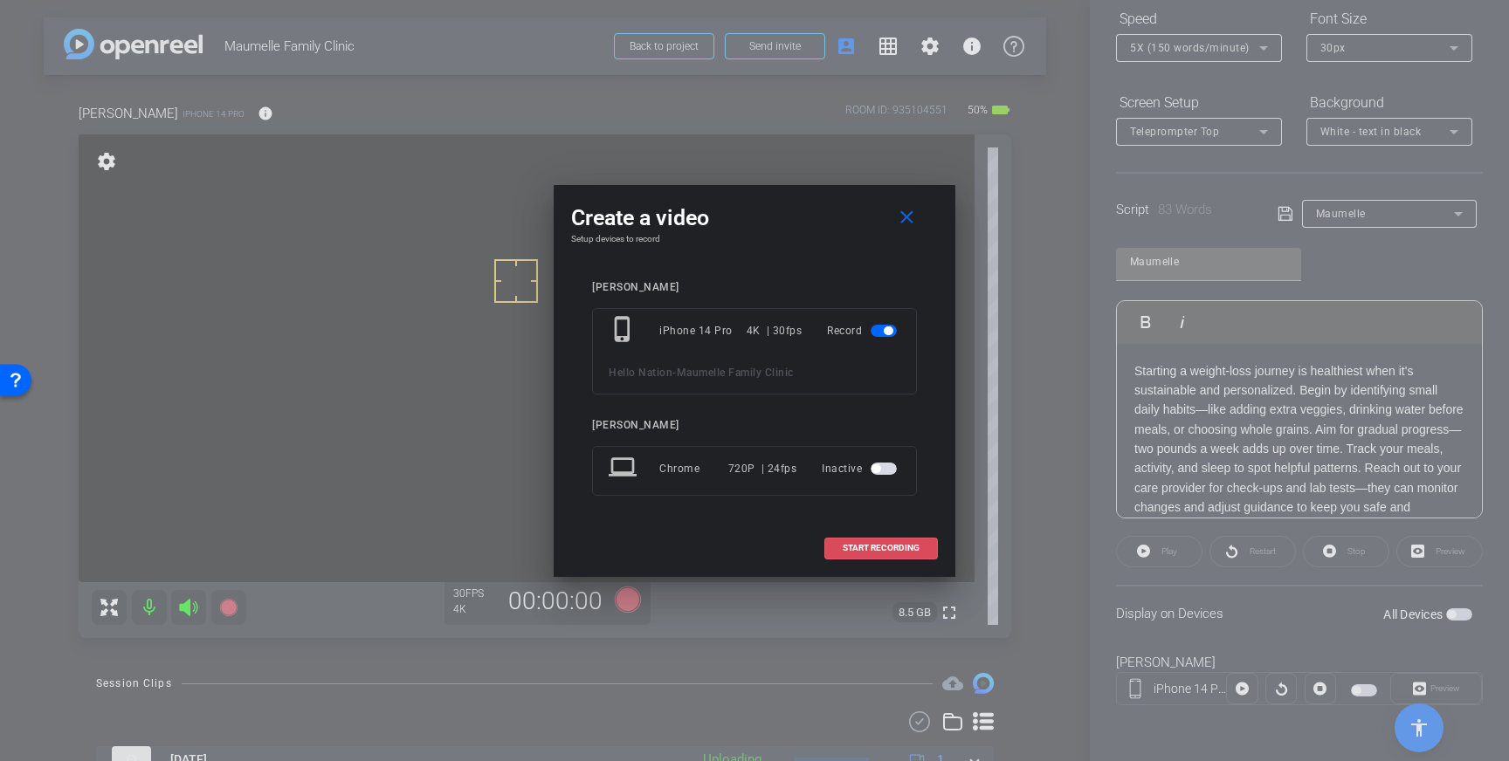
drag, startPoint x: 936, startPoint y: 537, endPoint x: 930, endPoint y: 554, distance: 18.5
click at [935, 537] on span at bounding box center [881, 548] width 112 height 42
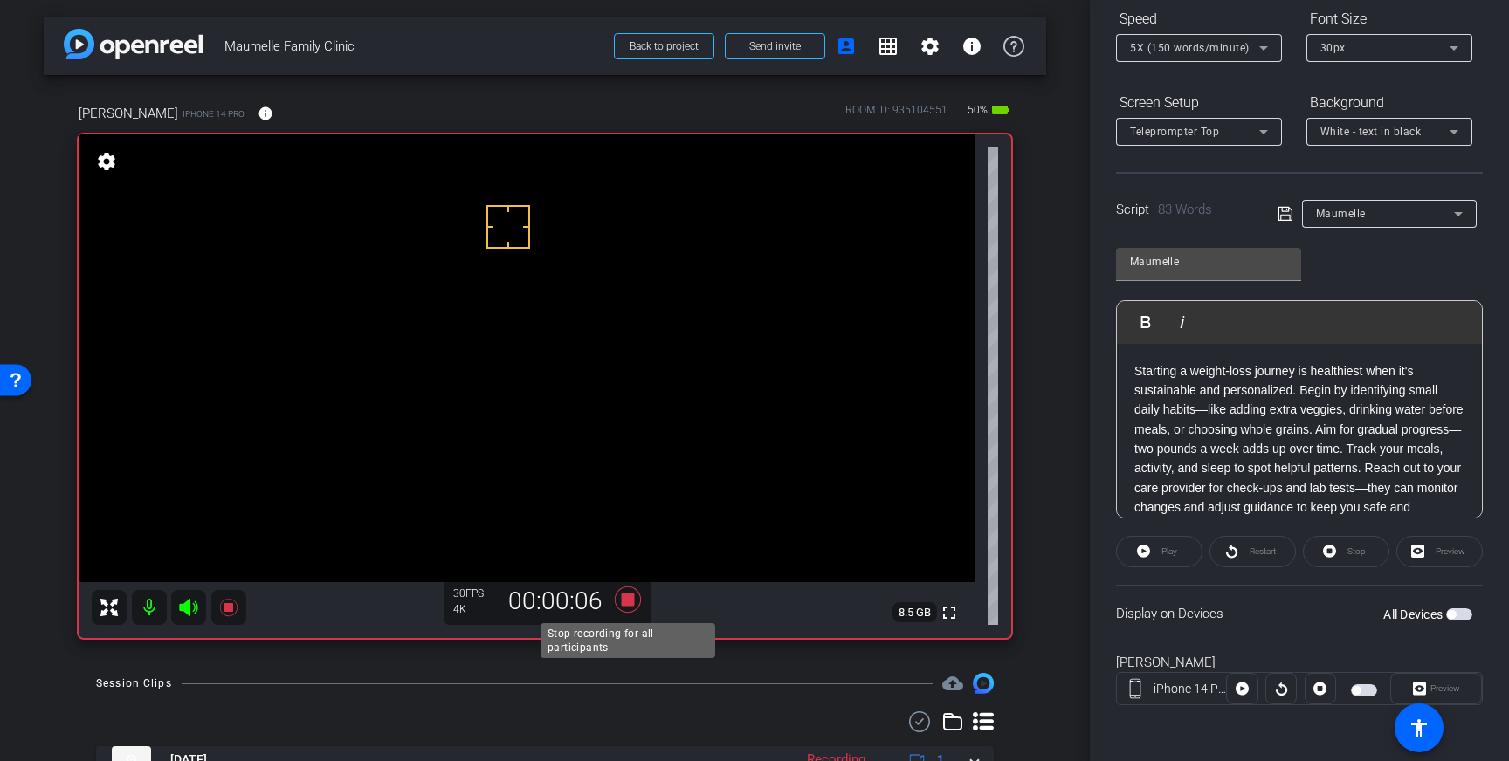
click at [631, 600] on icon at bounding box center [628, 600] width 26 height 26
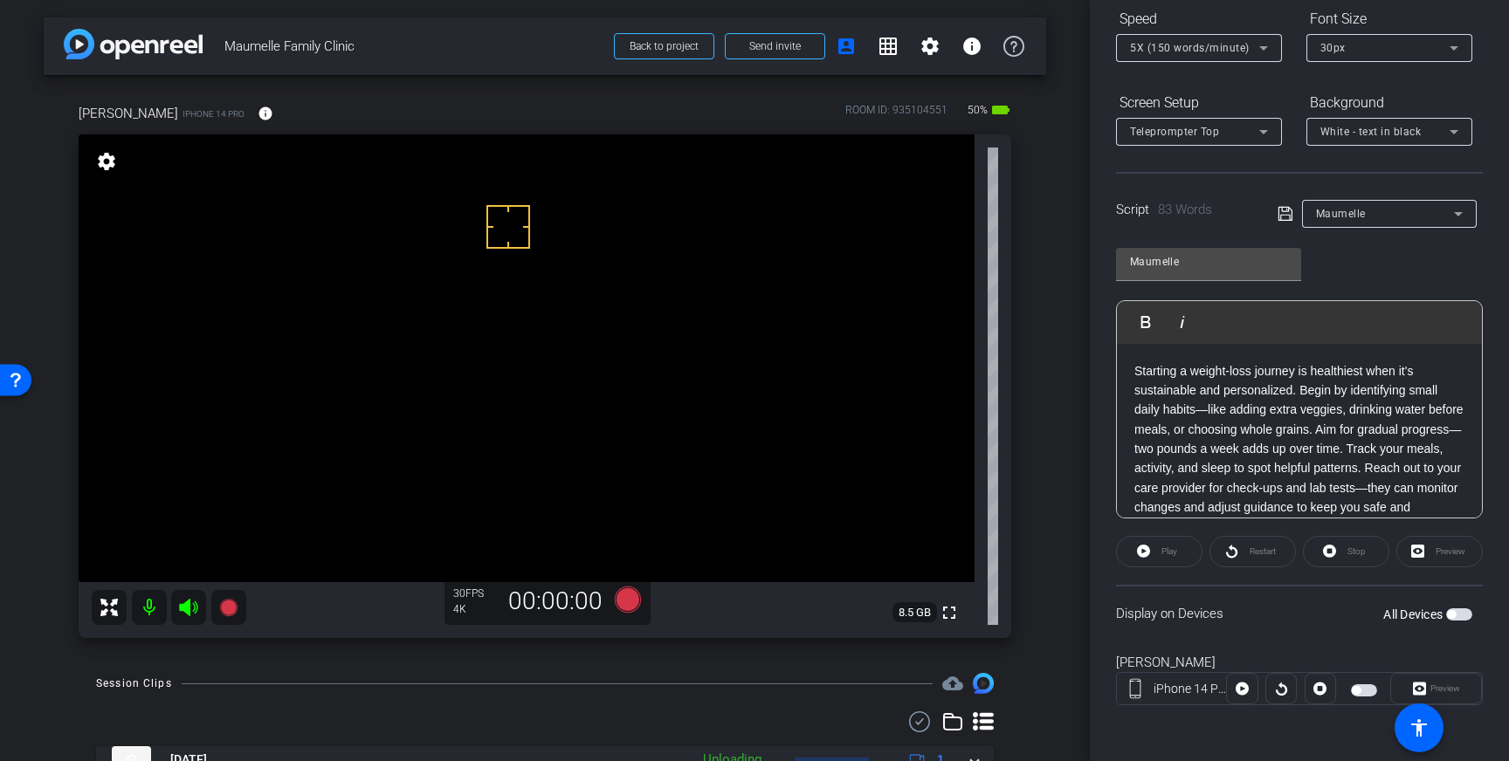
click at [1449, 614] on span "button" at bounding box center [1451, 614] width 9 height 9
click at [631, 600] on icon at bounding box center [628, 600] width 26 height 26
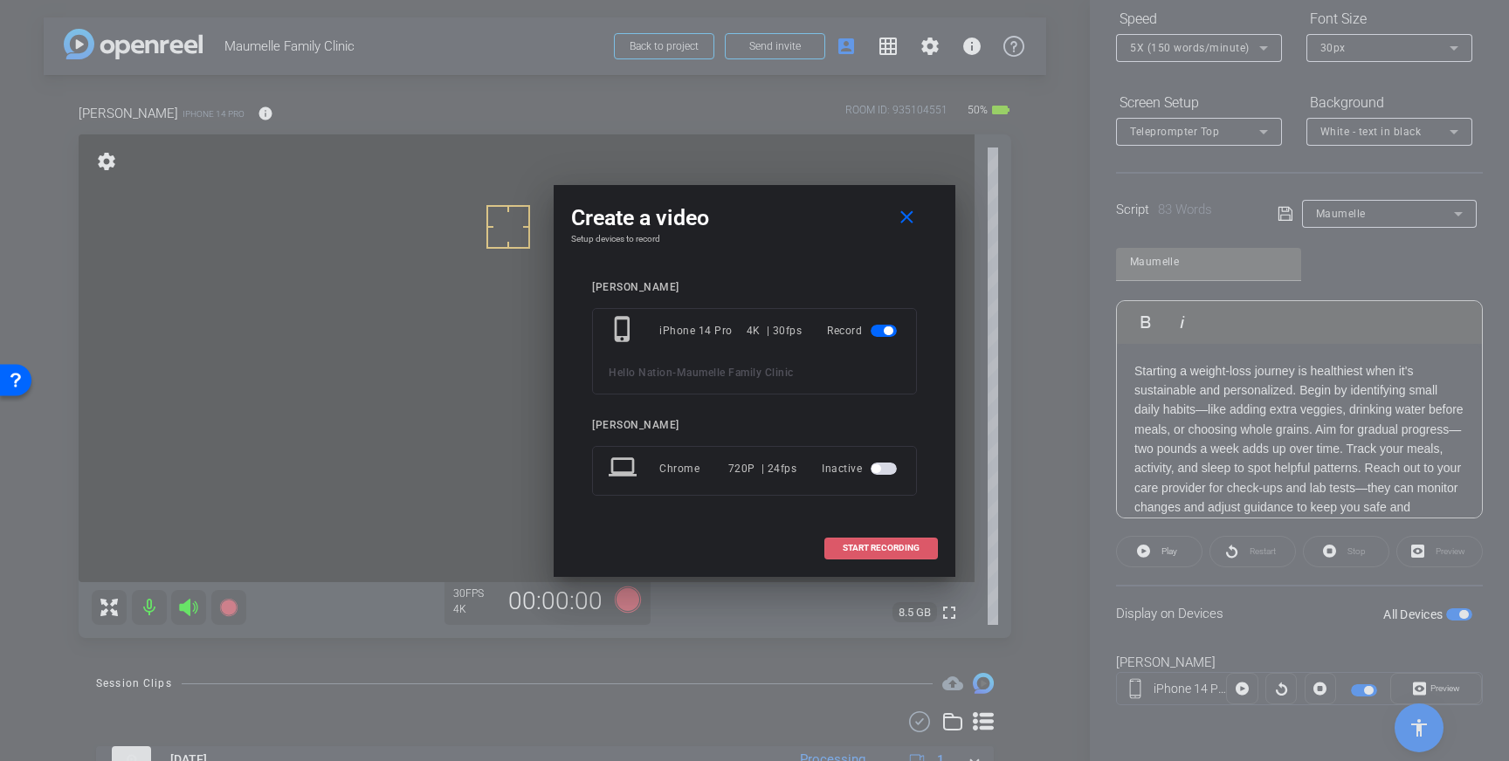
click at [861, 550] on span "START RECORDING" at bounding box center [880, 548] width 77 height 9
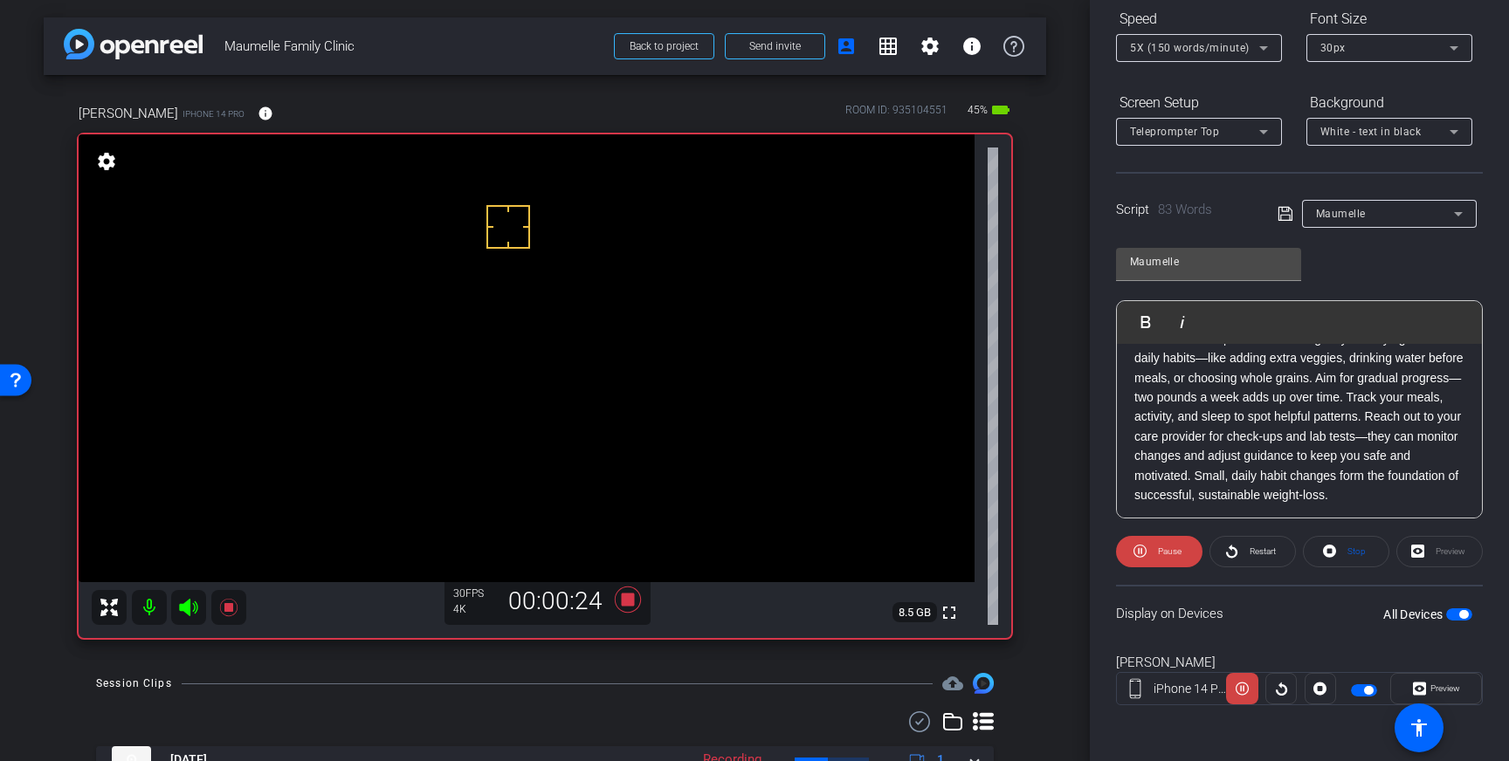
scroll to position [56, 0]
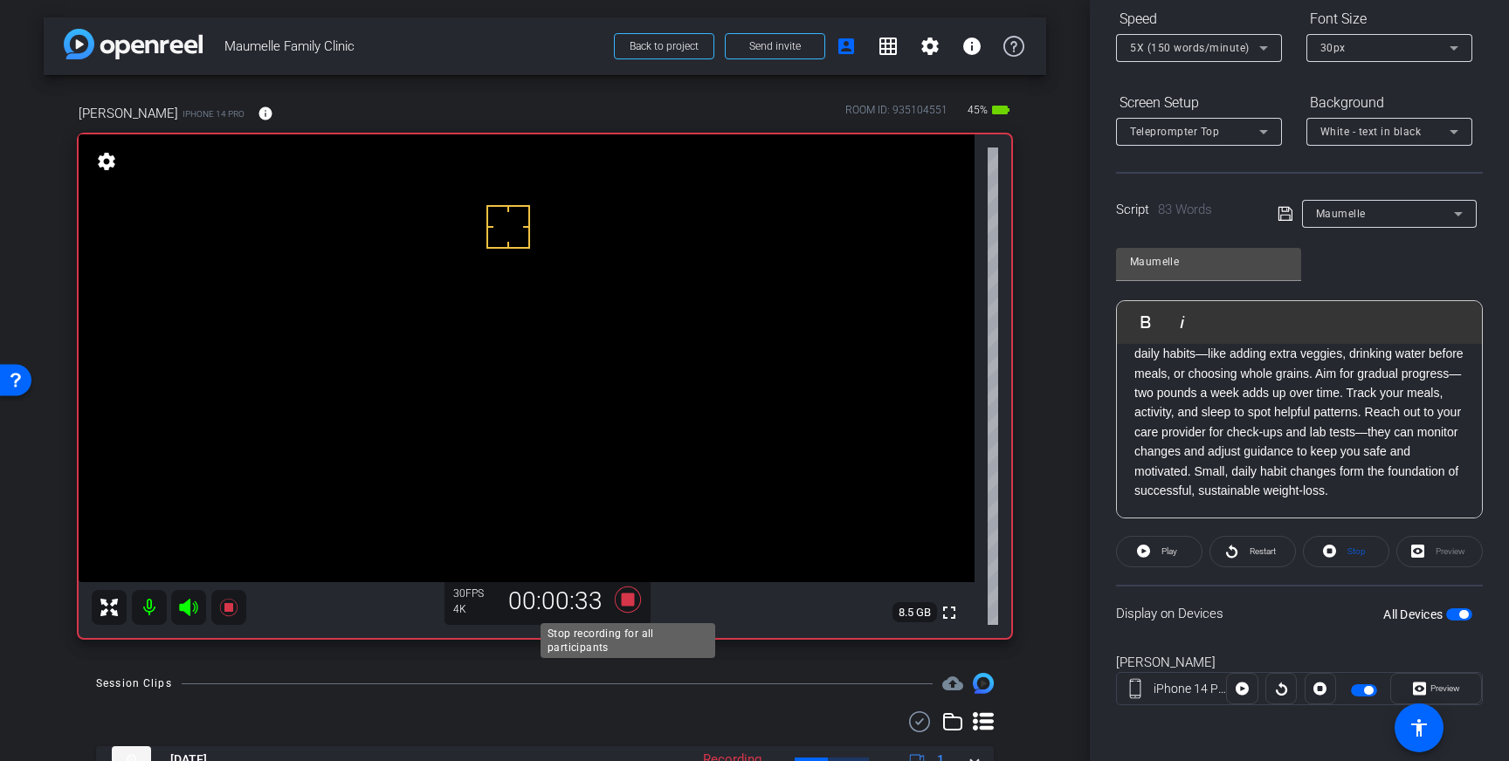
click at [622, 599] on icon at bounding box center [628, 600] width 26 height 26
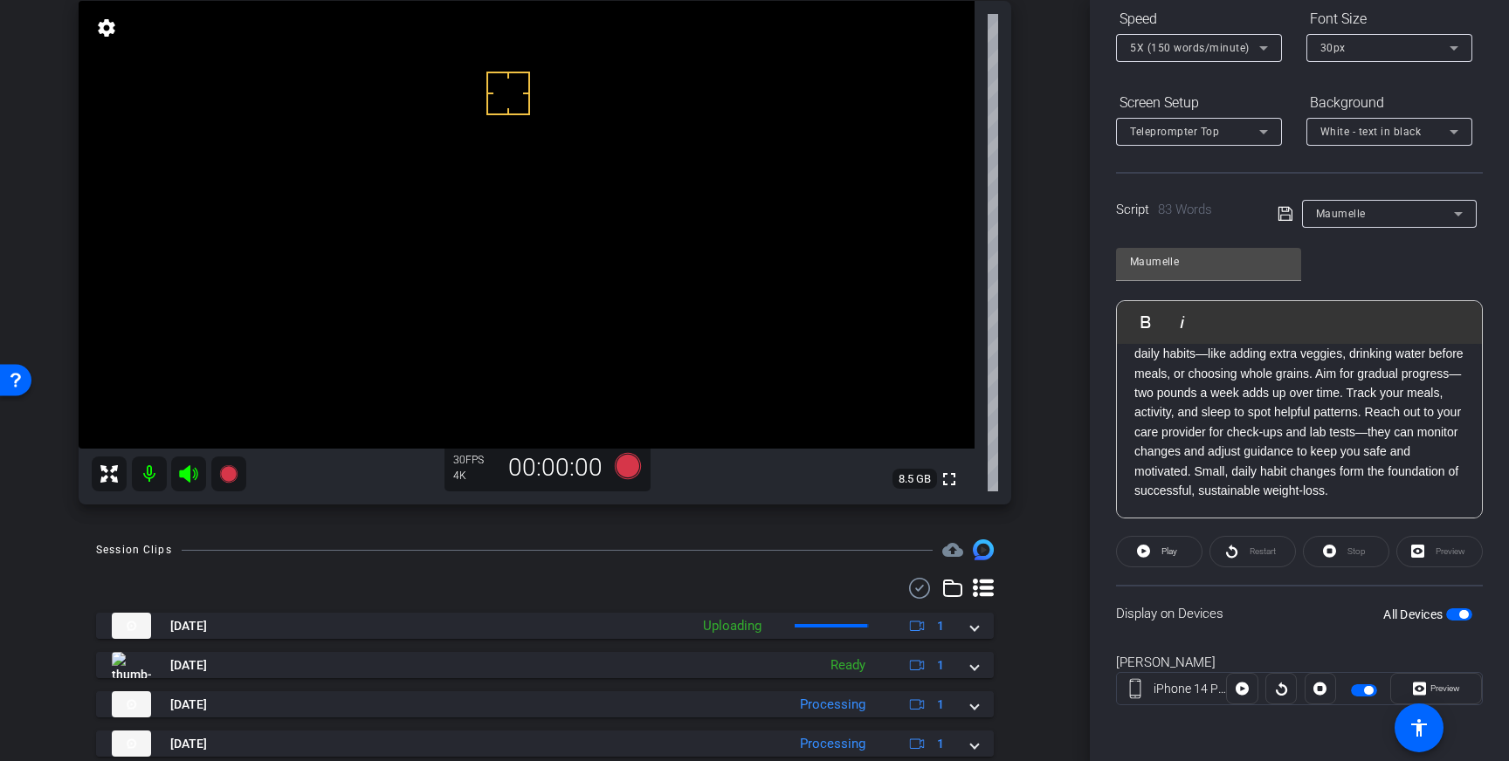
scroll to position [151, 0]
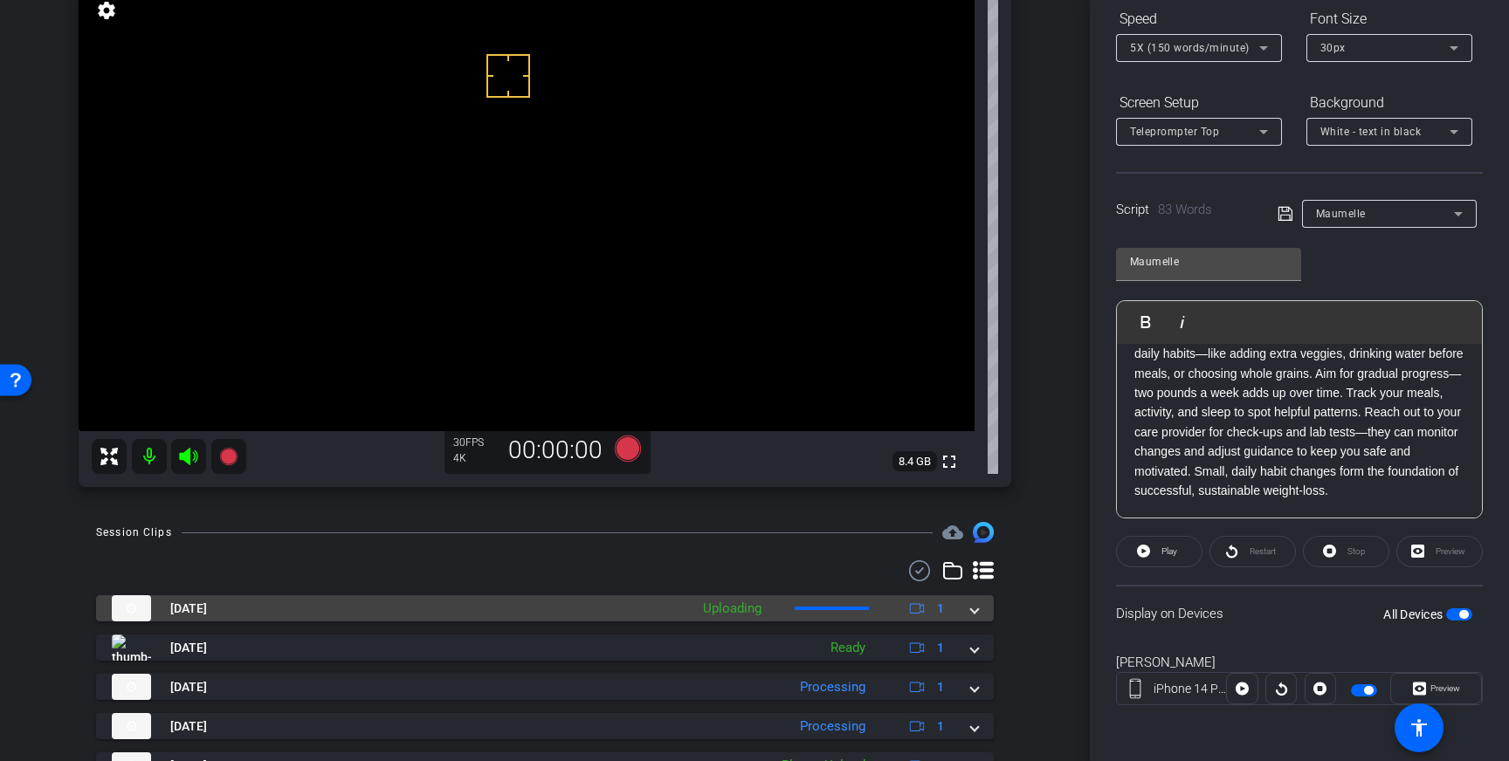
click at [984, 602] on mat-expansion-panel-header "Sep 3, 2025 Uploading 1" at bounding box center [544, 608] width 897 height 26
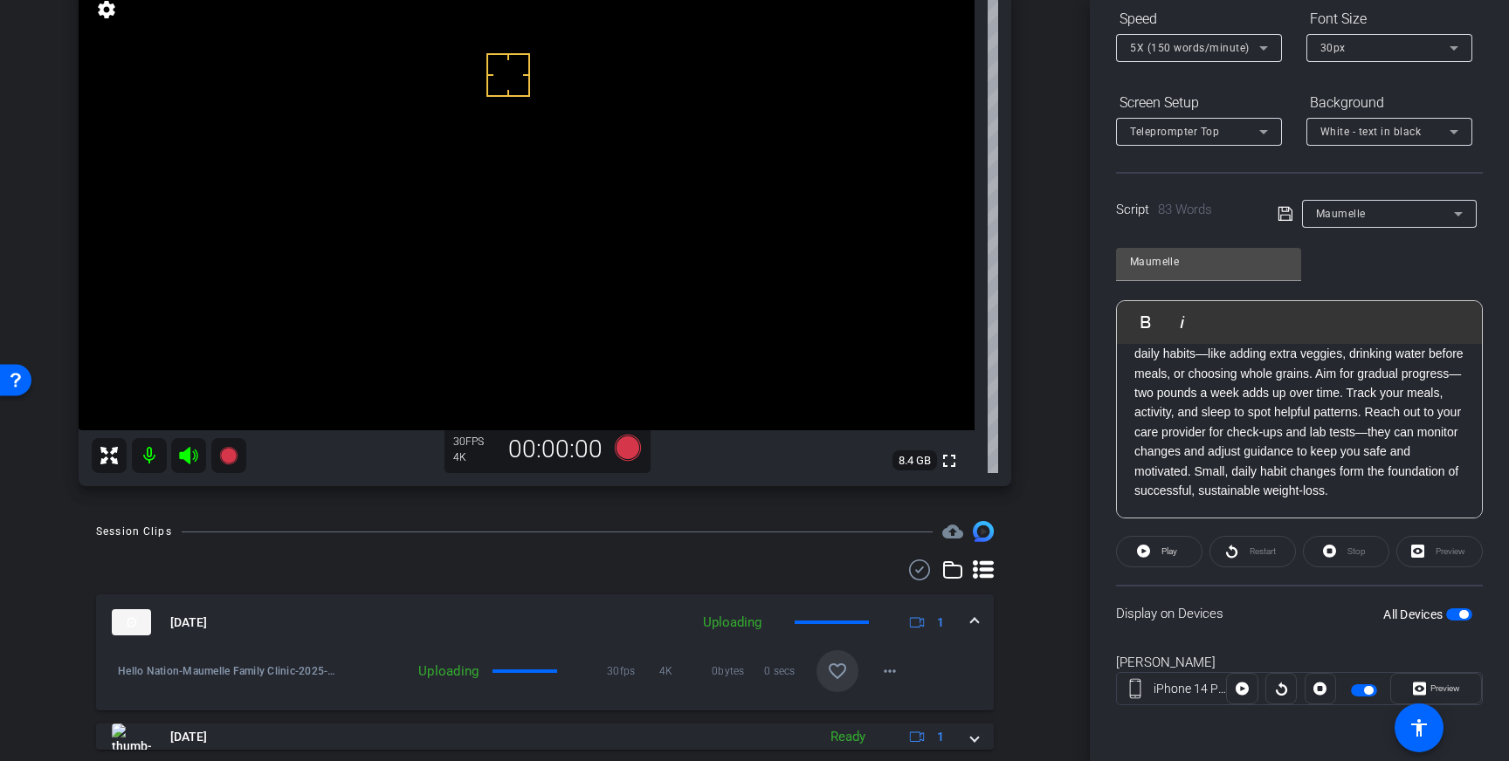
click at [827, 666] on mat-icon "favorite_border" at bounding box center [837, 671] width 21 height 21
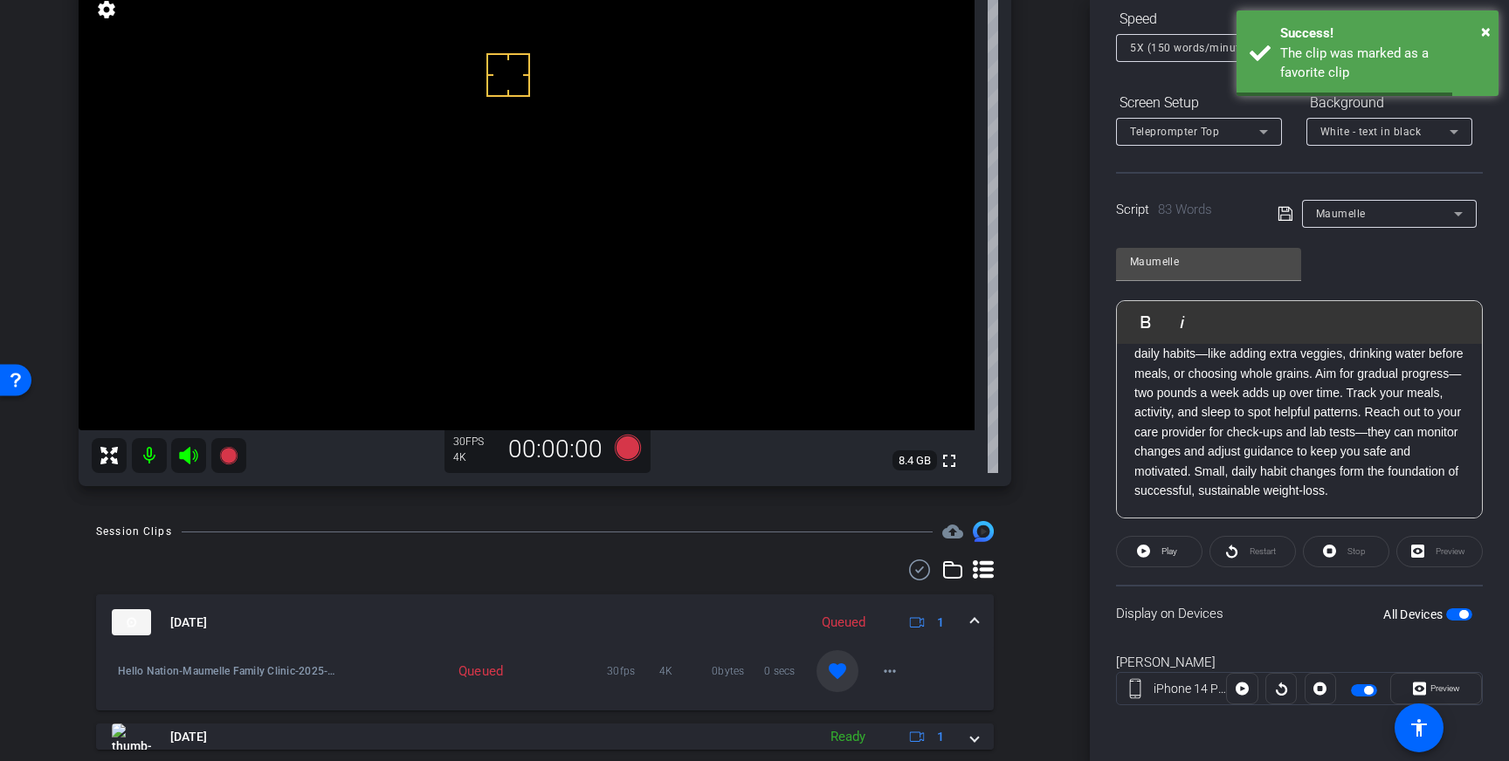
click at [976, 626] on span at bounding box center [974, 623] width 7 height 18
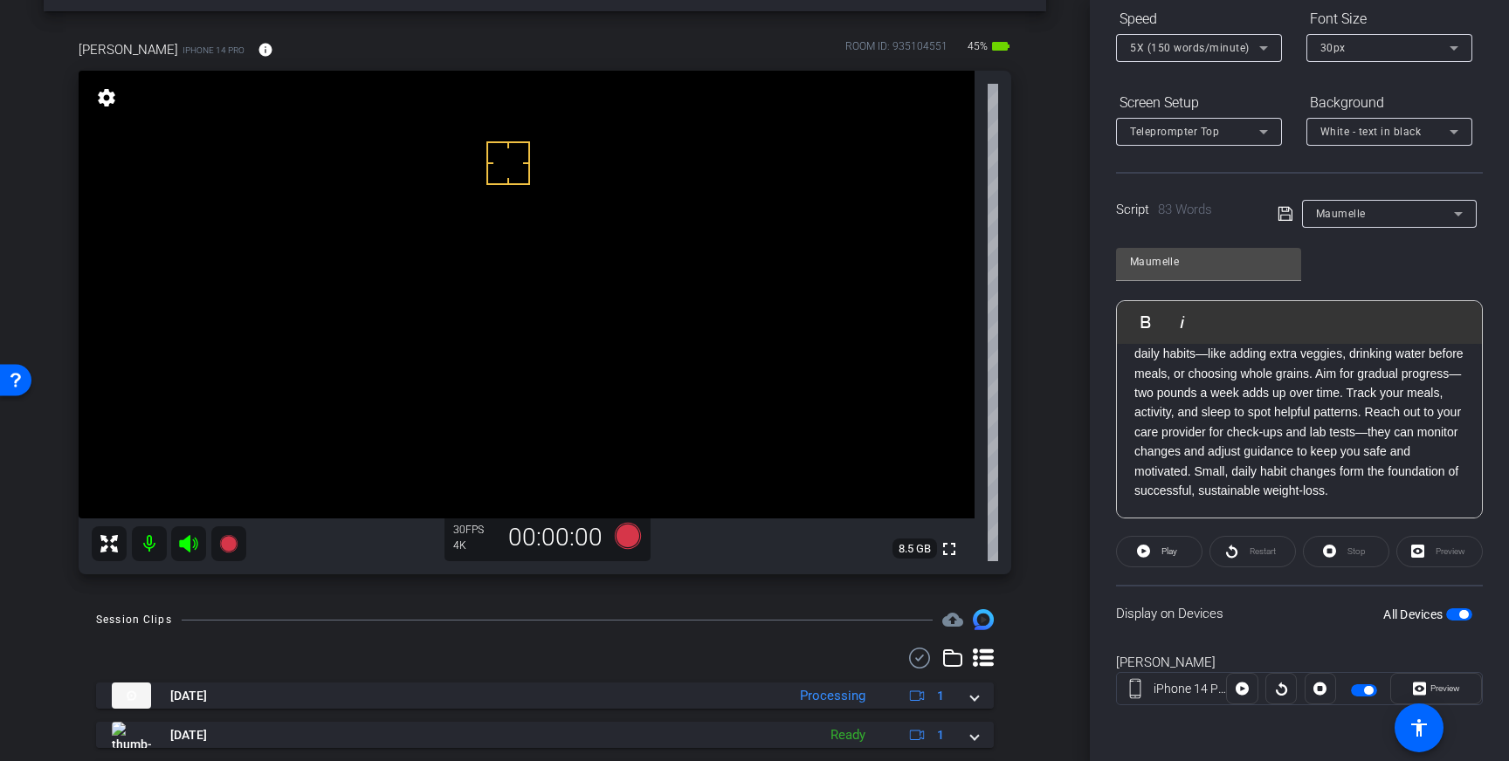
scroll to position [0, 0]
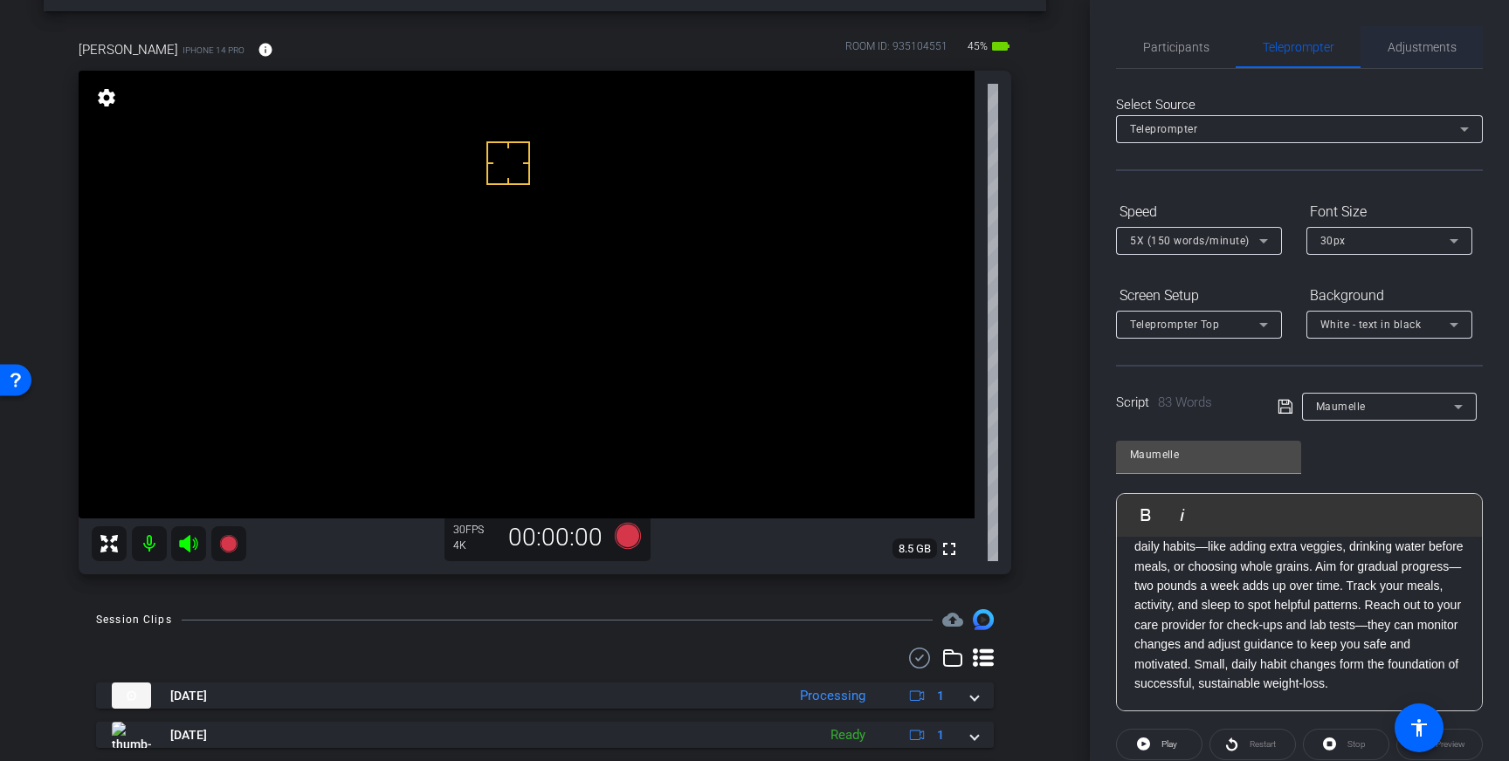
drag, startPoint x: 1379, startPoint y: 40, endPoint x: 1380, endPoint y: 52, distance: 12.3
click at [1378, 40] on div "Adjustments" at bounding box center [1421, 47] width 122 height 42
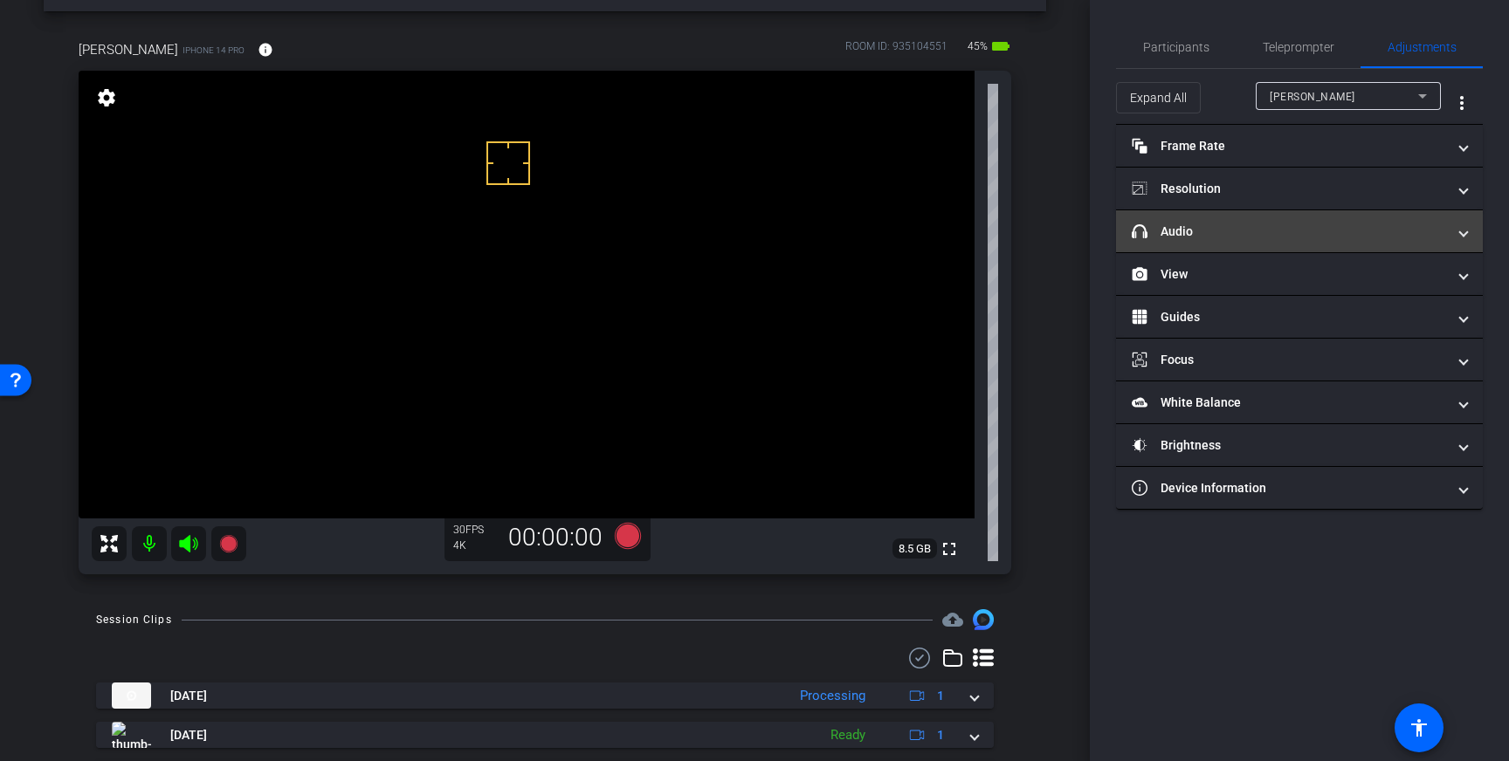
click at [1304, 228] on mat-panel-title "headphone icon Audio" at bounding box center [1288, 232] width 314 height 18
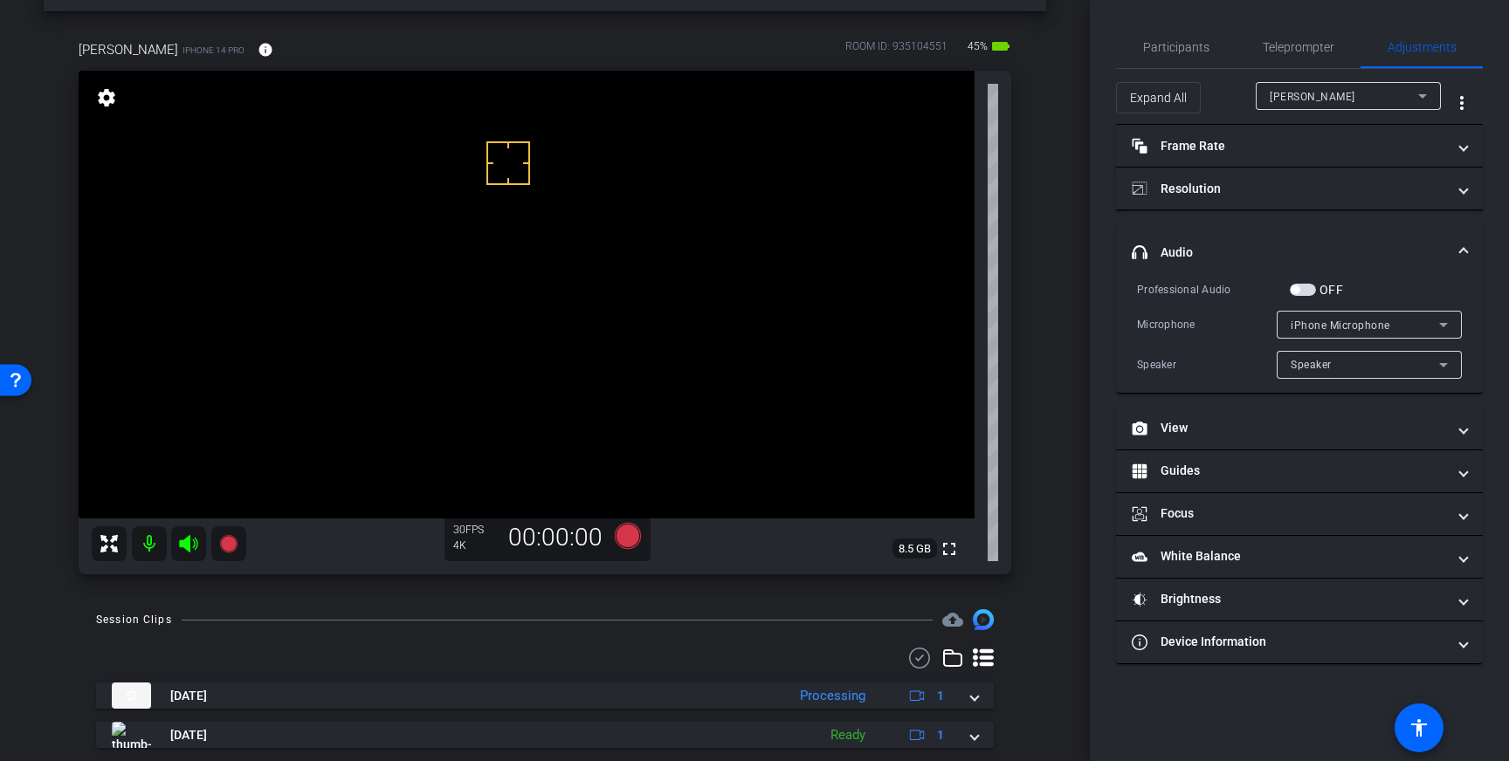
click at [1307, 288] on span "button" at bounding box center [1302, 290] width 26 height 12
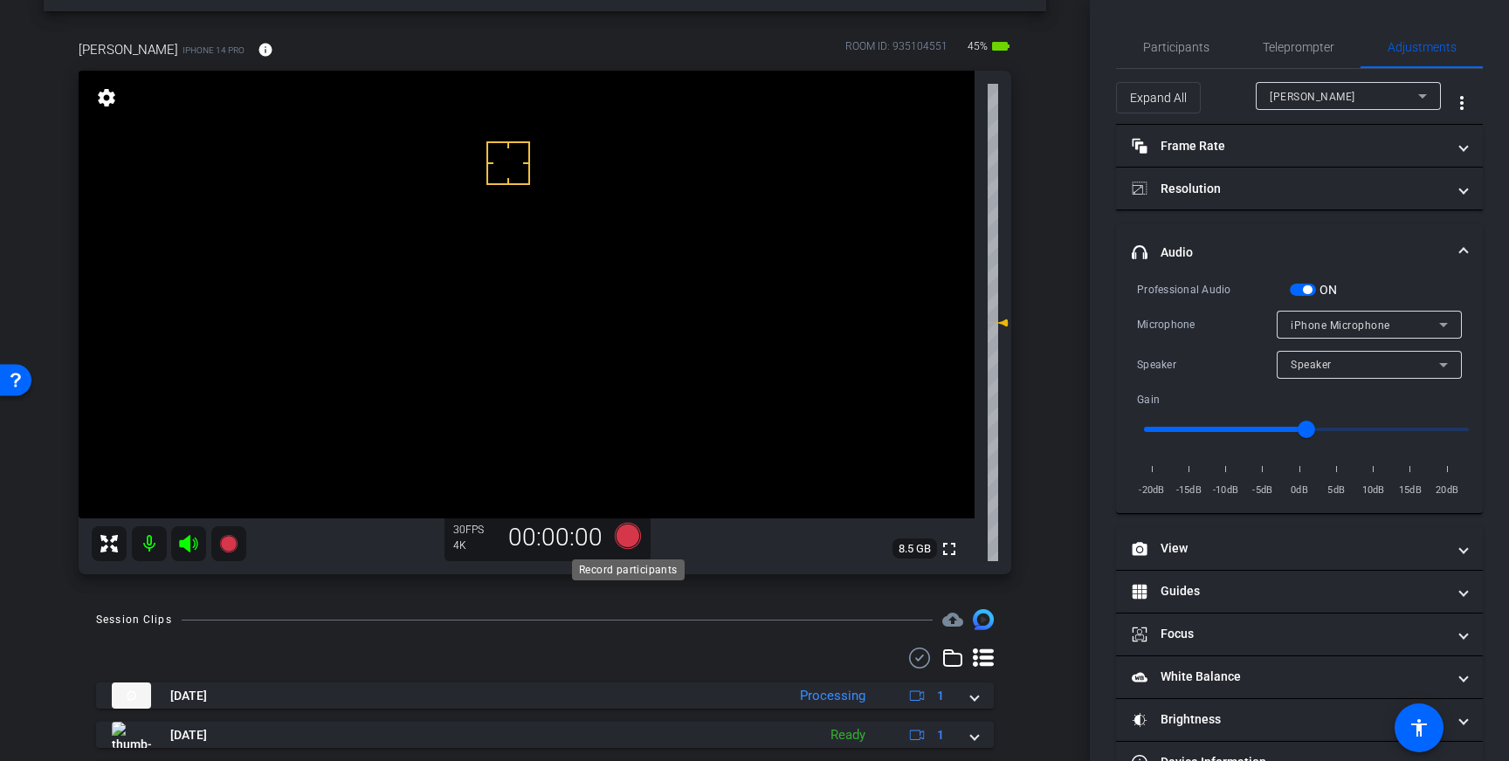
click at [626, 534] on icon at bounding box center [628, 536] width 26 height 26
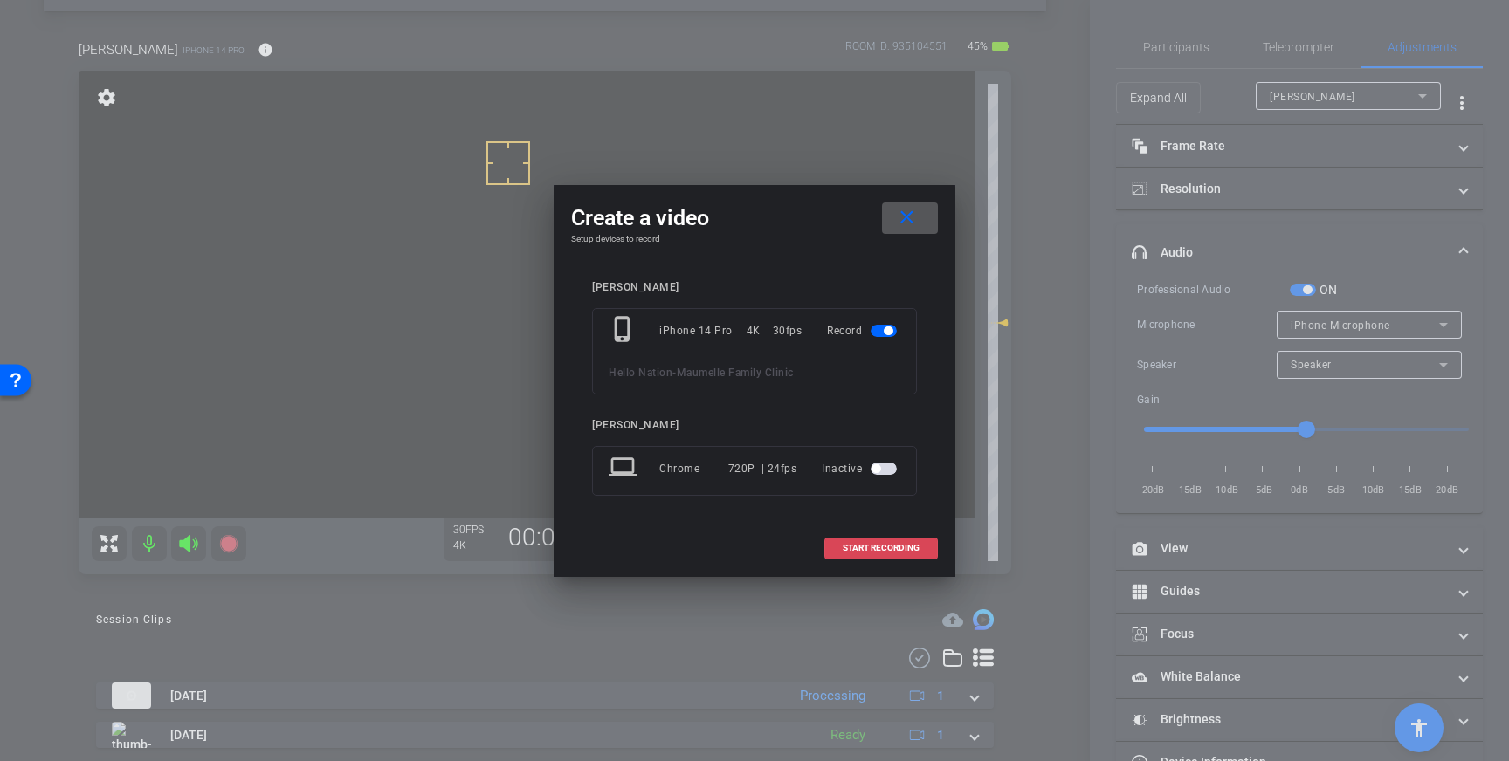
click at [869, 544] on span "START RECORDING" at bounding box center [880, 548] width 77 height 9
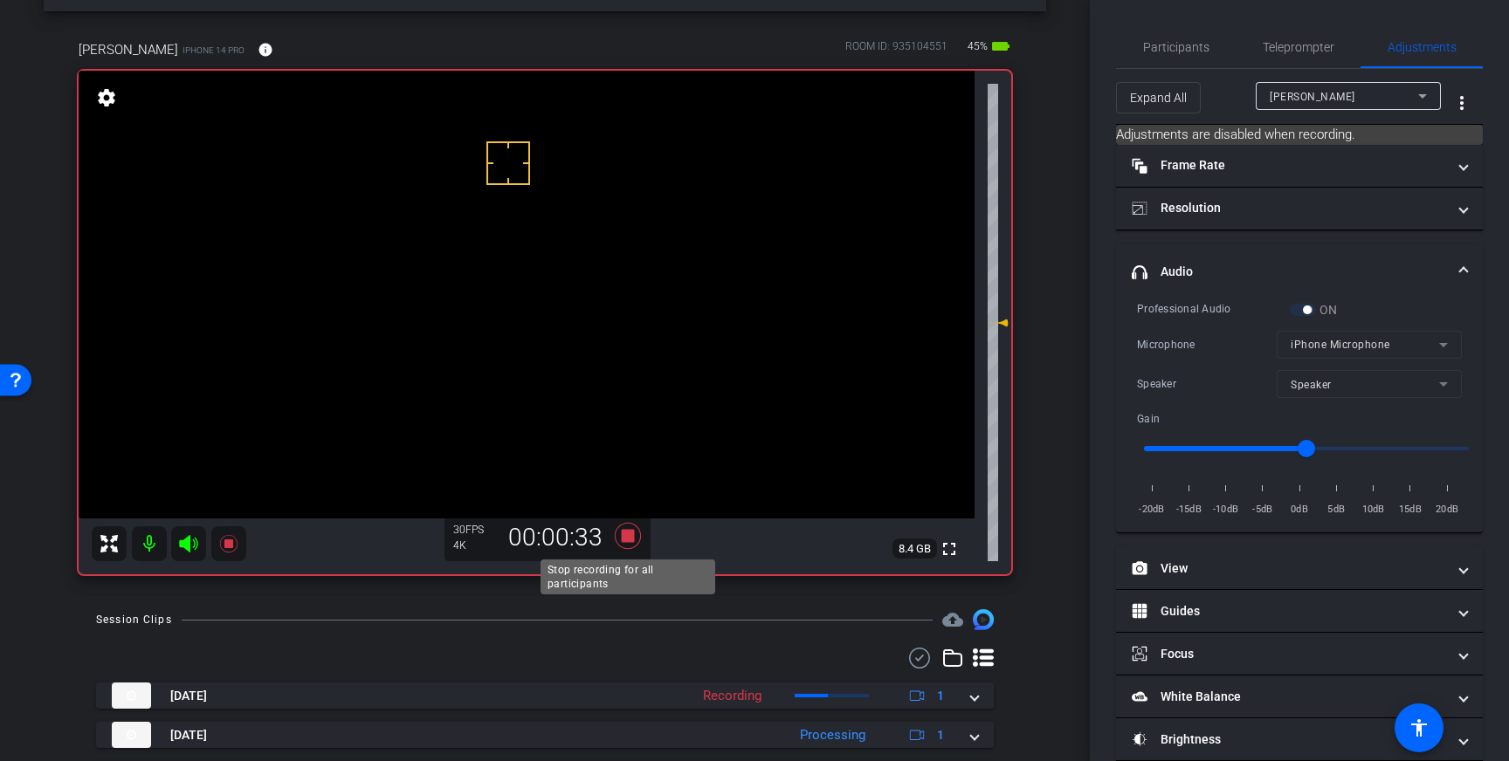
click at [629, 540] on icon at bounding box center [628, 536] width 26 height 26
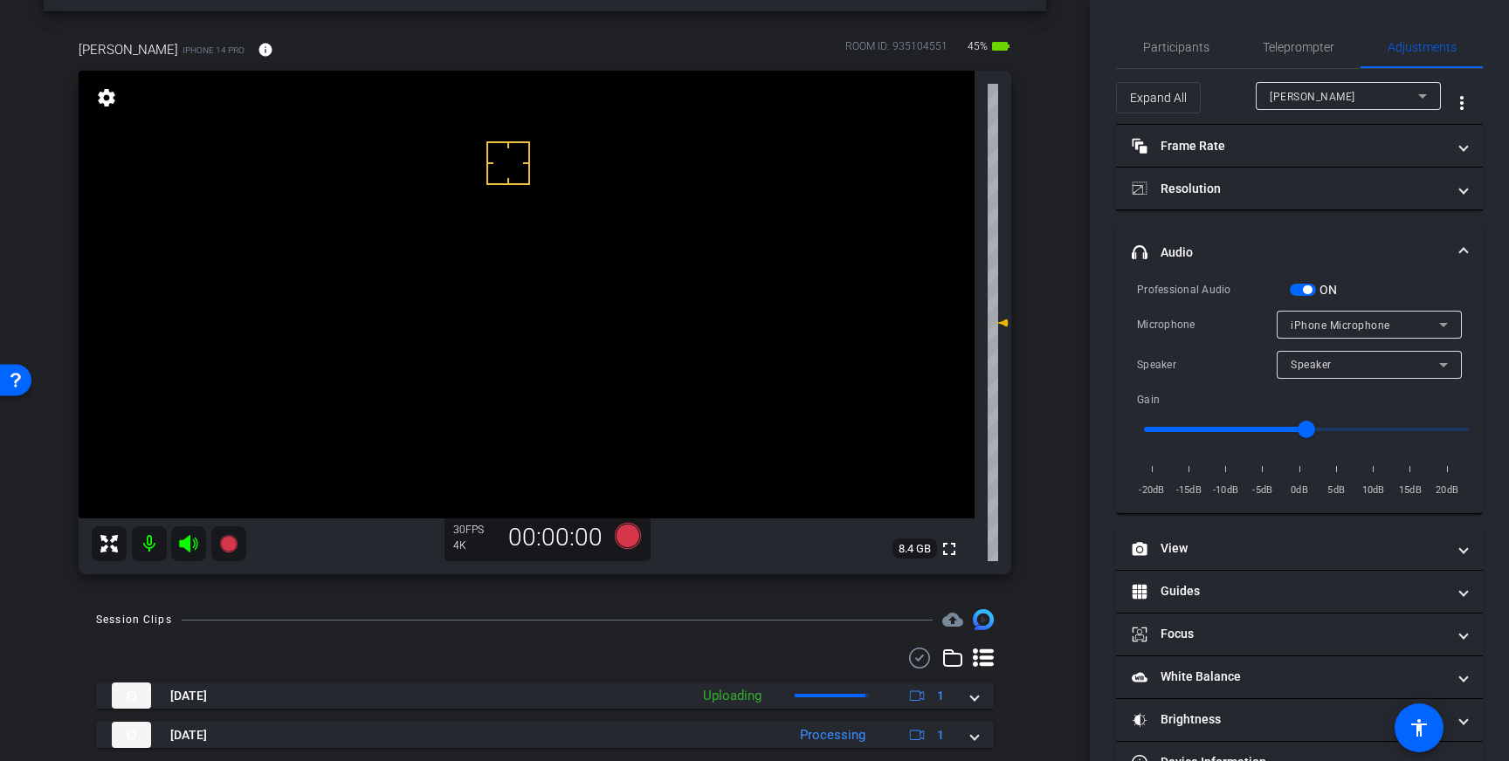
click at [1303, 287] on span "button" at bounding box center [1307, 289] width 9 height 9
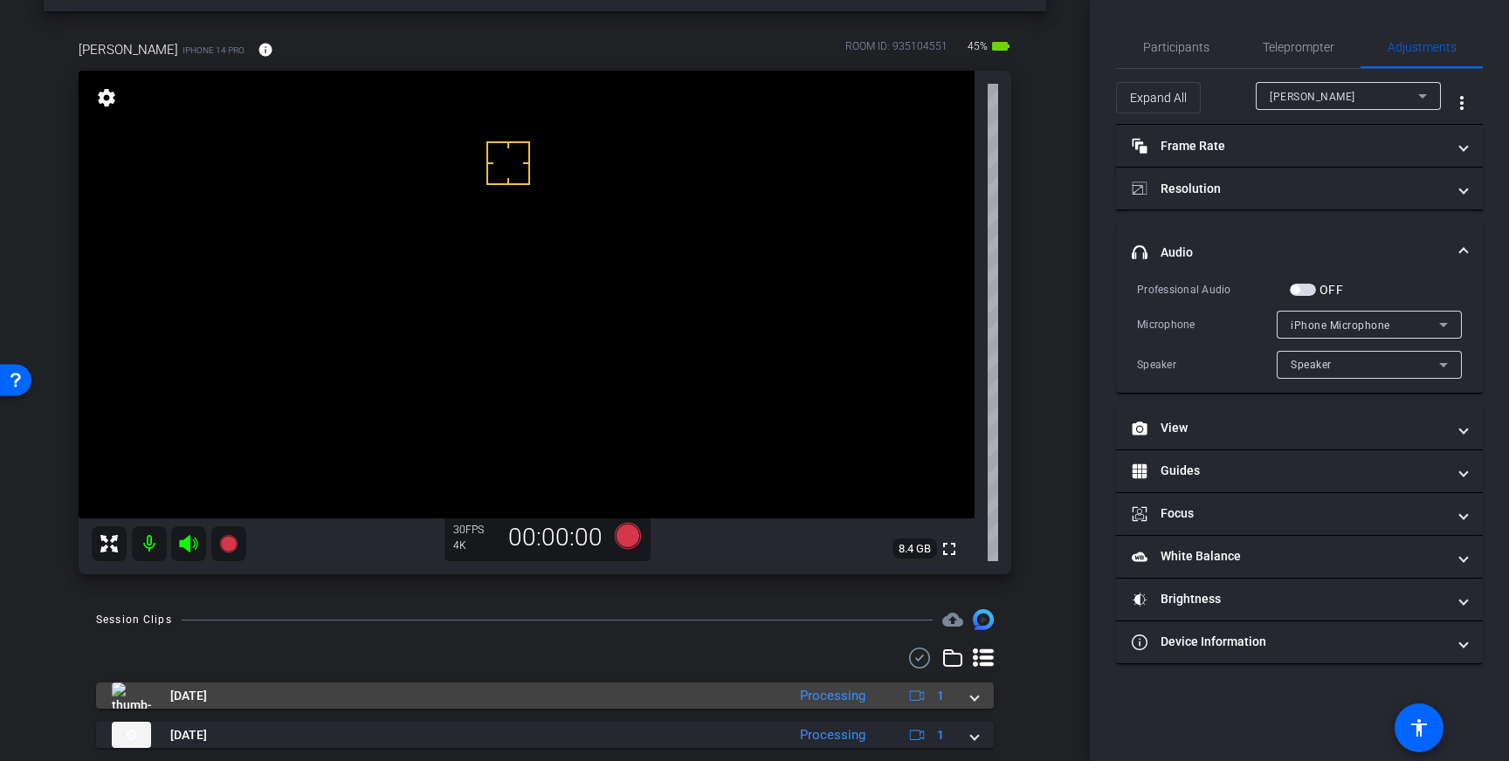
drag, startPoint x: 970, startPoint y: 698, endPoint x: 951, endPoint y: 707, distance: 21.1
click at [970, 698] on mat-expansion-panel-header "Sep 3, 2025 Processing 1" at bounding box center [544, 696] width 897 height 26
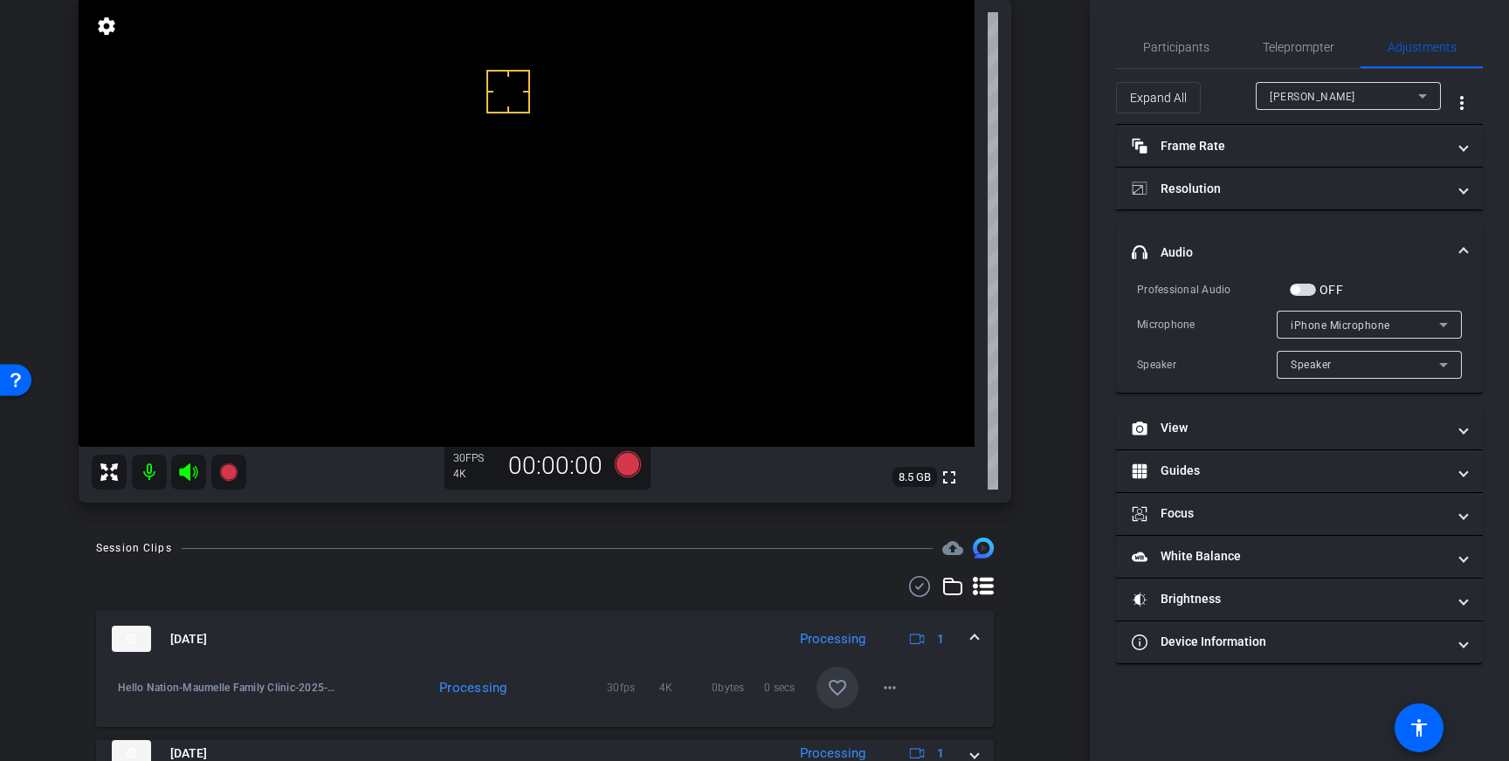
scroll to position [139, 0]
click at [839, 684] on mat-icon "favorite_border" at bounding box center [837, 684] width 21 height 21
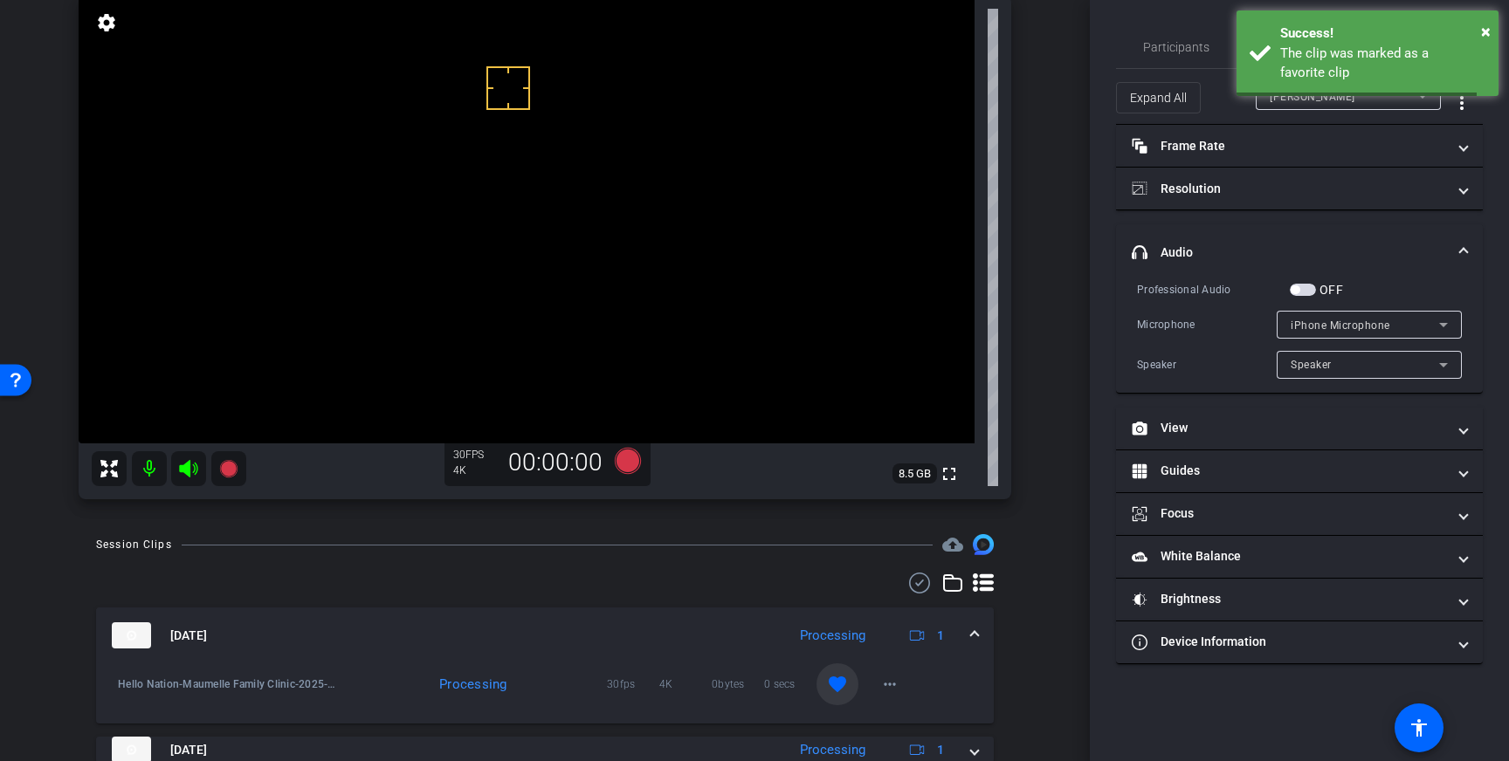
click at [968, 631] on div "Sep 3, 2025 Processing 1" at bounding box center [541, 635] width 859 height 26
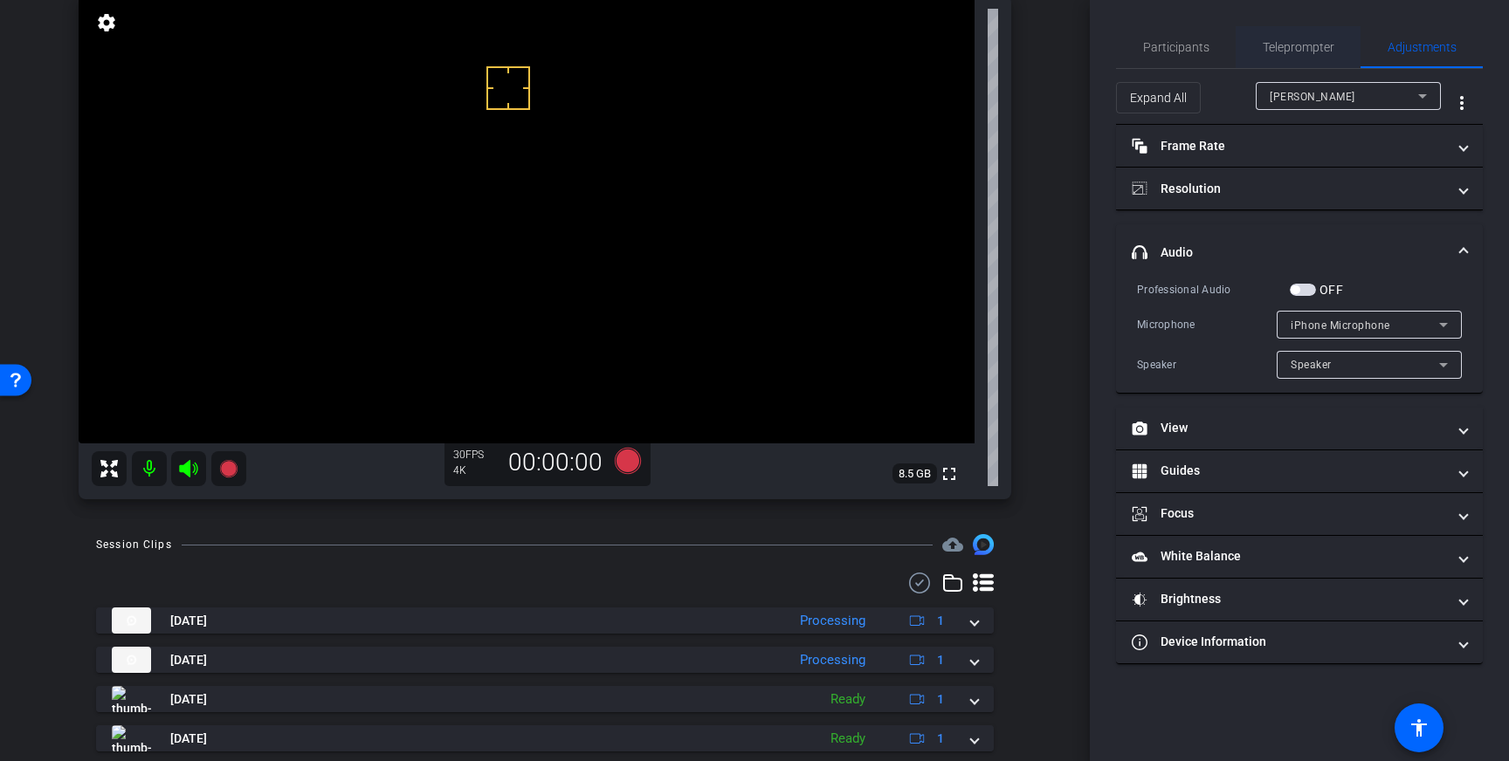
click at [1307, 45] on span "Teleprompter" at bounding box center [1298, 47] width 72 height 12
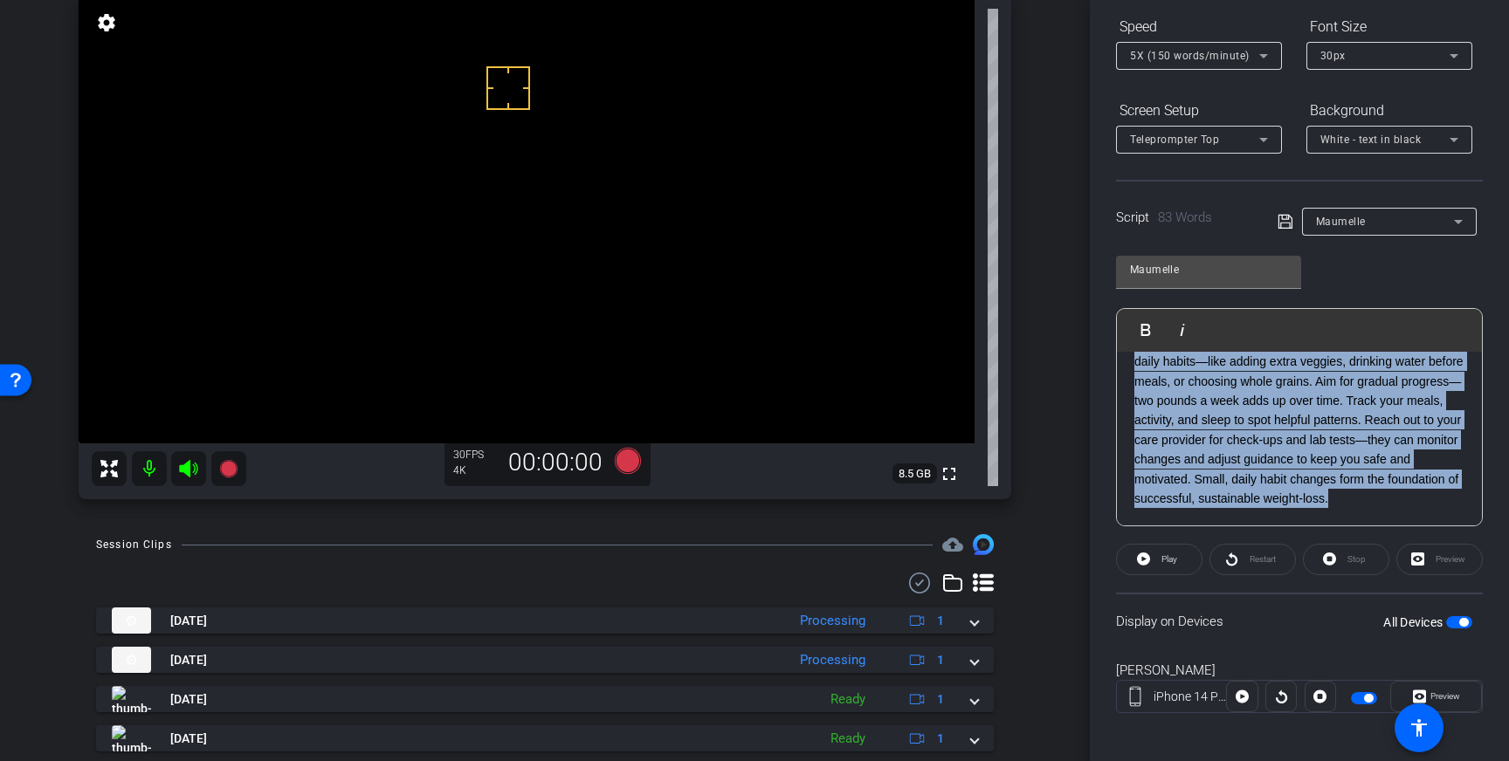
scroll to position [0, 0]
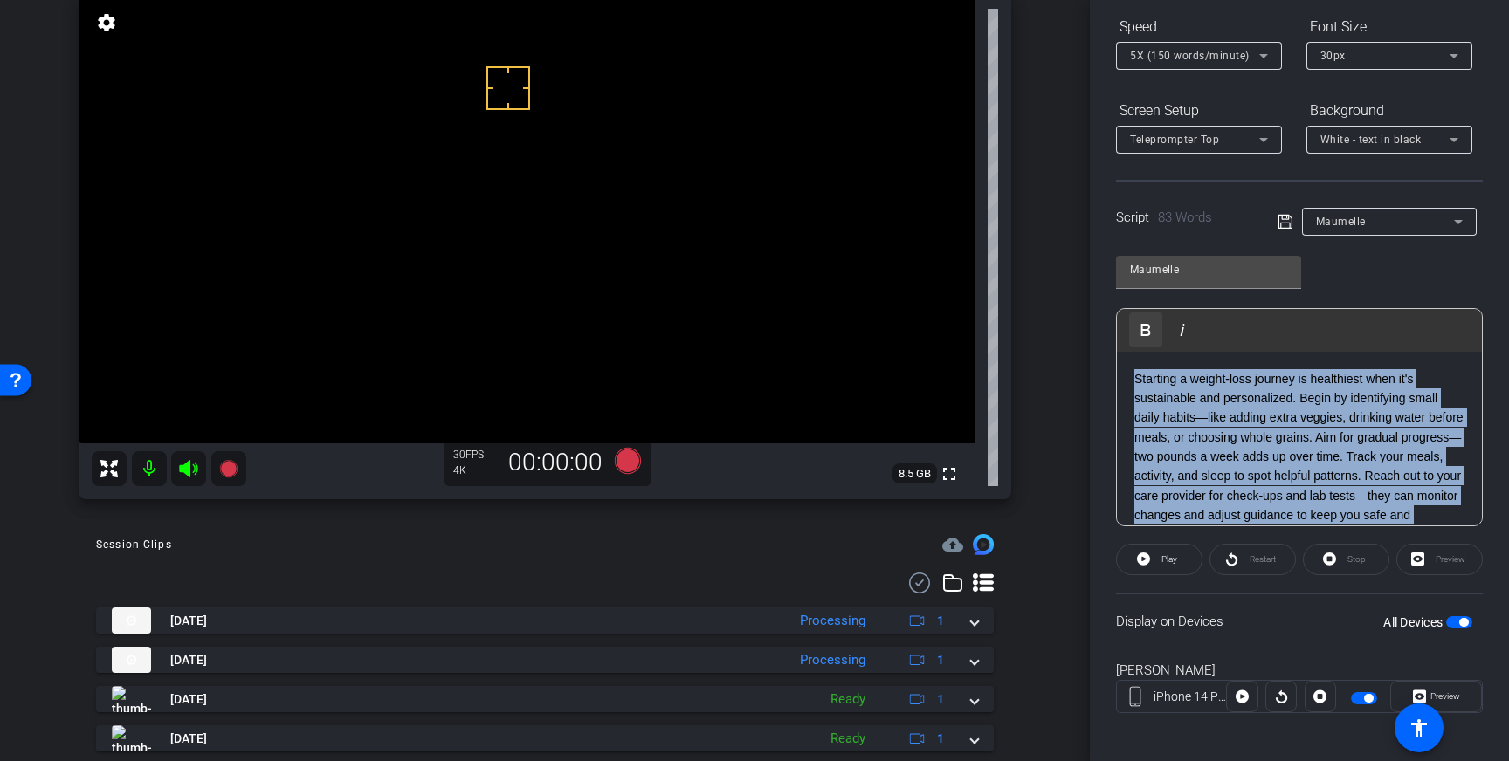
drag, startPoint x: 1414, startPoint y: 503, endPoint x: 1161, endPoint y: 338, distance: 302.2
click at [1161, 338] on div "Play Play from this location Play Selected Play and display the selected text o…" at bounding box center [1299, 417] width 367 height 218
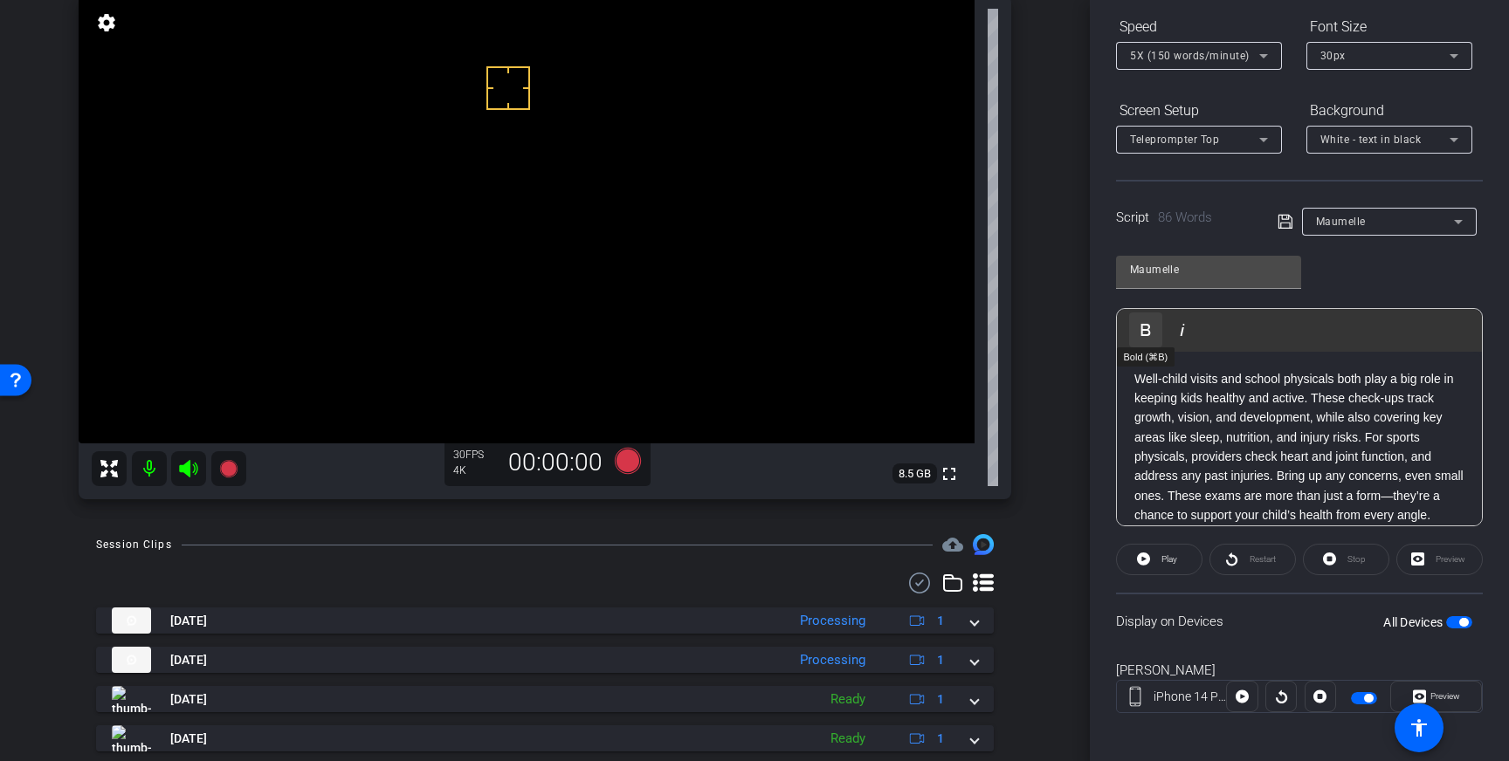
scroll to position [38, 0]
drag, startPoint x: 1282, startPoint y: 219, endPoint x: 1369, endPoint y: 285, distance: 109.1
click at [1282, 219] on icon at bounding box center [1284, 222] width 14 height 14
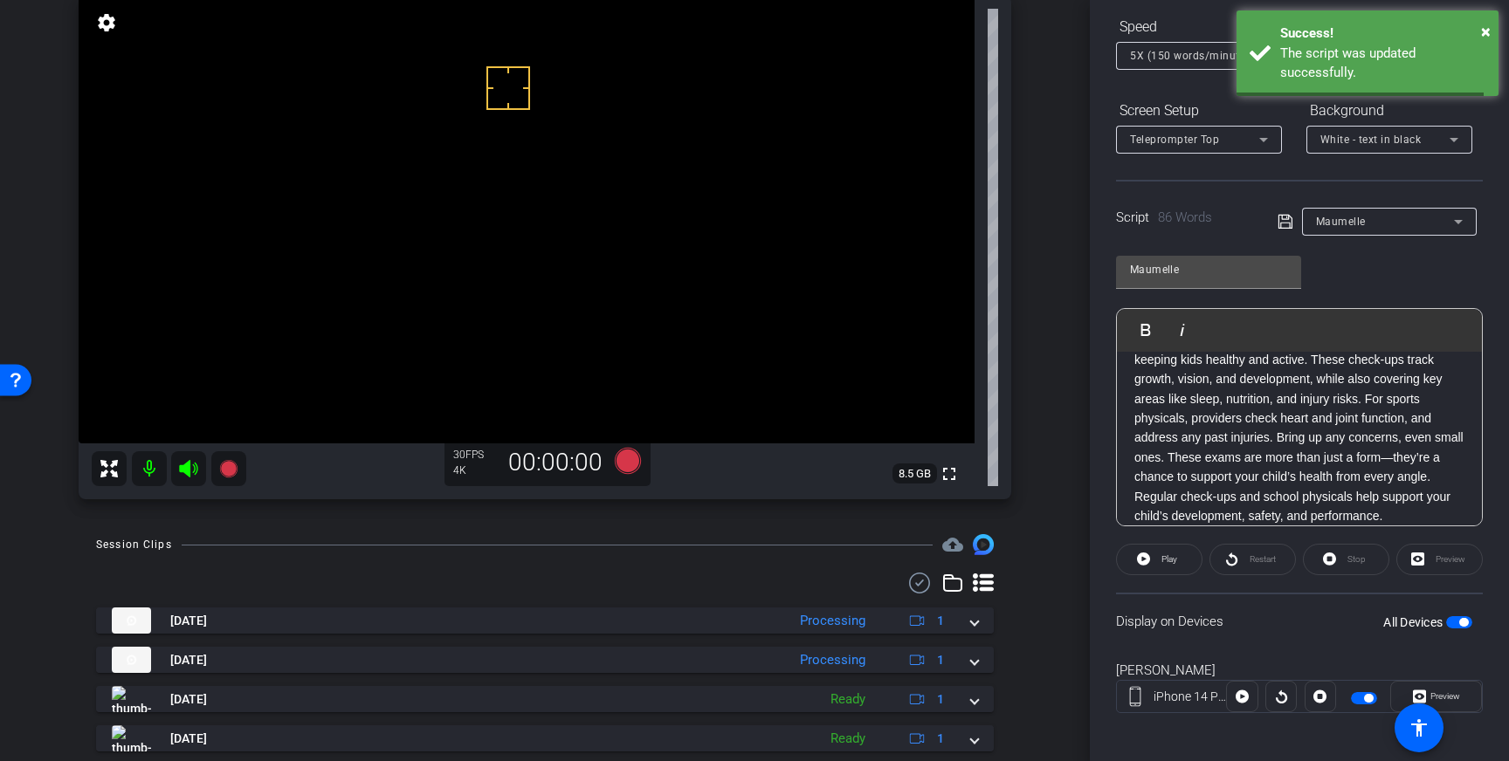
scroll to position [193, 0]
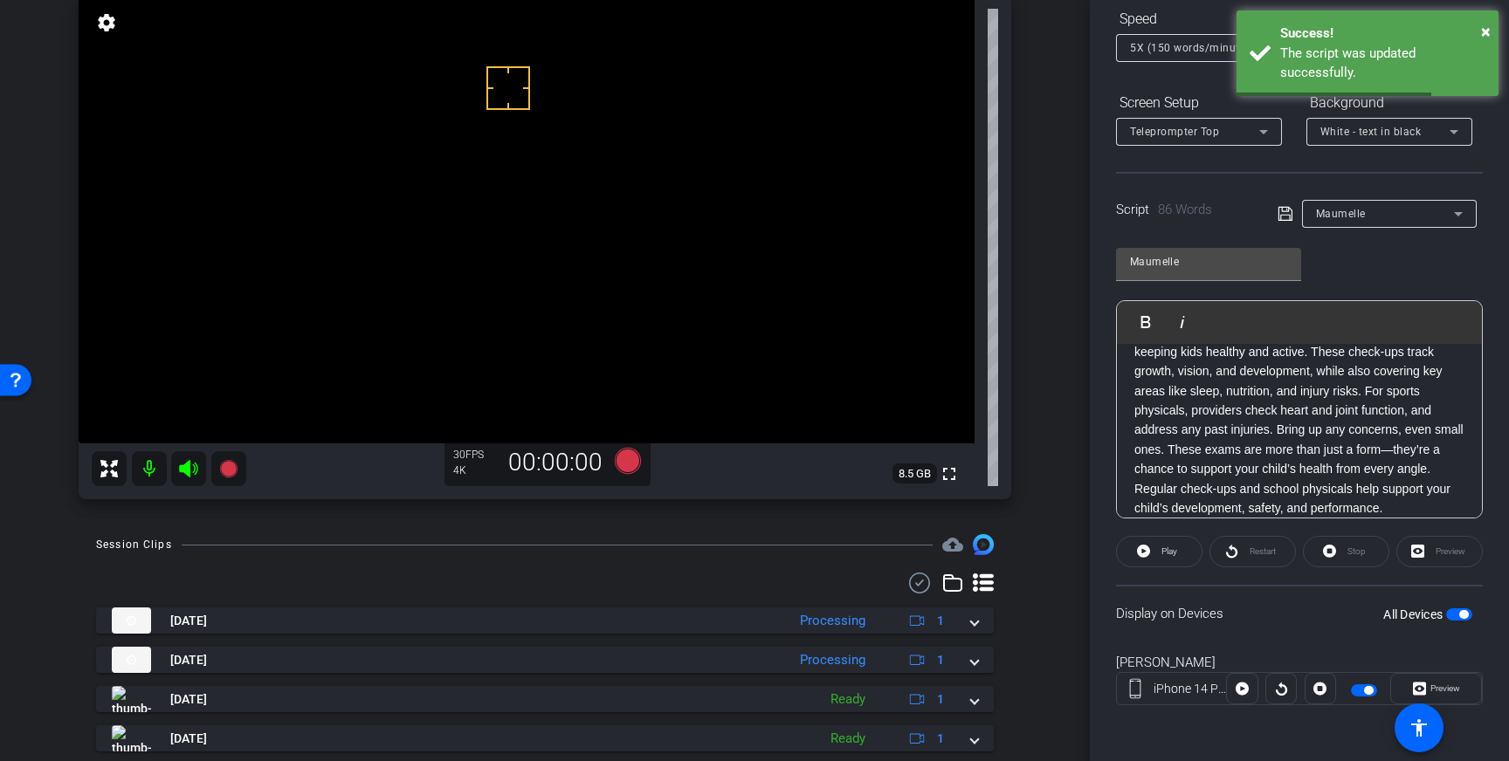
click at [1463, 613] on span "button" at bounding box center [1463, 614] width 9 height 9
click at [1463, 619] on span "button" at bounding box center [1459, 614] width 26 height 12
click at [1280, 210] on icon at bounding box center [1285, 213] width 16 height 21
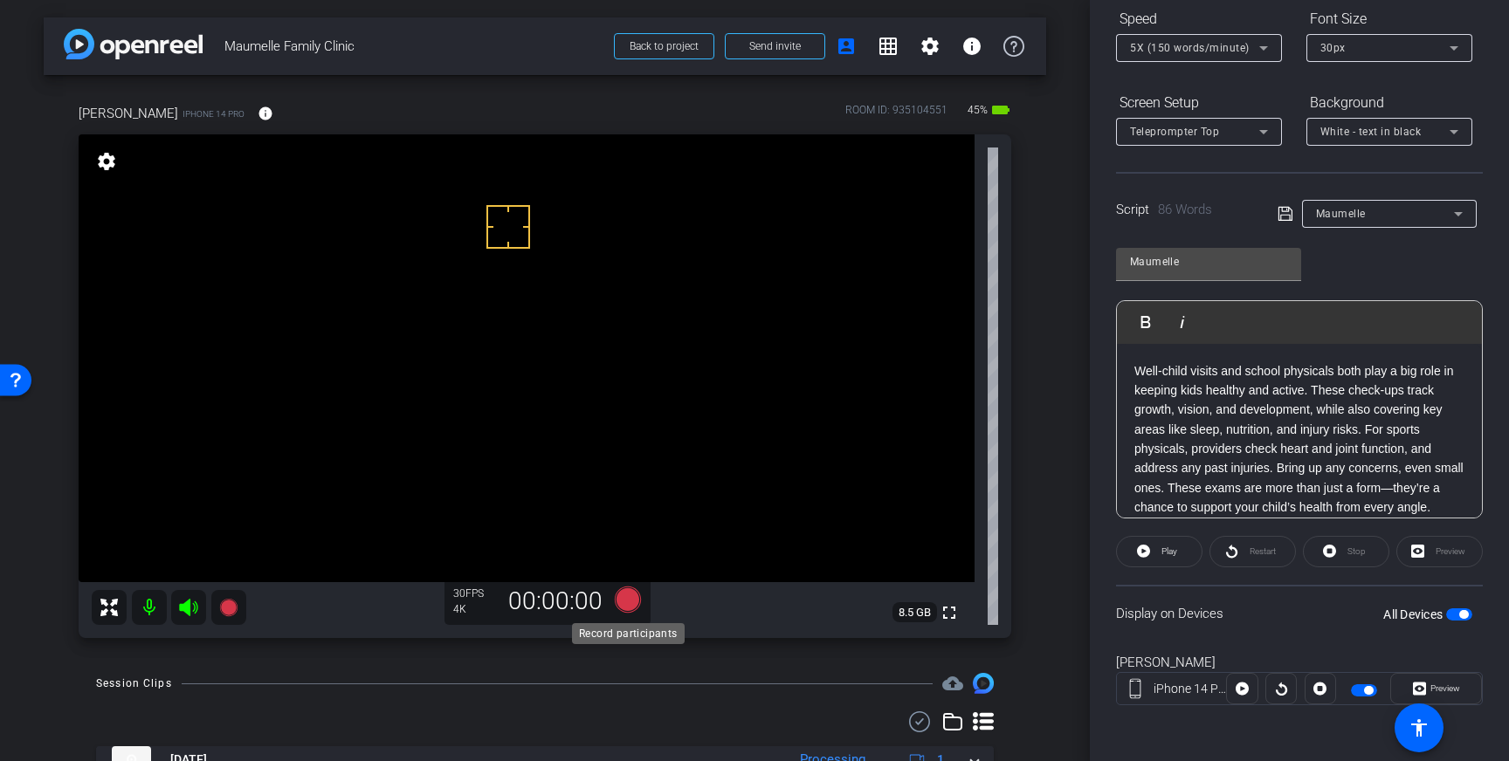
click at [634, 595] on icon at bounding box center [628, 600] width 26 height 26
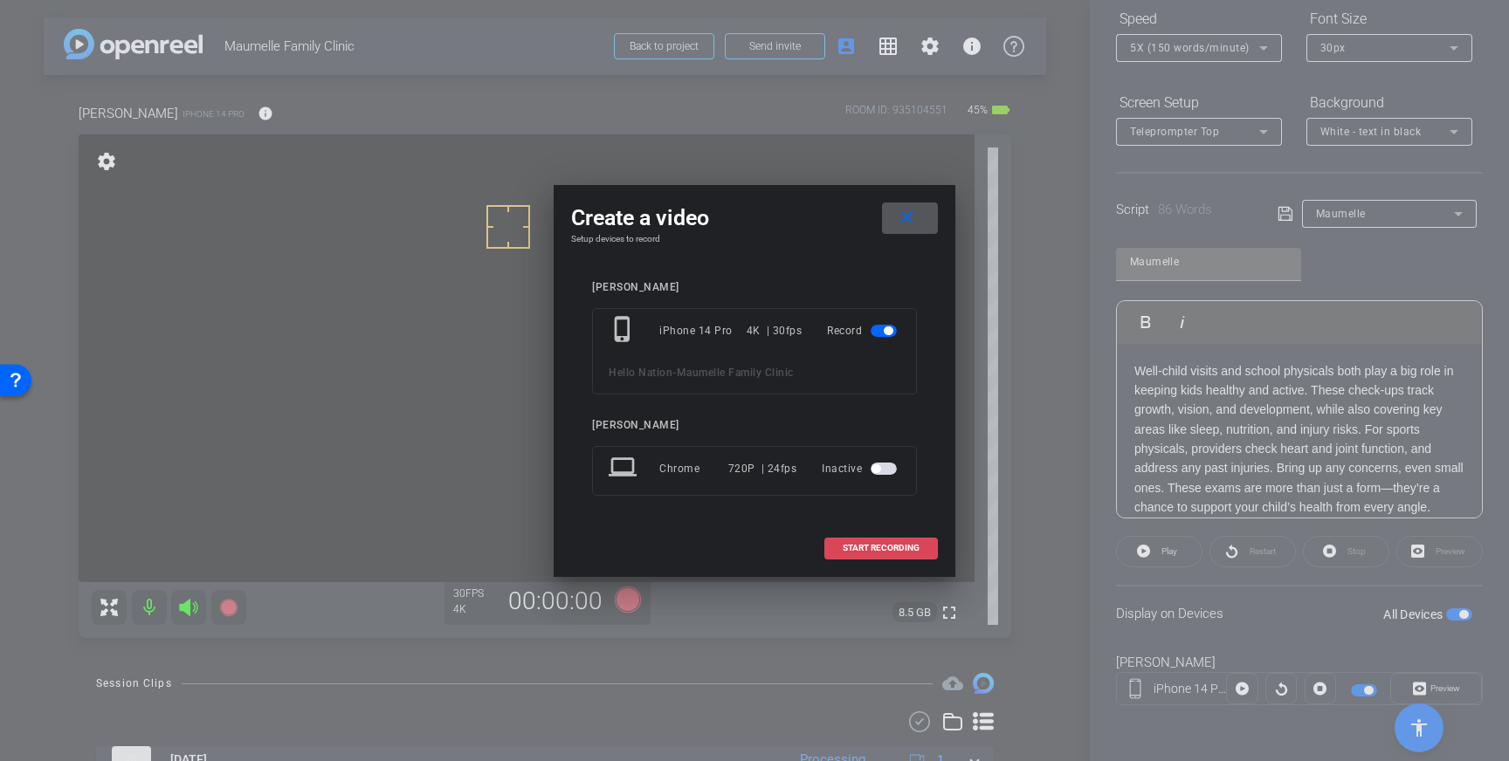
click at [844, 547] on span "START RECORDING" at bounding box center [880, 548] width 77 height 9
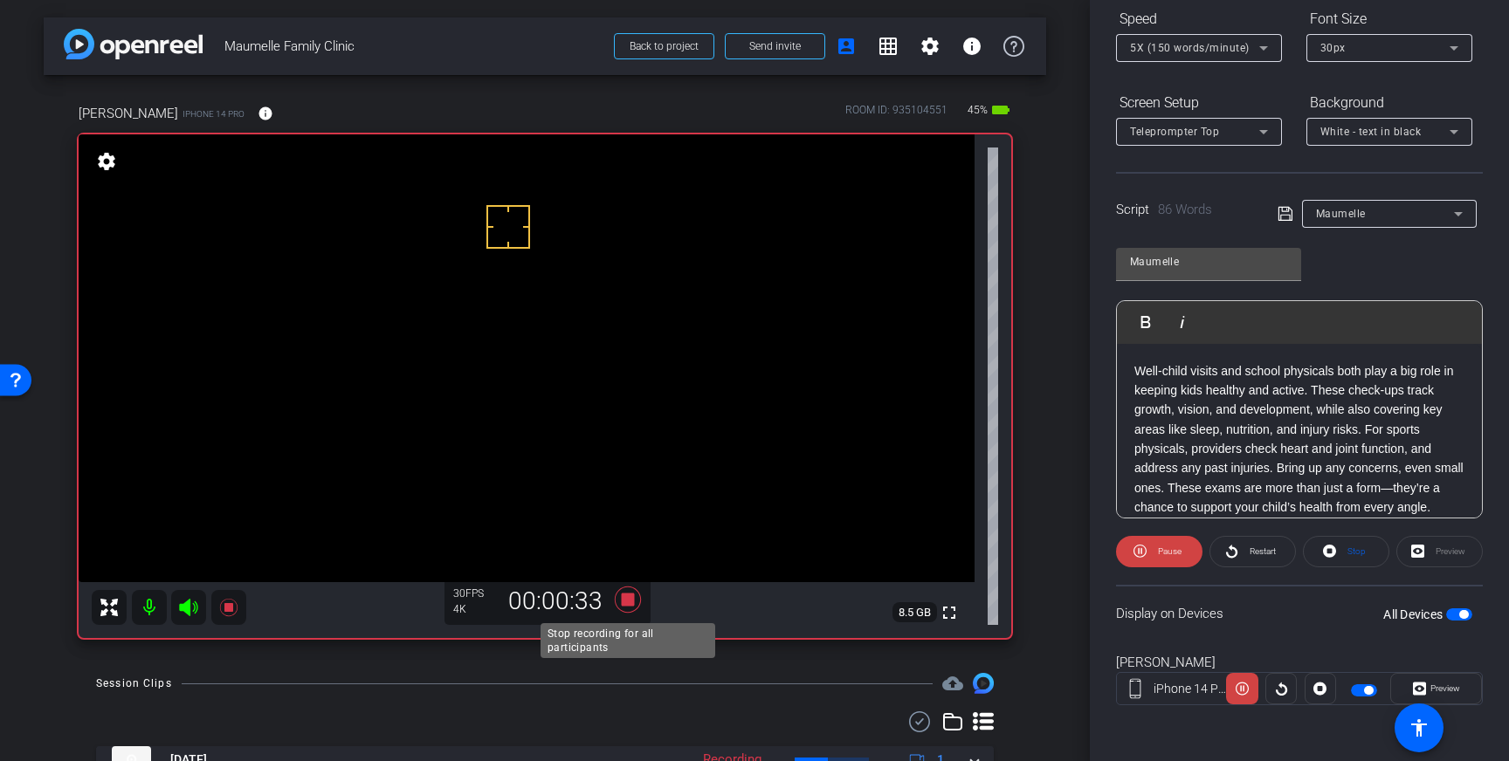
click at [628, 595] on icon at bounding box center [628, 600] width 26 height 26
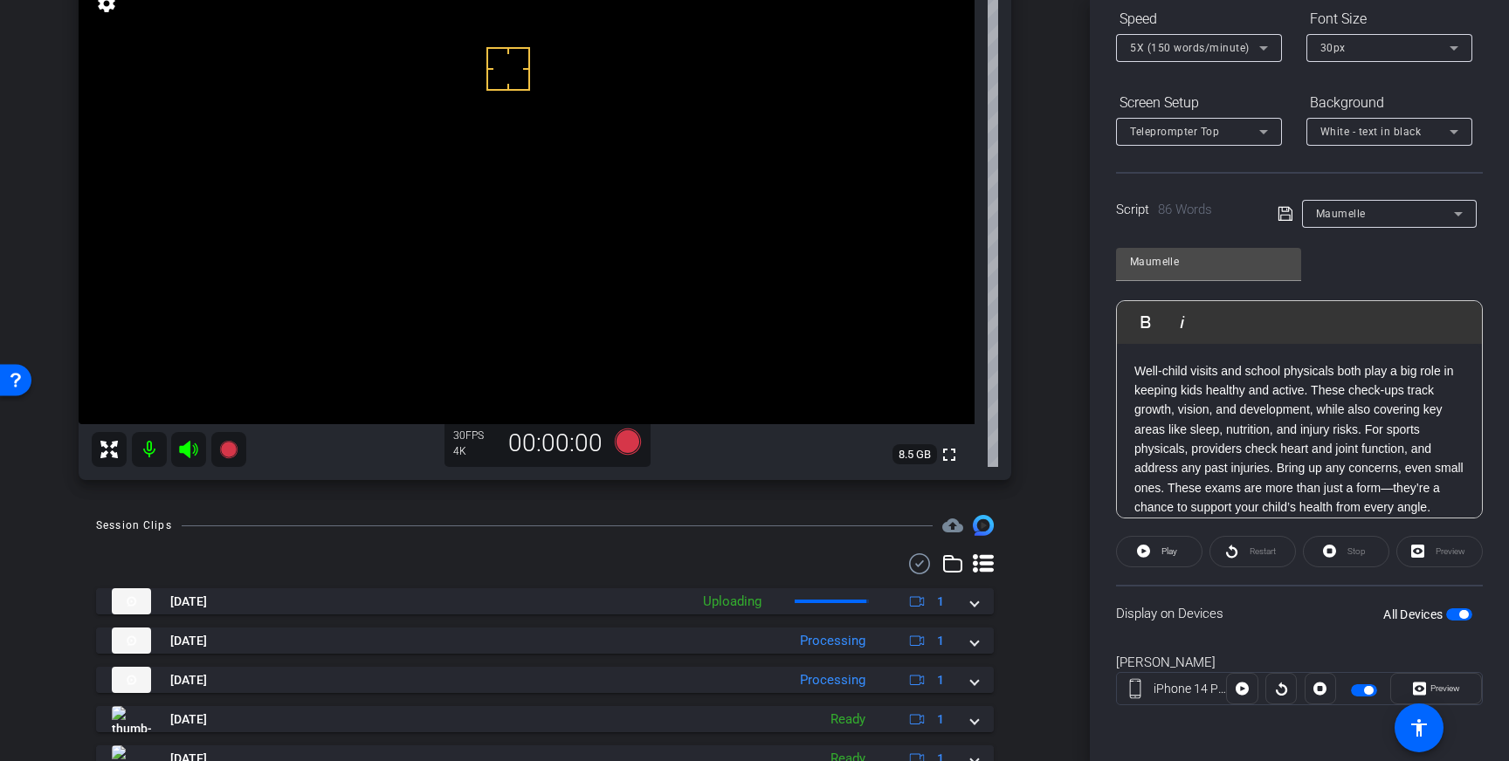
scroll to position [194, 0]
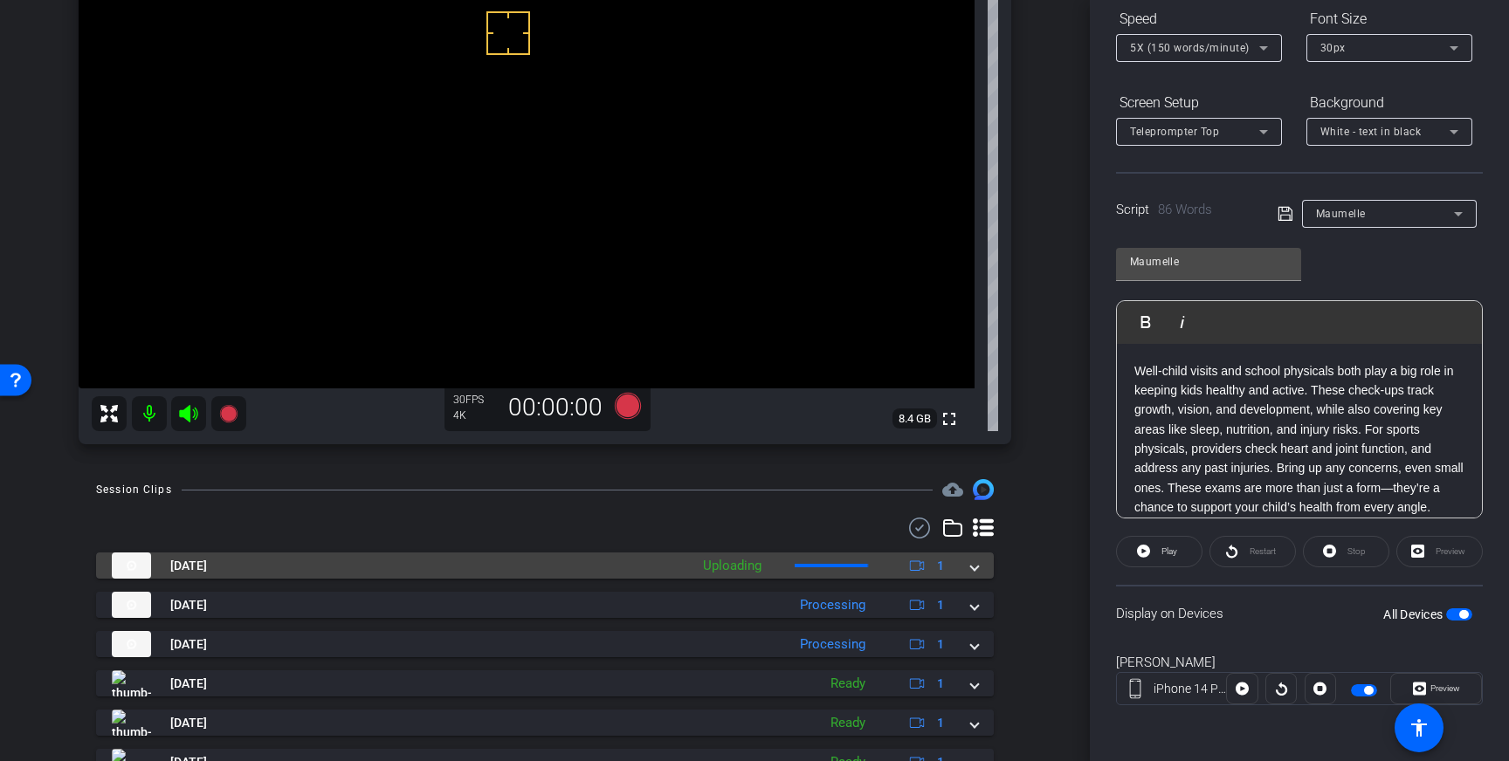
drag, startPoint x: 983, startPoint y: 567, endPoint x: 963, endPoint y: 564, distance: 20.4
click at [983, 567] on mat-expansion-panel-header "Sep 3, 2025 Uploading 1" at bounding box center [544, 566] width 897 height 26
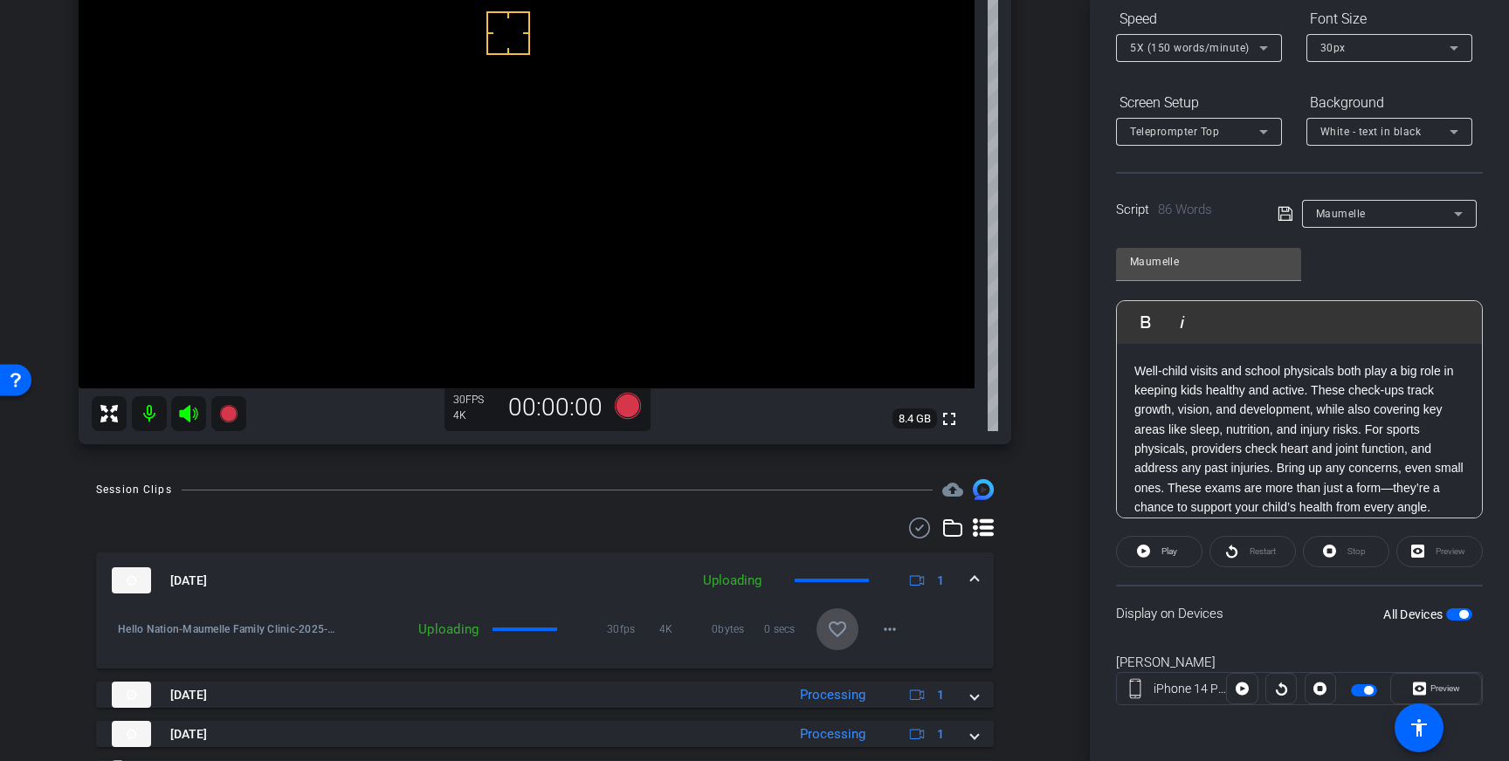
click at [827, 631] on mat-icon "favorite_border" at bounding box center [837, 629] width 21 height 21
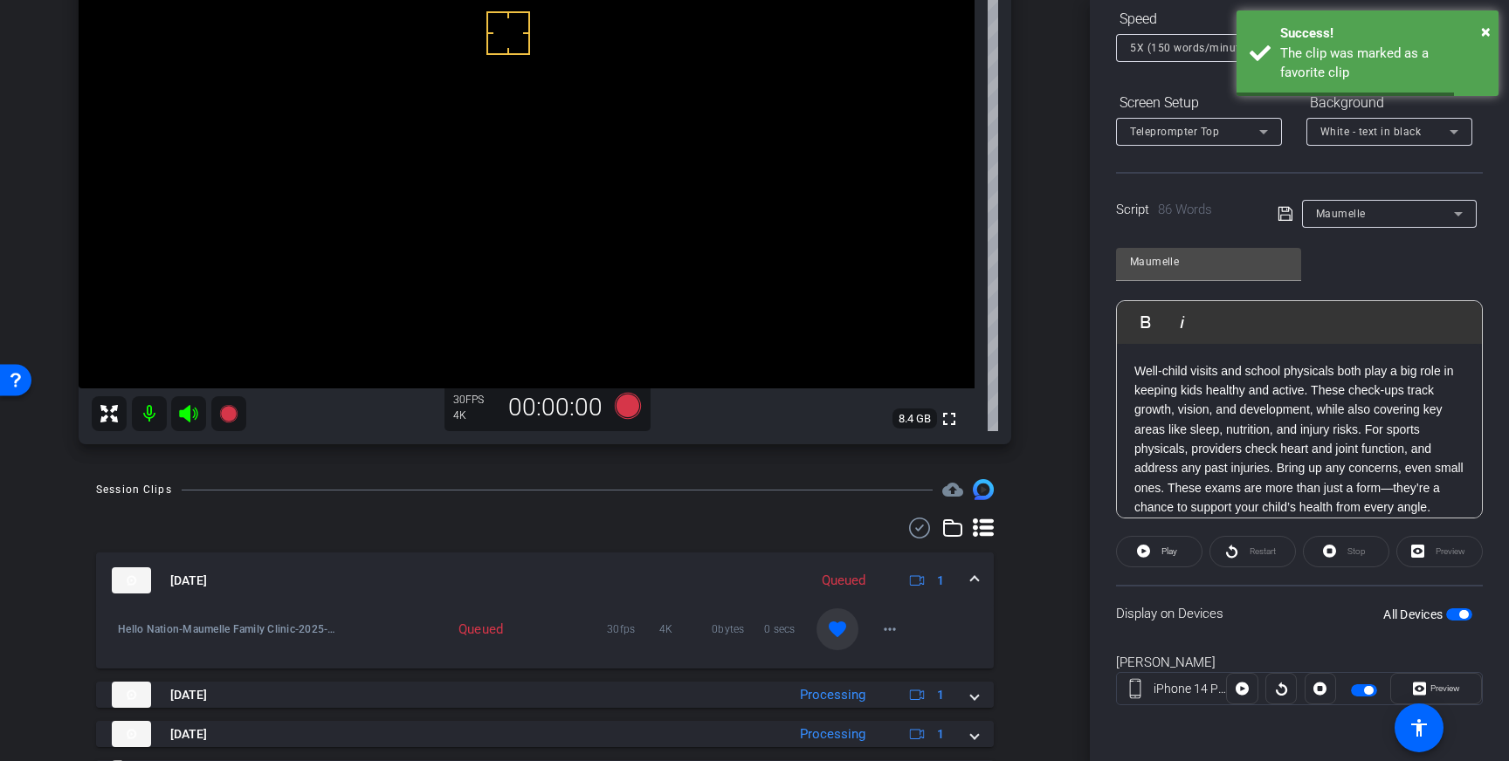
click at [976, 576] on span at bounding box center [974, 581] width 7 height 18
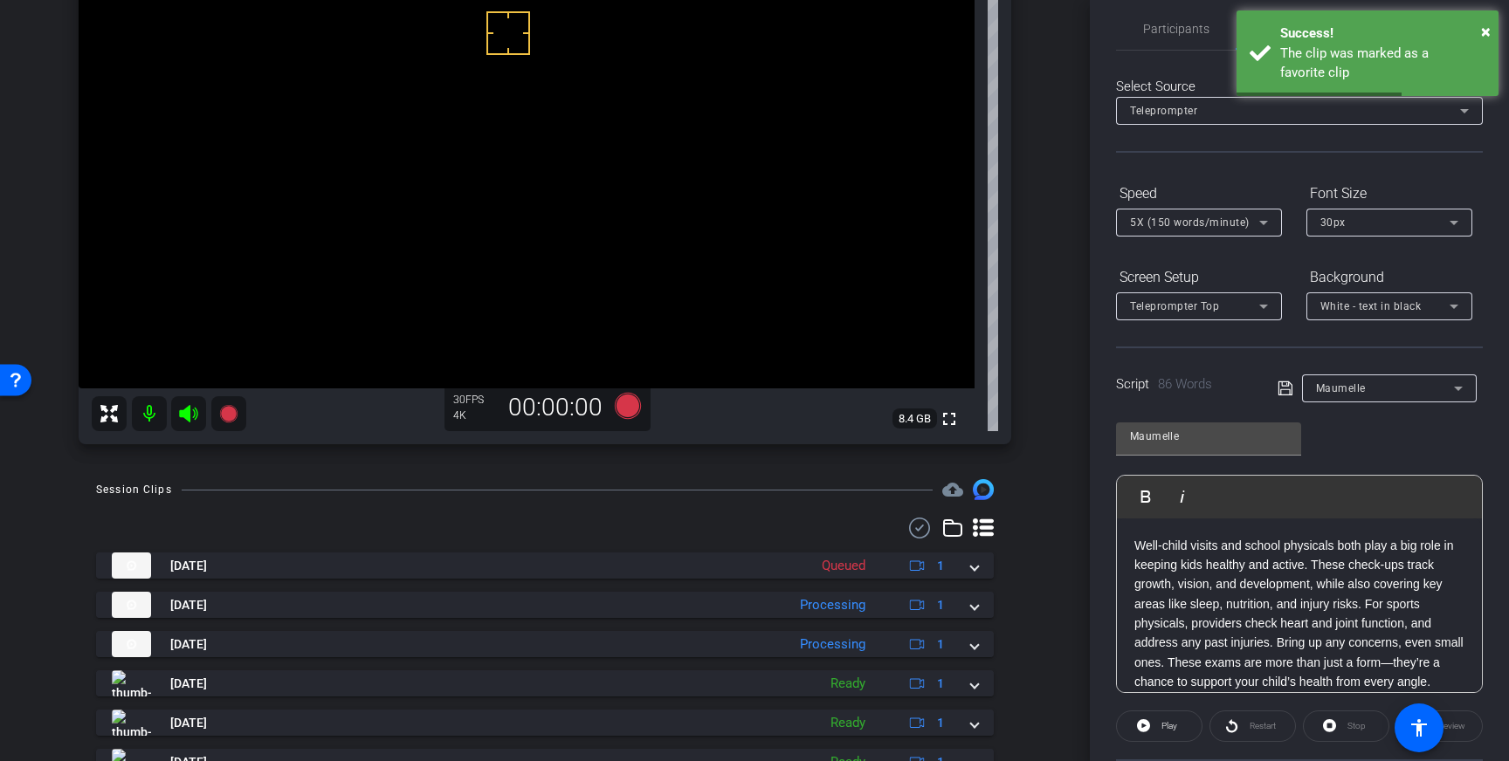
scroll to position [0, 0]
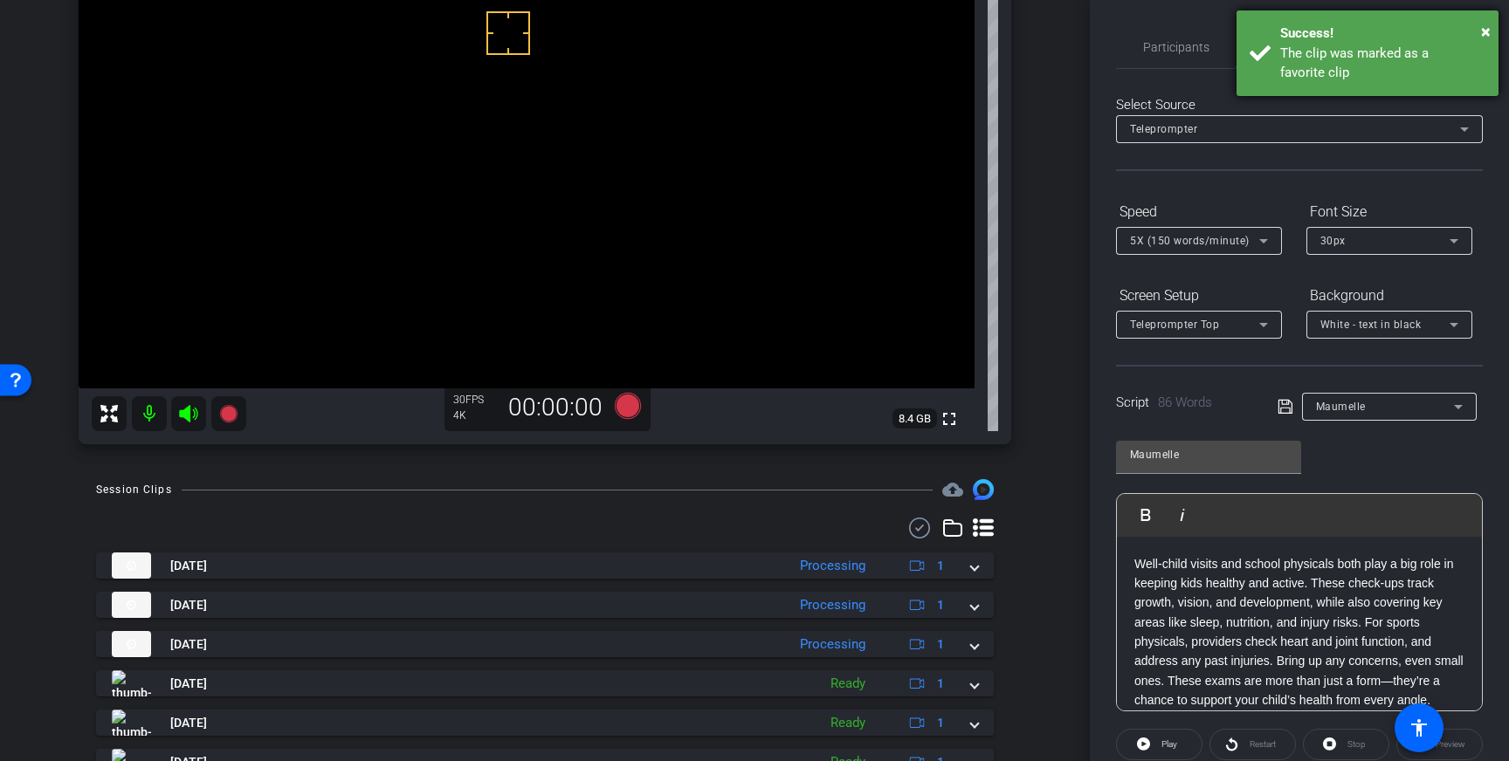
click at [1386, 69] on div "The clip was marked as a favorite clip" at bounding box center [1382, 63] width 205 height 39
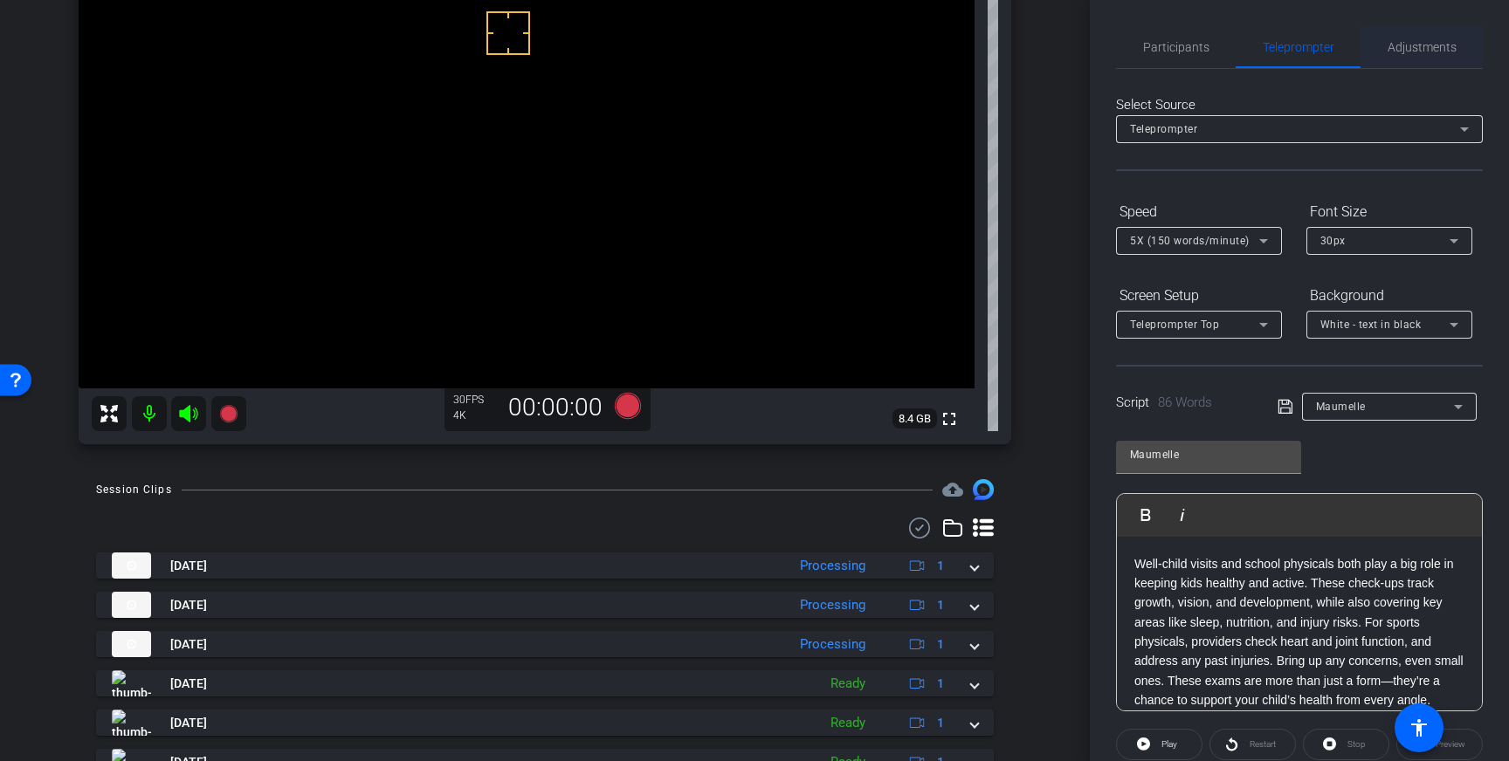
click at [1422, 53] on span "Adjustments" at bounding box center [1421, 47] width 69 height 12
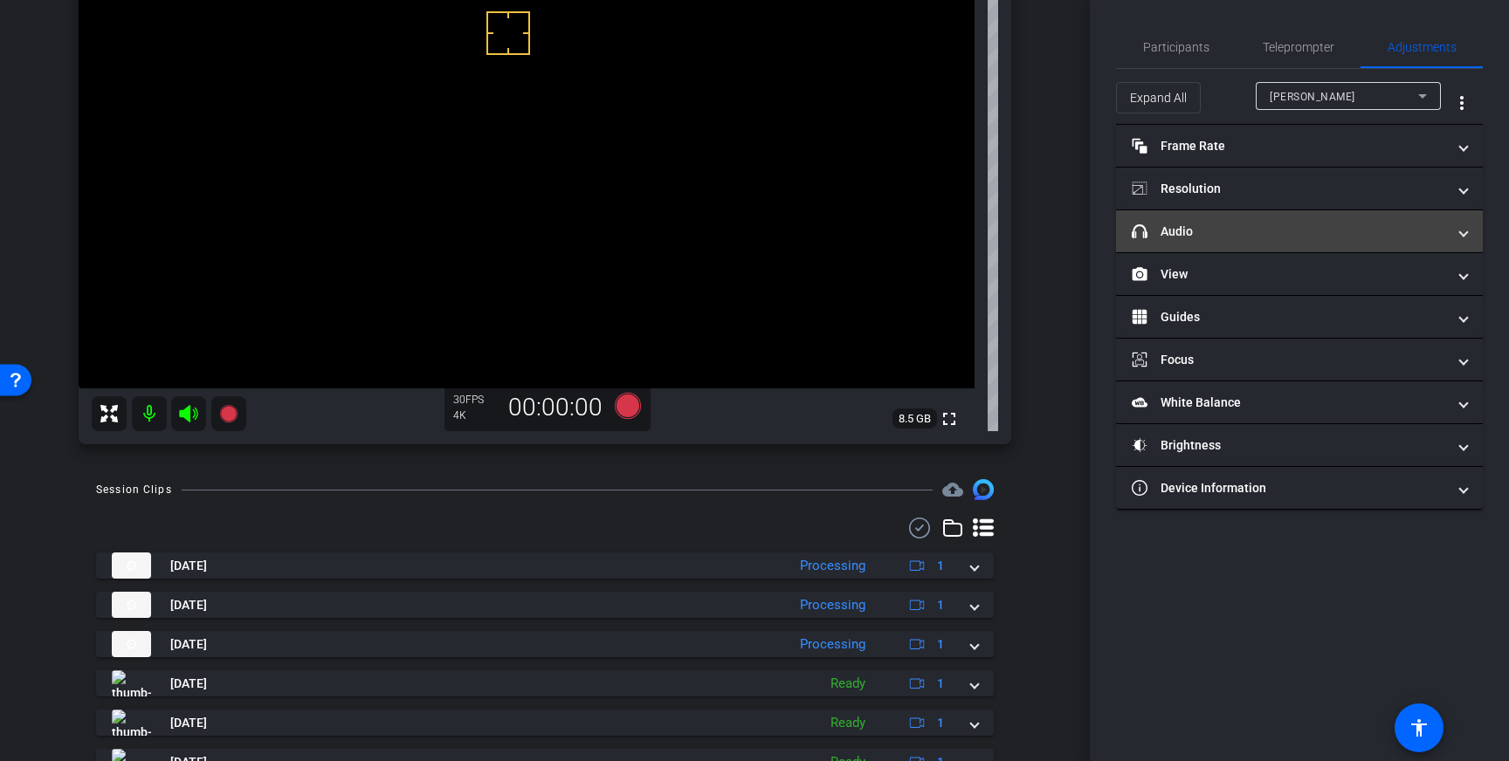
click at [1374, 237] on mat-panel-title "headphone icon Audio" at bounding box center [1288, 232] width 314 height 18
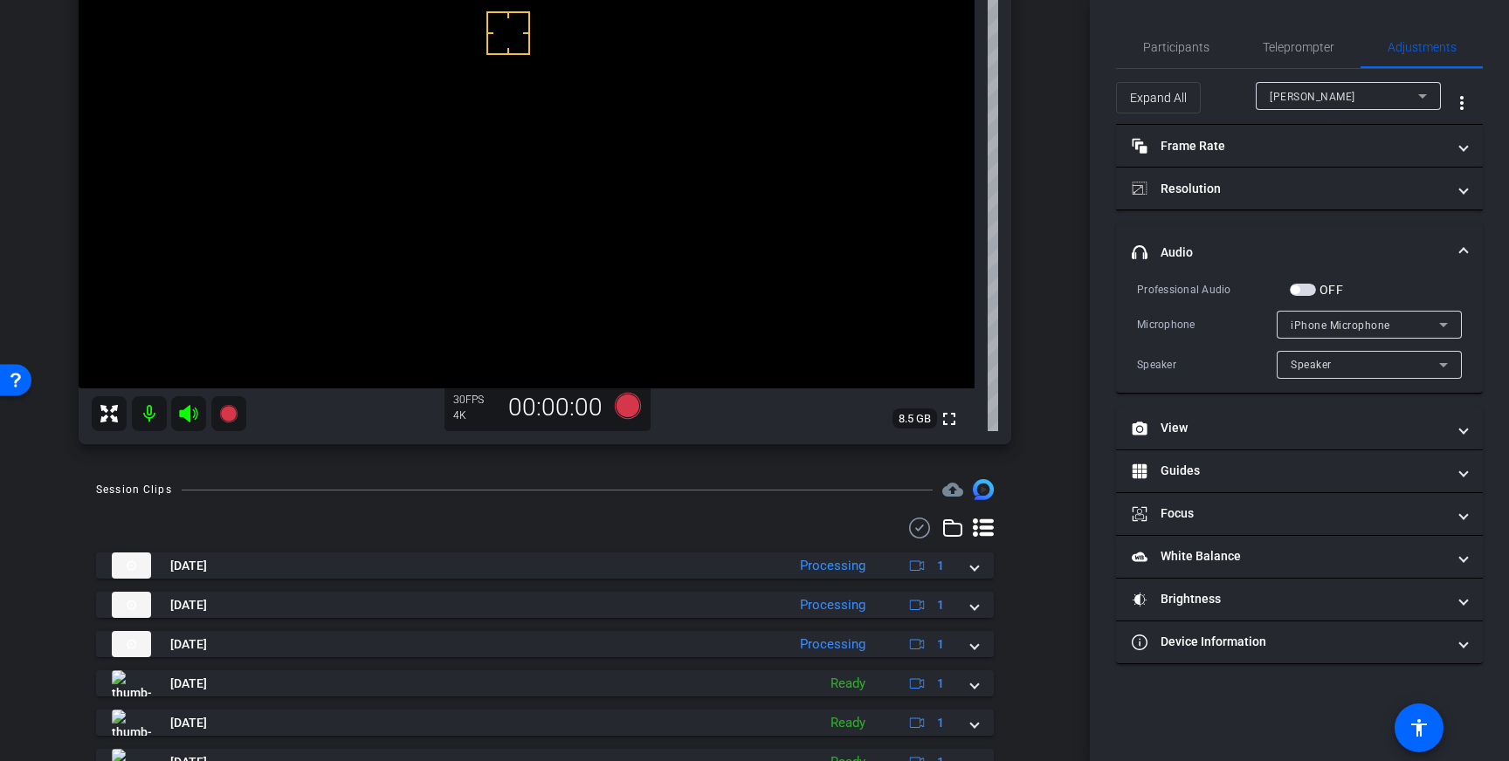
drag, startPoint x: 1300, startPoint y: 285, endPoint x: 1282, endPoint y: 292, distance: 19.6
click at [1300, 285] on span "button" at bounding box center [1302, 290] width 26 height 12
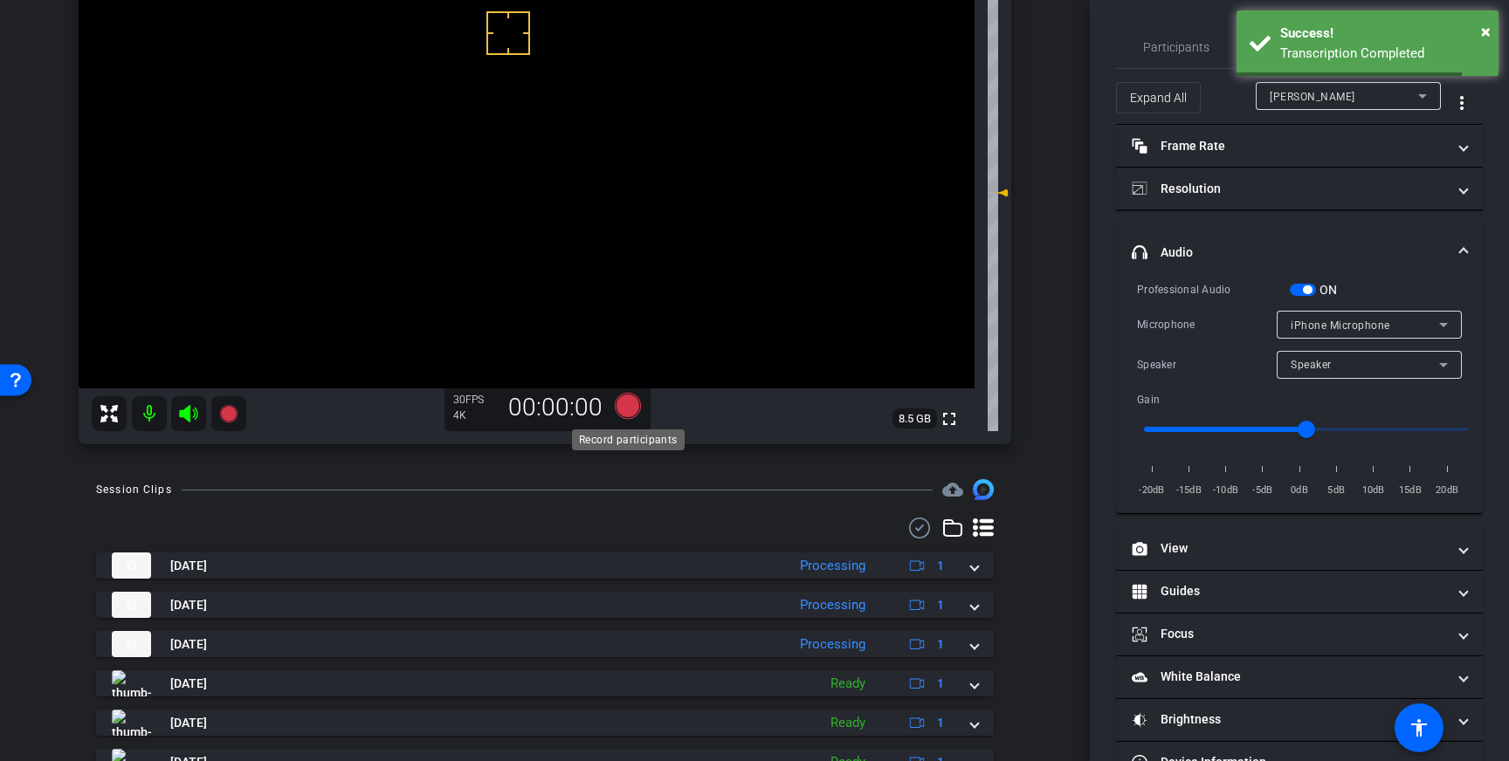
click at [626, 407] on icon at bounding box center [628, 406] width 26 height 26
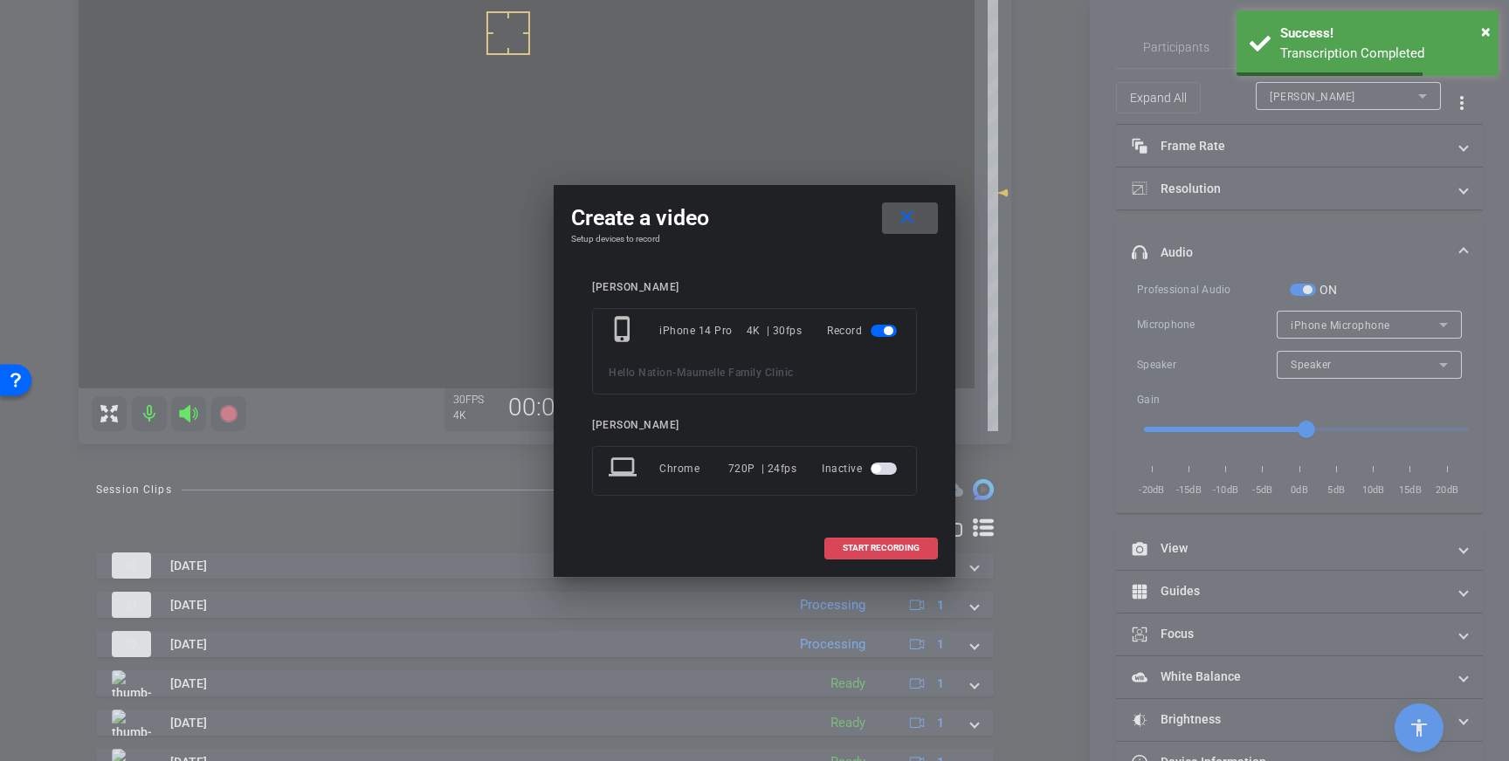
click at [891, 543] on button "START RECORDING" at bounding box center [880, 549] width 113 height 22
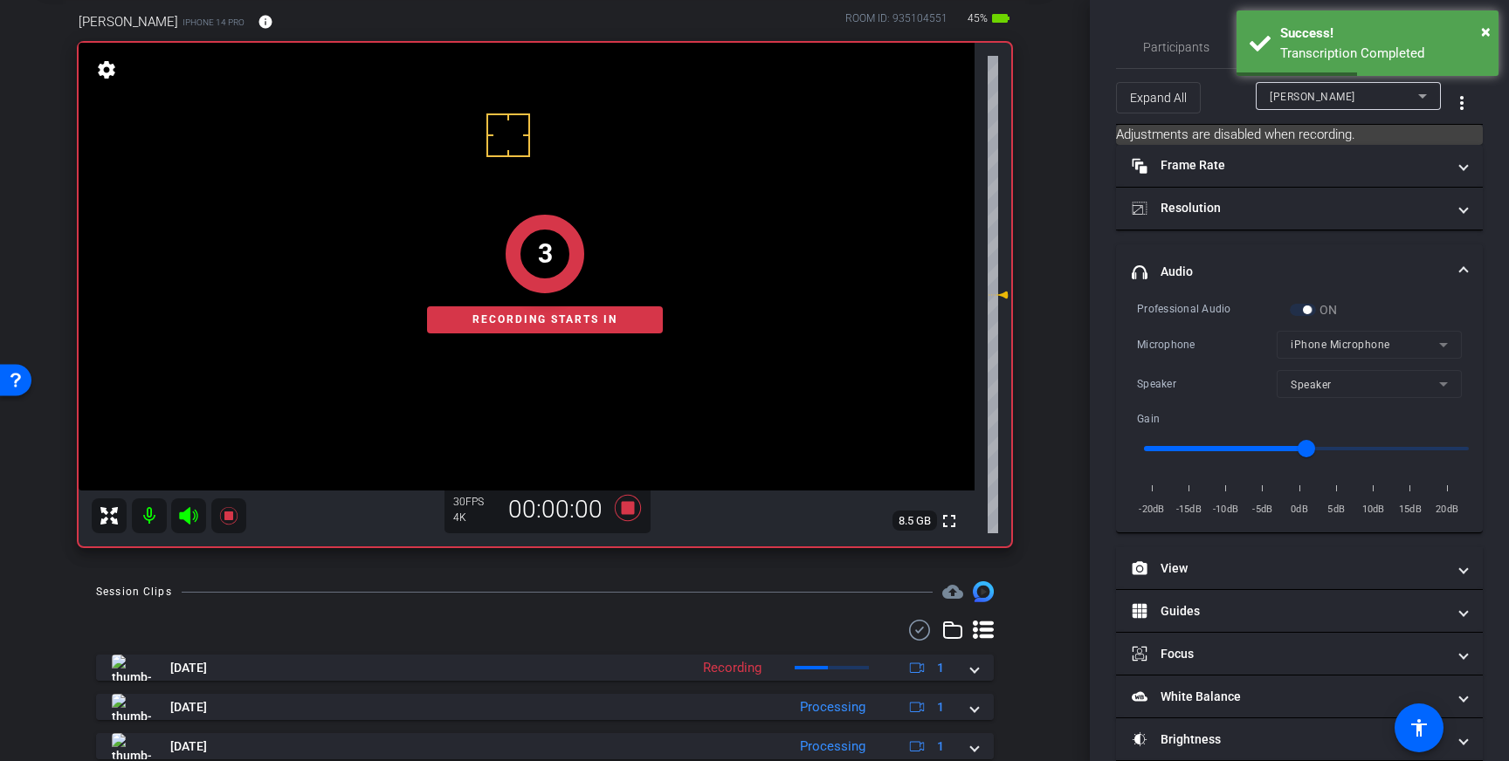
scroll to position [86, 0]
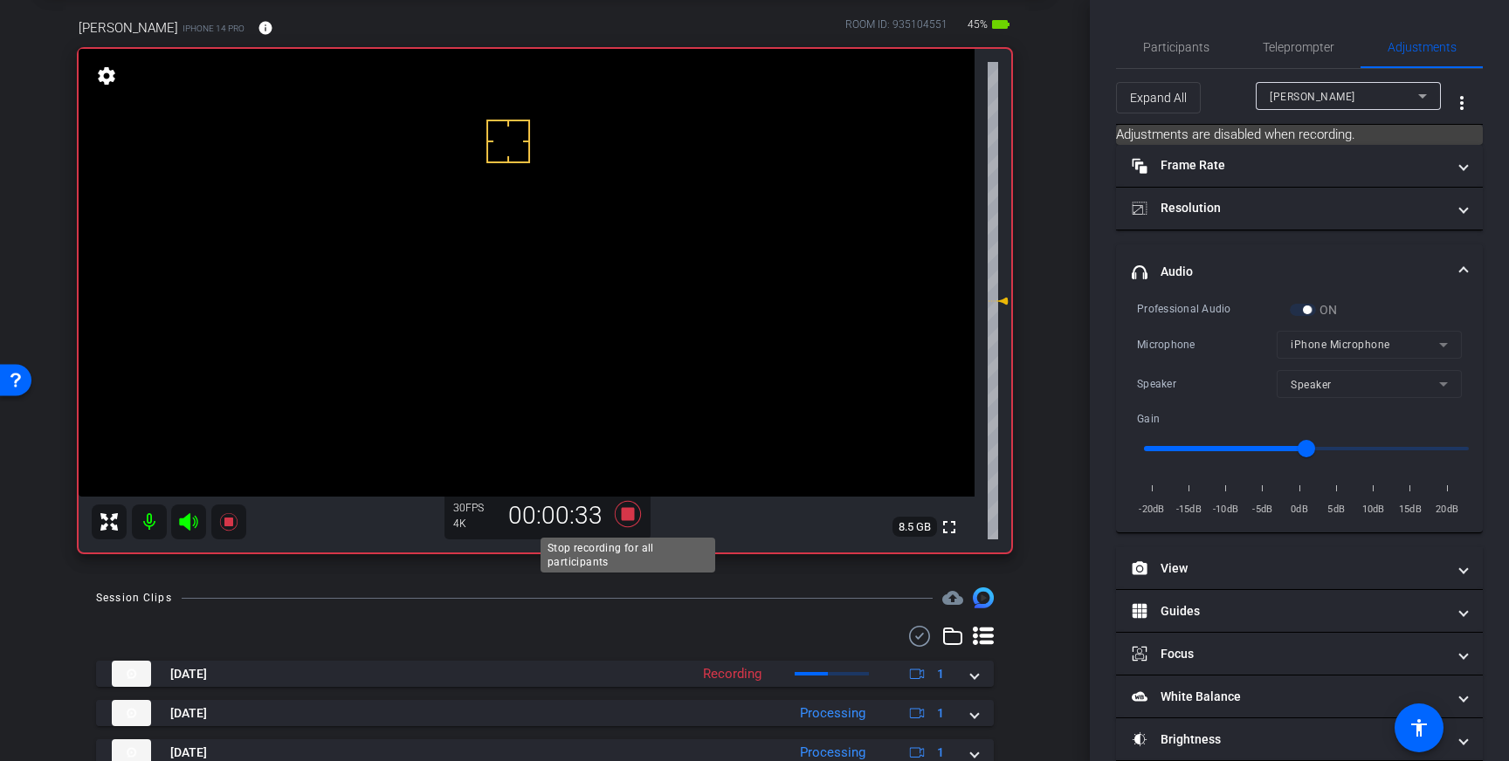
click at [625, 515] on icon at bounding box center [628, 514] width 26 height 26
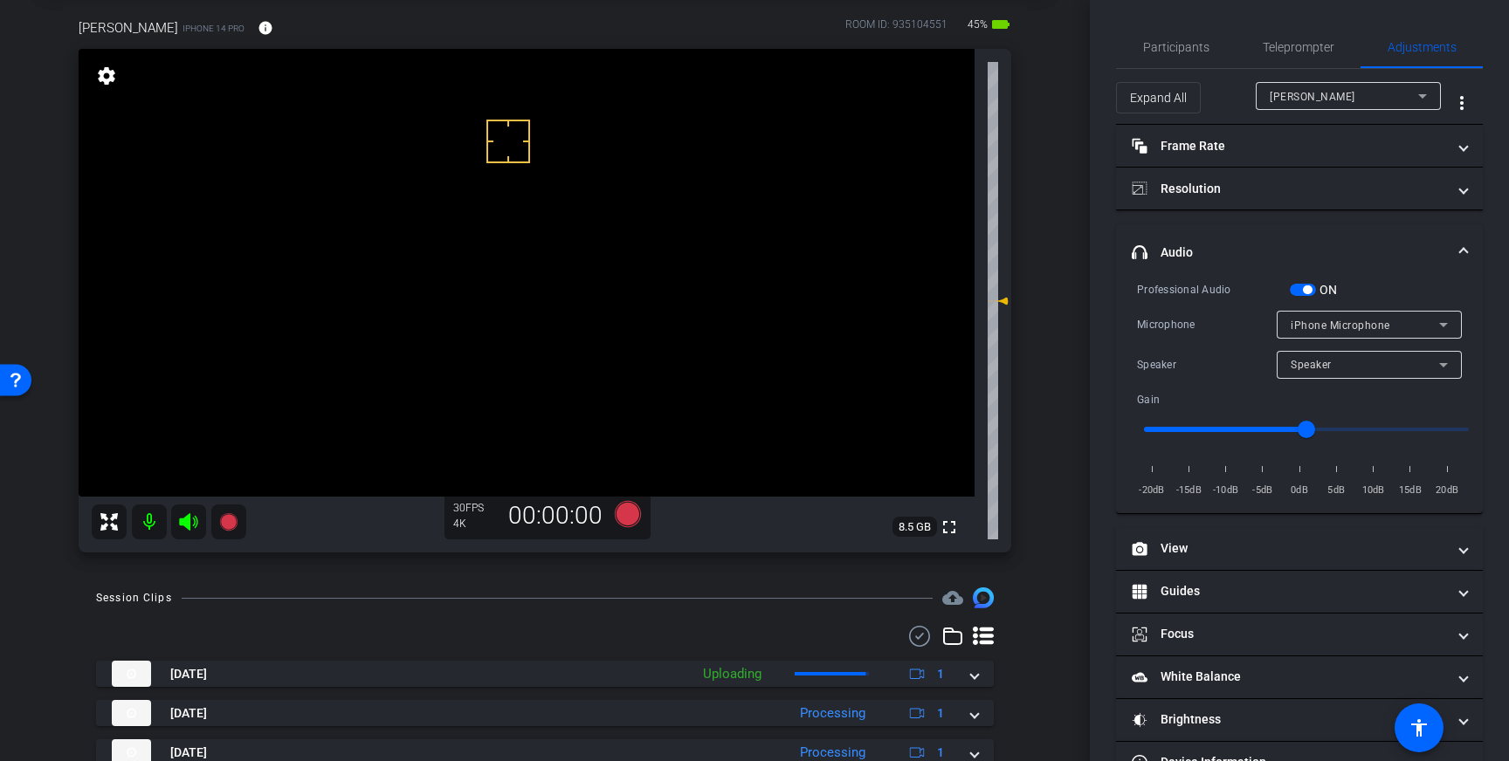
click at [1300, 291] on span "button" at bounding box center [1302, 290] width 26 height 12
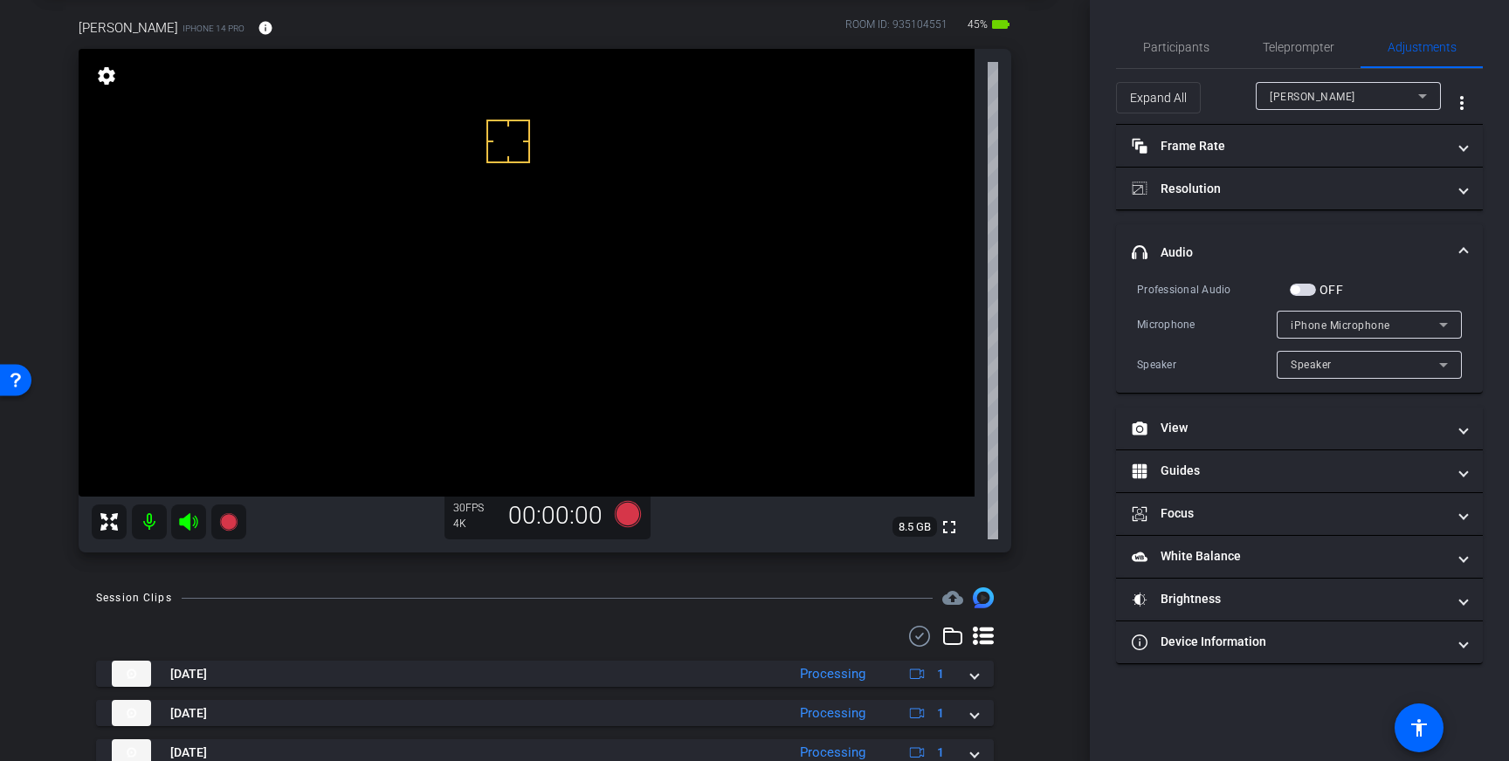
drag, startPoint x: 1305, startPoint y: 290, endPoint x: 1235, endPoint y: 318, distance: 75.2
click at [1305, 290] on span "button" at bounding box center [1302, 290] width 26 height 12
click at [643, 516] on icon at bounding box center [628, 513] width 42 height 31
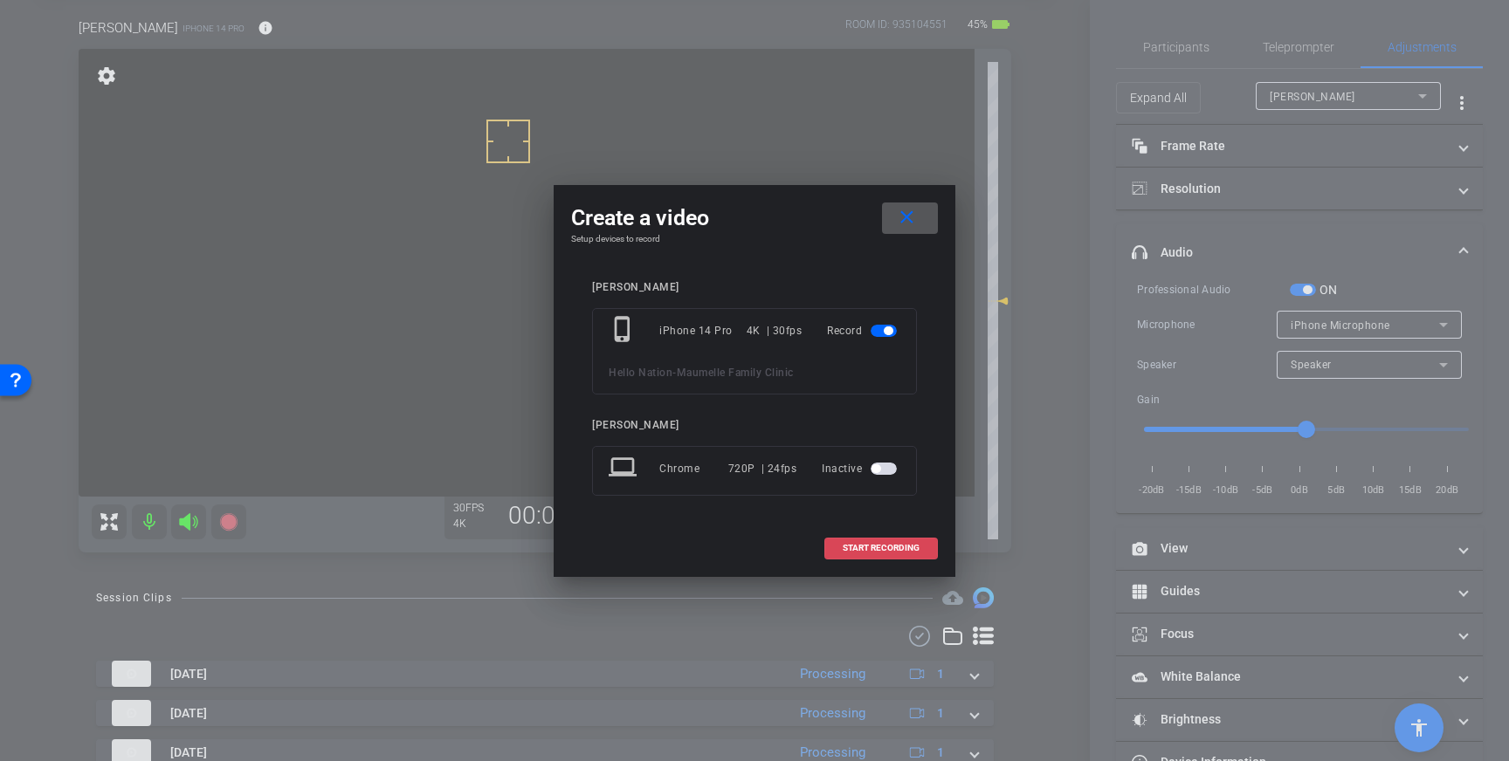
click at [900, 555] on span at bounding box center [881, 548] width 112 height 42
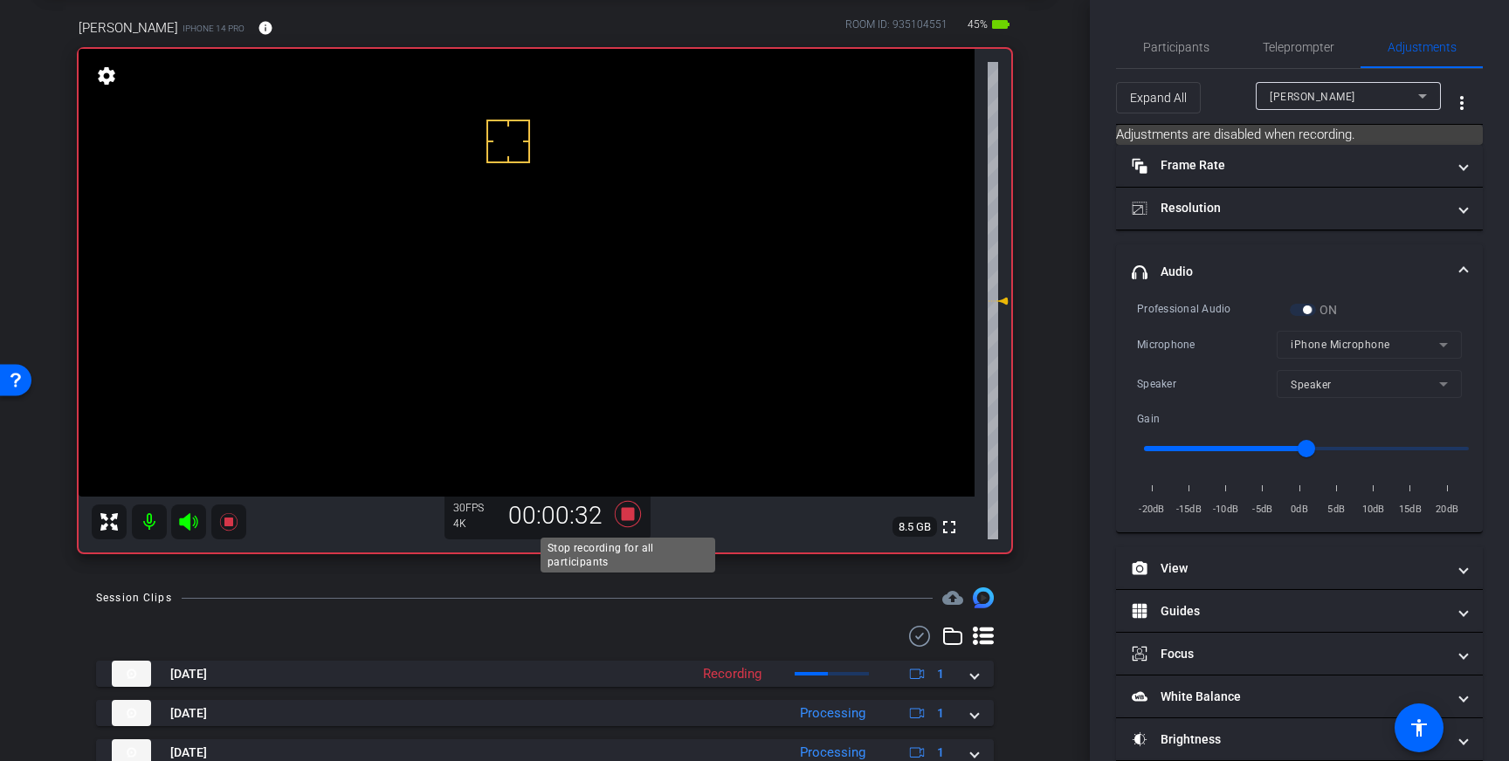
click at [628, 512] on icon at bounding box center [628, 514] width 26 height 26
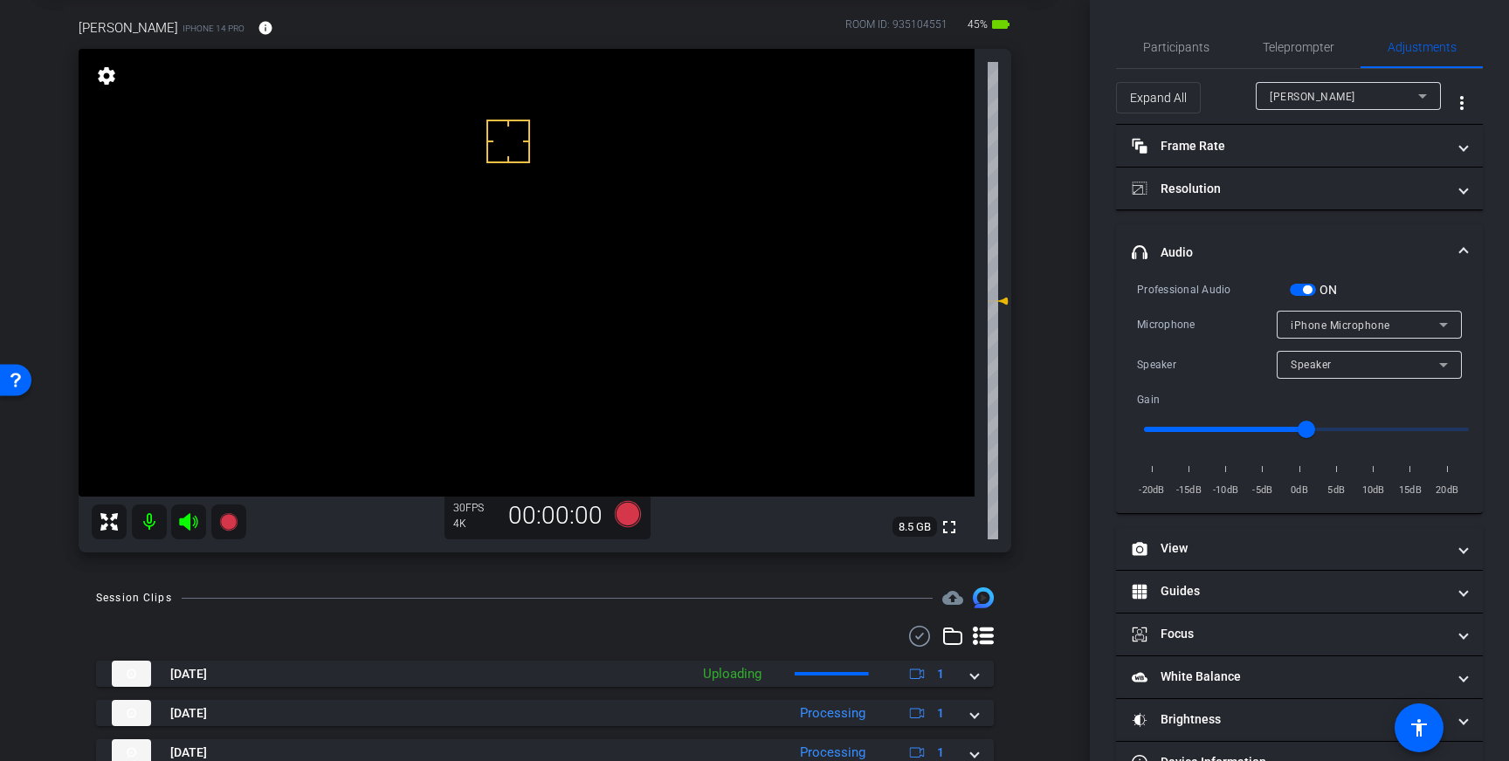
drag, startPoint x: 1302, startPoint y: 292, endPoint x: 1303, endPoint y: 304, distance: 11.4
click at [1302, 292] on span "button" at bounding box center [1302, 290] width 26 height 12
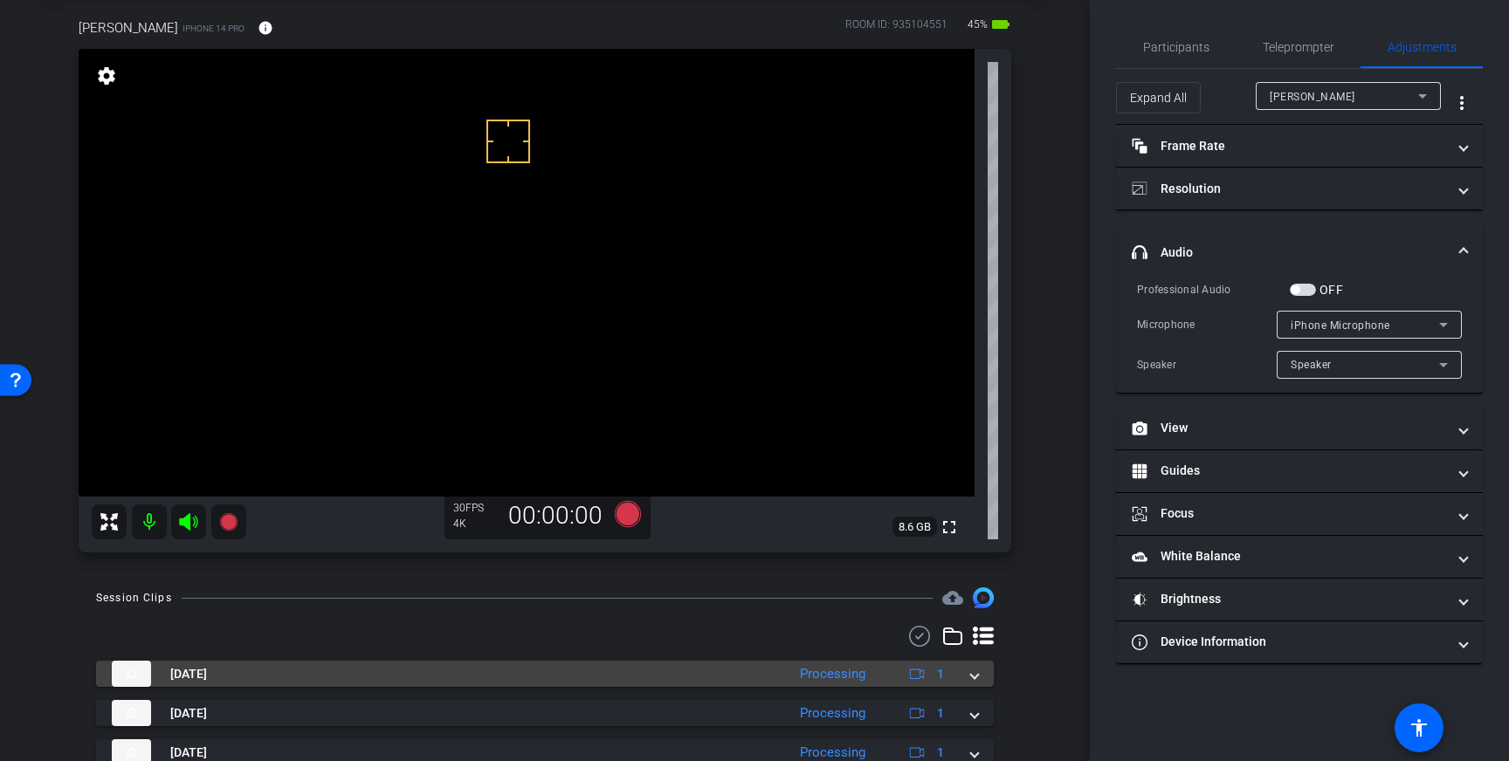
click at [984, 678] on mat-expansion-panel-header "Sep 3, 2025 Processing 1" at bounding box center [544, 674] width 897 height 26
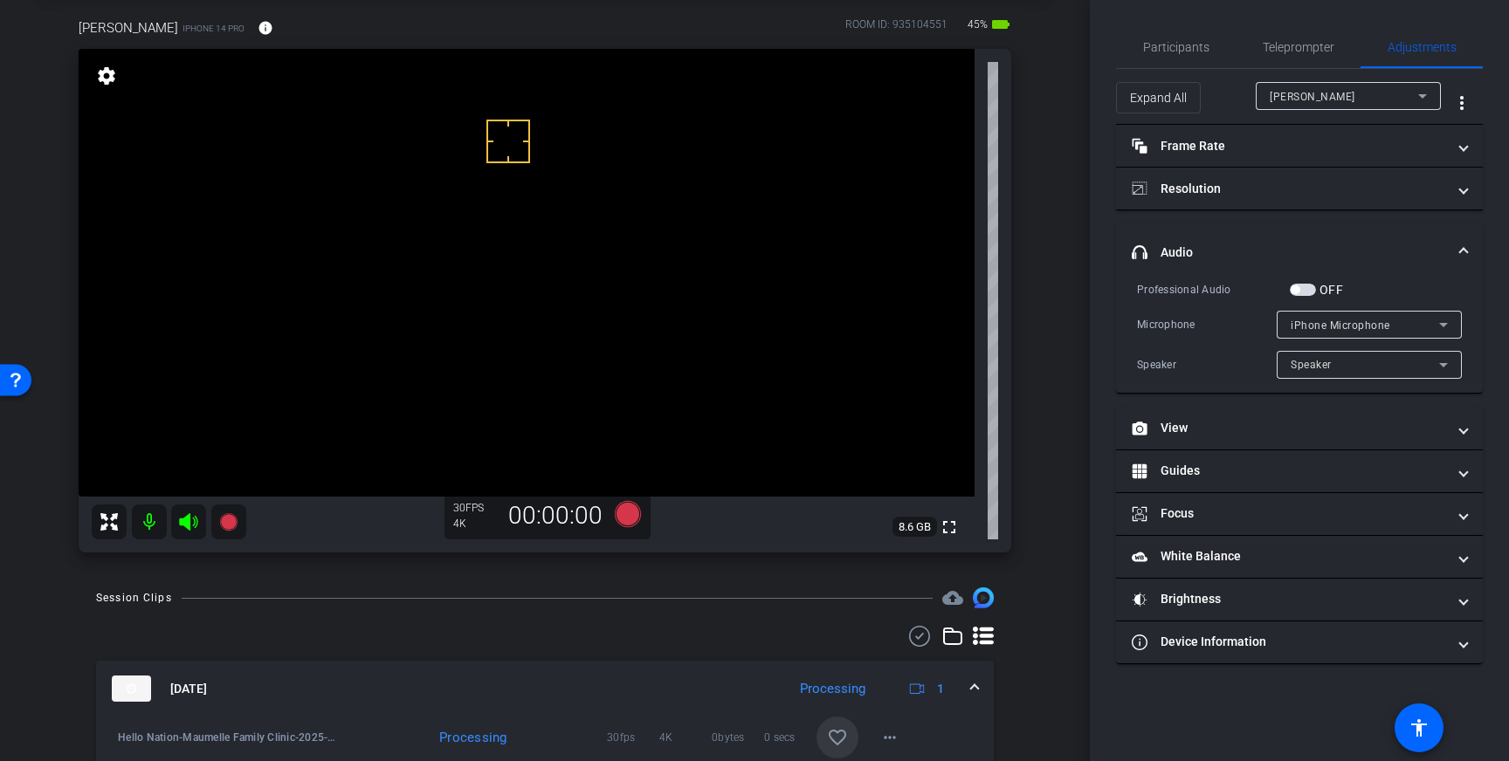
click at [974, 680] on span at bounding box center [974, 689] width 7 height 18
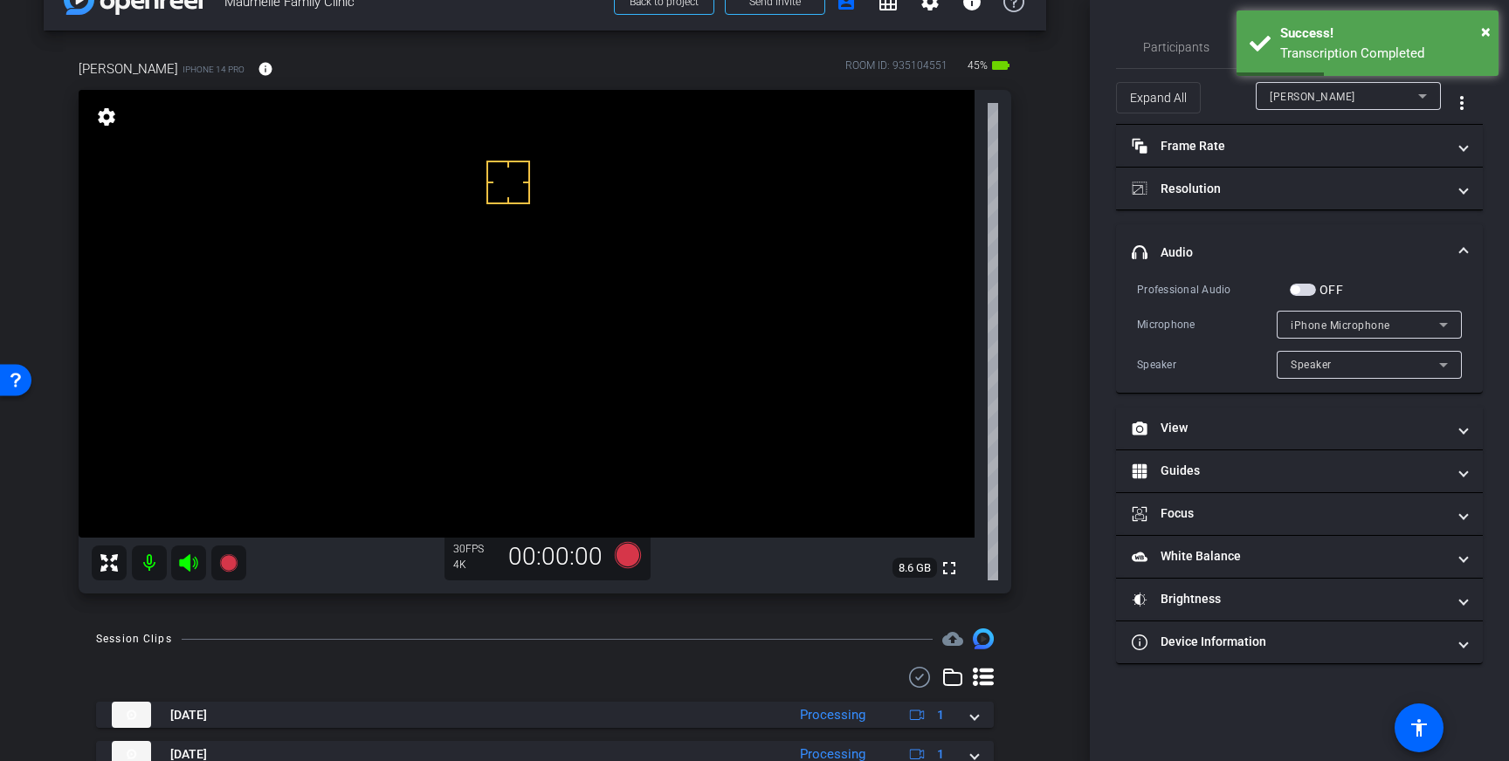
scroll to position [0, 0]
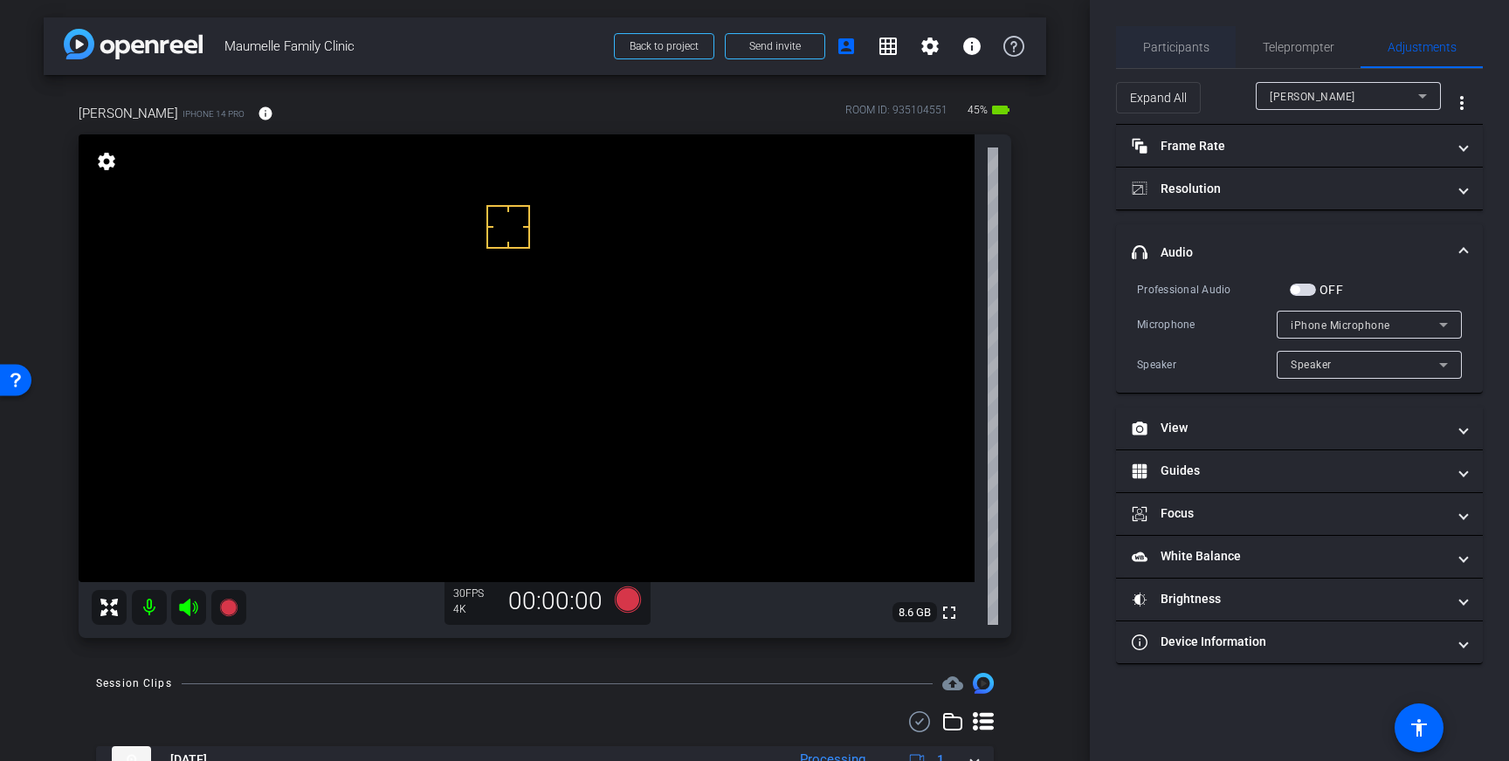
click at [1175, 52] on span "Participants" at bounding box center [1176, 47] width 66 height 12
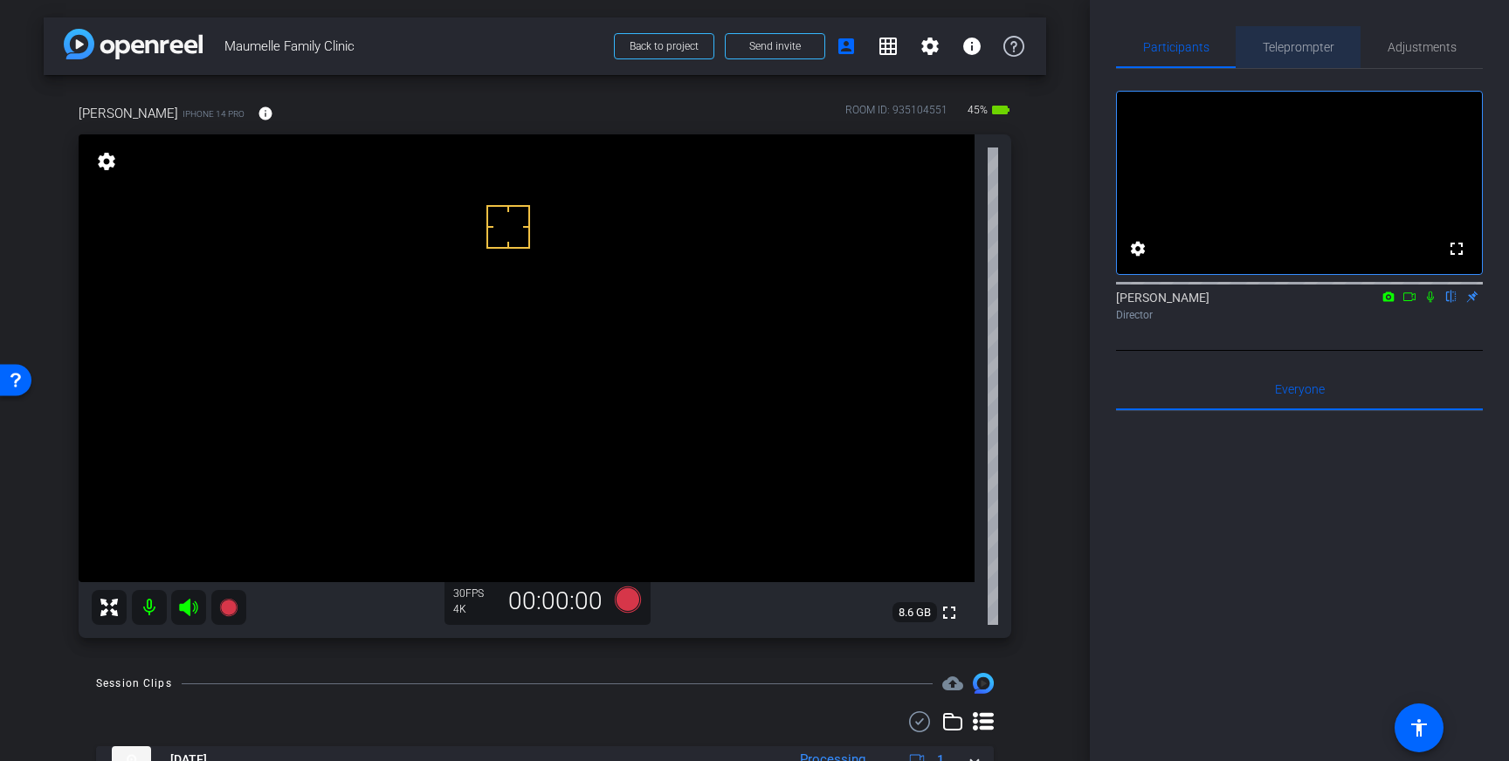
drag, startPoint x: 1310, startPoint y: 33, endPoint x: 1457, endPoint y: 397, distance: 392.8
click at [1310, 33] on span "Teleprompter" at bounding box center [1298, 47] width 72 height 42
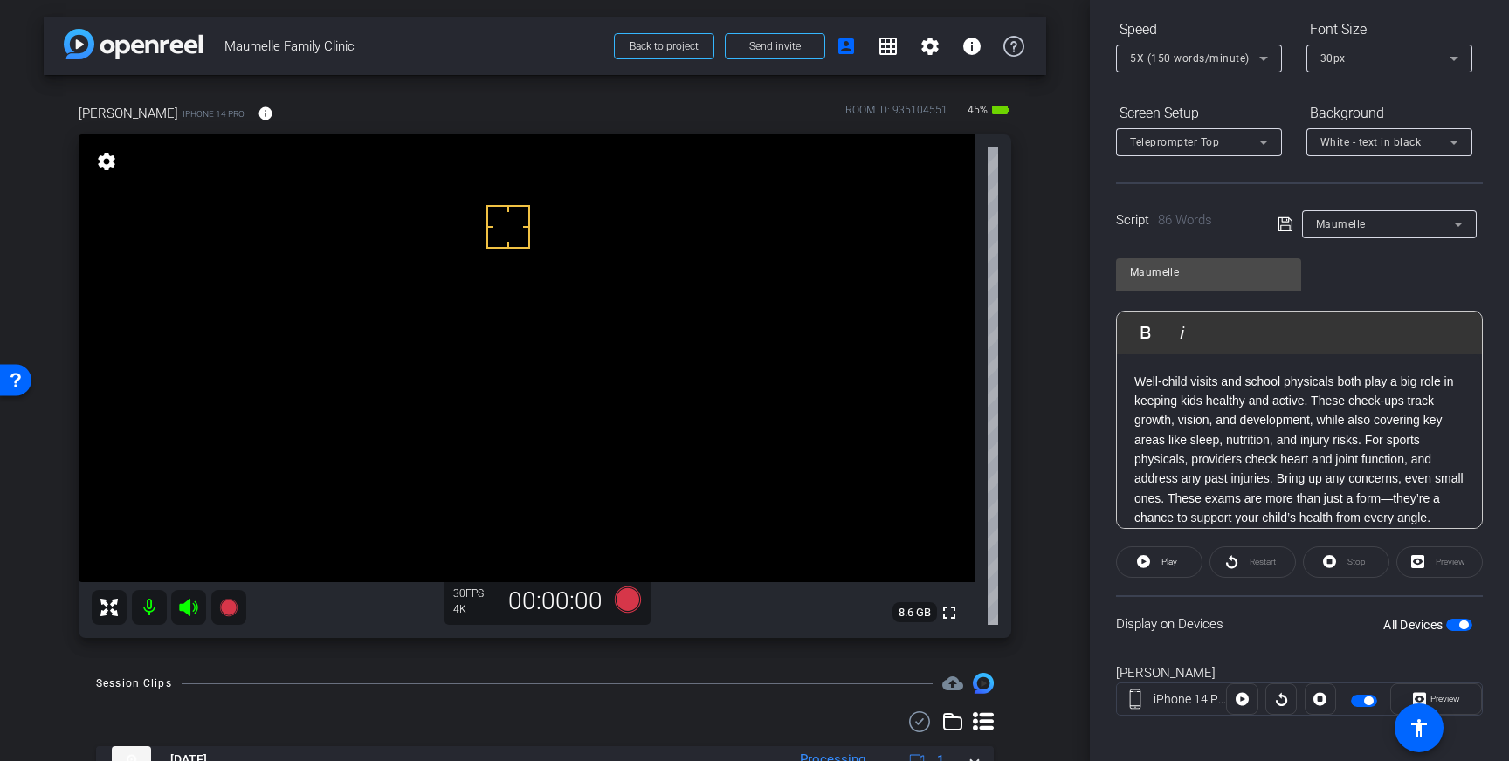
scroll to position [193, 0]
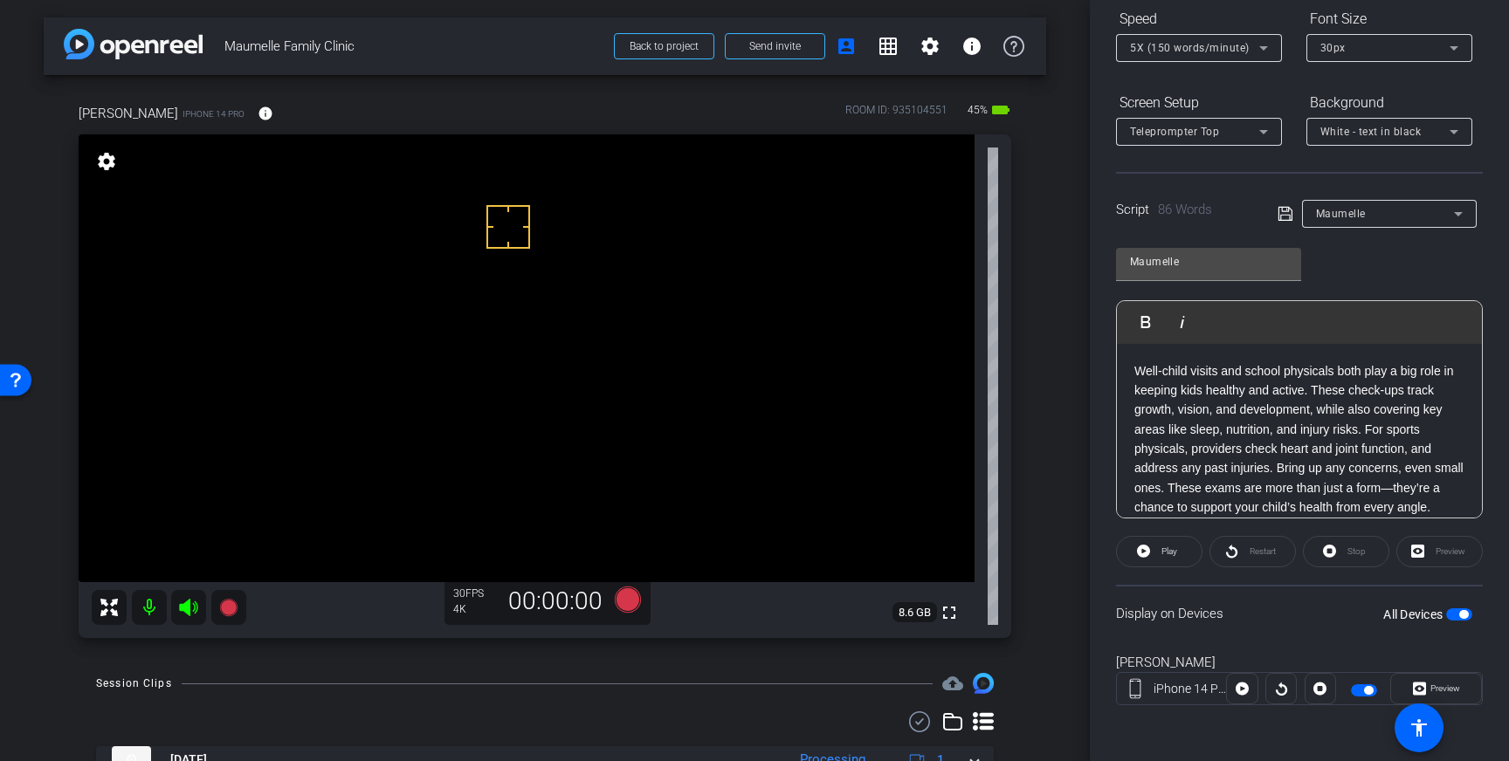
click at [1457, 615] on span "button" at bounding box center [1459, 614] width 26 height 12
